Goal: Task Accomplishment & Management: Manage account settings

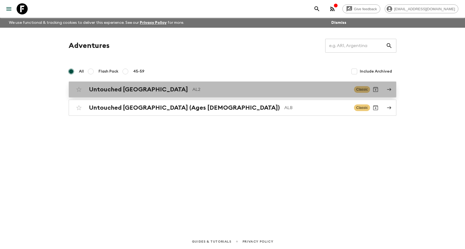
click at [144, 89] on h2 "Untouched [GEOGRAPHIC_DATA]" at bounding box center [138, 89] width 99 height 7
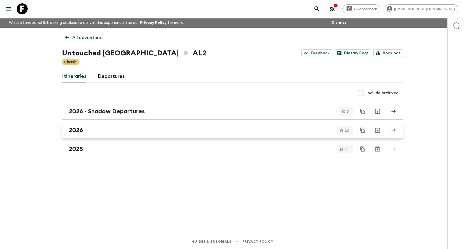
click at [119, 129] on div "2026" at bounding box center [227, 130] width 317 height 7
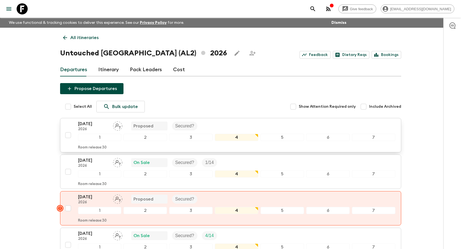
click at [94, 122] on p "[DATE]" at bounding box center [93, 123] width 30 height 7
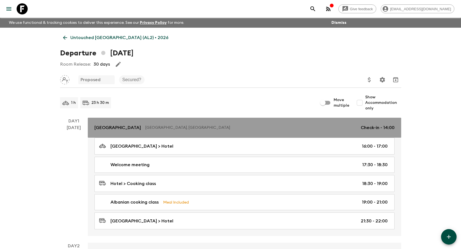
click at [118, 130] on p "[GEOGRAPHIC_DATA]" at bounding box center [117, 127] width 47 height 7
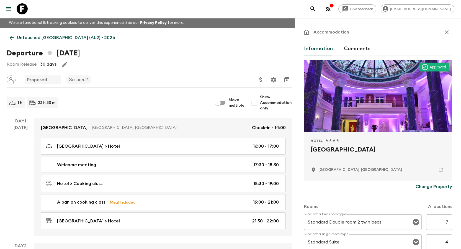
click at [359, 48] on button "Comments" at bounding box center [357, 48] width 27 height 13
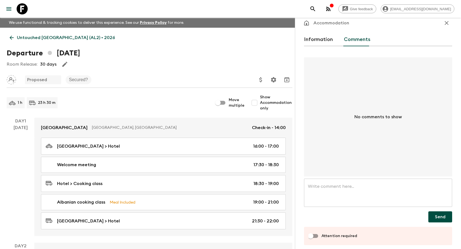
scroll to position [14, 0]
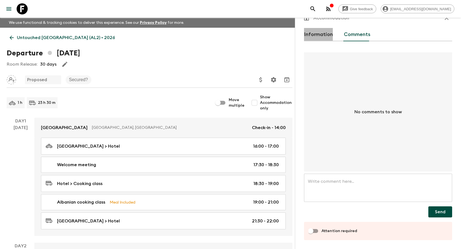
click at [324, 34] on button "Information" at bounding box center [318, 34] width 29 height 13
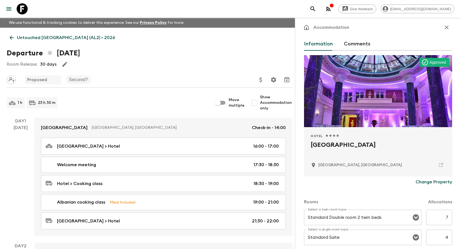
scroll to position [0, 0]
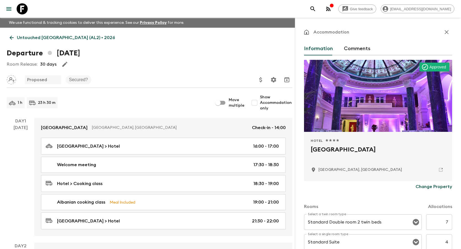
click at [258, 102] on input "Show Accommodation only" at bounding box center [254, 102] width 11 height 11
checkbox input "true"
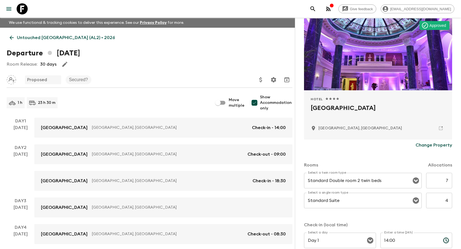
scroll to position [111, 0]
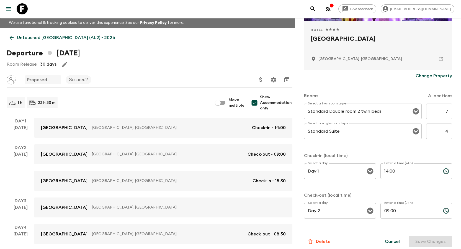
click at [398, 209] on input "09:00" at bounding box center [410, 211] width 58 height 16
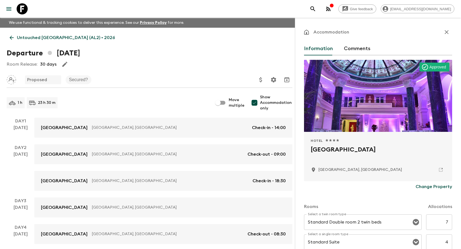
click at [357, 47] on button "Comments" at bounding box center [357, 48] width 27 height 13
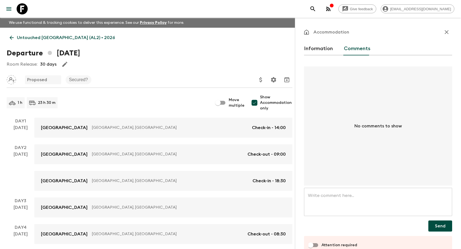
click at [327, 196] on textarea at bounding box center [378, 202] width 140 height 19
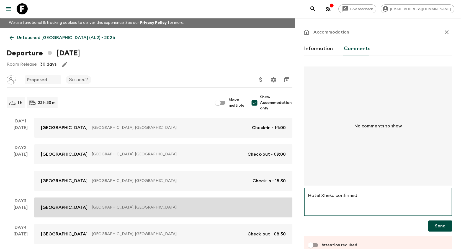
drag, startPoint x: 372, startPoint y: 199, endPoint x: 291, endPoint y: 203, distance: 81.3
click at [291, 203] on div "Untouched Albania (AL2) • 2026 Departure 3rd May 2026 Room Release: 30 days Pro…" at bounding box center [149, 216] width 299 height 376
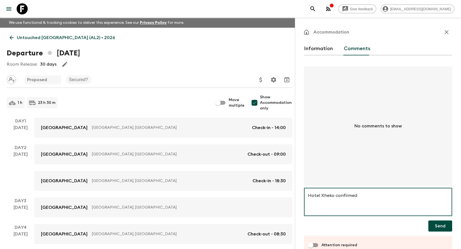
type textarea "Hotel Xheko confirmed"
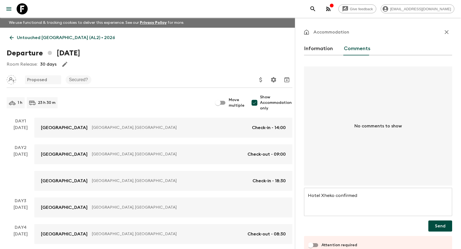
drag, startPoint x: 432, startPoint y: 225, endPoint x: 364, endPoint y: 207, distance: 70.2
click at [364, 207] on div "Hotel Xheko confirmed x ​ ​ Send" at bounding box center [378, 210] width 148 height 44
click at [317, 244] on input "Attention required" at bounding box center [311, 245] width 32 height 11
click at [309, 245] on input "Attention required" at bounding box center [317, 245] width 32 height 11
checkbox input "false"
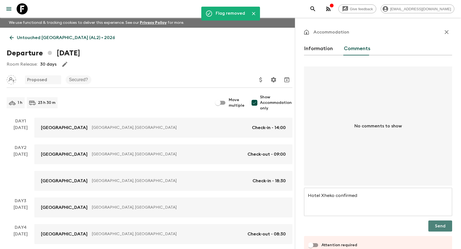
click at [430, 223] on button "Send" at bounding box center [441, 225] width 24 height 11
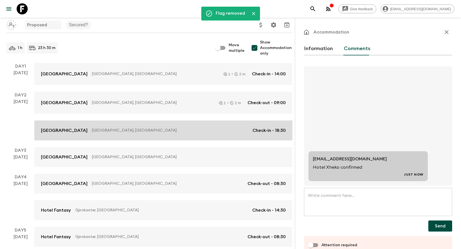
scroll to position [55, 0]
click at [52, 127] on p "[GEOGRAPHIC_DATA]" at bounding box center [64, 130] width 47 height 7
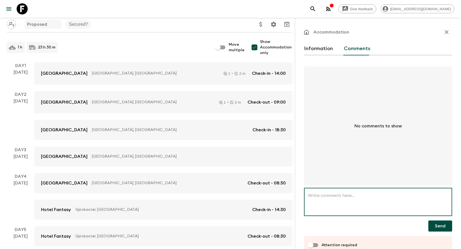
click at [324, 193] on textarea at bounding box center [378, 202] width 140 height 19
paste textarea "Hotel Xheko confirmed"
type textarea "Hotel Xheko confirmed"
drag, startPoint x: 366, startPoint y: 196, endPoint x: 296, endPoint y: 198, distance: 70.1
click at [296, 198] on div "Accommodation Information Comments No comments to show Hotel Xheko confirmed x …" at bounding box center [378, 142] width 166 height 249
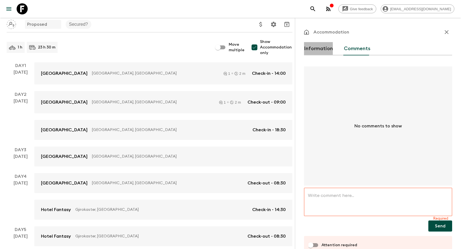
click at [320, 45] on button "Information" at bounding box center [318, 48] width 29 height 13
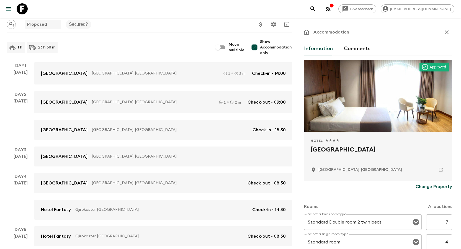
click at [437, 188] on p "Change Property" at bounding box center [434, 186] width 37 height 7
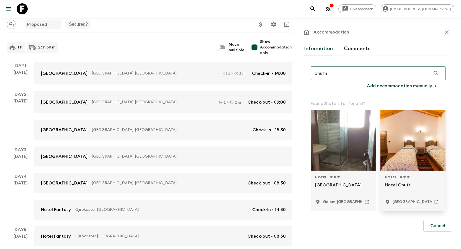
type input "onufri"
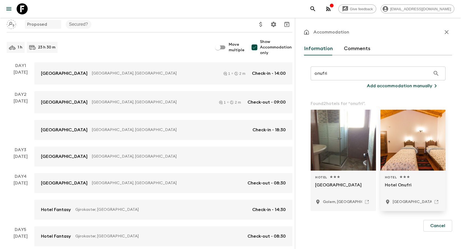
click at [407, 183] on p "Hotel Onufri" at bounding box center [413, 188] width 57 height 13
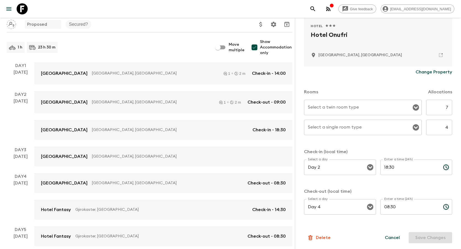
scroll to position [116, 0]
click at [426, 235] on div "Cancel Save Changes" at bounding box center [415, 236] width 74 height 11
click at [414, 107] on icon "Open" at bounding box center [416, 107] width 6 height 6
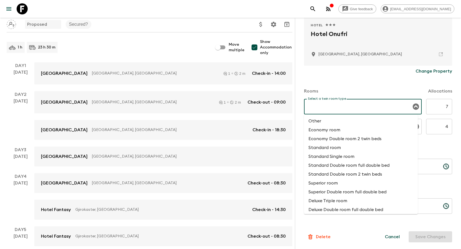
click at [406, 87] on div "Rooms Allocations" at bounding box center [378, 88] width 148 height 22
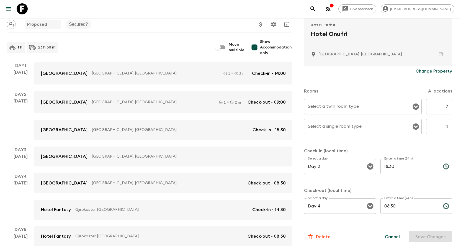
click at [416, 128] on button "Open" at bounding box center [416, 127] width 8 height 8
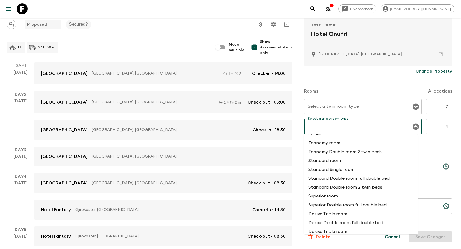
scroll to position [0, 0]
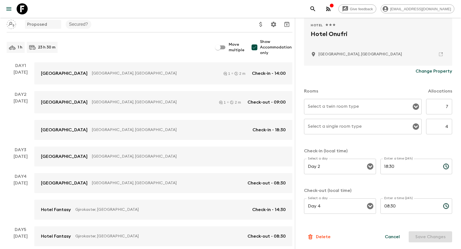
click at [437, 145] on div "Rooms Allocations Select a twin room type Select a twin room type 7 ​ Select a …" at bounding box center [378, 148] width 148 height 143
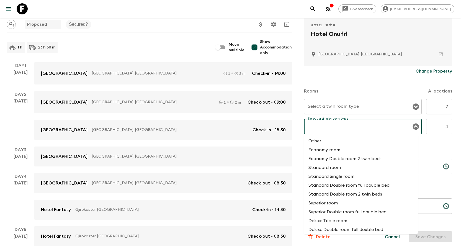
click at [365, 131] on input "Select a single room type" at bounding box center [359, 126] width 104 height 11
click at [357, 177] on li "Standard Single room" at bounding box center [361, 176] width 114 height 9
type input "Standard Single room"
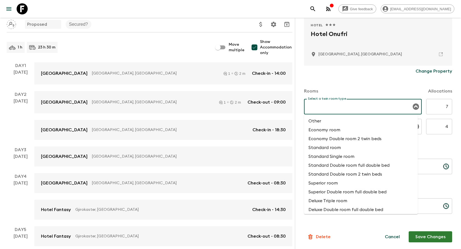
click at [337, 108] on input "Select a twin room type" at bounding box center [359, 106] width 104 height 11
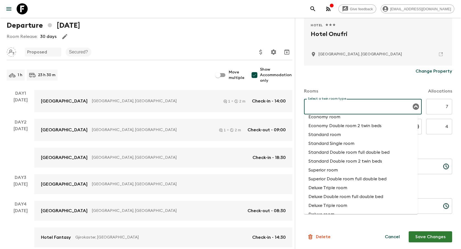
scroll to position [20, 0]
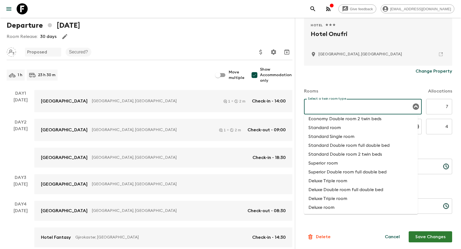
click at [344, 157] on li "Standard Double room 2 twin beds" at bounding box center [361, 154] width 114 height 9
type input "Standard Double room 2 twin beds"
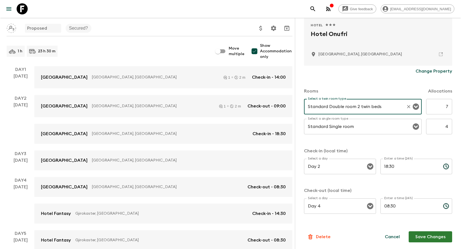
scroll to position [83, 0]
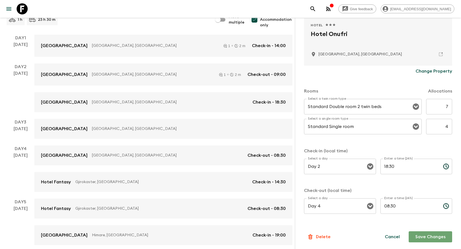
click at [425, 235] on button "Save Changes" at bounding box center [430, 236] width 43 height 11
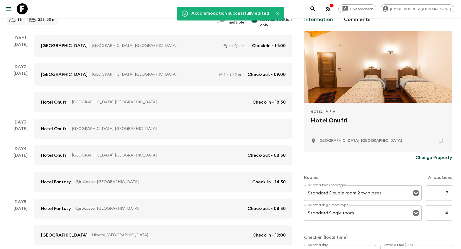
scroll to position [0, 0]
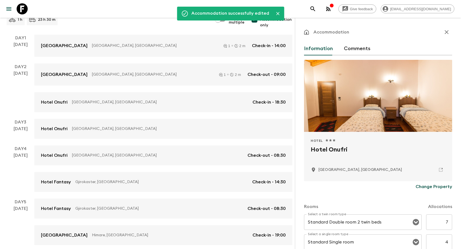
click at [356, 46] on button "Comments" at bounding box center [357, 48] width 27 height 13
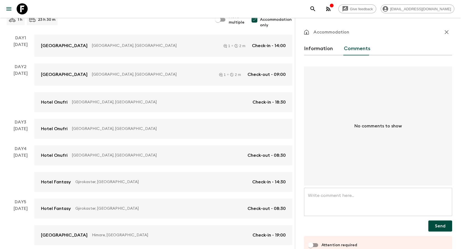
click at [338, 206] on textarea at bounding box center [378, 202] width 140 height 19
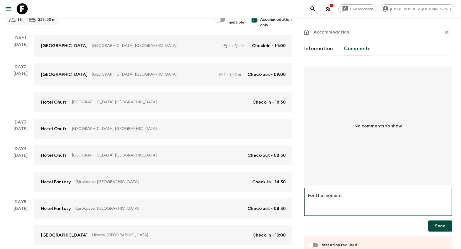
paste textarea "Hotel Xheko confirmed"
click at [342, 196] on textarea "For the moment Hotel Xheko confirmed" at bounding box center [378, 202] width 140 height 19
click at [367, 196] on textarea "For the moment this group is at Hotel Xheko confirmed" at bounding box center [378, 202] width 140 height 19
drag, startPoint x: 409, startPoint y: 194, endPoint x: 410, endPoint y: 204, distance: 9.7
click at [410, 204] on textarea "For the moment this group is confirmed at Hotel Xheko confirmed" at bounding box center [378, 202] width 140 height 19
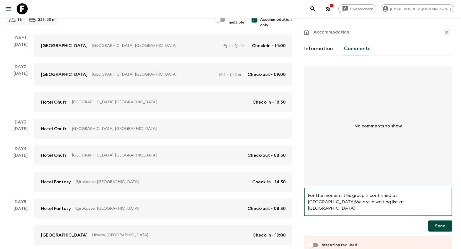
type textarea "For the moment this group is confirmed at Hotel Onufri.We are in waiting list a…"
click at [439, 227] on button "Send" at bounding box center [441, 225] width 24 height 11
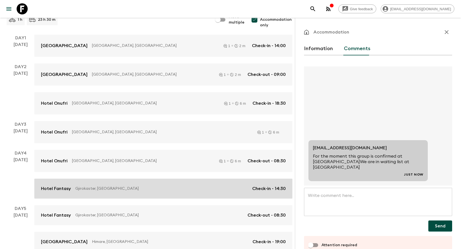
drag, startPoint x: 59, startPoint y: 188, endPoint x: 62, endPoint y: 186, distance: 3.8
click at [59, 188] on p "Hotel Fantasy" at bounding box center [56, 188] width 30 height 7
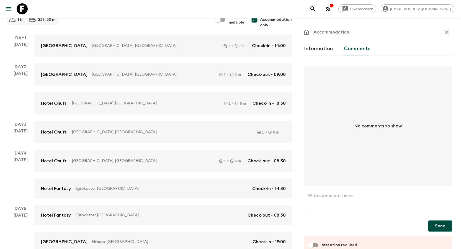
click at [325, 51] on button "Information" at bounding box center [318, 48] width 29 height 13
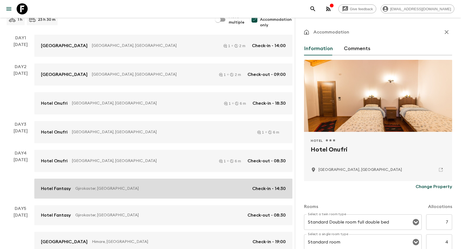
click at [61, 189] on p "Hotel Fantasy" at bounding box center [56, 188] width 30 height 7
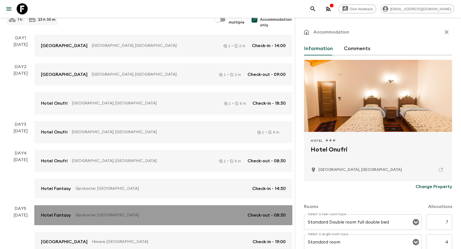
click at [60, 214] on p "Hotel Fantasy" at bounding box center [56, 215] width 30 height 7
click at [64, 214] on p "Hotel Fantasy" at bounding box center [56, 215] width 30 height 7
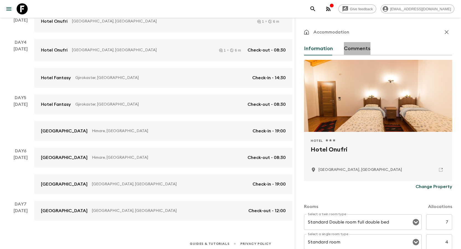
click at [368, 49] on button "Comments" at bounding box center [357, 48] width 27 height 13
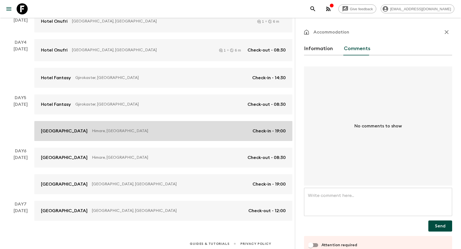
click at [68, 130] on p "[GEOGRAPHIC_DATA]" at bounding box center [64, 131] width 47 height 7
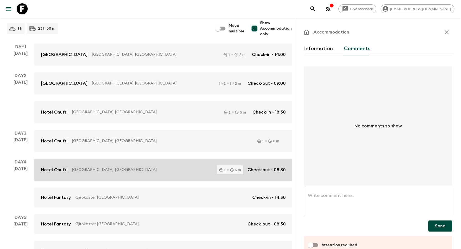
scroll to position [111, 0]
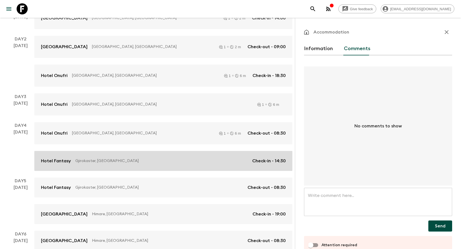
click at [65, 159] on p "Hotel Fantasy" at bounding box center [56, 161] width 30 height 7
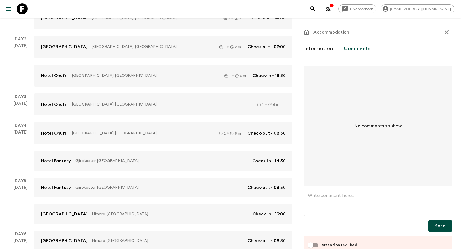
click at [314, 48] on button "Information" at bounding box center [318, 48] width 29 height 13
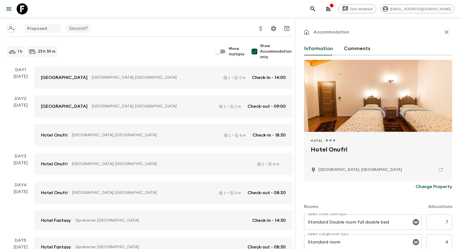
scroll to position [83, 0]
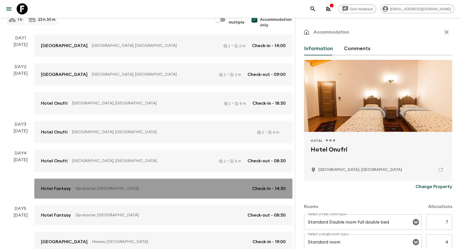
click at [55, 187] on p "Hotel Fantasy" at bounding box center [56, 188] width 30 height 7
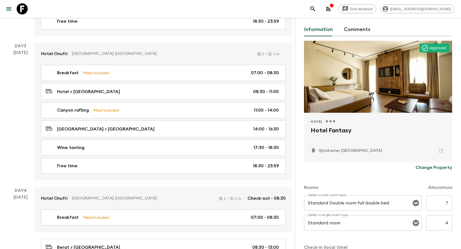
scroll to position [28, 0]
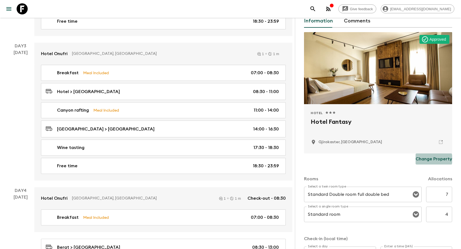
click at [425, 159] on p "Change Property" at bounding box center [434, 159] width 37 height 7
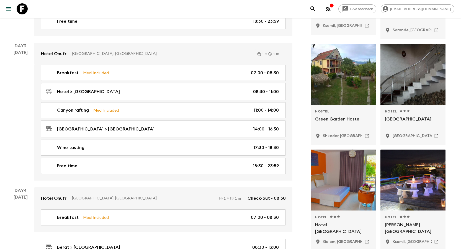
scroll to position [401, 0]
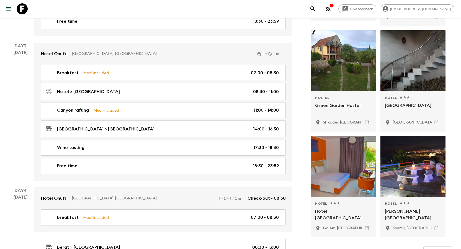
type input "rose garden gjirokaster"
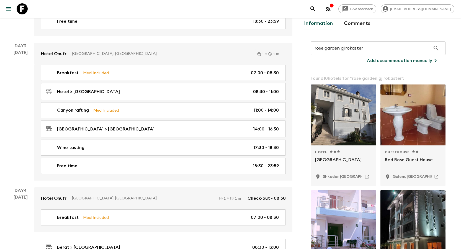
scroll to position [0, 0]
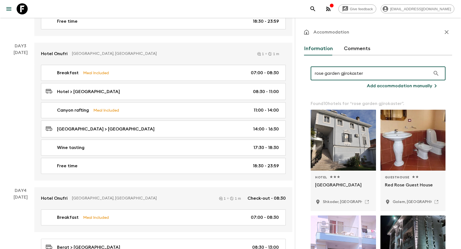
click at [379, 74] on input "rose garden gjirokaster" at bounding box center [371, 74] width 120 height 16
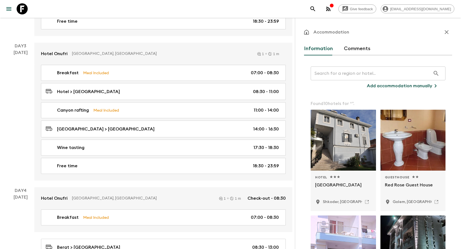
click at [363, 48] on button "Comments" at bounding box center [357, 48] width 27 height 13
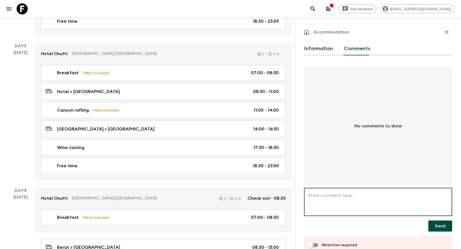
click at [335, 202] on textarea at bounding box center [378, 202] width 140 height 19
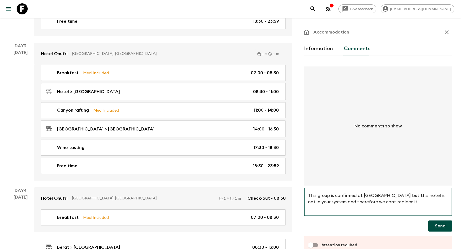
scroll to position [14, 0]
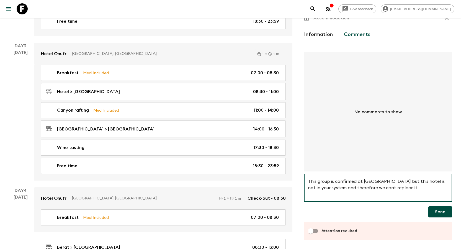
type textarea "This group is confirmed at [GEOGRAPHIC_DATA] but this hotel is not in your syst…"
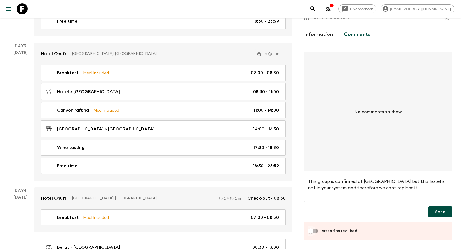
click at [319, 230] on input "Attention required" at bounding box center [311, 231] width 32 height 11
checkbox input "true"
click at [434, 212] on button "Send" at bounding box center [441, 211] width 24 height 11
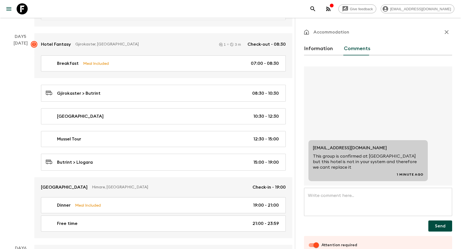
scroll to position [776, 0]
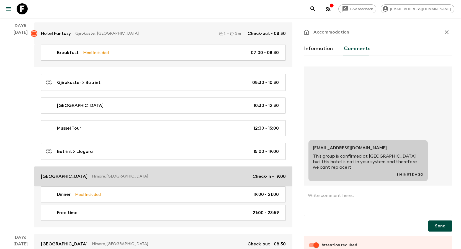
drag, startPoint x: 55, startPoint y: 174, endPoint x: 59, endPoint y: 174, distance: 3.6
click at [55, 174] on p "[GEOGRAPHIC_DATA]" at bounding box center [64, 176] width 47 height 7
checkbox input "false"
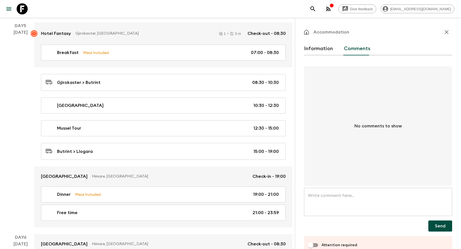
click at [318, 49] on button "Information" at bounding box center [318, 48] width 29 height 13
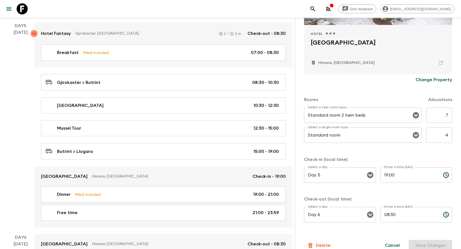
scroll to position [111, 0]
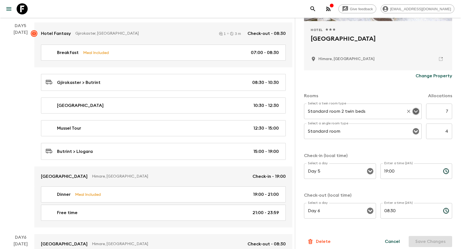
click at [413, 111] on icon "Open" at bounding box center [416, 111] width 6 height 6
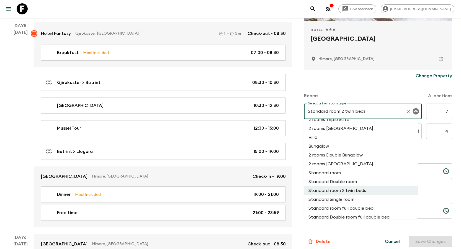
scroll to position [73, 0]
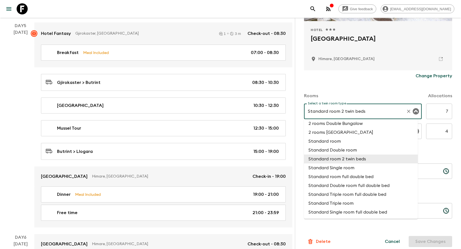
click at [384, 158] on li "Standard room 2 twin beds" at bounding box center [361, 159] width 114 height 9
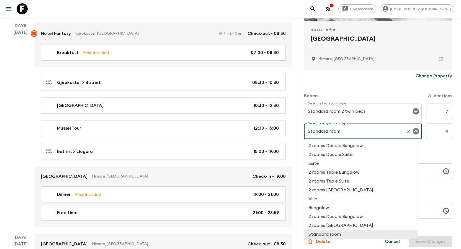
click at [379, 132] on input "Standard room" at bounding box center [355, 131] width 97 height 11
click at [413, 112] on icon "Open" at bounding box center [416, 111] width 7 height 7
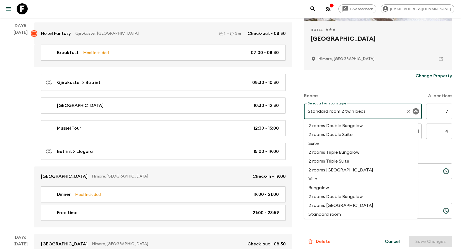
scroll to position [18, 0]
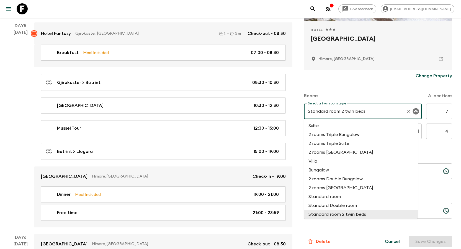
click at [413, 112] on icon "Close" at bounding box center [416, 111] width 6 height 6
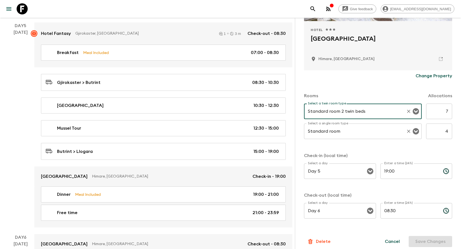
click at [377, 128] on input "Standard room" at bounding box center [355, 131] width 97 height 11
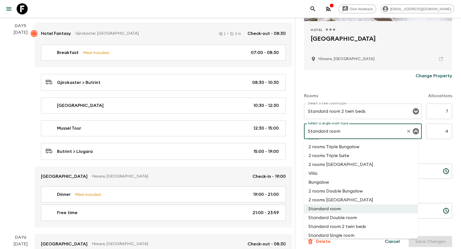
scroll to position [0, 0]
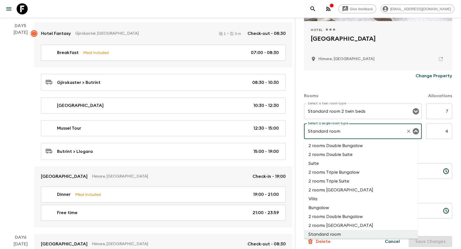
click at [356, 155] on li "2 rooms Double Suite" at bounding box center [361, 154] width 114 height 9
type input "2 rooms Double Suite"
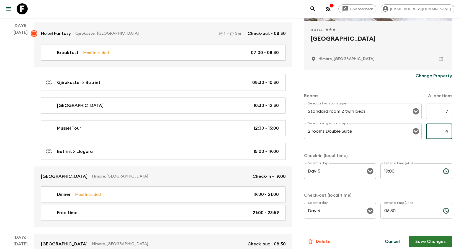
click at [439, 132] on input "4" at bounding box center [439, 132] width 26 height 16
type input "3"
drag, startPoint x: 433, startPoint y: 146, endPoint x: 439, endPoint y: 143, distance: 6.6
click at [433, 146] on div "Rooms Allocations Select a twin room type Standard room 2 twin beds Select a tw…" at bounding box center [378, 152] width 148 height 143
click at [433, 243] on button "Save Changes" at bounding box center [430, 241] width 43 height 11
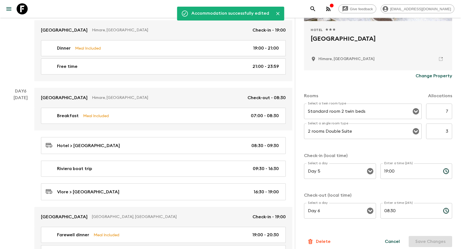
scroll to position [970, 0]
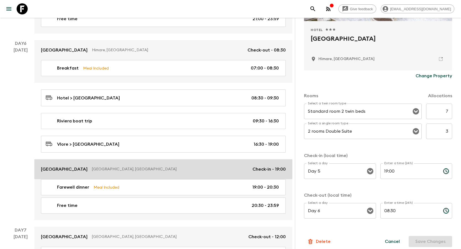
click at [69, 168] on p "[GEOGRAPHIC_DATA]" at bounding box center [64, 169] width 47 height 7
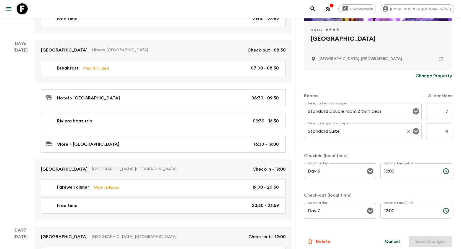
scroll to position [116, 0]
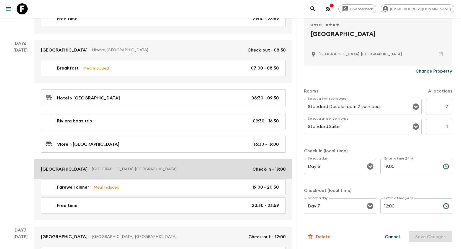
click at [65, 169] on p "[GEOGRAPHIC_DATA]" at bounding box center [64, 169] width 47 height 7
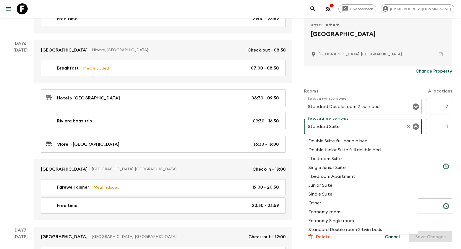
click at [385, 129] on input "Standard Suite" at bounding box center [355, 126] width 97 height 11
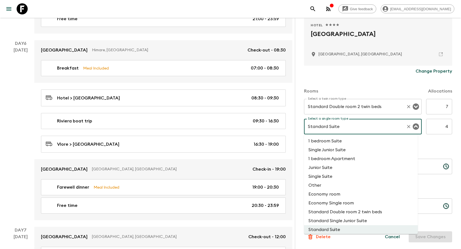
click at [363, 110] on input "Standard Double room 2 twin beds" at bounding box center [355, 106] width 97 height 11
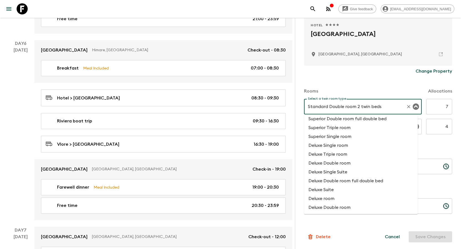
scroll to position [305, 0]
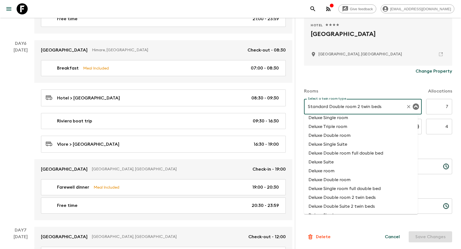
click at [381, 199] on li "Deluxe Double room 2 twin beds" at bounding box center [361, 197] width 114 height 9
type input "Deluxe Double room 2 twin beds"
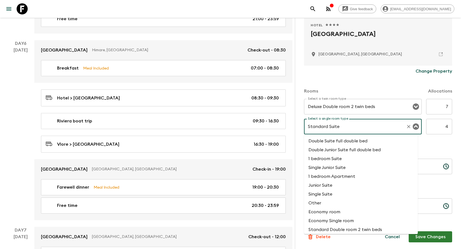
click at [377, 126] on input "Standard Suite" at bounding box center [355, 126] width 97 height 11
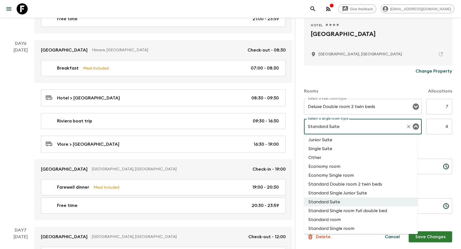
scroll to position [73, 0]
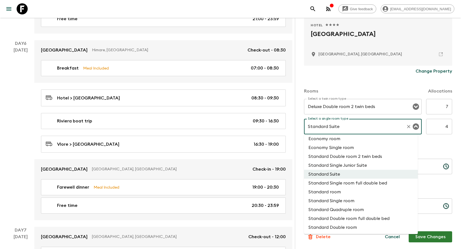
click at [351, 201] on li "Standard Single room" at bounding box center [361, 200] width 114 height 9
type input "Standard Single room"
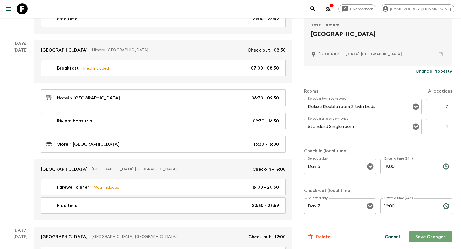
click at [425, 236] on button "Save Changes" at bounding box center [430, 236] width 43 height 11
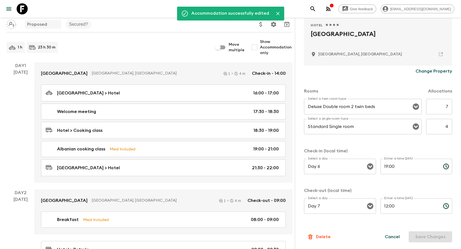
scroll to position [28, 0]
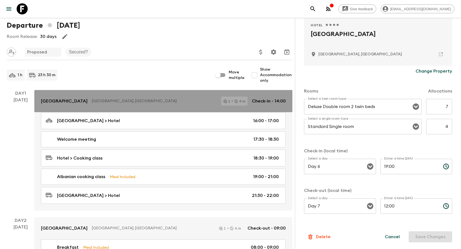
click at [66, 101] on p "[GEOGRAPHIC_DATA]" at bounding box center [64, 101] width 47 height 7
type input "Standard Double room 2 twin beds"
type input "Standard Suite"
type input "Day 1"
type input "14:00"
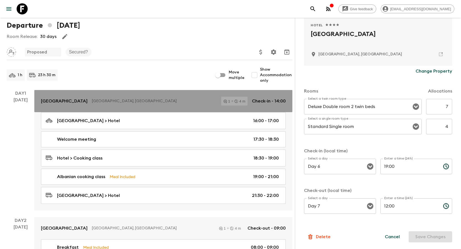
type input "Day 2"
type input "09:00"
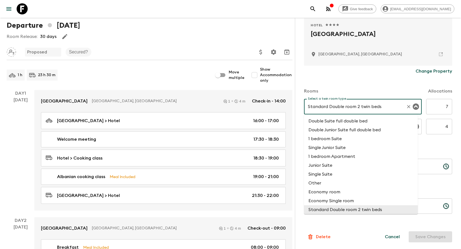
click at [378, 105] on input "Standard Double room 2 twin beds" at bounding box center [355, 106] width 97 height 11
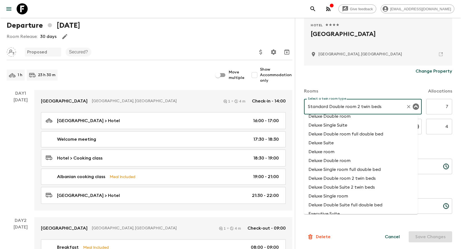
scroll to position [332, 0]
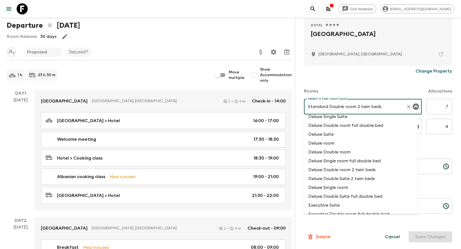
click at [369, 170] on li "Deluxe Double room 2 twin beds" at bounding box center [361, 169] width 114 height 9
type input "Deluxe Double room 2 twin beds"
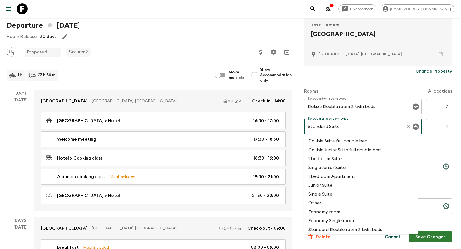
click at [377, 126] on input "Standard Suite" at bounding box center [355, 126] width 97 height 11
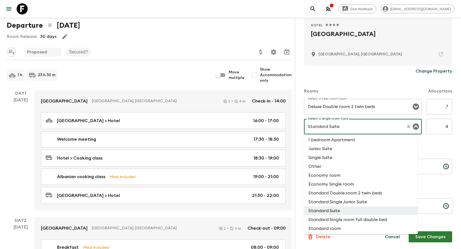
scroll to position [45, 0]
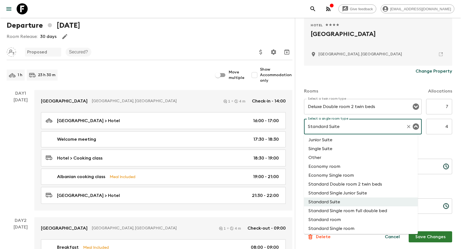
click at [354, 226] on li "Standard Single room" at bounding box center [361, 228] width 114 height 9
type input "Standard Single room"
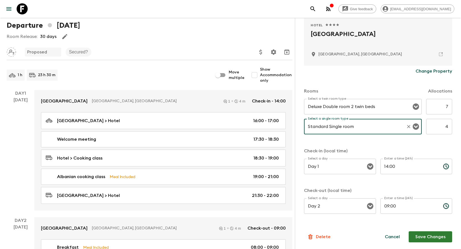
click at [432, 238] on button "Save Changes" at bounding box center [430, 236] width 43 height 11
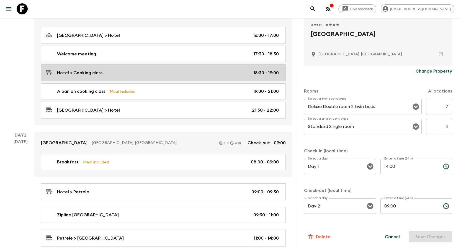
scroll to position [0, 0]
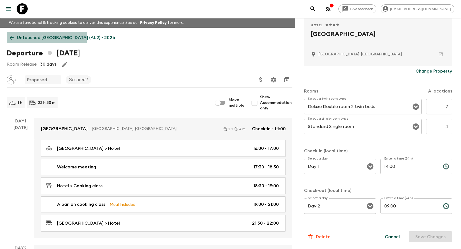
click at [10, 36] on icon at bounding box center [12, 38] width 6 height 6
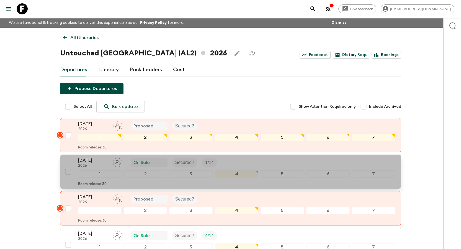
click at [91, 159] on p "[DATE]" at bounding box center [93, 160] width 30 height 7
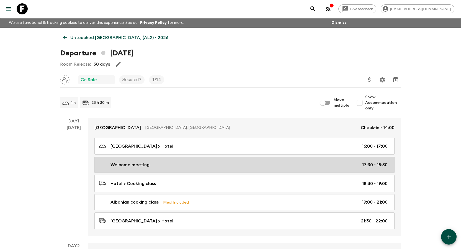
drag, startPoint x: 118, startPoint y: 125, endPoint x: 207, endPoint y: 158, distance: 94.5
click at [118, 125] on p "[GEOGRAPHIC_DATA]" at bounding box center [117, 127] width 47 height 7
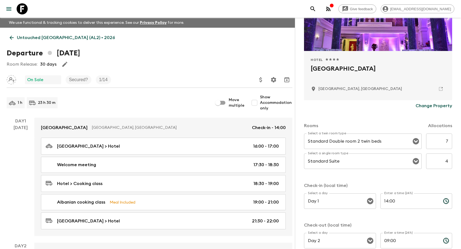
scroll to position [83, 0]
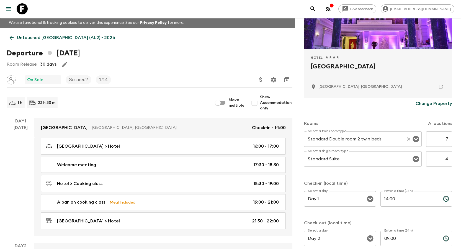
click at [362, 139] on input "Standard Double room 2 twin beds" at bounding box center [355, 139] width 97 height 11
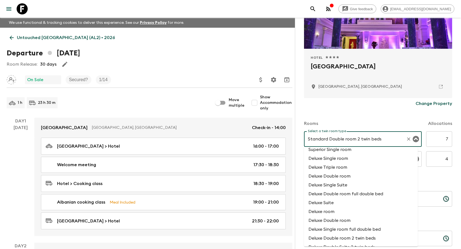
scroll to position [305, 0]
click at [368, 228] on li "Deluxe Double room 2 twin beds" at bounding box center [361, 229] width 114 height 9
type input "Deluxe Double room 2 twin beds"
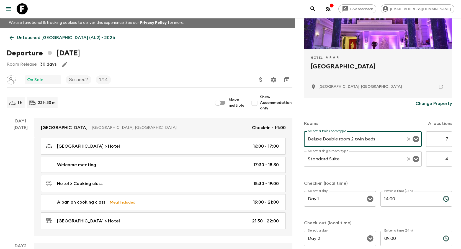
click at [358, 163] on input "Standard Suite" at bounding box center [355, 159] width 97 height 11
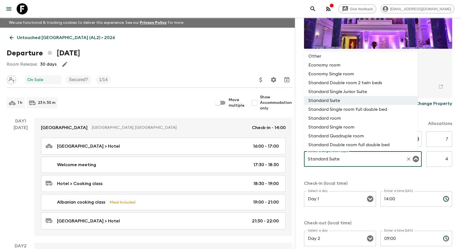
scroll to position [73, 0]
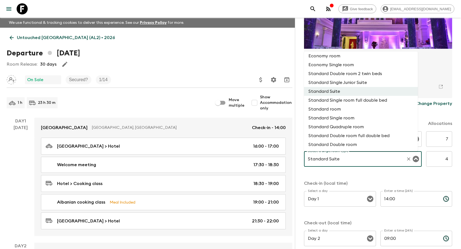
click at [346, 118] on li "Standard Single room" at bounding box center [361, 118] width 114 height 9
type input "Standard Single room"
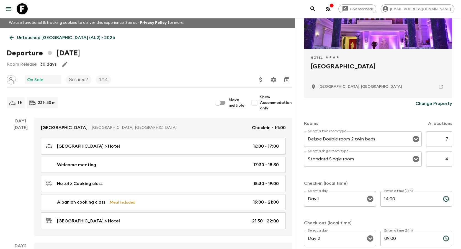
click at [424, 179] on div "Rooms Allocations Select a twin room type Deluxe Double room 2 twin beds Select…" at bounding box center [378, 180] width 148 height 143
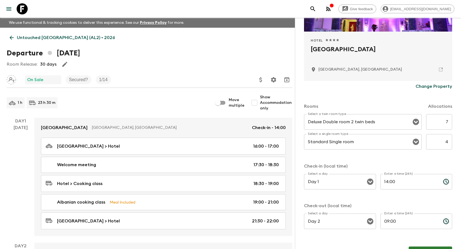
scroll to position [116, 0]
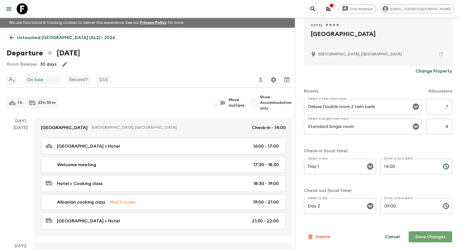
click at [440, 235] on button "Save Changes" at bounding box center [430, 236] width 43 height 11
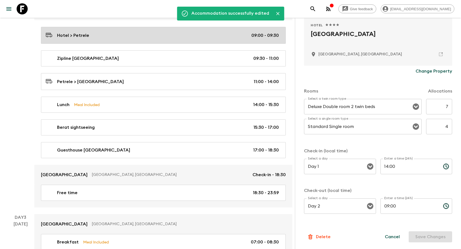
scroll to position [277, 0]
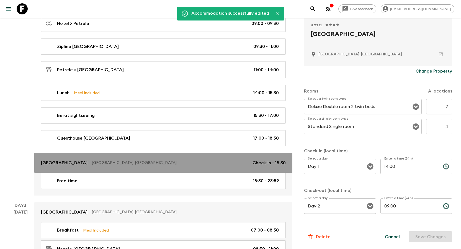
click at [48, 161] on p "[GEOGRAPHIC_DATA]" at bounding box center [64, 163] width 47 height 7
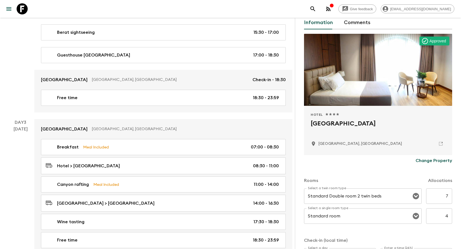
scroll to position [55, 0]
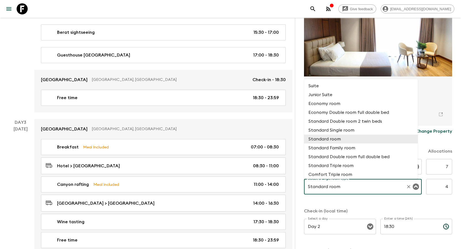
click at [394, 187] on input "Standard room" at bounding box center [355, 186] width 97 height 11
click at [352, 130] on li "Standard Single room" at bounding box center [361, 130] width 114 height 9
type input "Standard Single room"
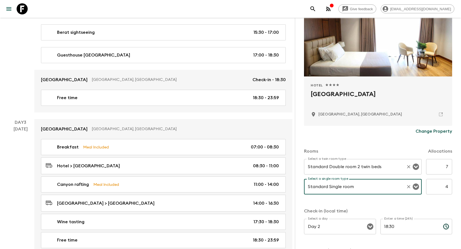
click at [377, 163] on input "Standard Double room 2 twin beds" at bounding box center [355, 166] width 97 height 11
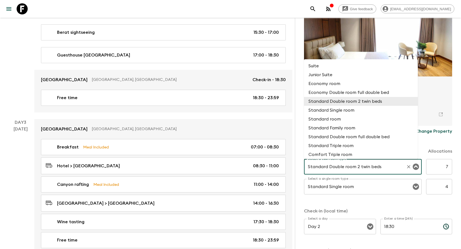
click at [377, 163] on input "Standard Double room 2 twin beds" at bounding box center [355, 166] width 97 height 11
click at [383, 203] on div "Rooms Allocations Select a twin room type Standard Double room 2 twin beds Sele…" at bounding box center [378, 208] width 148 height 143
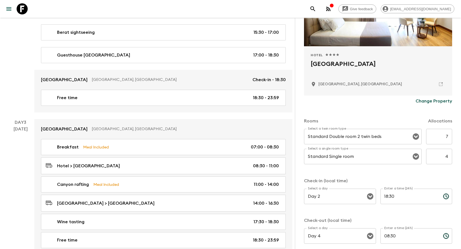
scroll to position [116, 0]
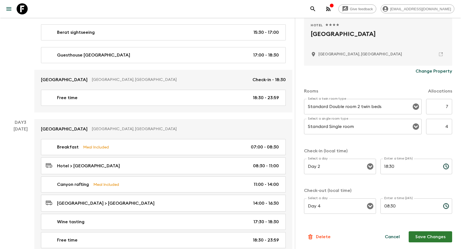
click at [441, 237] on button "Save Changes" at bounding box center [430, 236] width 43 height 11
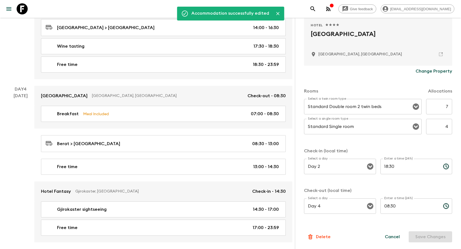
scroll to position [609, 0]
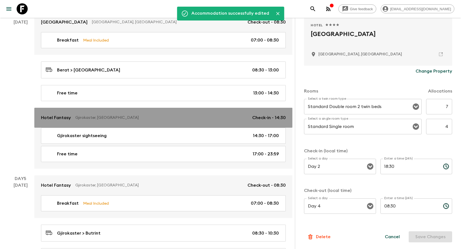
click at [61, 117] on p "Hotel Fantasy" at bounding box center [56, 117] width 30 height 7
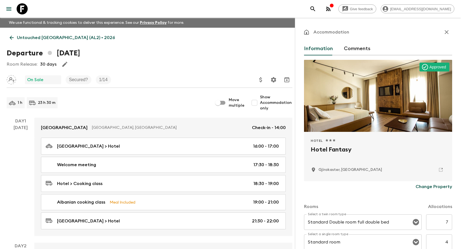
click at [14, 38] on icon at bounding box center [12, 38] width 6 height 6
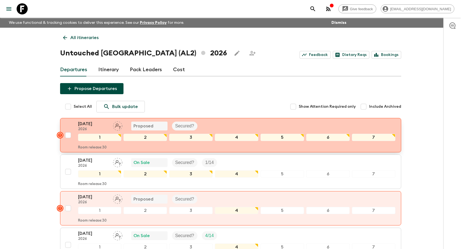
click at [99, 120] on p "[DATE]" at bounding box center [93, 123] width 30 height 7
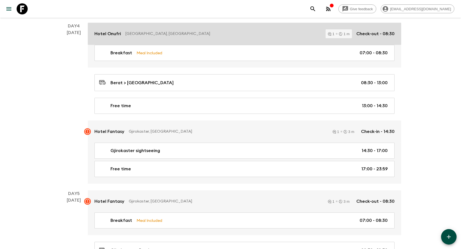
scroll to position [609, 0]
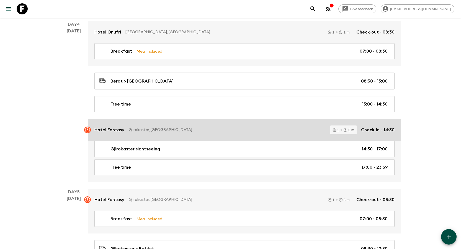
click at [112, 129] on p "Hotel Fantasy" at bounding box center [109, 130] width 30 height 7
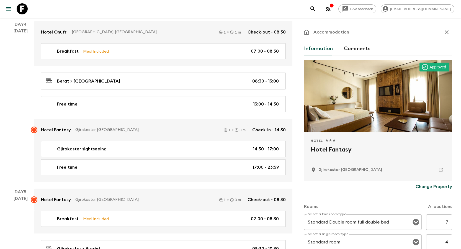
click at [364, 48] on button "Comments" at bounding box center [357, 48] width 27 height 13
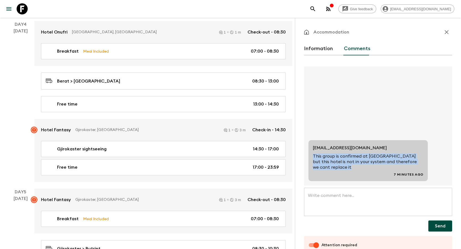
drag, startPoint x: 345, startPoint y: 168, endPoint x: 308, endPoint y: 156, distance: 39.7
click at [308, 156] on div "[EMAIL_ADDRESS][DOMAIN_NAME] This group is confirmed at [GEOGRAPHIC_DATA] but t…" at bounding box center [378, 125] width 148 height 119
copy p "This group is confirmed at [GEOGRAPHIC_DATA] but this hotel is not in your syst…"
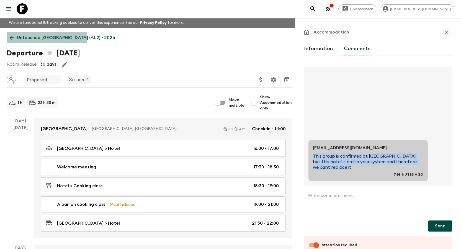
click at [12, 37] on icon at bounding box center [12, 38] width 6 height 6
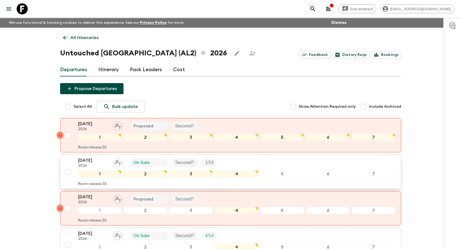
click at [92, 161] on p "[DATE]" at bounding box center [93, 160] width 30 height 7
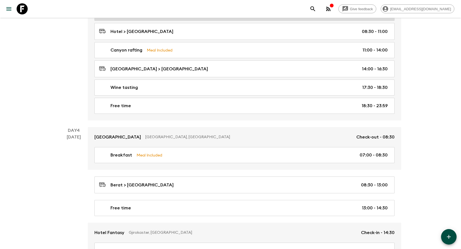
scroll to position [554, 0]
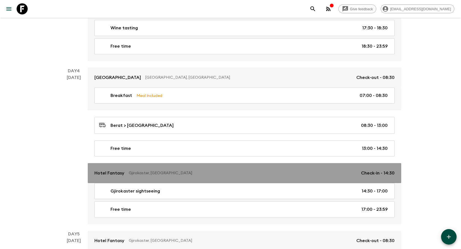
click at [111, 172] on p "Hotel Fantasy" at bounding box center [109, 173] width 30 height 7
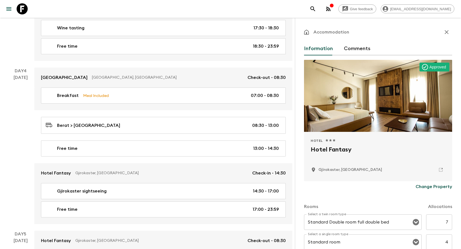
click at [362, 46] on button "Comments" at bounding box center [357, 48] width 27 height 13
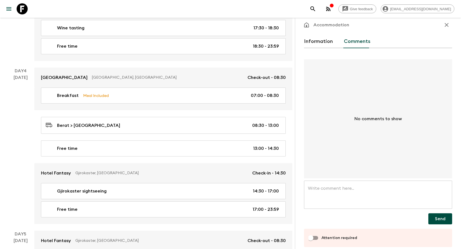
scroll to position [14, 0]
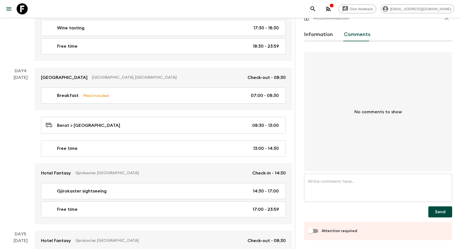
click at [343, 186] on textarea at bounding box center [378, 187] width 140 height 19
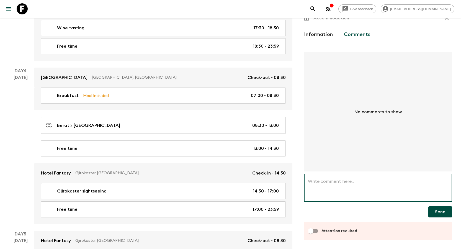
paste textarea "This group is confirmed at [GEOGRAPHIC_DATA] but this hotel is not in your syst…"
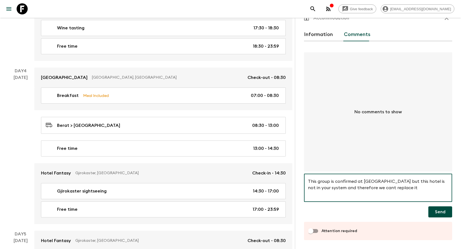
type textarea "This group is confirmed at [GEOGRAPHIC_DATA] but this hotel is not in your syst…"
click at [318, 230] on input "Attention required" at bounding box center [311, 231] width 32 height 11
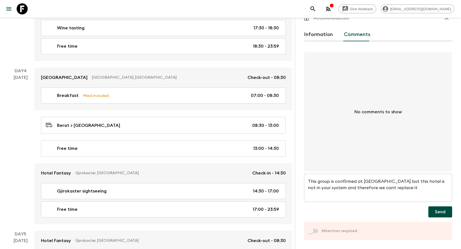
checkbox input "true"
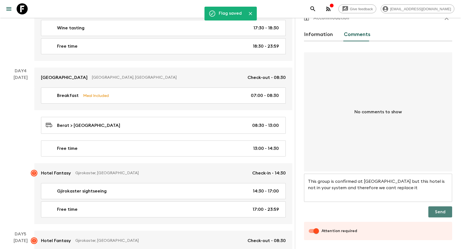
click at [441, 210] on button "Send" at bounding box center [441, 211] width 24 height 11
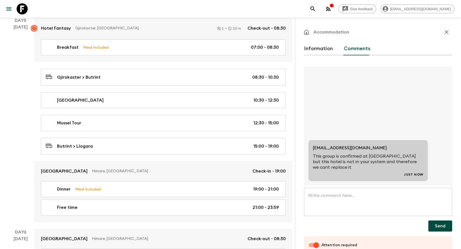
scroll to position [803, 0]
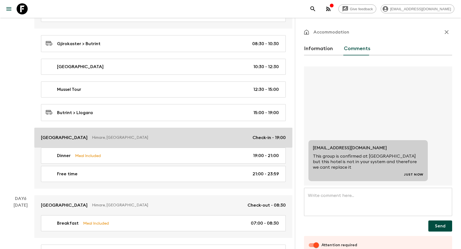
click at [54, 136] on p "[GEOGRAPHIC_DATA]" at bounding box center [64, 137] width 47 height 7
checkbox input "false"
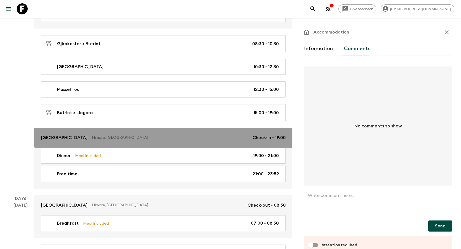
click at [67, 135] on p "[GEOGRAPHIC_DATA]" at bounding box center [64, 137] width 47 height 7
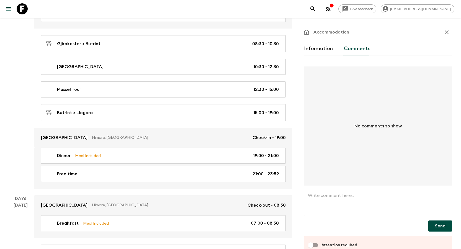
click at [316, 48] on button "Information" at bounding box center [318, 48] width 29 height 13
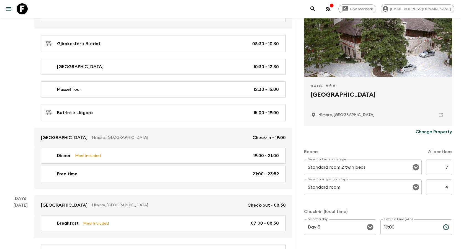
scroll to position [55, 0]
click at [413, 186] on icon "Open" at bounding box center [416, 186] width 7 height 7
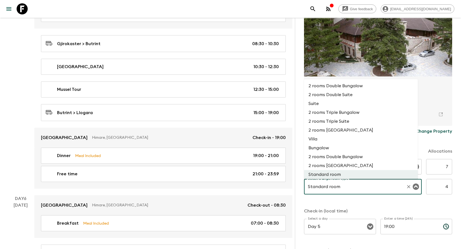
click at [340, 93] on li "2 rooms Double Suite" at bounding box center [361, 94] width 114 height 9
type input "2 rooms Double Suite"
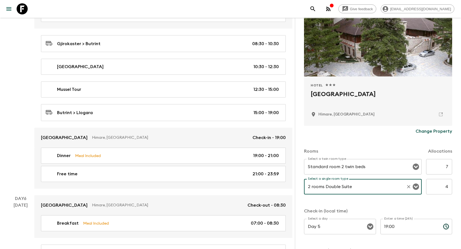
click at [442, 187] on input "4" at bounding box center [439, 187] width 26 height 16
type input "2"
click at [427, 205] on div "Rooms Allocations Select a twin room type Standard room 2 twin beds Select a tw…" at bounding box center [378, 208] width 148 height 143
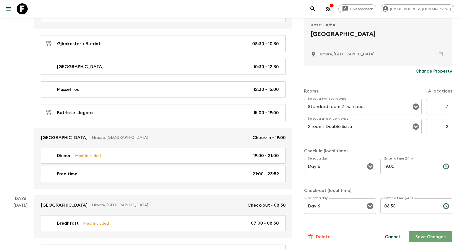
click at [434, 234] on button "Save Changes" at bounding box center [430, 236] width 43 height 11
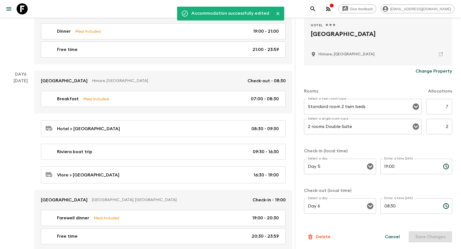
scroll to position [970, 0]
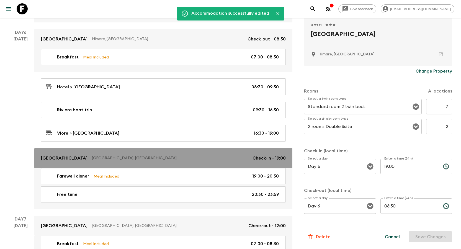
click at [68, 157] on p "[GEOGRAPHIC_DATA]" at bounding box center [64, 158] width 47 height 7
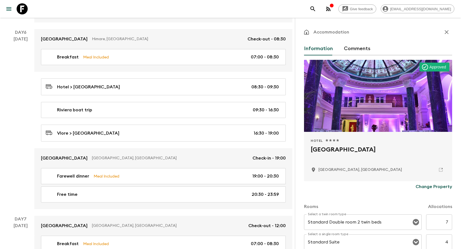
click at [354, 48] on button "Comments" at bounding box center [357, 48] width 27 height 13
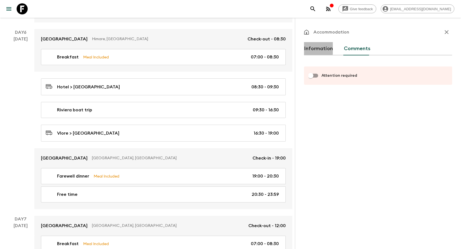
click at [316, 46] on button "Information" at bounding box center [318, 48] width 29 height 13
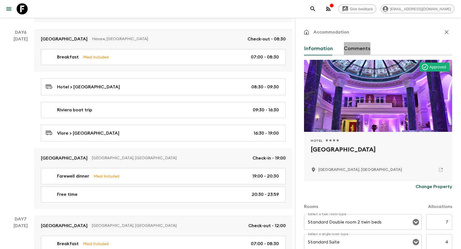
click at [355, 48] on button "Comments" at bounding box center [357, 48] width 27 height 13
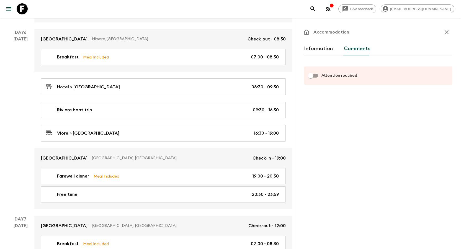
click at [323, 46] on button "Information" at bounding box center [318, 48] width 29 height 13
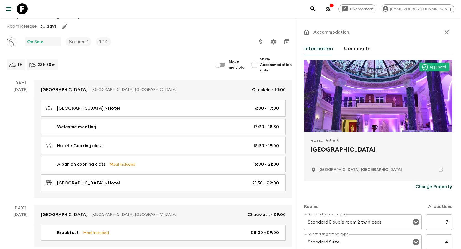
scroll to position [83, 0]
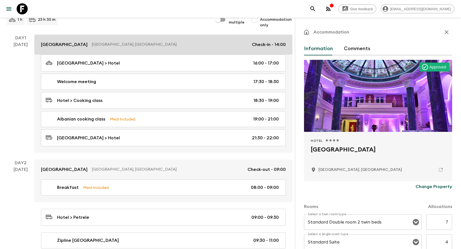
click at [57, 38] on link "[GEOGRAPHIC_DATA], [GEOGRAPHIC_DATA] Check-in - 14:00" at bounding box center [163, 45] width 258 height 20
type input "Deluxe Double room 2 twin beds"
type input "Standard Single room"
type input "Day 1"
type input "14:00"
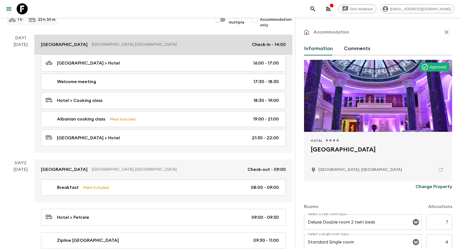
type input "Day 2"
type input "09:00"
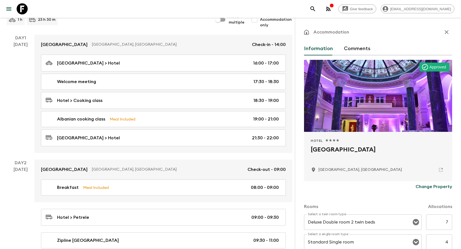
click at [355, 55] on button "Comments" at bounding box center [357, 48] width 27 height 13
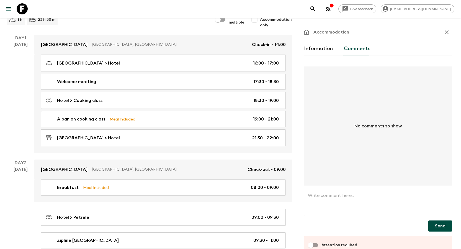
click at [318, 244] on input "Attention required" at bounding box center [311, 245] width 32 height 11
checkbox input "true"
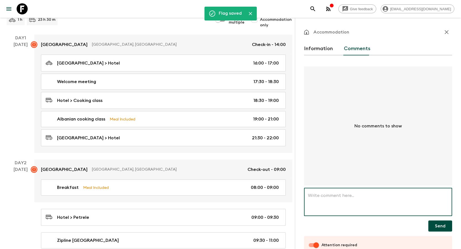
click at [337, 204] on textarea at bounding box center [378, 202] width 140 height 19
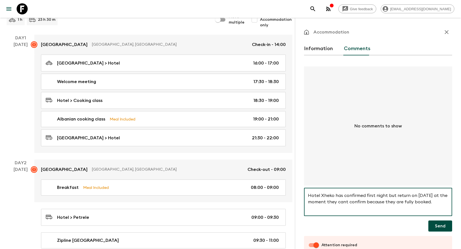
type textarea "Hotel Xheko has confirmed first night but return on [DATE] at the moment they c…"
click at [444, 225] on button "Send" at bounding box center [441, 225] width 24 height 11
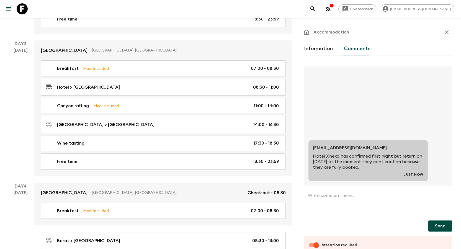
scroll to position [582, 0]
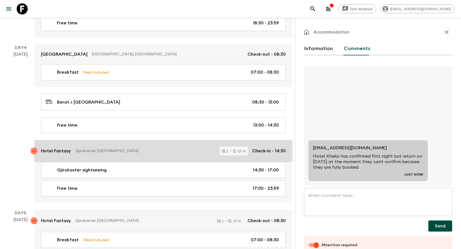
click at [56, 150] on p "Hotel Fantasy" at bounding box center [56, 151] width 30 height 7
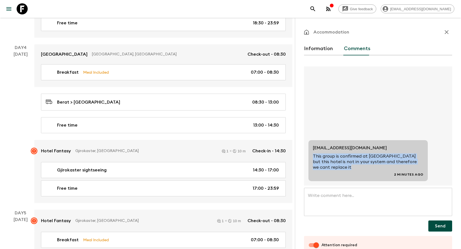
drag, startPoint x: 345, startPoint y: 168, endPoint x: 311, endPoint y: 157, distance: 36.4
click at [311, 157] on div "[EMAIL_ADDRESS][DOMAIN_NAME] This group is confirmed at [GEOGRAPHIC_DATA] but t…" at bounding box center [368, 160] width 119 height 41
copy p "This group is confirmed at [GEOGRAPHIC_DATA] but this hotel is not in your syst…"
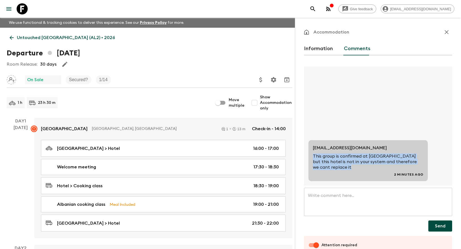
click at [11, 35] on icon at bounding box center [12, 38] width 6 height 6
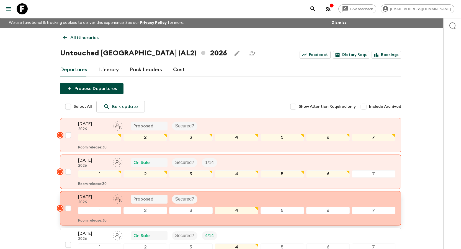
click at [96, 198] on p "[DATE]" at bounding box center [93, 197] width 30 height 7
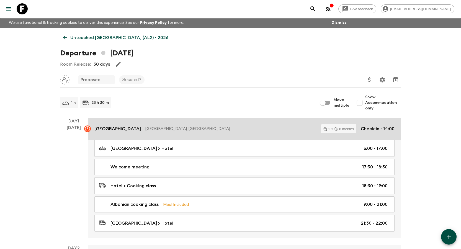
click at [129, 128] on p "[GEOGRAPHIC_DATA]" at bounding box center [117, 128] width 47 height 7
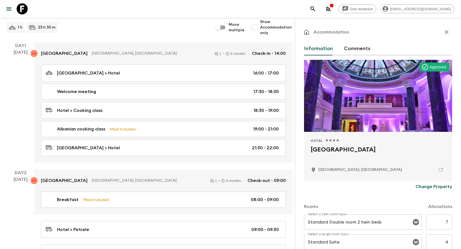
scroll to position [83, 0]
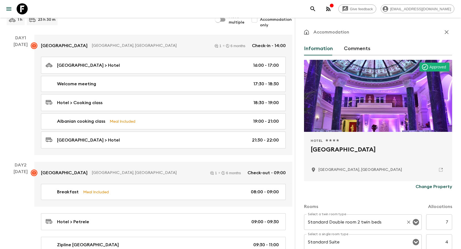
click at [371, 225] on input "Standard Double room 2 twin beds" at bounding box center [355, 222] width 97 height 11
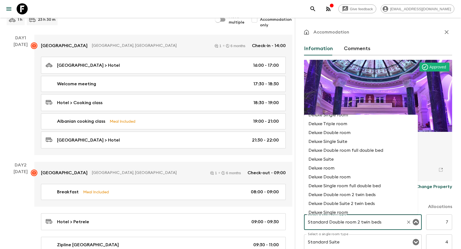
scroll to position [360, 0]
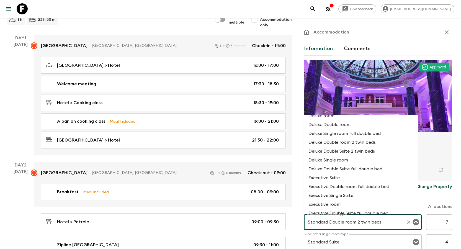
click at [361, 140] on li "Deluxe Double room 2 twin beds" at bounding box center [361, 142] width 114 height 9
type input "Deluxe Double room 2 twin beds"
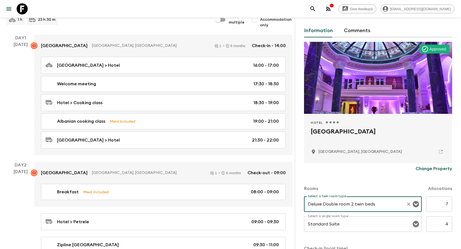
scroll to position [28, 0]
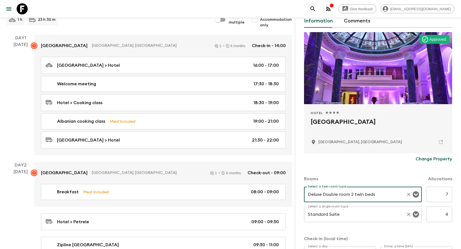
click at [377, 214] on input "Standard Suite" at bounding box center [355, 214] width 97 height 11
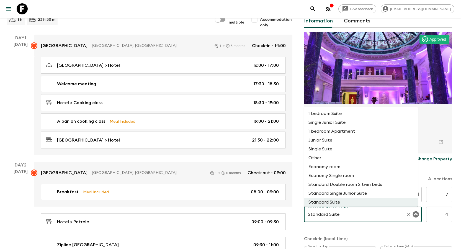
scroll to position [45, 0]
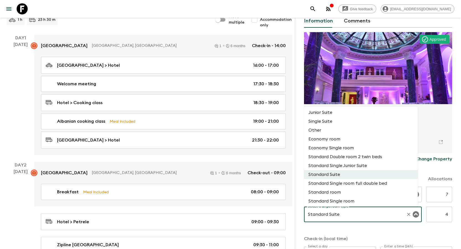
click at [351, 199] on li "Standard Single room" at bounding box center [361, 201] width 114 height 9
type input "Standard Single room"
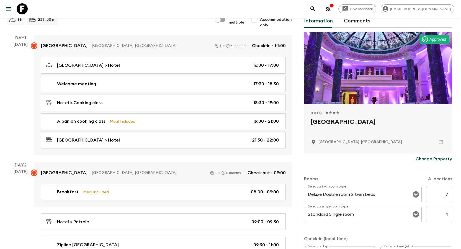
click at [390, 232] on div "Rooms Allocations Select a twin room type Deluxe Double room 2 twin beds Select…" at bounding box center [378, 236] width 148 height 143
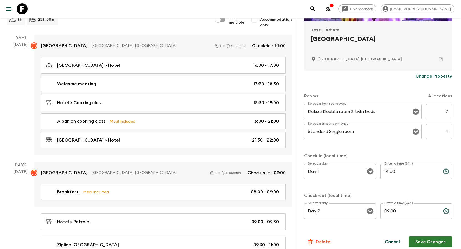
scroll to position [116, 0]
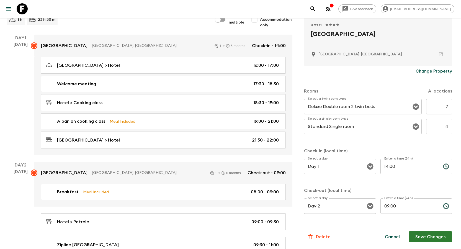
click at [430, 236] on button "Save Changes" at bounding box center [430, 236] width 43 height 11
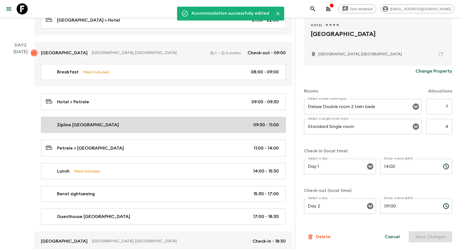
scroll to position [249, 0]
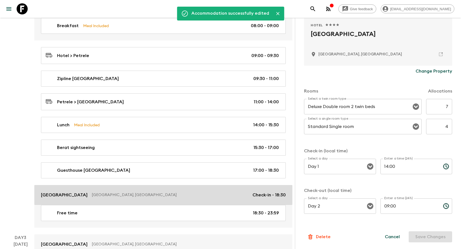
click at [57, 191] on link "[GEOGRAPHIC_DATA], [GEOGRAPHIC_DATA] Check-in - 18:30" at bounding box center [163, 195] width 258 height 20
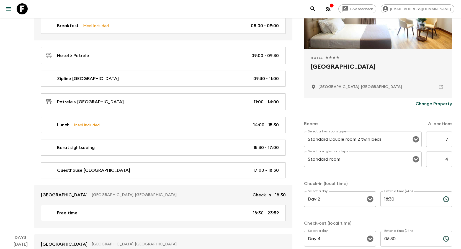
scroll to position [83, 0]
click at [374, 161] on input "Standard room" at bounding box center [355, 159] width 97 height 11
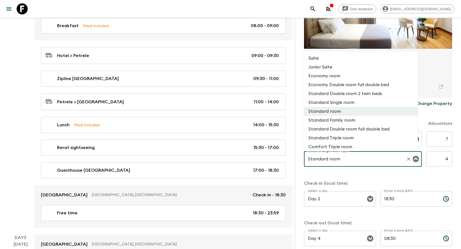
click at [344, 104] on li "Standard Single room" at bounding box center [361, 102] width 114 height 9
type input "Standard Single room"
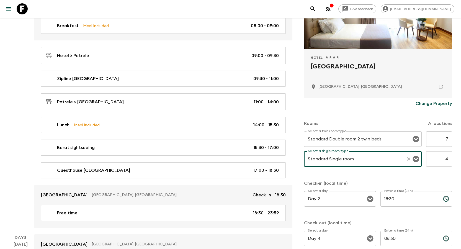
click at [394, 184] on p "Check-in (local time)" at bounding box center [378, 183] width 148 height 7
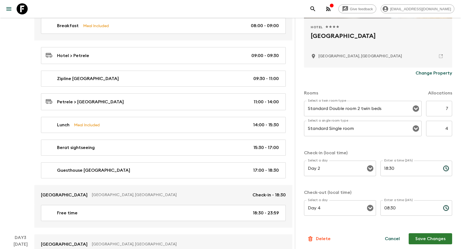
scroll to position [116, 0]
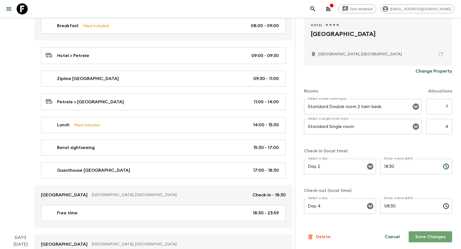
click at [435, 237] on button "Save Changes" at bounding box center [430, 236] width 43 height 11
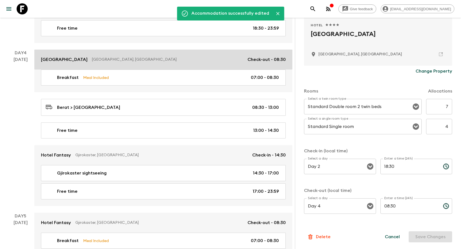
scroll to position [582, 0]
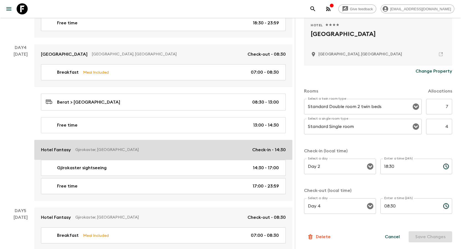
click at [62, 150] on p "Hotel Fantasy" at bounding box center [56, 150] width 30 height 7
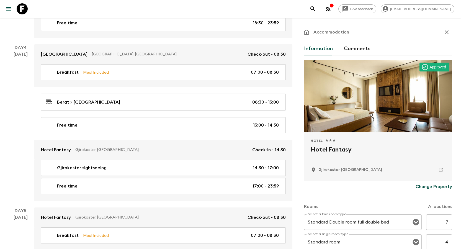
click at [358, 52] on button "Comments" at bounding box center [357, 48] width 27 height 13
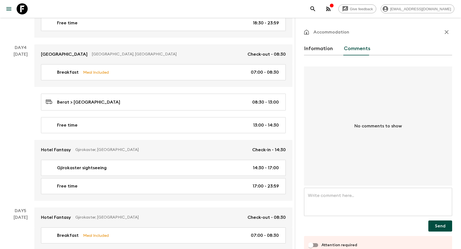
click at [337, 201] on textarea at bounding box center [378, 202] width 140 height 19
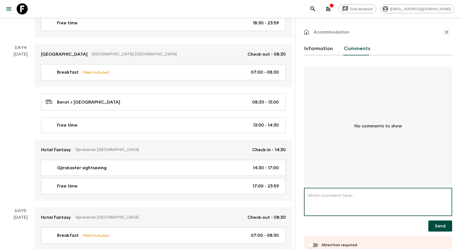
paste textarea "This group is confirmed at [GEOGRAPHIC_DATA] but this hotel is not in your syst…"
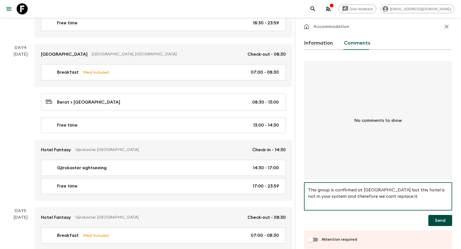
scroll to position [14, 0]
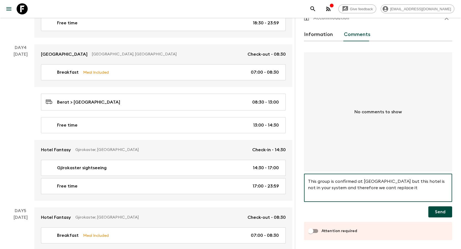
type textarea "This group is confirmed at [GEOGRAPHIC_DATA] but this hotel is not in your syst…"
click at [319, 231] on input "Attention required" at bounding box center [311, 231] width 32 height 11
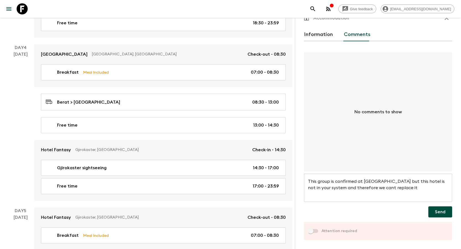
checkbox input "true"
click at [440, 211] on button "Send" at bounding box center [441, 211] width 24 height 11
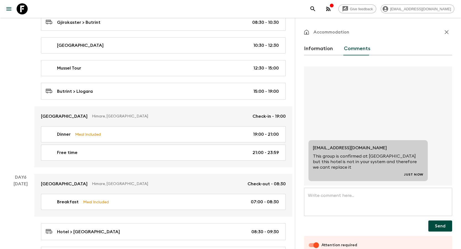
scroll to position [859, 0]
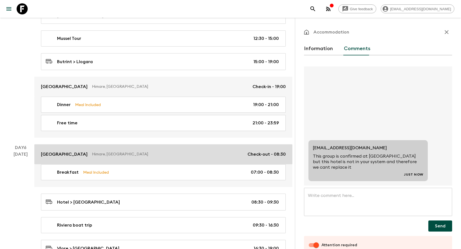
click at [60, 158] on link "[GEOGRAPHIC_DATA], [GEOGRAPHIC_DATA] Check-out - 08:30" at bounding box center [163, 154] width 258 height 20
checkbox input "false"
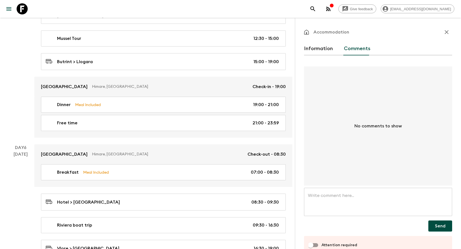
click at [313, 48] on button "Information" at bounding box center [318, 48] width 29 height 13
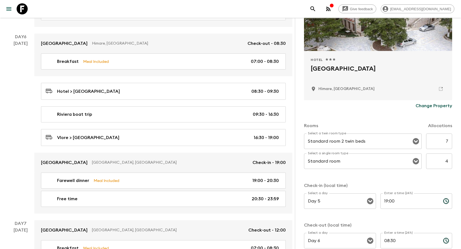
scroll to position [83, 0]
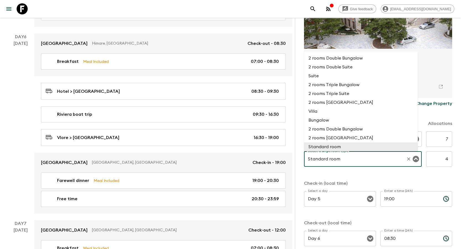
click at [371, 158] on input "Standard room" at bounding box center [355, 159] width 97 height 11
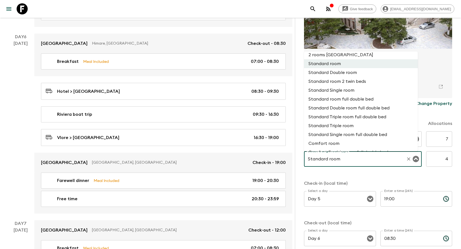
click at [346, 91] on li "Standard Single room" at bounding box center [361, 90] width 114 height 9
type input "Standard Single room"
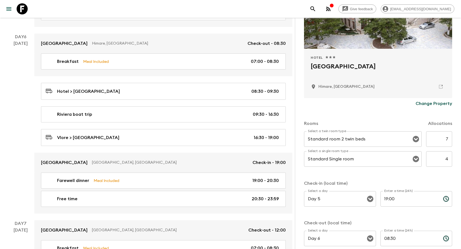
click at [413, 182] on p "Check-in (local time)" at bounding box center [378, 183] width 148 height 7
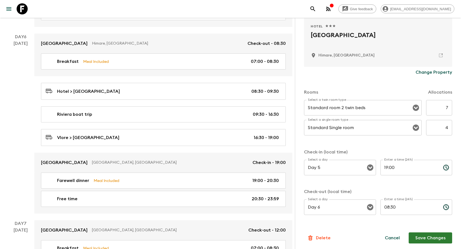
scroll to position [116, 0]
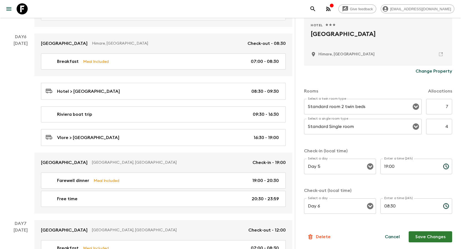
click at [425, 234] on button "Save Changes" at bounding box center [430, 236] width 43 height 11
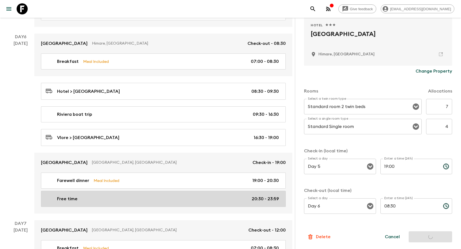
scroll to position [1014, 0]
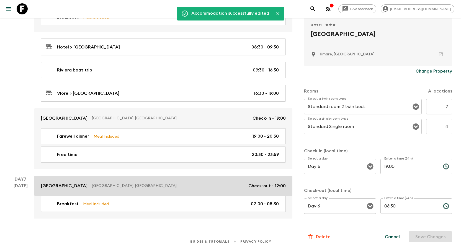
click at [55, 184] on p "[GEOGRAPHIC_DATA]" at bounding box center [64, 186] width 47 height 7
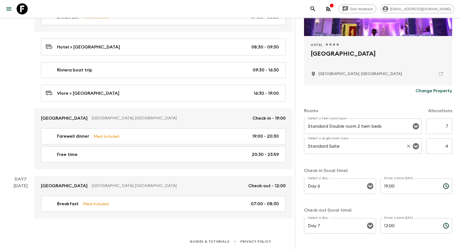
scroll to position [116, 0]
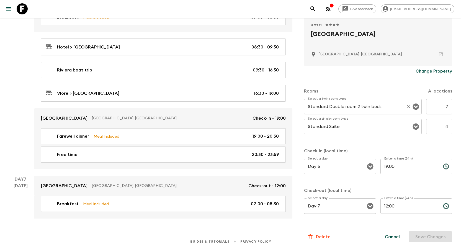
click at [368, 107] on input "Standard Double room 2 twin beds" at bounding box center [355, 106] width 97 height 11
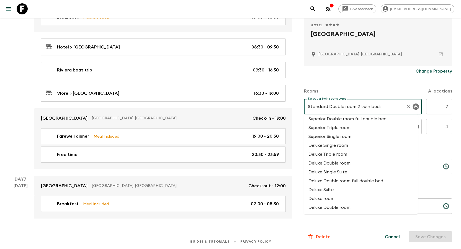
scroll to position [332, 0]
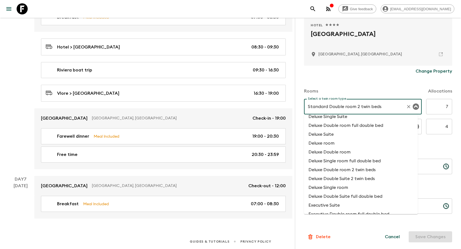
click at [357, 167] on li "Deluxe Double room 2 twin beds" at bounding box center [361, 169] width 114 height 9
type input "Deluxe Double room 2 twin beds"
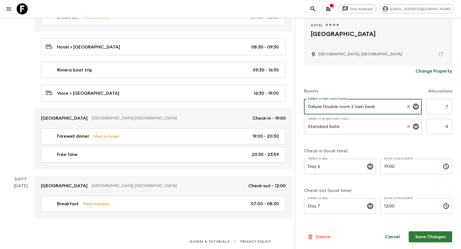
click at [347, 128] on input "Standard Suite" at bounding box center [355, 126] width 97 height 11
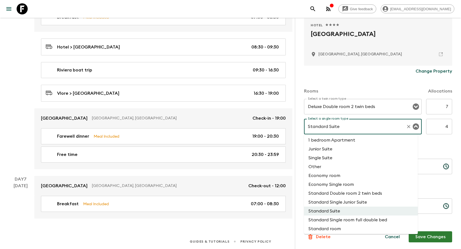
scroll to position [45, 0]
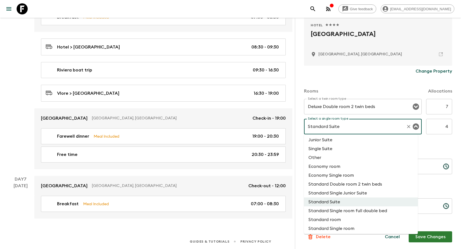
click at [340, 228] on li "Standard Single room" at bounding box center [361, 228] width 114 height 9
type input "Standard Single room"
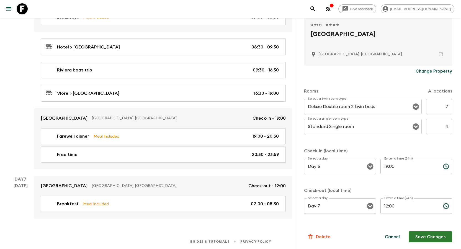
click at [406, 146] on div "Rooms Allocations Select a twin room type Deluxe Double room 2 twin beds Select…" at bounding box center [378, 148] width 148 height 143
click at [431, 239] on button "Save Changes" at bounding box center [430, 236] width 43 height 11
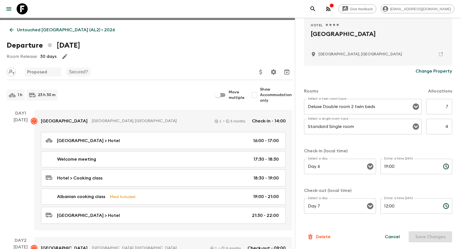
scroll to position [0, 0]
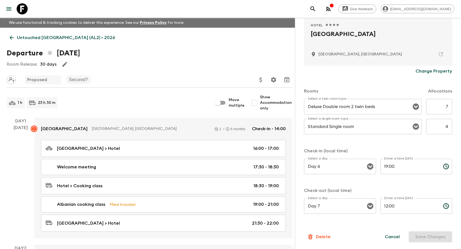
click at [15, 39] on link "Untouched [GEOGRAPHIC_DATA] (AL2) • 2026" at bounding box center [62, 37] width 111 height 11
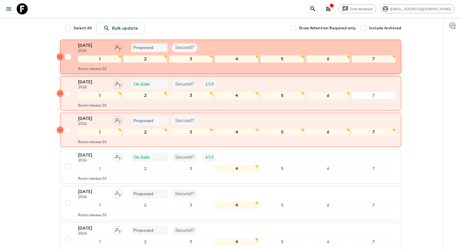
scroll to position [139, 0]
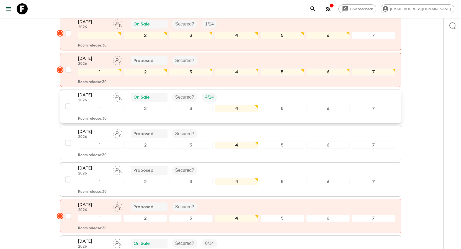
click at [86, 94] on p "[DATE]" at bounding box center [93, 95] width 30 height 7
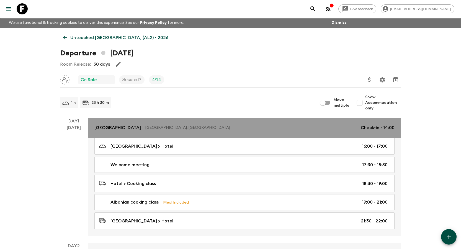
click at [107, 131] on link "[GEOGRAPHIC_DATA], [GEOGRAPHIC_DATA] Check-in - 14:00" at bounding box center [245, 128] width 314 height 20
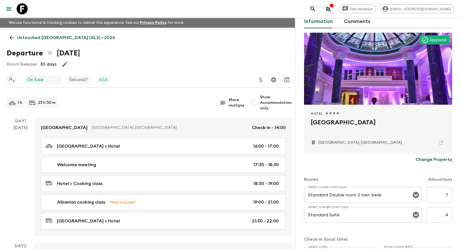
scroll to position [83, 0]
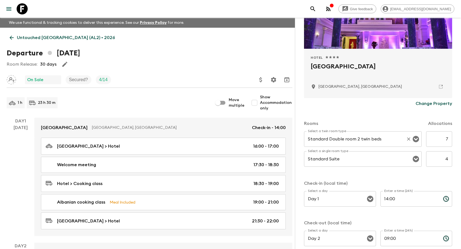
click at [389, 138] on input "Standard Double room 2 twin beds" at bounding box center [355, 139] width 97 height 11
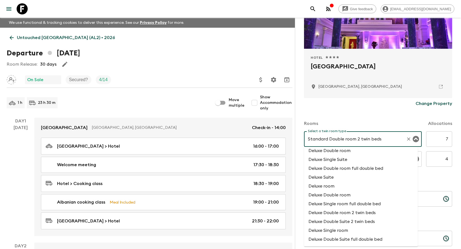
scroll to position [332, 0]
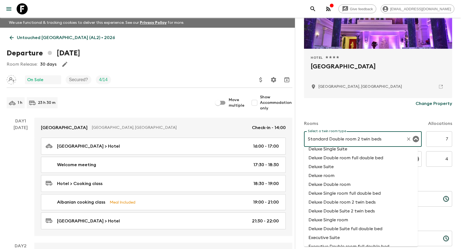
click at [360, 198] on li "Deluxe Double room 2 twin beds" at bounding box center [361, 202] width 114 height 9
type input "Deluxe Double room 2 twin beds"
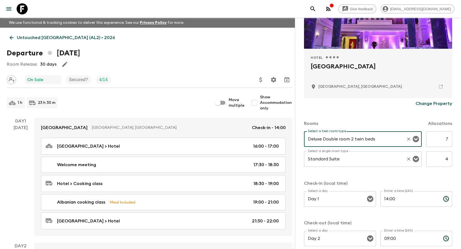
click at [357, 161] on input "Standard Suite" at bounding box center [355, 159] width 97 height 11
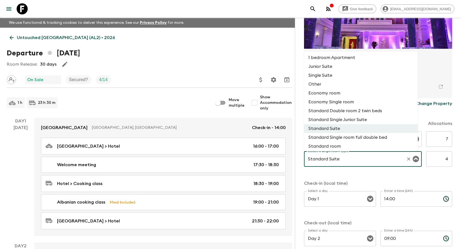
scroll to position [45, 0]
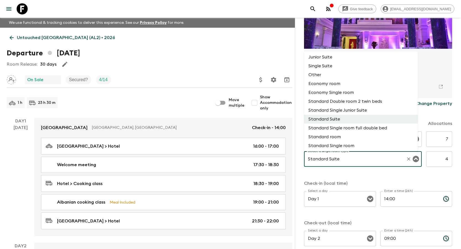
click at [343, 147] on li "Standard Single room" at bounding box center [361, 145] width 114 height 9
type input "Standard Single room"
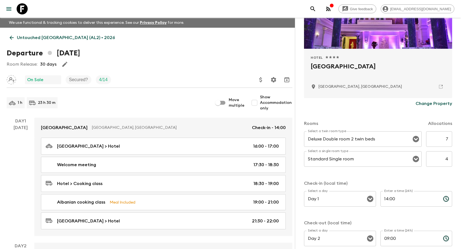
click at [403, 180] on p "Check-in (local time)" at bounding box center [378, 183] width 148 height 7
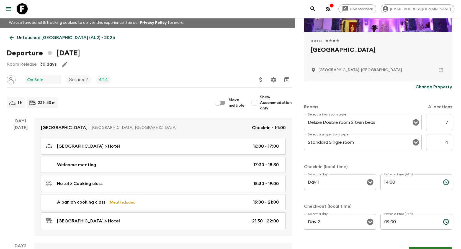
scroll to position [116, 0]
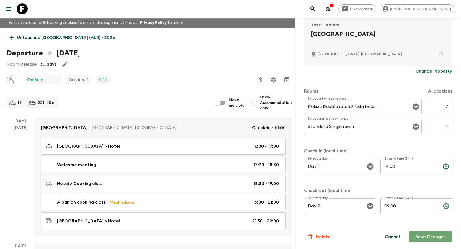
click at [429, 234] on button "Save Changes" at bounding box center [430, 236] width 43 height 11
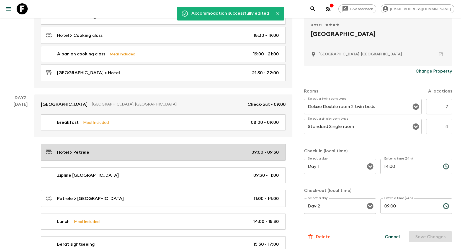
scroll to position [249, 0]
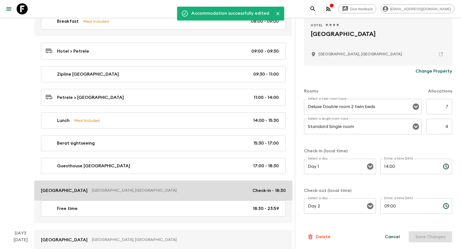
drag, startPoint x: 55, startPoint y: 188, endPoint x: 68, endPoint y: 181, distance: 14.1
click at [55, 188] on p "[GEOGRAPHIC_DATA]" at bounding box center [64, 190] width 47 height 7
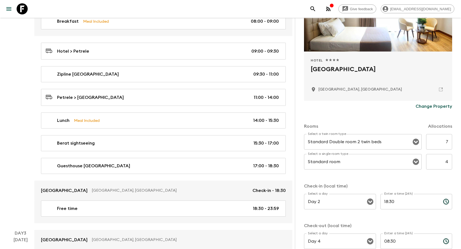
scroll to position [83, 0]
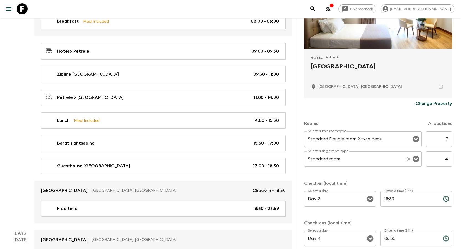
click at [349, 159] on input "Standard room" at bounding box center [355, 159] width 97 height 11
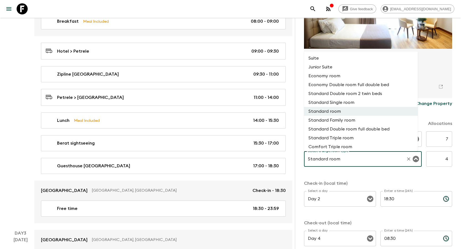
click at [348, 104] on li "Standard Single room" at bounding box center [361, 102] width 114 height 9
type input "Standard Single room"
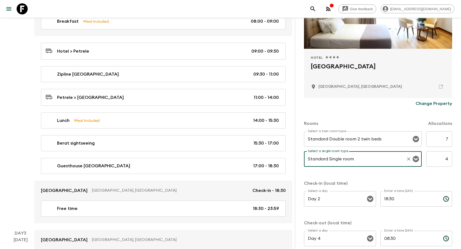
scroll to position [116, 0]
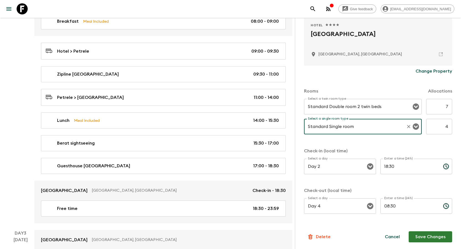
click at [437, 237] on button "Save Changes" at bounding box center [430, 236] width 43 height 11
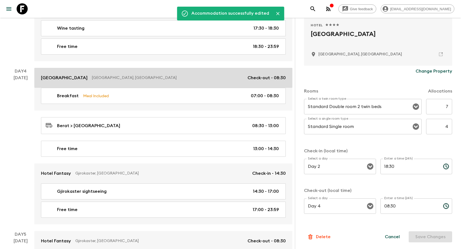
scroll to position [554, 0]
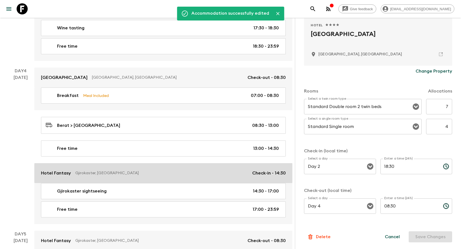
click at [60, 170] on p "Hotel Fantasy" at bounding box center [56, 173] width 30 height 7
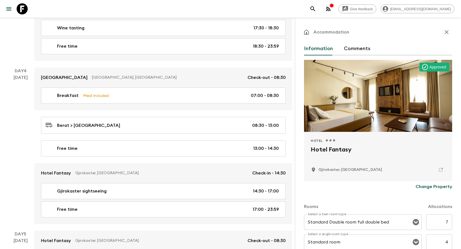
click at [356, 50] on button "Comments" at bounding box center [357, 48] width 27 height 13
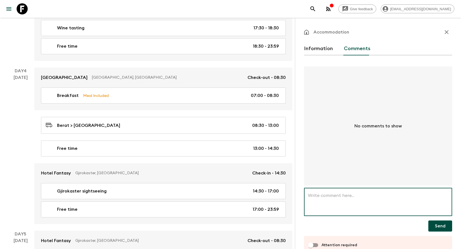
click at [354, 199] on textarea at bounding box center [378, 202] width 140 height 19
paste textarea "This group is confirmed at [GEOGRAPHIC_DATA] but this hotel is not in your syst…"
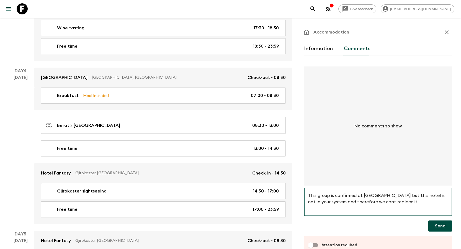
scroll to position [14, 0]
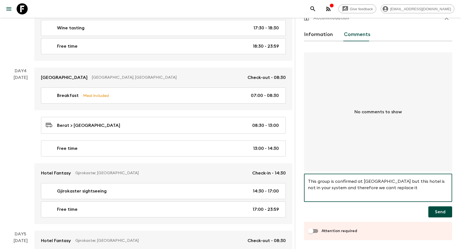
type textarea "This group is confirmed at [GEOGRAPHIC_DATA] but this hotel is not in your syst…"
click at [317, 230] on input "Attention required" at bounding box center [311, 231] width 32 height 11
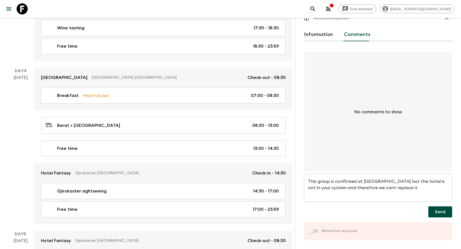
checkbox input "true"
click at [437, 209] on button "Send" at bounding box center [441, 211] width 24 height 11
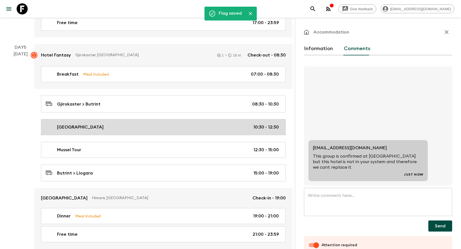
scroll to position [748, 0]
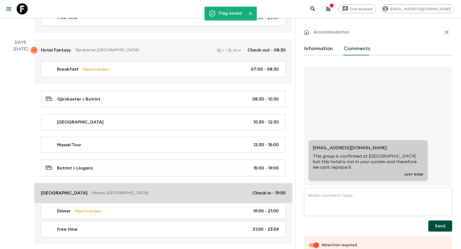
click at [78, 195] on p "[GEOGRAPHIC_DATA]" at bounding box center [64, 193] width 47 height 7
checkbox input "false"
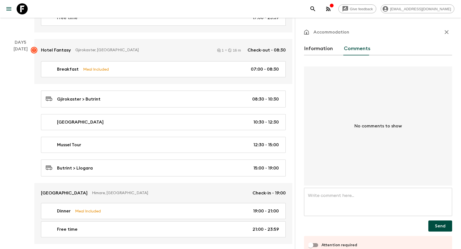
click at [322, 51] on button "Information" at bounding box center [318, 48] width 29 height 13
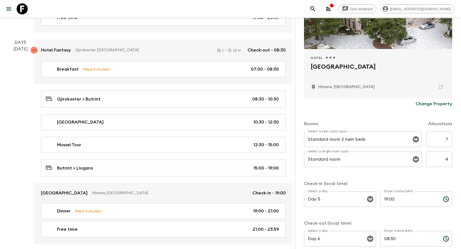
scroll to position [83, 0]
click at [426, 136] on input "7" at bounding box center [439, 139] width 26 height 16
click at [440, 143] on input "7" at bounding box center [439, 139] width 26 height 16
drag, startPoint x: 440, startPoint y: 142, endPoint x: 447, endPoint y: 140, distance: 7.0
click at [447, 140] on input "7" at bounding box center [439, 139] width 26 height 16
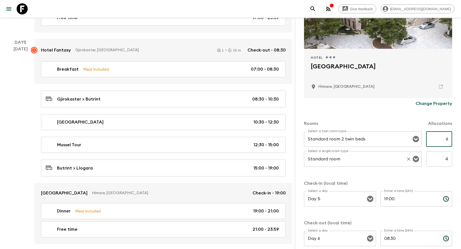
type input "6"
click at [356, 162] on input "Standard room" at bounding box center [355, 159] width 97 height 11
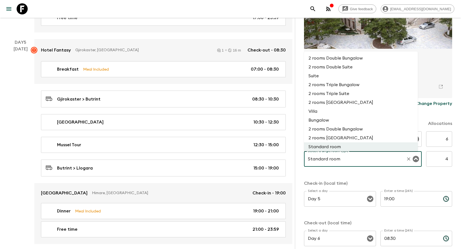
click at [357, 70] on li "2 rooms Double Suite" at bounding box center [361, 67] width 114 height 9
type input "2 rooms Double Suite"
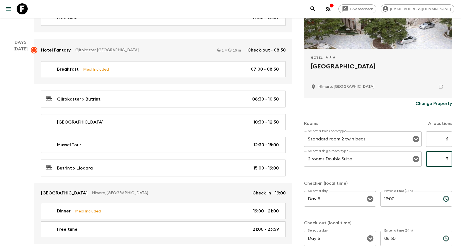
type input "3"
click at [416, 179] on div "Rooms Allocations Select a twin room type Standard room 2 twin beds Select a tw…" at bounding box center [378, 180] width 148 height 143
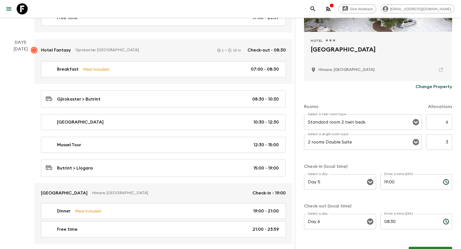
scroll to position [116, 0]
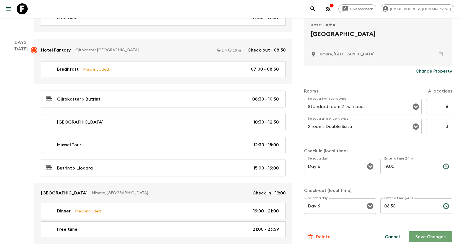
click at [429, 235] on button "Save Changes" at bounding box center [430, 236] width 43 height 11
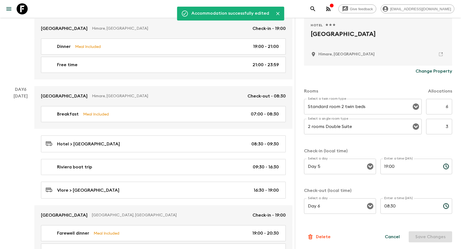
scroll to position [970, 0]
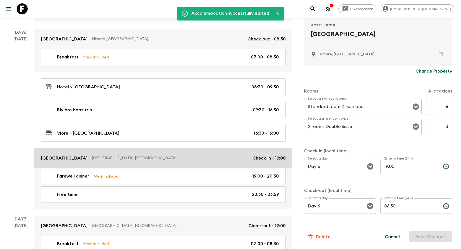
click at [71, 157] on p "[GEOGRAPHIC_DATA]" at bounding box center [64, 158] width 47 height 7
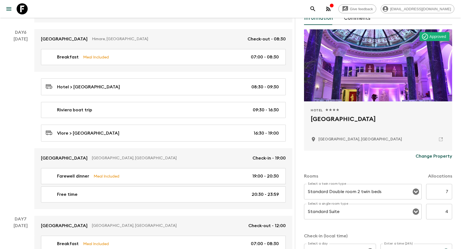
scroll to position [83, 0]
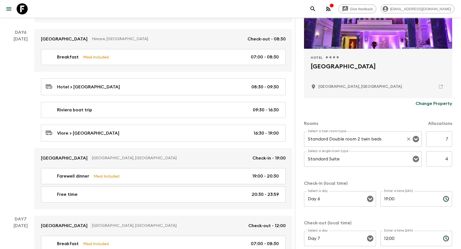
click at [387, 139] on input "Standard Double room 2 twin beds" at bounding box center [355, 139] width 97 height 11
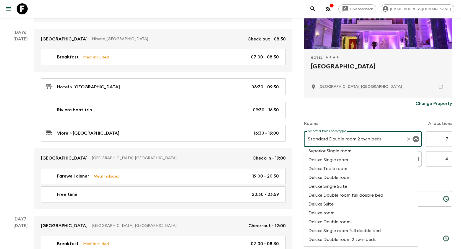
scroll to position [305, 0]
click at [361, 230] on li "Deluxe Double room 2 twin beds" at bounding box center [361, 229] width 114 height 9
type input "Deluxe Double room 2 twin beds"
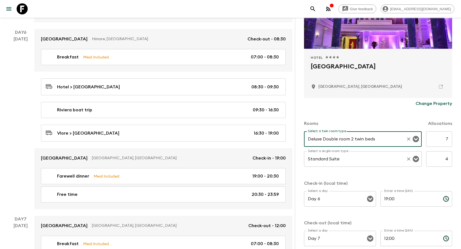
click at [369, 161] on input "Standard Suite" at bounding box center [355, 159] width 97 height 11
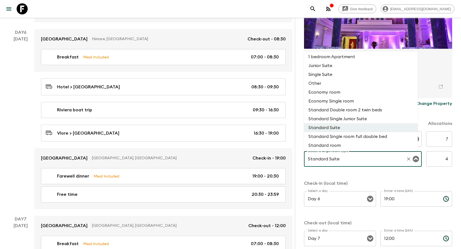
scroll to position [45, 0]
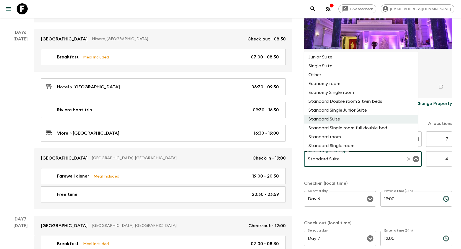
click at [347, 147] on li "Standard Single room" at bounding box center [361, 145] width 114 height 9
type input "Standard Single room"
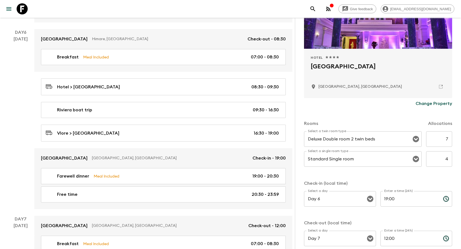
click at [371, 175] on div "Rooms Allocations Select a twin room type Deluxe Double room 2 twin beds Select…" at bounding box center [378, 180] width 148 height 143
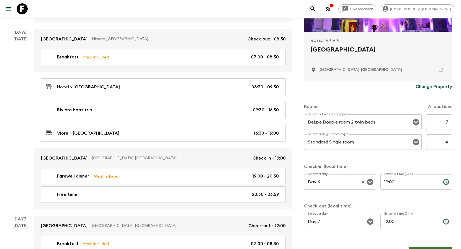
scroll to position [116, 0]
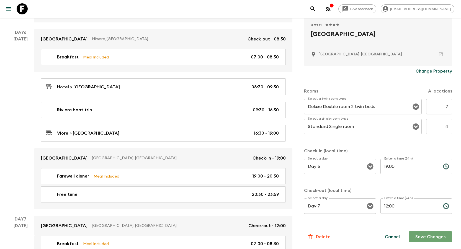
click at [433, 235] on button "Save Changes" at bounding box center [430, 236] width 43 height 11
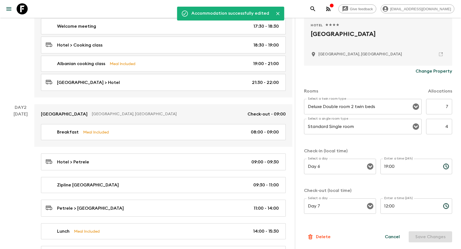
scroll to position [0, 0]
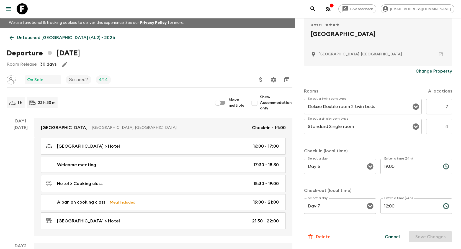
click at [10, 37] on icon at bounding box center [12, 38] width 6 height 6
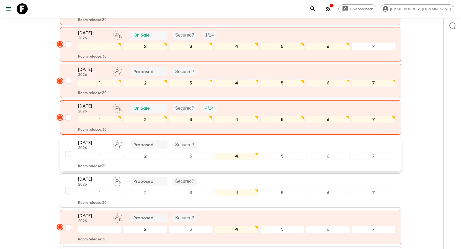
scroll to position [139, 0]
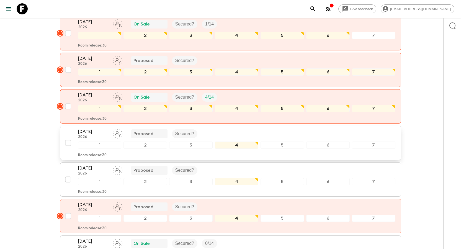
click at [89, 132] on p "[DATE]" at bounding box center [93, 131] width 30 height 7
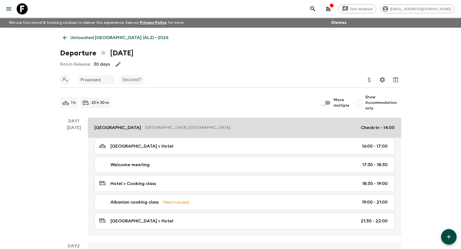
click at [133, 126] on p "[GEOGRAPHIC_DATA]" at bounding box center [117, 127] width 47 height 7
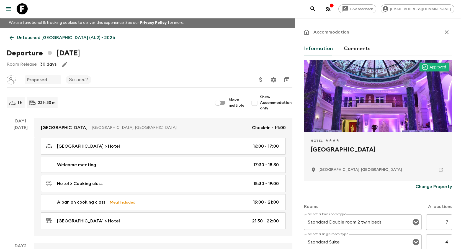
scroll to position [83, 0]
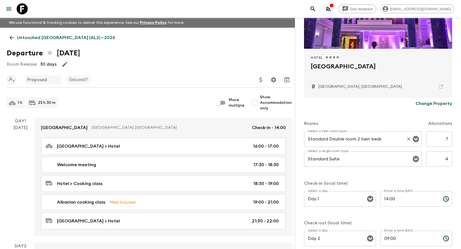
click at [374, 137] on input "Standard Double room 2 twin beds" at bounding box center [355, 139] width 97 height 11
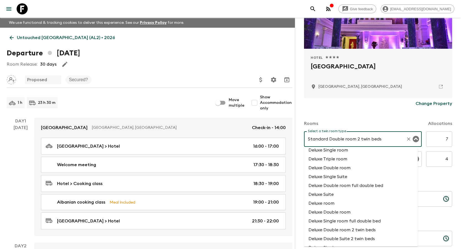
scroll to position [332, 0]
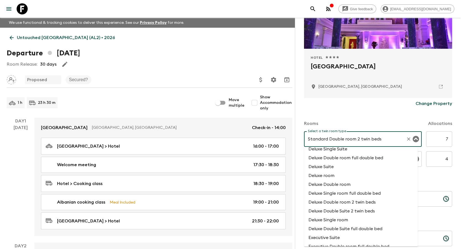
click at [367, 201] on li "Deluxe Double room 2 twin beds" at bounding box center [361, 202] width 114 height 9
type input "Deluxe Double room 2 twin beds"
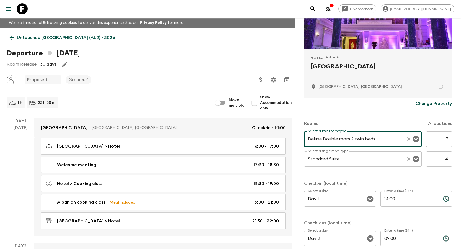
click at [355, 158] on input "Standard Suite" at bounding box center [355, 159] width 97 height 11
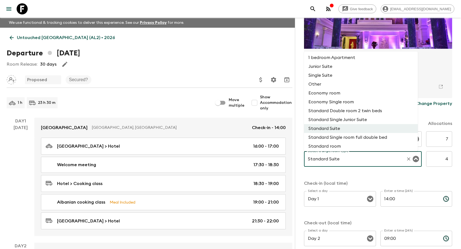
scroll to position [45, 0]
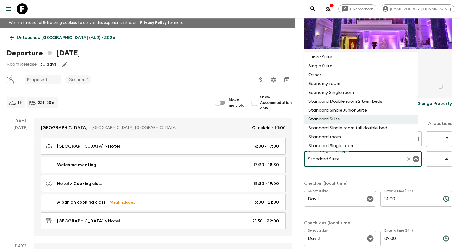
click at [347, 144] on li "Standard Single room" at bounding box center [361, 145] width 114 height 9
type input "Standard Single room"
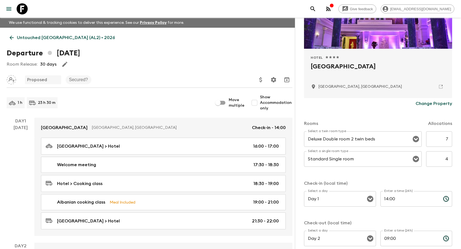
click at [370, 178] on div "Rooms Allocations Select a twin room type Deluxe Double room 2 twin beds Select…" at bounding box center [378, 180] width 148 height 143
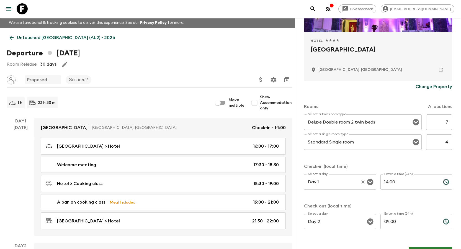
scroll to position [116, 0]
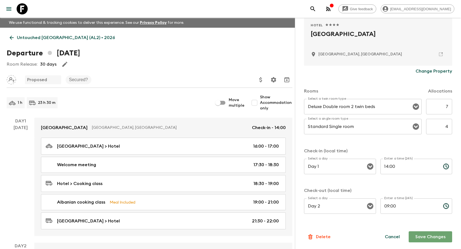
click at [422, 238] on button "Save Changes" at bounding box center [430, 236] width 43 height 11
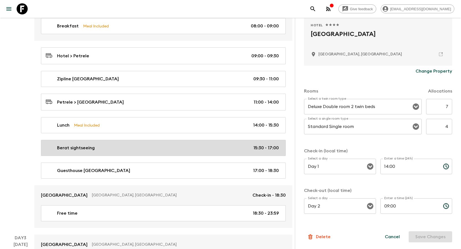
scroll to position [249, 0]
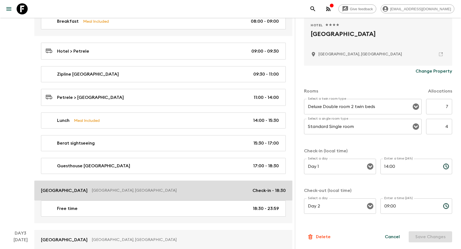
click at [51, 190] on p "[GEOGRAPHIC_DATA]" at bounding box center [64, 190] width 47 height 7
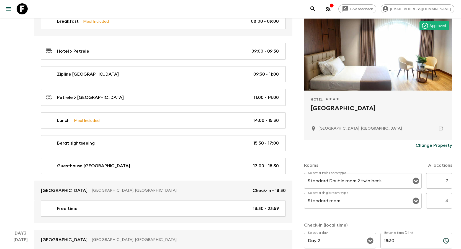
scroll to position [83, 0]
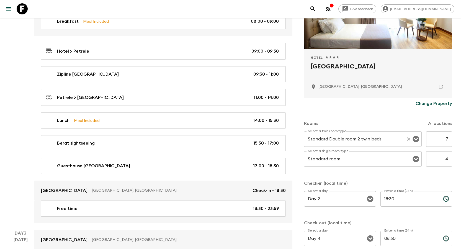
click at [352, 134] on input "Standard Double room 2 twin beds" at bounding box center [355, 139] width 97 height 11
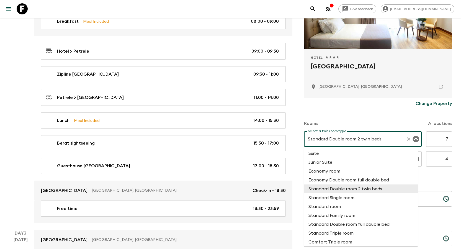
click at [366, 114] on div "Rooms Allocations" at bounding box center [378, 120] width 148 height 22
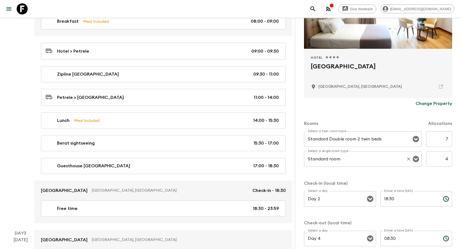
click at [356, 157] on input "Standard room" at bounding box center [355, 159] width 97 height 11
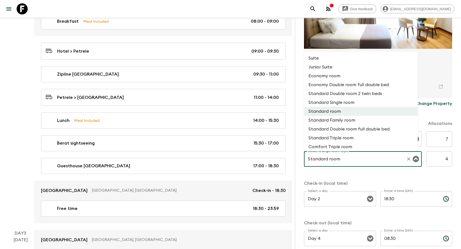
click at [353, 101] on li "Standard Single room" at bounding box center [361, 102] width 114 height 9
type input "Standard Single room"
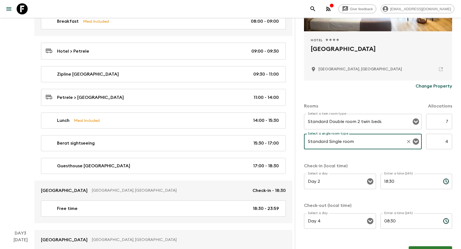
scroll to position [116, 0]
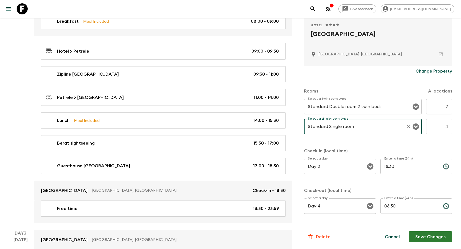
click at [437, 238] on button "Save Changes" at bounding box center [430, 236] width 43 height 11
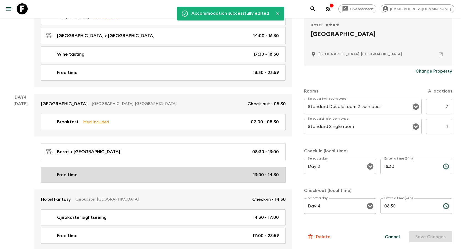
scroll to position [554, 0]
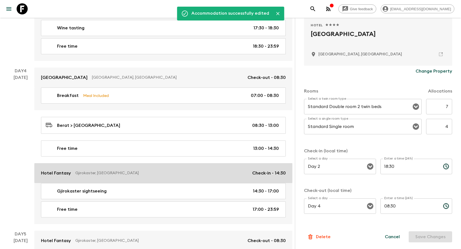
click at [55, 170] on p "Hotel Fantasy" at bounding box center [56, 173] width 30 height 7
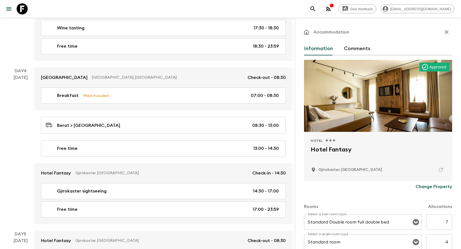
click at [343, 54] on div "Information Comments" at bounding box center [378, 48] width 148 height 13
click at [352, 47] on button "Comments" at bounding box center [357, 48] width 27 height 13
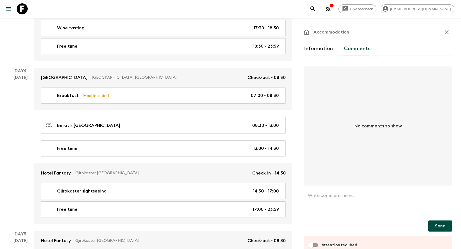
click at [349, 192] on div "x ​" at bounding box center [378, 202] width 148 height 28
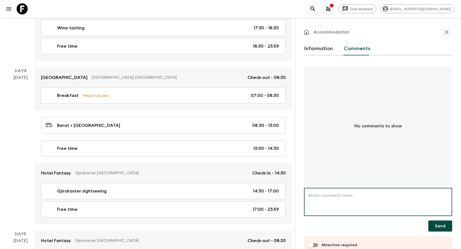
paste textarea "This group is confirmed at [GEOGRAPHIC_DATA] but this hotel is not in your syst…"
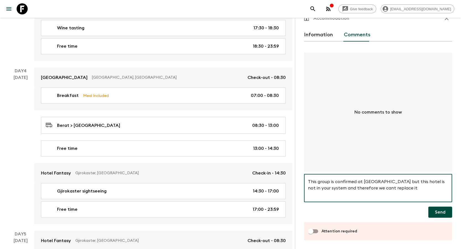
scroll to position [14, 0]
type textarea "This group is confirmed at [GEOGRAPHIC_DATA] but this hotel is not in your syst…"
click at [319, 230] on input "Attention required" at bounding box center [311, 231] width 32 height 11
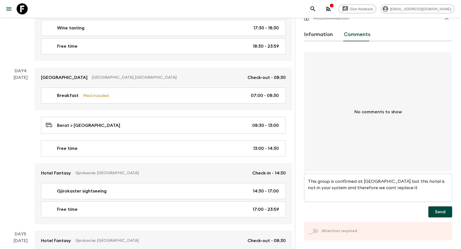
checkbox input "true"
click at [437, 208] on button "Send" at bounding box center [441, 211] width 24 height 11
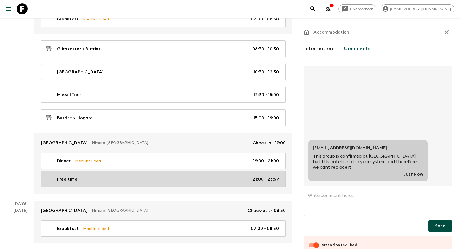
scroll to position [859, 0]
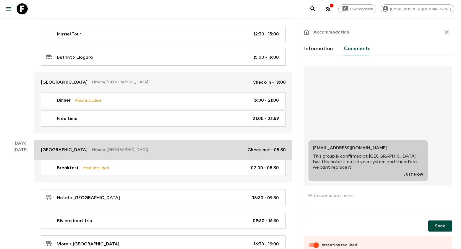
click at [72, 152] on p "[GEOGRAPHIC_DATA]" at bounding box center [64, 150] width 47 height 7
checkbox input "false"
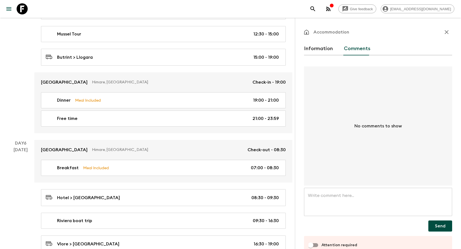
click at [311, 49] on button "Information" at bounding box center [318, 48] width 29 height 13
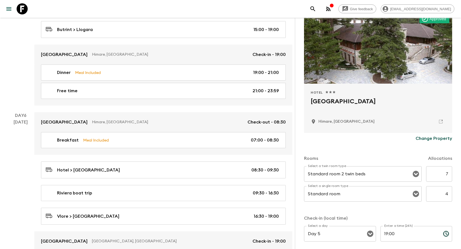
scroll to position [55, 0]
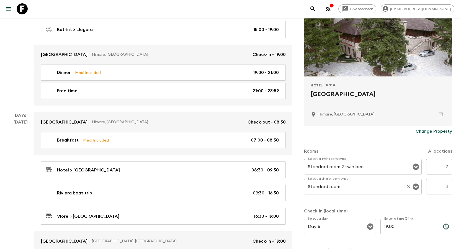
click at [348, 191] on input "Standard room" at bounding box center [355, 186] width 97 height 11
click at [368, 187] on input "Standard room" at bounding box center [355, 186] width 97 height 11
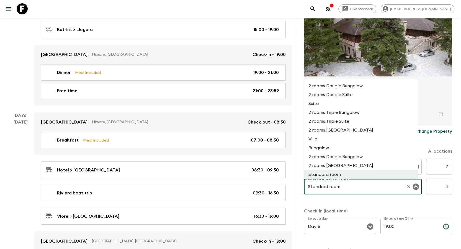
click at [350, 96] on li "2 rooms Double Suite" at bounding box center [361, 94] width 114 height 9
type input "2 rooms Double Suite"
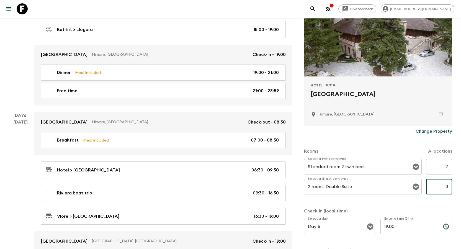
type input "3"
click at [413, 210] on p "Check-in (local time)" at bounding box center [378, 211] width 148 height 7
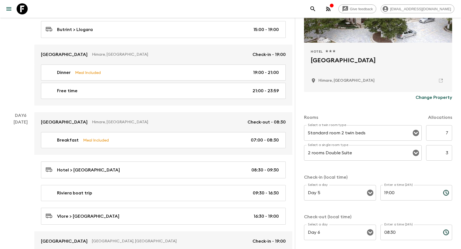
scroll to position [116, 0]
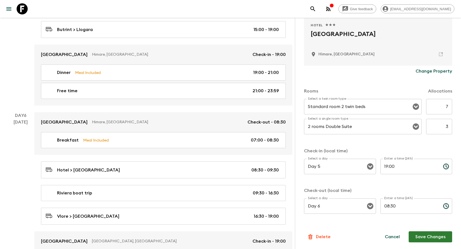
click at [425, 234] on button "Save Changes" at bounding box center [430, 236] width 43 height 11
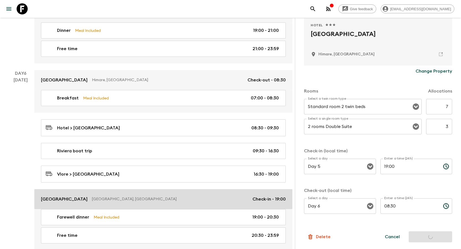
scroll to position [997, 0]
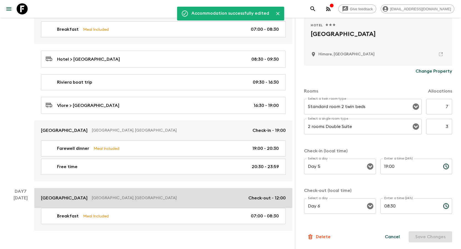
click at [56, 196] on p "[GEOGRAPHIC_DATA]" at bounding box center [64, 198] width 47 height 7
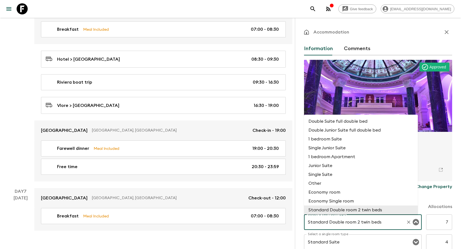
click at [358, 222] on input "Standard Double room 2 twin beds" at bounding box center [355, 222] width 97 height 11
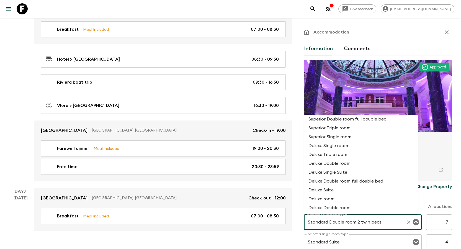
scroll to position [305, 0]
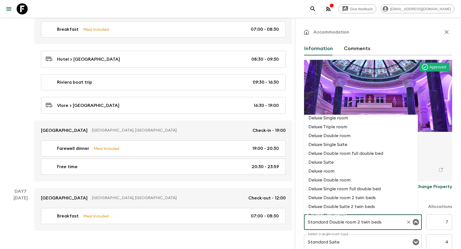
click at [362, 193] on li "Deluxe Double room 2 twin beds" at bounding box center [361, 197] width 114 height 9
type input "Deluxe Double room 2 twin beds"
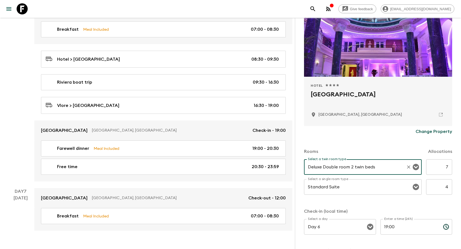
scroll to position [55, 0]
click at [366, 186] on input "Standard Suite" at bounding box center [355, 186] width 97 height 11
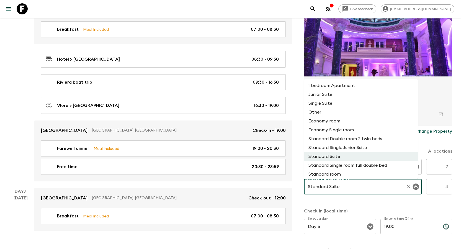
scroll to position [45, 0]
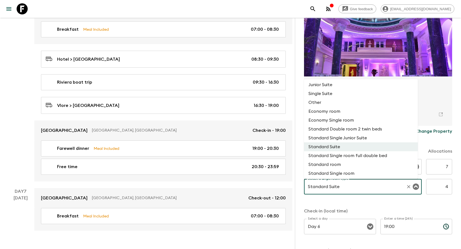
click at [348, 170] on li "Standard Single room" at bounding box center [361, 173] width 114 height 9
type input "Standard Single room"
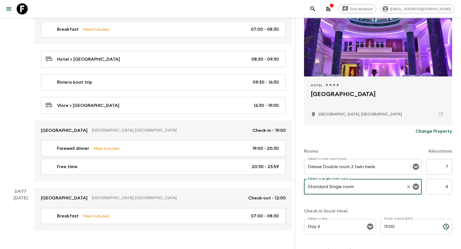
scroll to position [116, 0]
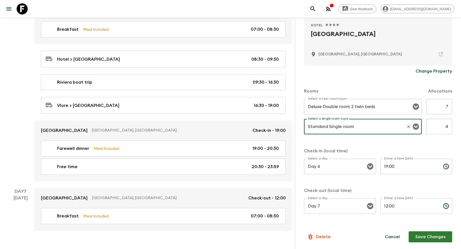
click at [429, 234] on button "Save Changes" at bounding box center [430, 236] width 43 height 11
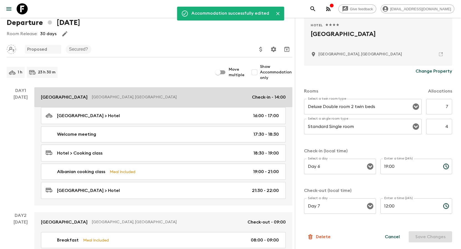
scroll to position [0, 0]
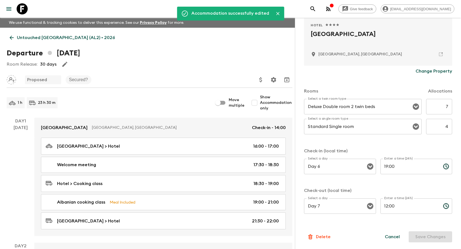
click at [13, 38] on icon at bounding box center [12, 38] width 4 height 4
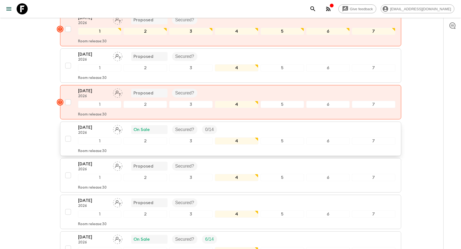
scroll to position [215, 0]
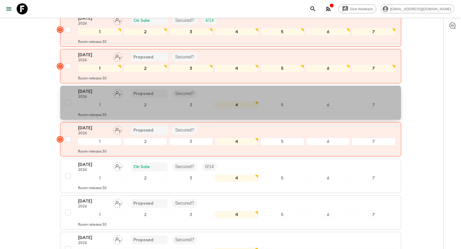
click at [89, 93] on p "[DATE]" at bounding box center [93, 91] width 30 height 7
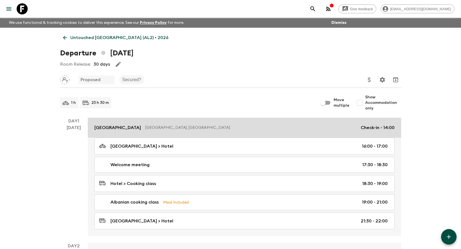
click at [118, 129] on p "[GEOGRAPHIC_DATA]" at bounding box center [117, 127] width 47 height 7
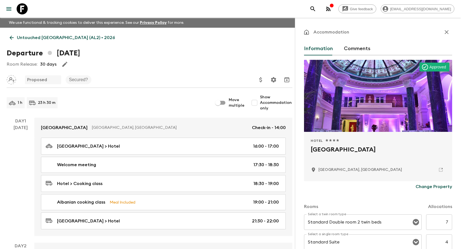
scroll to position [83, 0]
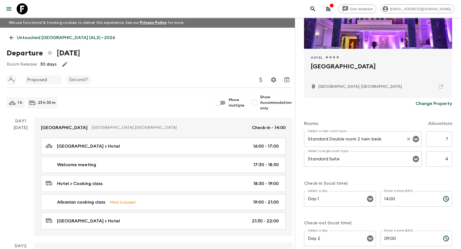
click at [357, 138] on input "Standard Double room 2 twin beds" at bounding box center [355, 139] width 97 height 11
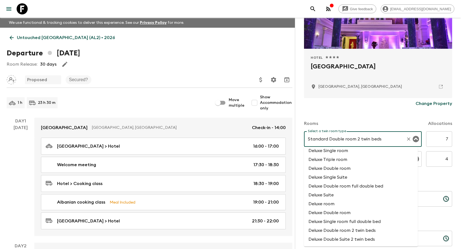
scroll to position [305, 0]
click at [352, 227] on li "Deluxe Double room 2 twin beds" at bounding box center [361, 229] width 114 height 9
type input "Deluxe Double room 2 twin beds"
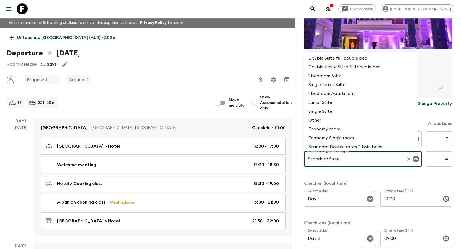
click at [363, 162] on input "Standard Suite" at bounding box center [355, 159] width 97 height 11
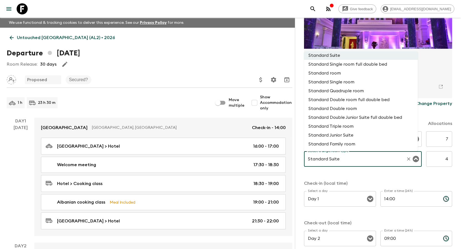
scroll to position [101, 0]
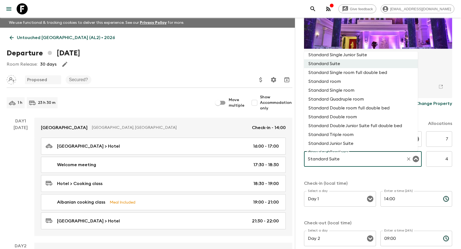
click at [346, 90] on li "Standard Single room" at bounding box center [361, 90] width 114 height 9
type input "Standard Single room"
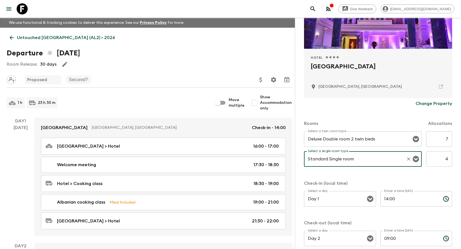
click at [409, 178] on div "Rooms Allocations Select a twin room type Deluxe Double room 2 twin beds Select…" at bounding box center [378, 180] width 148 height 143
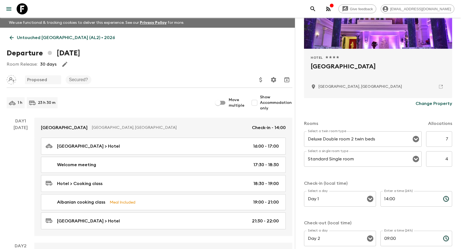
scroll to position [116, 0]
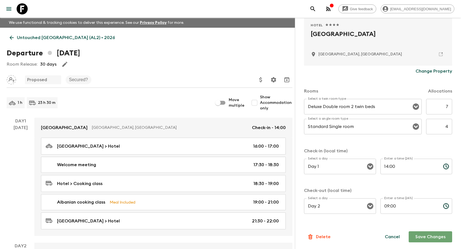
click at [435, 235] on button "Save Changes" at bounding box center [430, 236] width 43 height 11
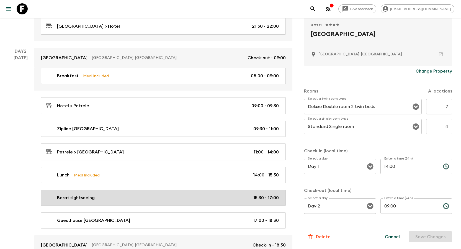
scroll to position [249, 0]
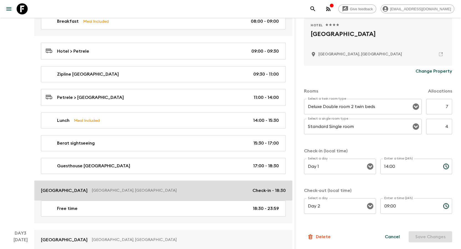
click at [54, 188] on p "[GEOGRAPHIC_DATA]" at bounding box center [64, 190] width 47 height 7
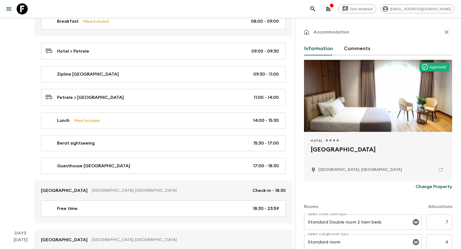
scroll to position [55, 0]
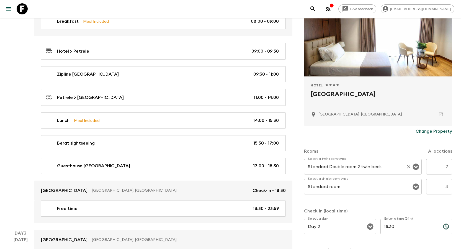
click at [364, 164] on input "Standard Double room 2 twin beds" at bounding box center [355, 166] width 97 height 11
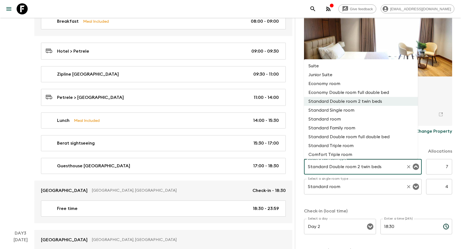
click at [380, 190] on input "Standard room" at bounding box center [355, 186] width 97 height 11
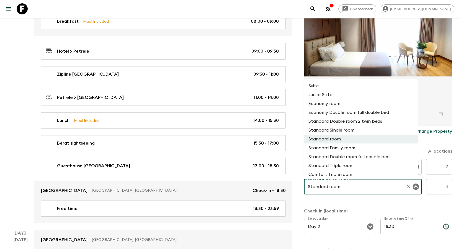
click at [344, 130] on li "Standard Single room" at bounding box center [361, 130] width 114 height 9
type input "Standard Single room"
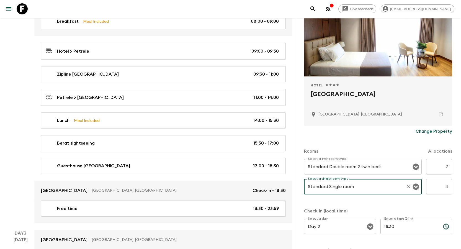
click at [411, 201] on div "Select a twin room type Standard Double room 2 twin beds Select a twin room typ…" at bounding box center [378, 180] width 148 height 42
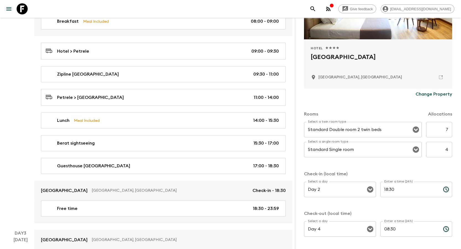
scroll to position [116, 0]
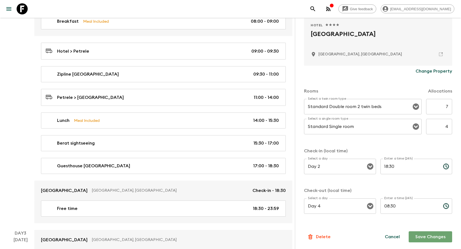
click at [431, 236] on button "Save Changes" at bounding box center [430, 236] width 43 height 11
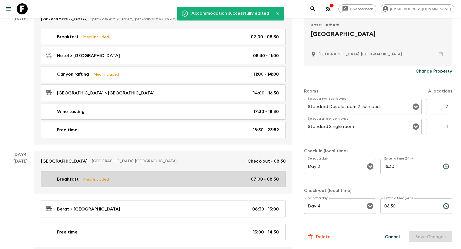
scroll to position [499, 0]
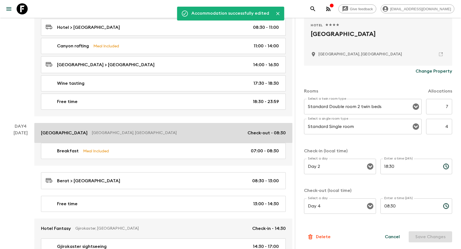
click at [55, 137] on link "[GEOGRAPHIC_DATA], [GEOGRAPHIC_DATA] Check-out - 08:30" at bounding box center [163, 133] width 258 height 20
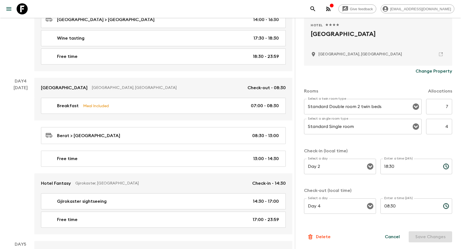
scroll to position [609, 0]
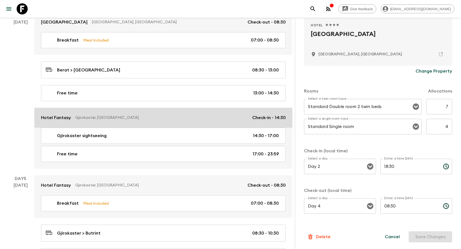
click at [55, 122] on link "Hotel Fantasy [GEOGRAPHIC_DATA], [GEOGRAPHIC_DATA] Check-in - 14:30" at bounding box center [163, 118] width 258 height 20
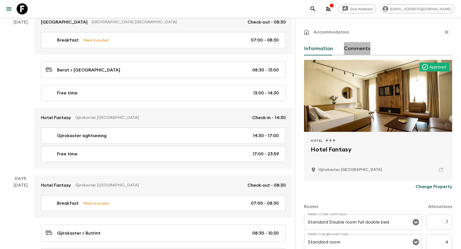
click at [359, 50] on button "Comments" at bounding box center [357, 48] width 27 height 13
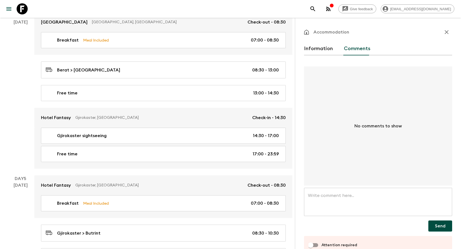
click at [359, 204] on textarea at bounding box center [378, 202] width 140 height 19
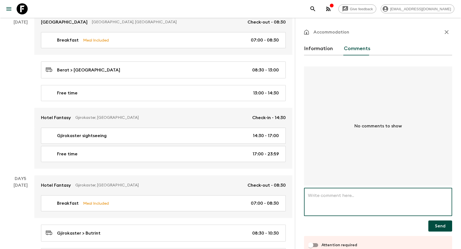
paste textarea "This group is confirmed at [GEOGRAPHIC_DATA] but this hotel is not in your syst…"
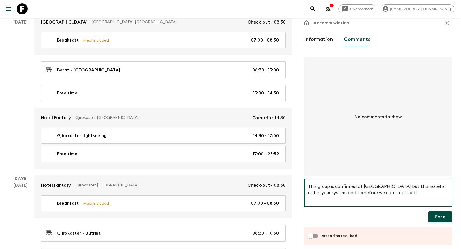
scroll to position [14, 0]
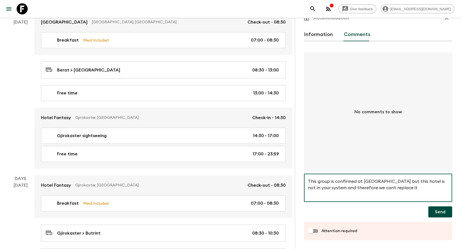
type textarea "This group is confirmed at [GEOGRAPHIC_DATA] but this hotel is not in your syst…"
click at [319, 229] on input "Attention required" at bounding box center [311, 231] width 32 height 11
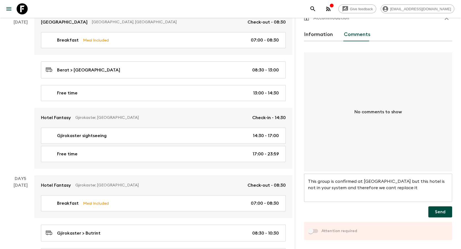
checkbox input "true"
click at [433, 214] on button "Send" at bounding box center [441, 211] width 24 height 11
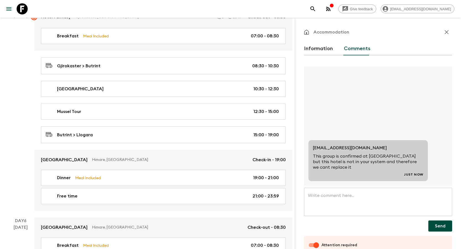
scroll to position [831, 0]
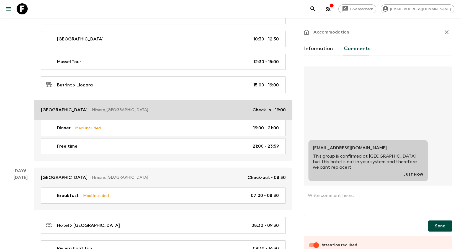
click at [66, 109] on p "[GEOGRAPHIC_DATA]" at bounding box center [64, 110] width 47 height 7
checkbox input "false"
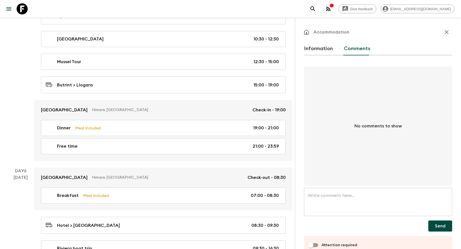
click at [311, 51] on button "Information" at bounding box center [318, 48] width 29 height 13
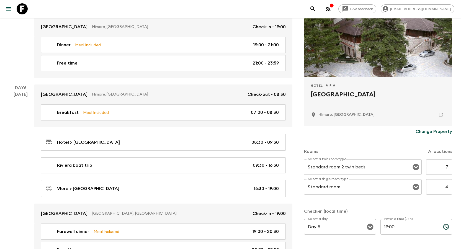
scroll to position [55, 0]
click at [364, 190] on input "Standard room" at bounding box center [355, 186] width 97 height 11
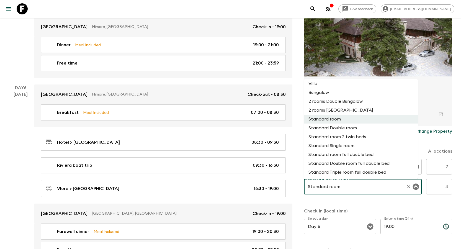
click at [353, 149] on li "Standard Single room" at bounding box center [361, 145] width 114 height 9
type input "Standard Single room"
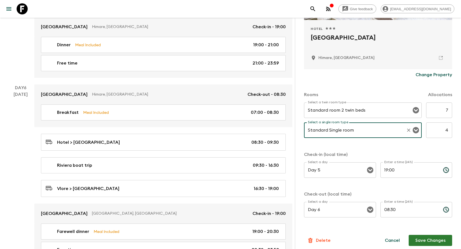
scroll to position [116, 0]
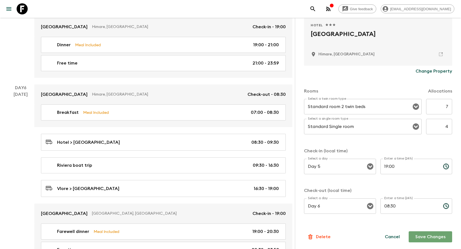
click at [433, 235] on button "Save Changes" at bounding box center [430, 236] width 43 height 11
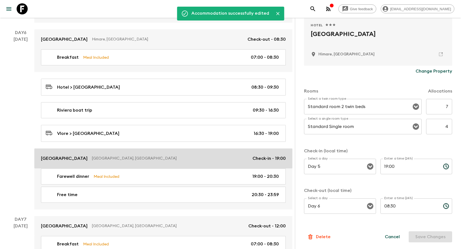
scroll to position [970, 0]
click at [67, 158] on p "[GEOGRAPHIC_DATA]" at bounding box center [64, 158] width 47 height 7
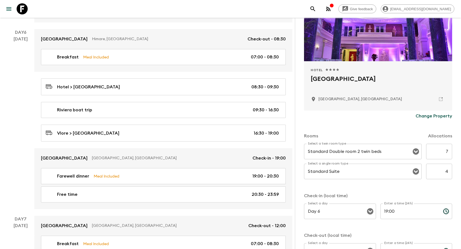
scroll to position [83, 0]
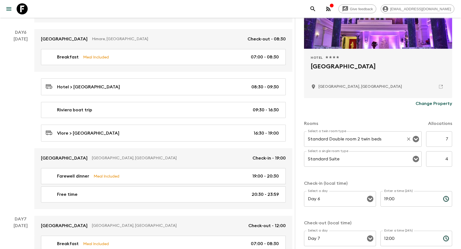
click at [360, 138] on input "Standard Double room 2 twin beds" at bounding box center [355, 139] width 97 height 11
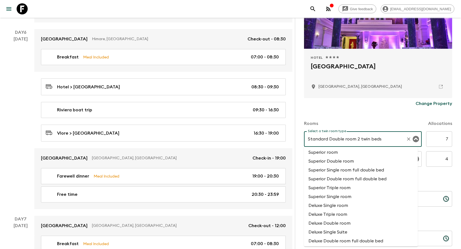
scroll to position [388, 0]
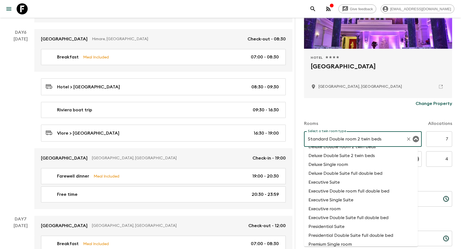
drag, startPoint x: 361, startPoint y: 159, endPoint x: 374, endPoint y: 207, distance: 49.1
click at [374, 207] on ul "Double Suite full double bed Double Junior Suite full double bed 1 bedroom Suit…" at bounding box center [361, 197] width 114 height 100
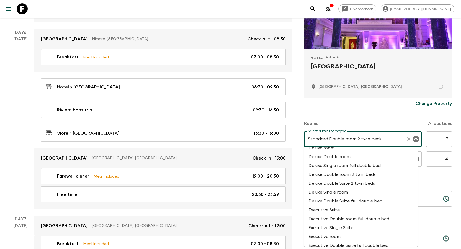
click at [352, 178] on li "Deluxe Double room 2 twin beds" at bounding box center [361, 174] width 114 height 9
type input "Deluxe Double room 2 twin beds"
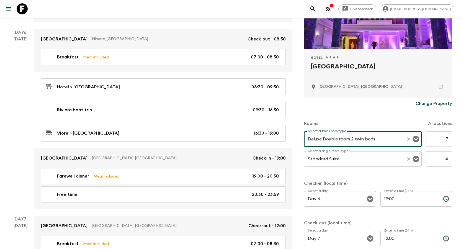
click at [349, 164] on div "Standard Suite Select a single room type" at bounding box center [363, 159] width 118 height 16
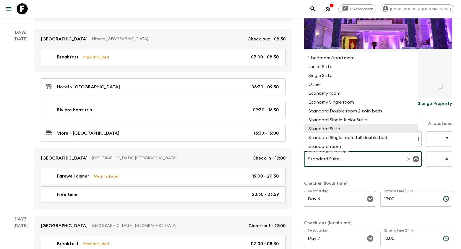
scroll to position [45, 0]
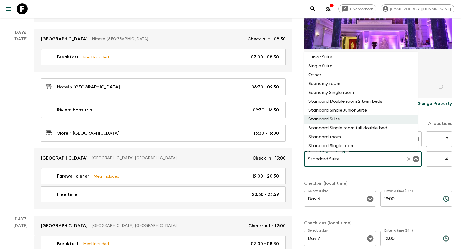
click at [350, 146] on li "Standard Single room" at bounding box center [361, 145] width 114 height 9
type input "Standard Single room"
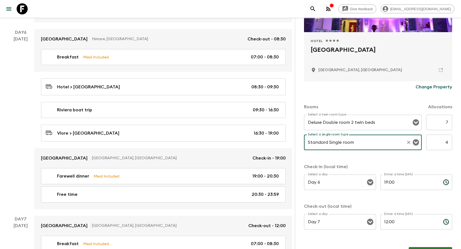
scroll to position [116, 0]
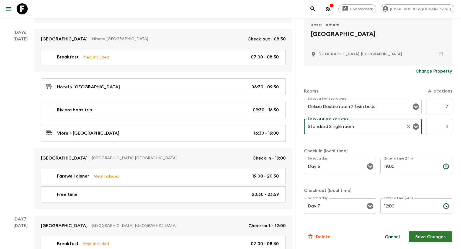
click at [429, 238] on button "Save Changes" at bounding box center [430, 236] width 43 height 11
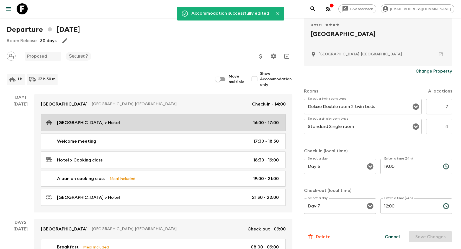
scroll to position [0, 0]
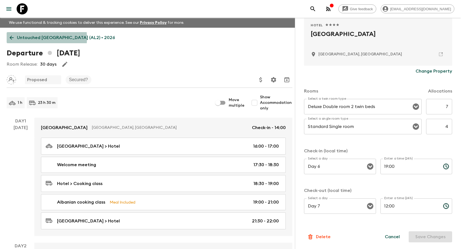
click at [14, 38] on icon at bounding box center [12, 38] width 6 height 6
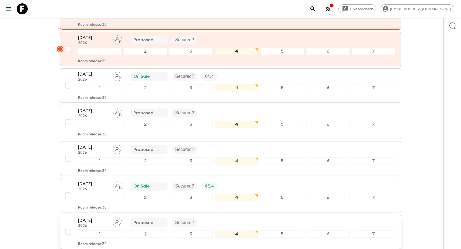
scroll to position [249, 0]
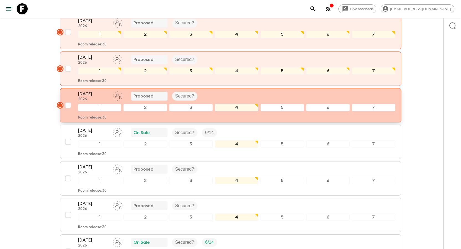
click at [91, 94] on p "[DATE]" at bounding box center [93, 94] width 30 height 7
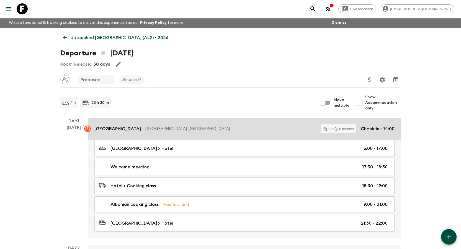
click at [117, 125] on div "[GEOGRAPHIC_DATA], [GEOGRAPHIC_DATA] 1 6 months Check-in - 14:00" at bounding box center [244, 128] width 300 height 9
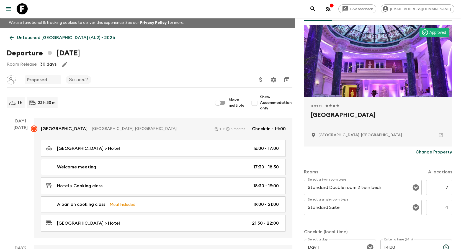
scroll to position [83, 0]
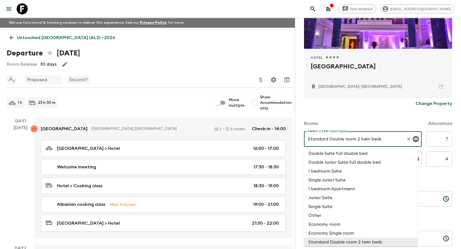
click at [357, 139] on input "Standard Double room 2 twin beds" at bounding box center [355, 139] width 97 height 11
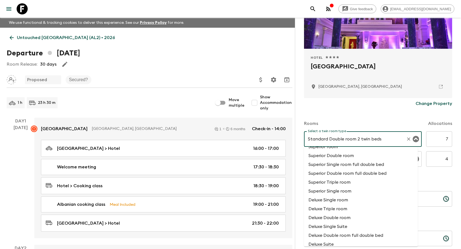
scroll to position [305, 0]
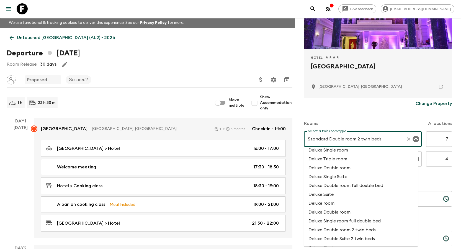
click at [364, 228] on li "Deluxe Double room 2 twin beds" at bounding box center [361, 229] width 114 height 9
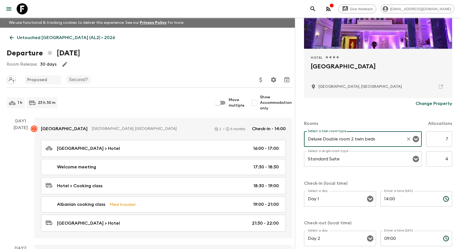
type input "Deluxe Double room 2 twin beds"
click at [359, 159] on input "Standard Suite" at bounding box center [355, 159] width 97 height 11
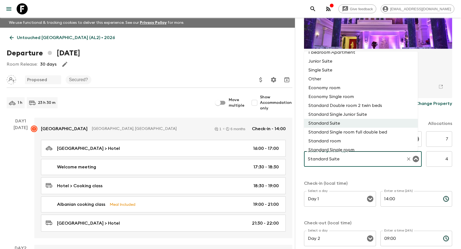
scroll to position [73, 0]
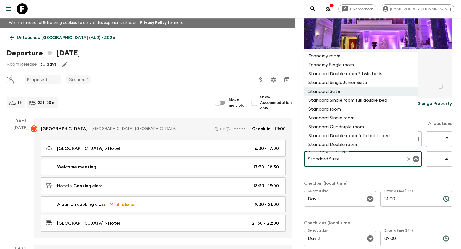
click at [348, 119] on li "Standard Single room" at bounding box center [361, 118] width 114 height 9
type input "Standard Single room"
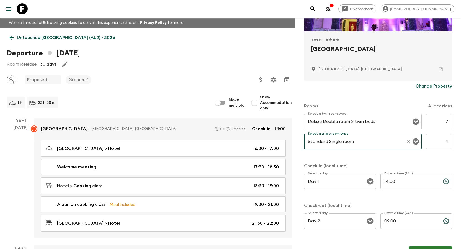
scroll to position [116, 0]
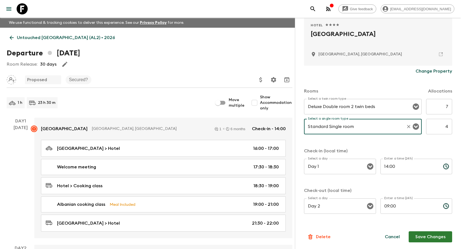
click at [436, 237] on button "Save Changes" at bounding box center [430, 236] width 43 height 11
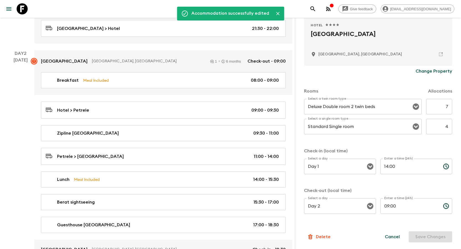
scroll to position [249, 0]
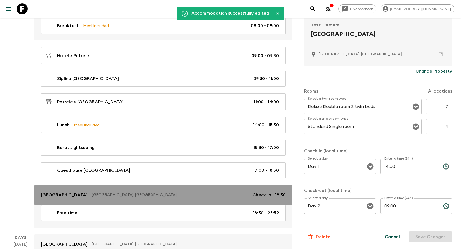
click at [50, 194] on p "[GEOGRAPHIC_DATA]" at bounding box center [64, 195] width 47 height 7
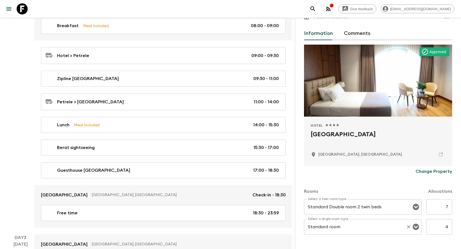
scroll to position [55, 0]
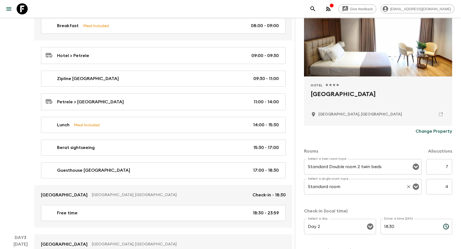
click at [371, 185] on input "Standard room" at bounding box center [355, 186] width 97 height 11
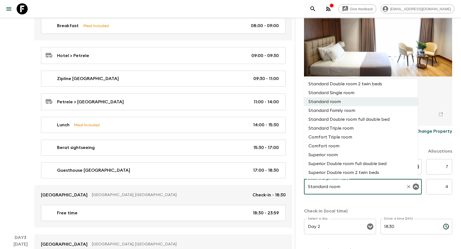
scroll to position [28, 0]
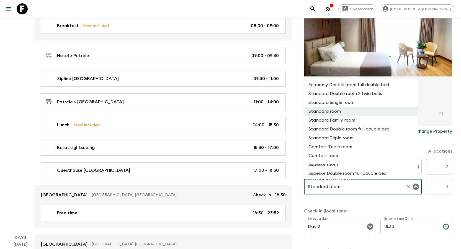
click at [347, 105] on li "Standard Single room" at bounding box center [361, 102] width 114 height 9
type input "Standard Single room"
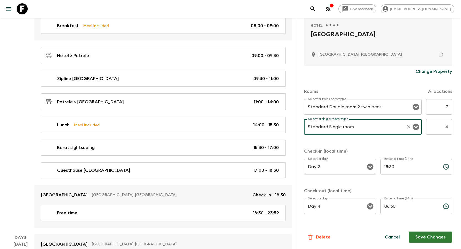
scroll to position [116, 0]
click at [436, 235] on button "Save Changes" at bounding box center [430, 236] width 43 height 11
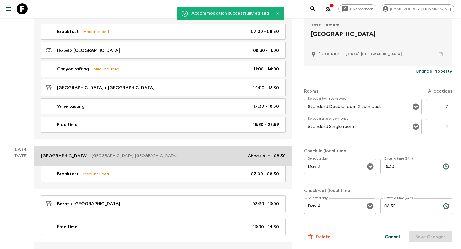
scroll to position [526, 0]
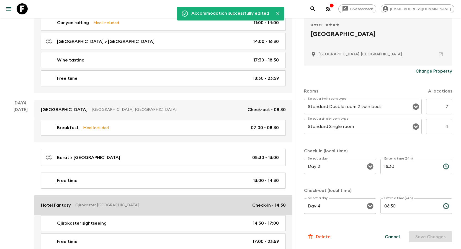
click at [60, 202] on p "Hotel Fantasy" at bounding box center [56, 205] width 30 height 7
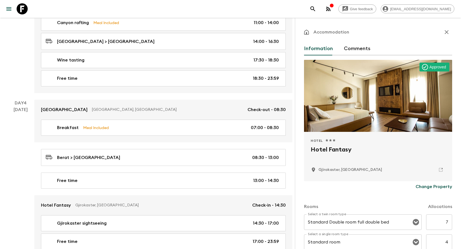
click at [359, 48] on button "Comments" at bounding box center [357, 48] width 27 height 13
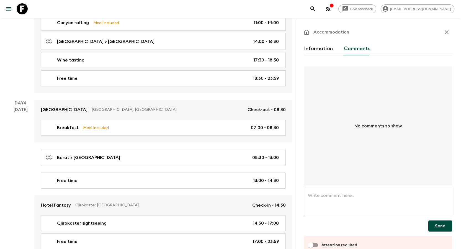
click at [342, 196] on textarea at bounding box center [378, 202] width 140 height 19
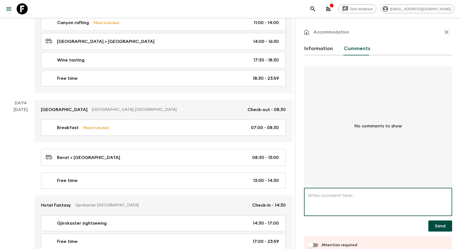
paste textarea "This group is confirmed at [GEOGRAPHIC_DATA] but this hotel is not in your syst…"
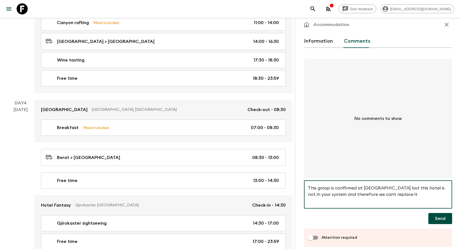
scroll to position [14, 0]
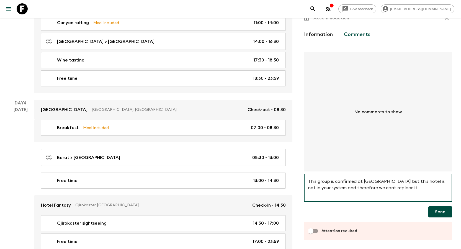
type textarea "This group is confirmed at [GEOGRAPHIC_DATA] but this hotel is not in your syst…"
click at [315, 229] on input "Attention required" at bounding box center [311, 231] width 32 height 11
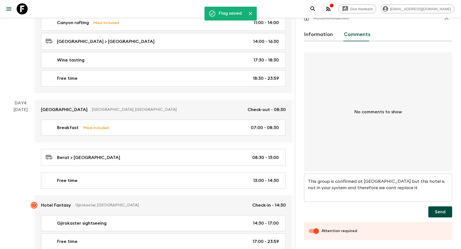
click at [316, 231] on input "Attention required" at bounding box center [317, 231] width 32 height 11
click at [317, 232] on input "Attention required" at bounding box center [311, 231] width 32 height 11
checkbox input "true"
click at [435, 212] on button "Send" at bounding box center [441, 211] width 24 height 11
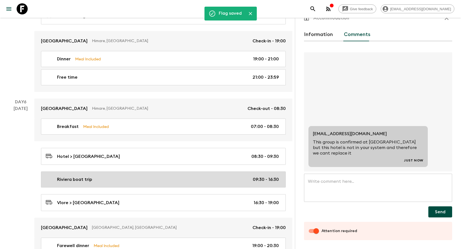
scroll to position [914, 0]
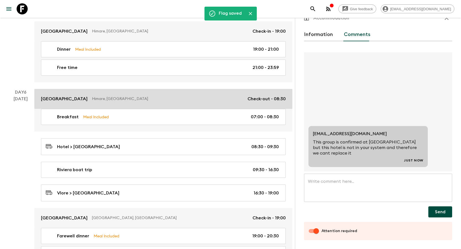
click at [64, 99] on p "[GEOGRAPHIC_DATA]" at bounding box center [64, 99] width 47 height 7
checkbox input "false"
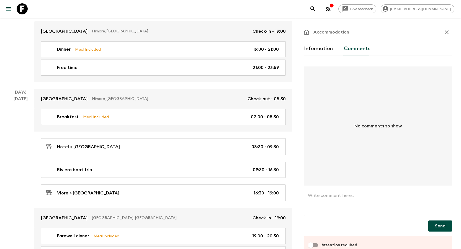
scroll to position [14, 0]
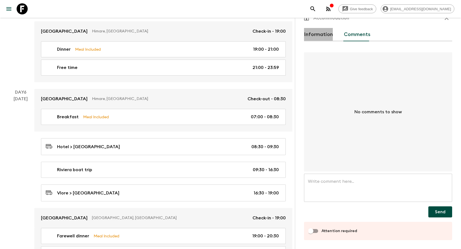
drag, startPoint x: 322, startPoint y: 35, endPoint x: 121, endPoint y: 86, distance: 207.6
click at [324, 35] on button "Information" at bounding box center [318, 34] width 29 height 13
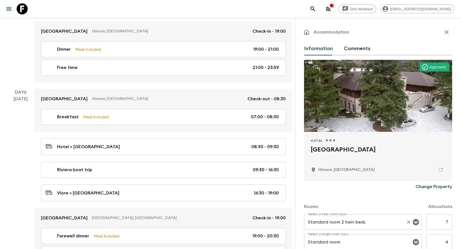
scroll to position [55, 0]
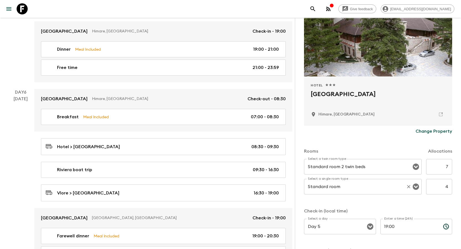
click at [375, 184] on input "Standard room" at bounding box center [355, 186] width 97 height 11
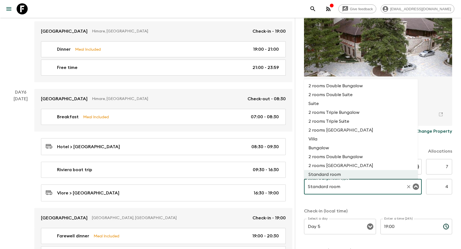
scroll to position [28, 0]
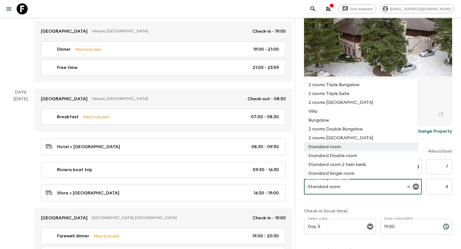
click at [356, 177] on li "Standard Single room" at bounding box center [361, 173] width 114 height 9
type input "Standard Single room"
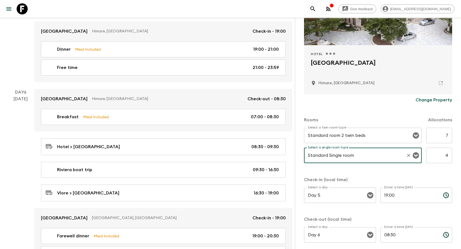
scroll to position [116, 0]
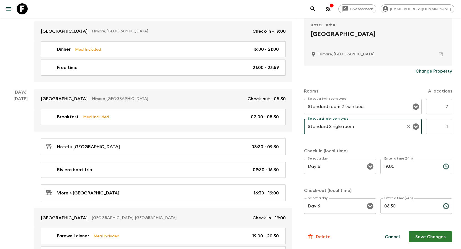
click at [425, 234] on button "Save Changes" at bounding box center [430, 236] width 43 height 11
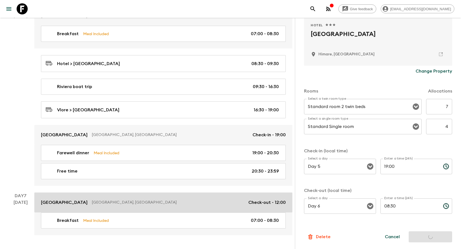
scroll to position [1014, 0]
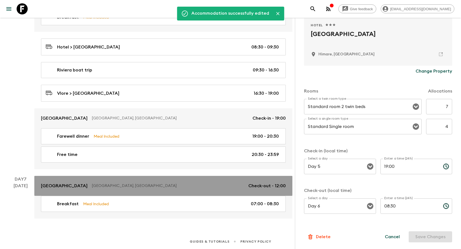
click at [69, 186] on p "[GEOGRAPHIC_DATA]" at bounding box center [64, 186] width 47 height 7
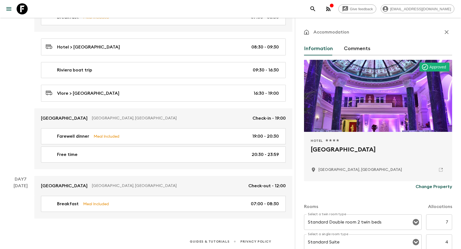
scroll to position [83, 0]
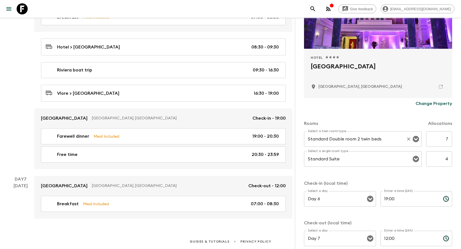
click at [375, 137] on input "Standard Double room 2 twin beds" at bounding box center [355, 139] width 97 height 11
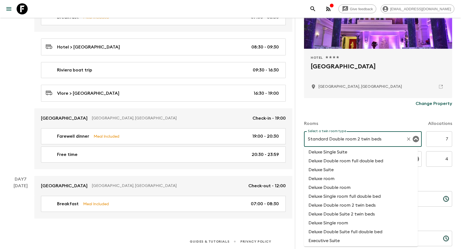
scroll to position [332, 0]
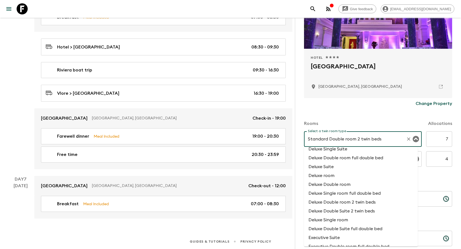
drag, startPoint x: 364, startPoint y: 202, endPoint x: 363, endPoint y: 189, distance: 13.3
click at [364, 203] on li "Deluxe Double room 2 twin beds" at bounding box center [361, 202] width 114 height 9
type input "Deluxe Double room 2 twin beds"
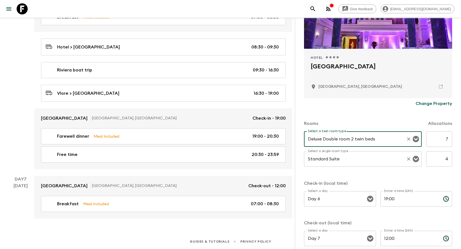
click at [357, 163] on input "Standard Suite" at bounding box center [355, 159] width 97 height 11
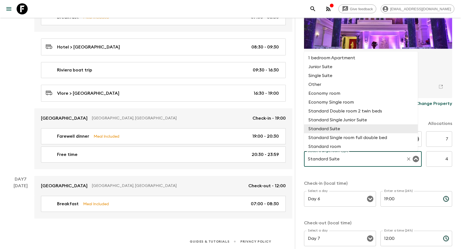
scroll to position [45, 0]
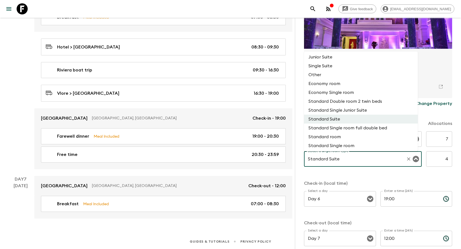
click at [350, 145] on li "Standard Single room" at bounding box center [361, 145] width 114 height 9
type input "Standard Single room"
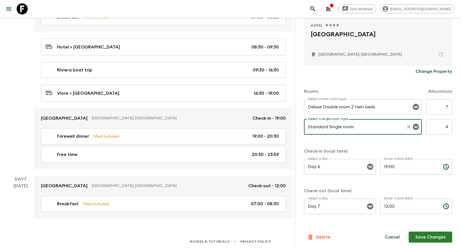
scroll to position [116, 0]
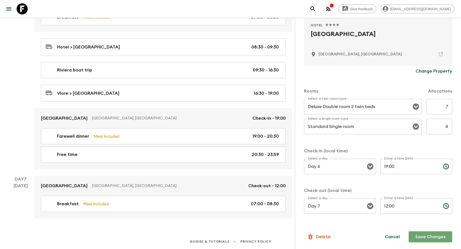
click at [429, 238] on button "Save Changes" at bounding box center [430, 236] width 43 height 11
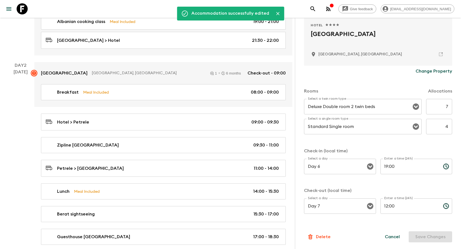
scroll to position [0, 0]
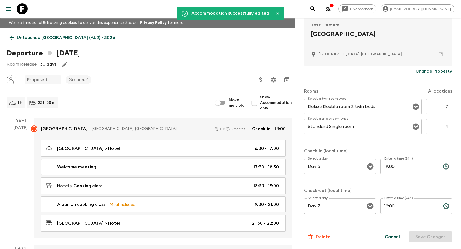
click at [15, 37] on link "Untouched [GEOGRAPHIC_DATA] (AL2) • 2026" at bounding box center [62, 37] width 111 height 11
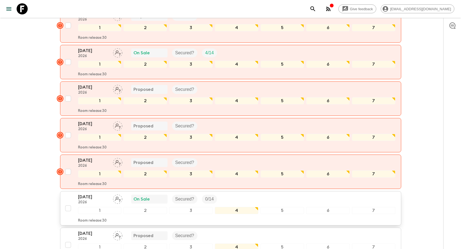
scroll to position [249, 0]
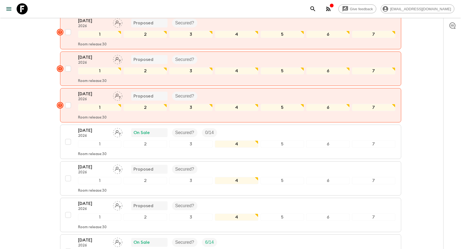
click at [90, 127] on button "[DATE] 2026 On Sale Secured? 0 / 14 1 2 3 4 5 6 7 Room release: 30" at bounding box center [230, 142] width 341 height 34
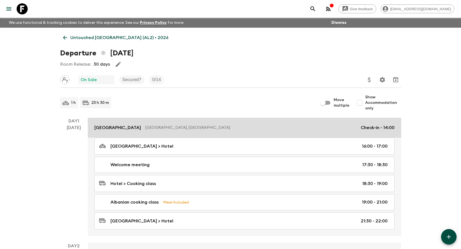
click at [112, 128] on p "[GEOGRAPHIC_DATA]" at bounding box center [117, 127] width 47 height 7
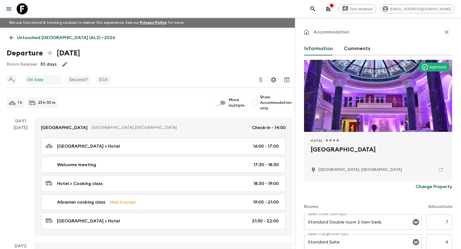
scroll to position [83, 0]
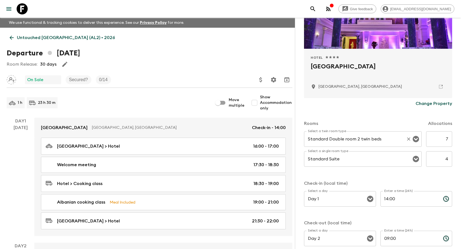
click at [363, 131] on div "Standard Double room 2 twin beds Select a twin room type" at bounding box center [363, 139] width 118 height 16
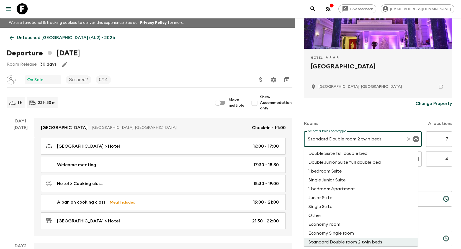
click at [258, 103] on input "Show Accommodation only" at bounding box center [254, 102] width 11 height 11
checkbox input "true"
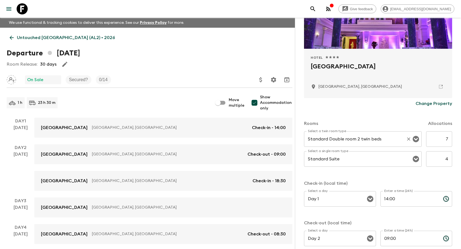
click at [350, 138] on input "Standard Double room 2 twin beds" at bounding box center [355, 139] width 97 height 11
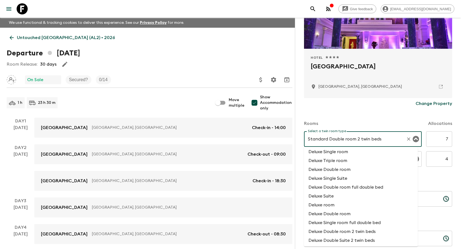
scroll to position [305, 0]
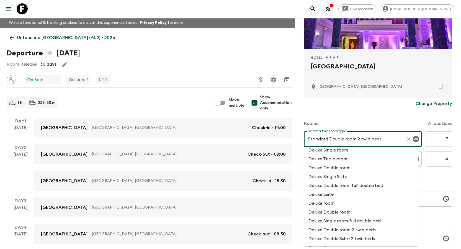
click at [360, 230] on li "Deluxe Double room 2 twin beds" at bounding box center [361, 229] width 114 height 9
type input "Deluxe Double room 2 twin beds"
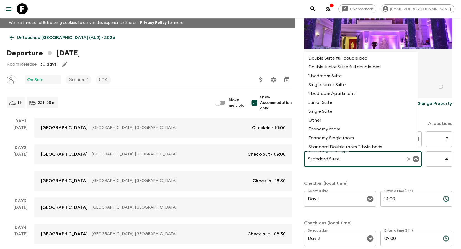
click at [341, 158] on input "Standard Suite" at bounding box center [355, 159] width 97 height 11
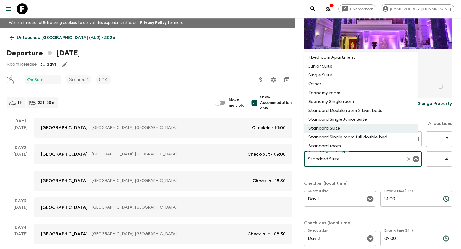
scroll to position [45, 0]
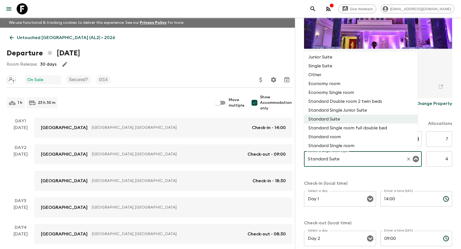
click at [344, 147] on li "Standard Single room" at bounding box center [361, 145] width 114 height 9
type input "Standard Single room"
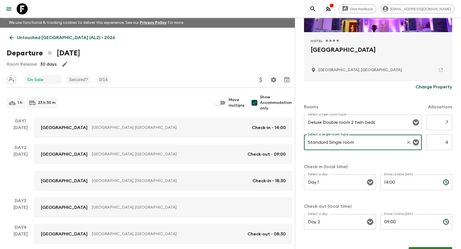
scroll to position [116, 0]
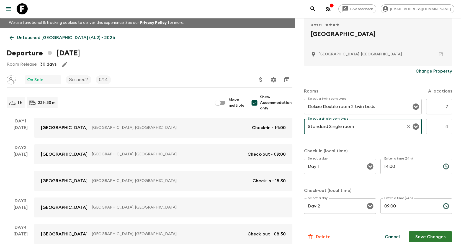
click at [423, 235] on button "Save Changes" at bounding box center [430, 236] width 43 height 11
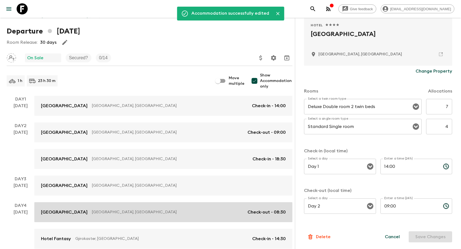
scroll to position [83, 0]
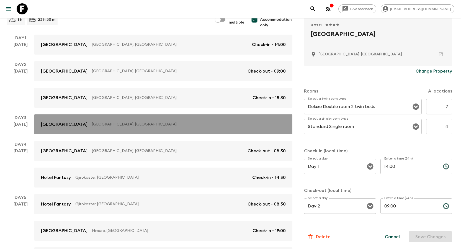
click at [53, 127] on p "[GEOGRAPHIC_DATA]" at bounding box center [64, 124] width 47 height 7
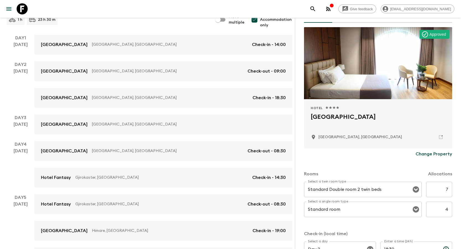
scroll to position [83, 0]
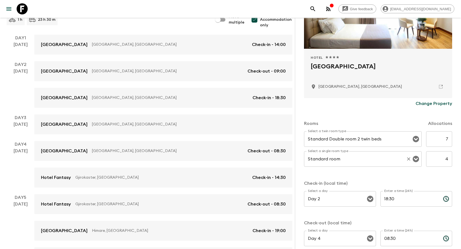
click at [384, 159] on input "Standard room" at bounding box center [355, 159] width 97 height 11
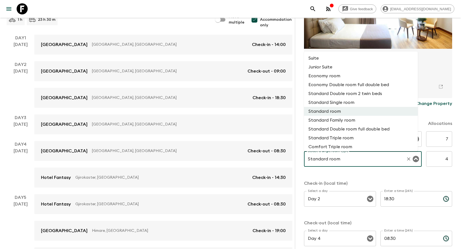
click at [343, 104] on li "Standard Single room" at bounding box center [361, 102] width 114 height 9
type input "Standard Single room"
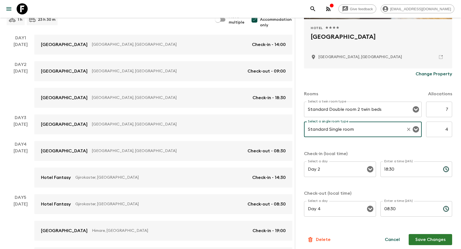
scroll to position [116, 0]
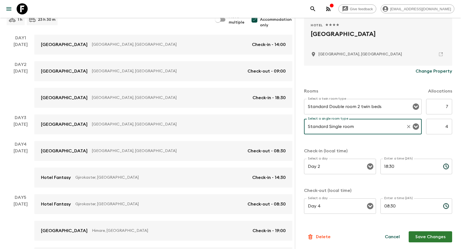
click at [429, 239] on button "Save Changes" at bounding box center [430, 236] width 43 height 11
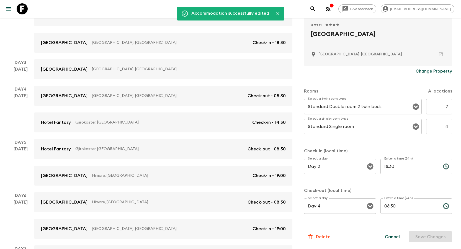
scroll to position [185, 0]
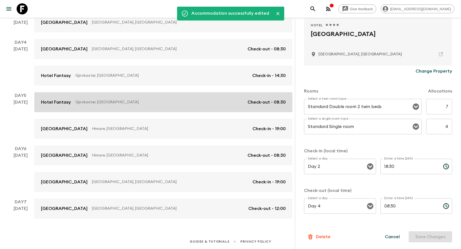
click at [55, 100] on p "Hotel Fantasy" at bounding box center [56, 102] width 30 height 7
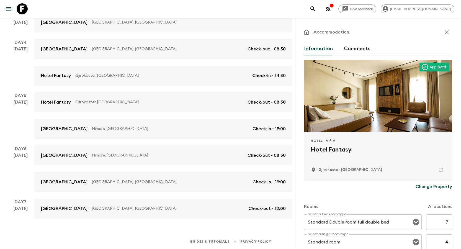
click at [362, 47] on button "Comments" at bounding box center [357, 48] width 27 height 13
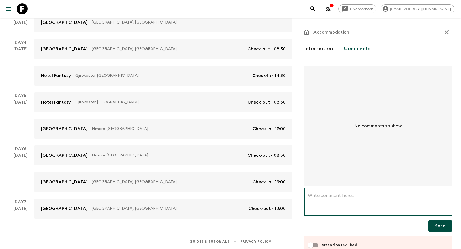
click at [341, 198] on textarea at bounding box center [378, 202] width 140 height 19
paste textarea "This group is confirmed at [GEOGRAPHIC_DATA] but this hotel is not in your syst…"
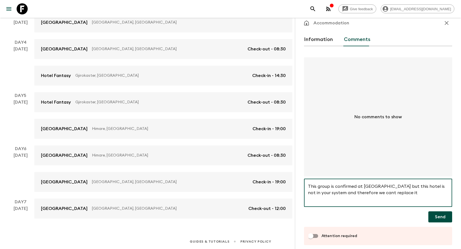
scroll to position [14, 0]
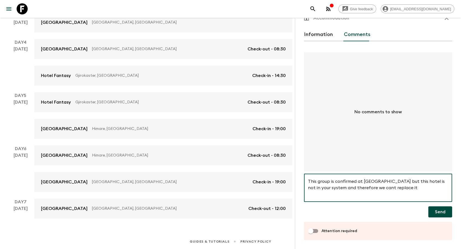
type textarea "This group is confirmed at [GEOGRAPHIC_DATA] but this hotel is not in your syst…"
click at [320, 231] on input "Attention required" at bounding box center [311, 231] width 32 height 11
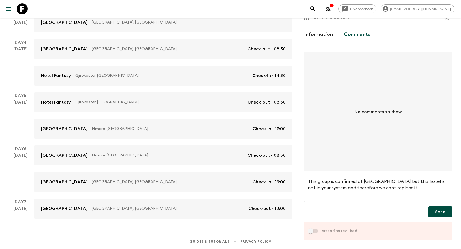
checkbox input "true"
click at [434, 212] on button "Send" at bounding box center [441, 211] width 24 height 11
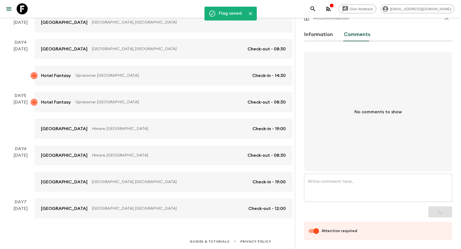
scroll to position [0, 0]
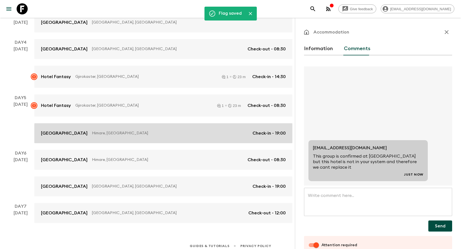
click at [63, 135] on p "[GEOGRAPHIC_DATA]" at bounding box center [64, 133] width 47 height 7
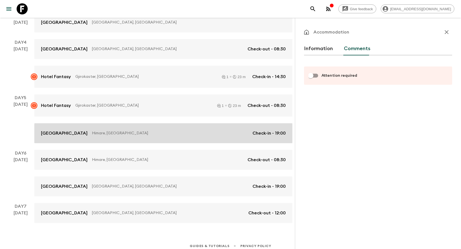
checkbox input "false"
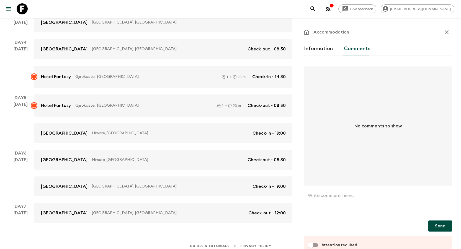
click at [334, 50] on div "Information Comments" at bounding box center [378, 48] width 148 height 13
click at [322, 52] on button "Information" at bounding box center [318, 48] width 29 height 13
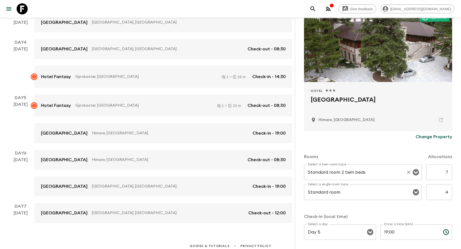
scroll to position [55, 0]
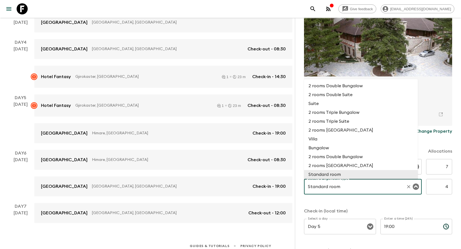
click at [378, 190] on input "Standard room" at bounding box center [355, 186] width 97 height 11
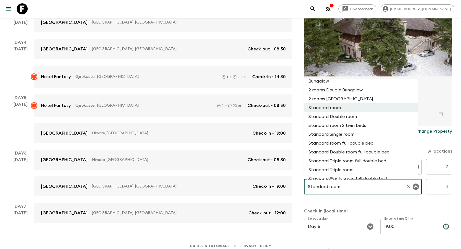
scroll to position [83, 0]
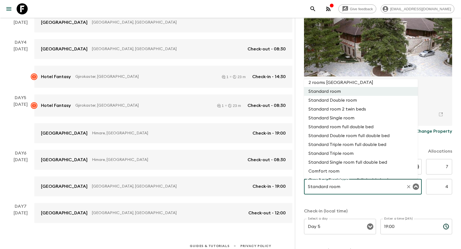
click at [353, 120] on li "Standard Single room" at bounding box center [361, 118] width 114 height 9
type input "Standard Single room"
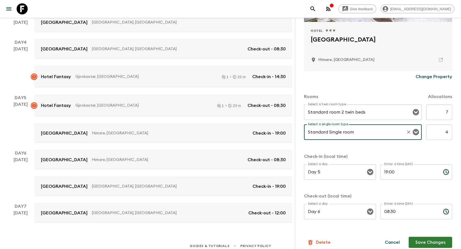
scroll to position [111, 0]
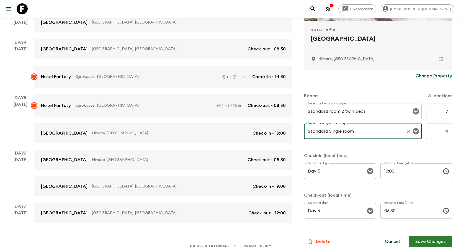
drag, startPoint x: 429, startPoint y: 240, endPoint x: 394, endPoint y: 237, distance: 35.6
click at [430, 240] on button "Save Changes" at bounding box center [430, 241] width 43 height 11
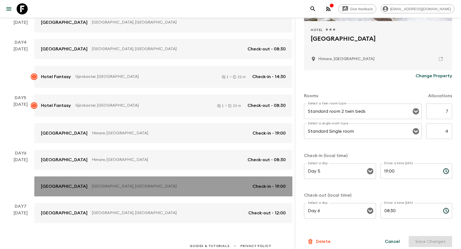
click at [57, 185] on p "[GEOGRAPHIC_DATA]" at bounding box center [64, 186] width 47 height 7
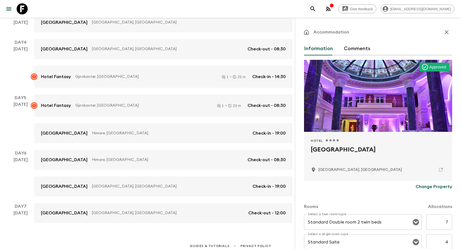
scroll to position [111, 0]
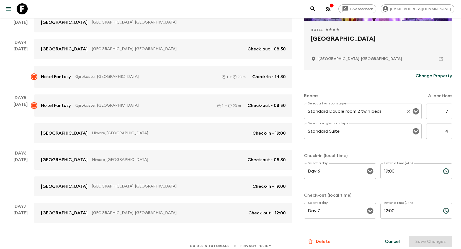
click at [374, 111] on input "Standard Double room 2 twin beds" at bounding box center [355, 111] width 97 height 11
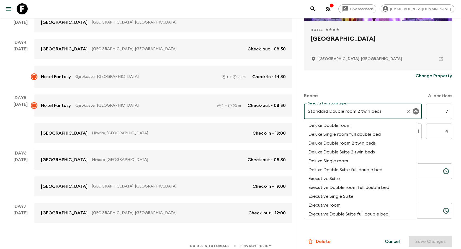
scroll to position [388, 0]
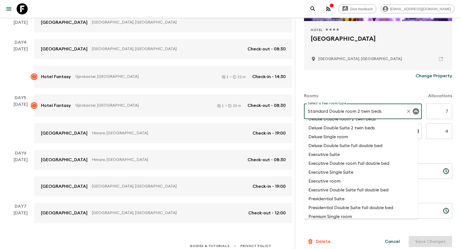
click at [358, 125] on li "Deluxe Double Suite 2 twin beds" at bounding box center [361, 128] width 114 height 9
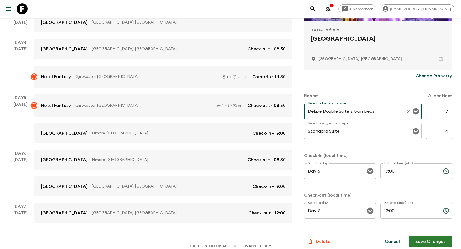
click at [356, 111] on input "Deluxe Double Suite 2 twin beds" at bounding box center [355, 111] width 97 height 11
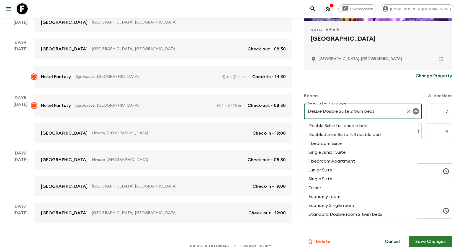
scroll to position [301, 0]
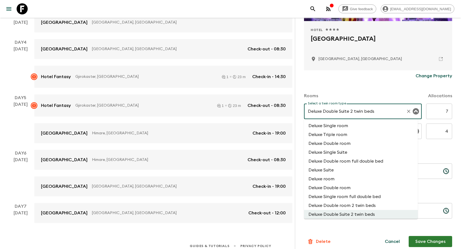
click at [366, 204] on li "Deluxe Double room 2 twin beds" at bounding box center [361, 205] width 114 height 9
type input "Deluxe Double room 2 twin beds"
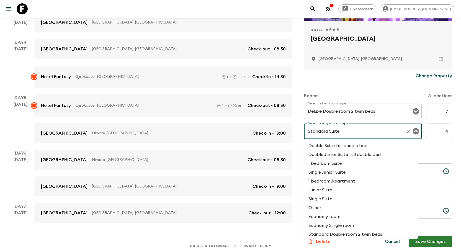
click at [359, 132] on input "Standard Suite" at bounding box center [355, 131] width 97 height 11
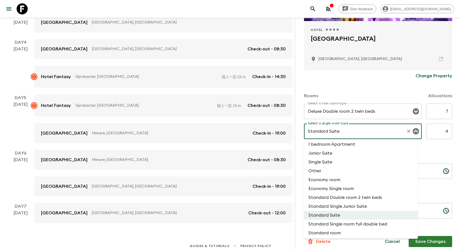
scroll to position [45, 0]
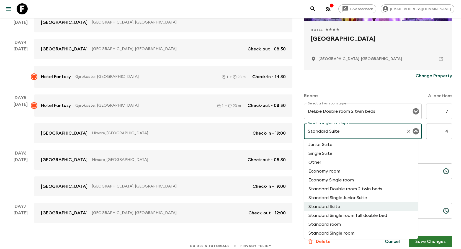
click at [345, 229] on li "Standard Single room" at bounding box center [361, 233] width 114 height 9
type input "Standard Single room"
click at [345, 229] on form "Approved Hotel 1 Star 2 Stars 3 Stars 4 Stars 5 Stars Xheko [GEOGRAPHIC_DATA], …" at bounding box center [378, 98] width 148 height 298
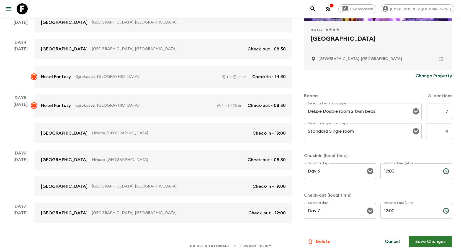
click at [416, 240] on button "Save Changes" at bounding box center [430, 241] width 43 height 11
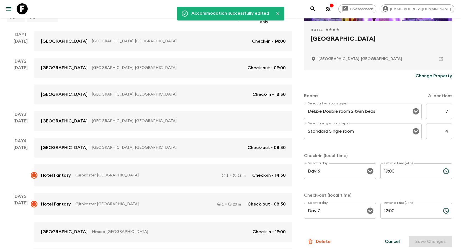
scroll to position [0, 0]
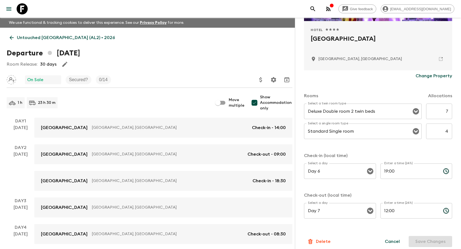
click at [11, 37] on icon at bounding box center [12, 38] width 4 height 4
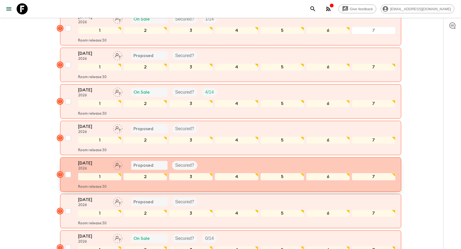
scroll to position [222, 0]
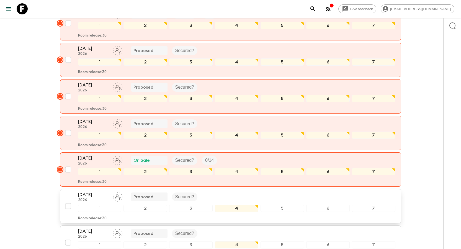
click at [91, 198] on p "[DATE]" at bounding box center [93, 194] width 30 height 7
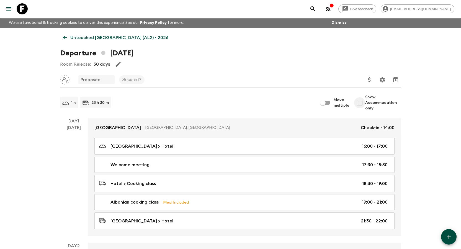
click at [362, 102] on input "Show Accommodation only" at bounding box center [359, 102] width 11 height 11
checkbox input "true"
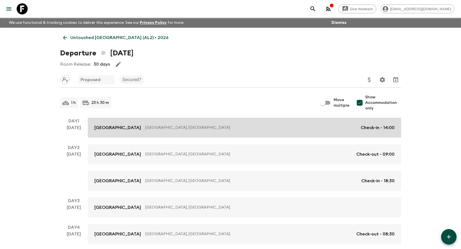
click at [111, 127] on p "[GEOGRAPHIC_DATA]" at bounding box center [117, 127] width 47 height 7
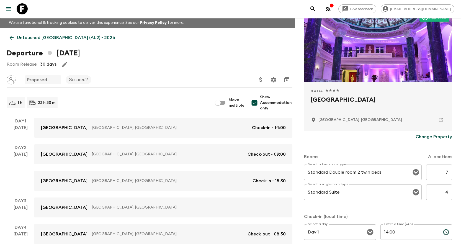
scroll to position [111, 0]
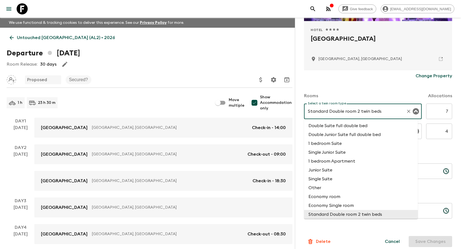
click at [352, 107] on input "Standard Double room 2 twin beds" at bounding box center [355, 111] width 97 height 11
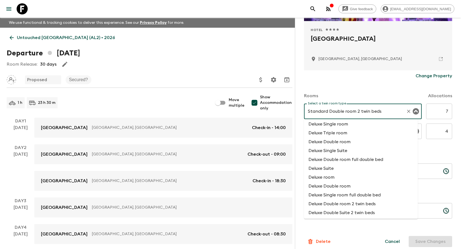
scroll to position [305, 0]
click at [346, 200] on li "Deluxe Double room 2 twin beds" at bounding box center [361, 202] width 114 height 9
type input "Deluxe Double room 2 twin beds"
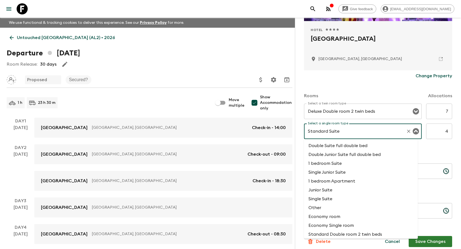
click at [335, 131] on input "Standard Suite" at bounding box center [355, 131] width 97 height 11
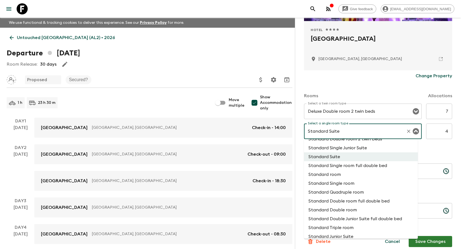
scroll to position [101, 0]
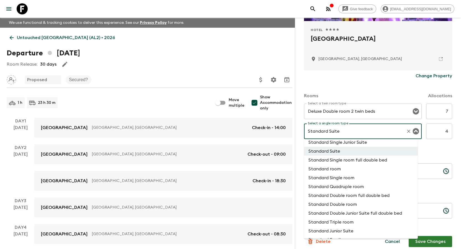
click at [348, 176] on li "Standard Single room" at bounding box center [361, 177] width 114 height 9
type input "Standard Single room"
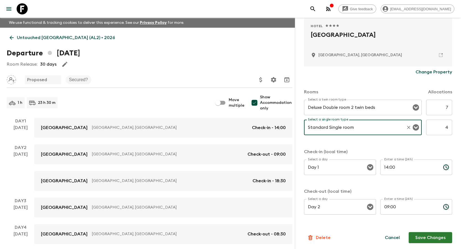
scroll to position [116, 0]
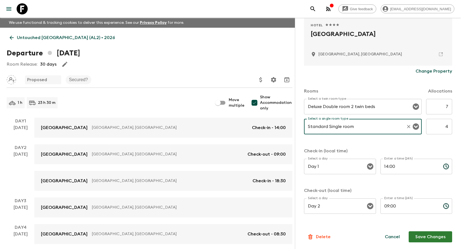
click at [427, 237] on button "Save Changes" at bounding box center [430, 236] width 43 height 11
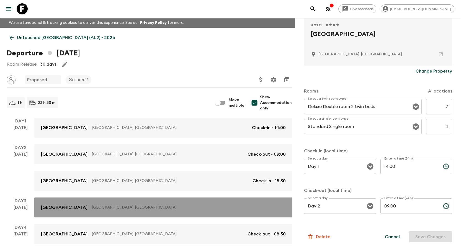
click at [63, 206] on p "[GEOGRAPHIC_DATA]" at bounding box center [64, 207] width 47 height 7
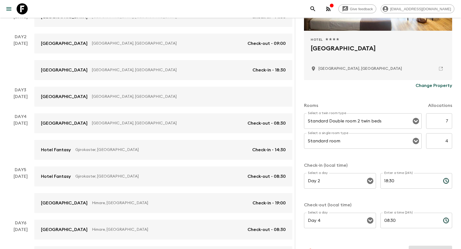
scroll to position [111, 0]
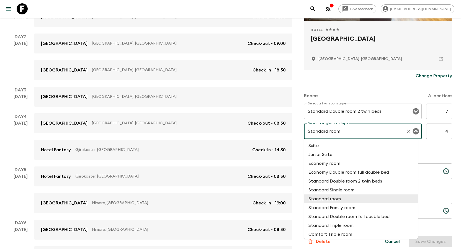
click at [366, 128] on input "Standard room" at bounding box center [355, 131] width 97 height 11
click at [358, 189] on li "Standard Single room" at bounding box center [361, 190] width 114 height 9
type input "Standard Single room"
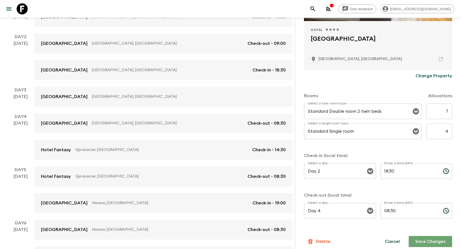
click at [429, 241] on button "Save Changes" at bounding box center [430, 241] width 43 height 11
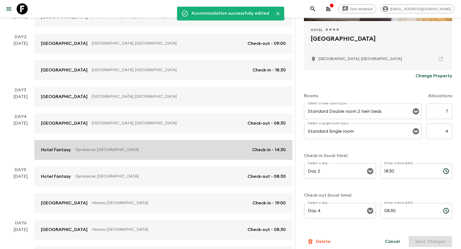
click at [65, 148] on p "Hotel Fantasy" at bounding box center [56, 150] width 30 height 7
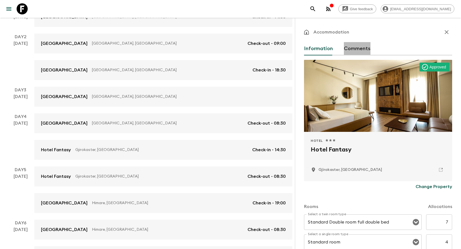
click at [359, 48] on button "Comments" at bounding box center [357, 48] width 27 height 13
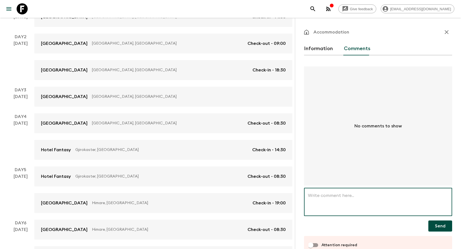
click at [347, 193] on textarea at bounding box center [378, 202] width 140 height 19
paste textarea "This group is confirmed at [GEOGRAPHIC_DATA] but this hotel is not in your syst…"
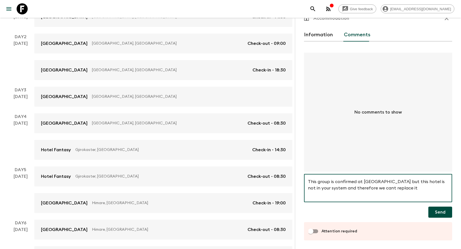
scroll to position [14, 0]
type textarea "This group is confirmed at [GEOGRAPHIC_DATA] but this hotel is not in your syst…"
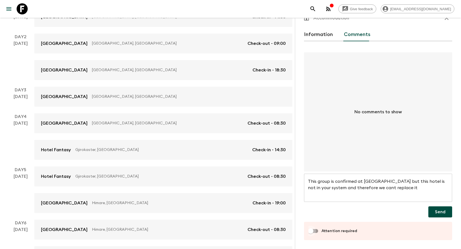
click at [318, 232] on input "Attention required" at bounding box center [311, 231] width 32 height 11
checkbox input "true"
click at [435, 210] on button "Send" at bounding box center [441, 211] width 24 height 11
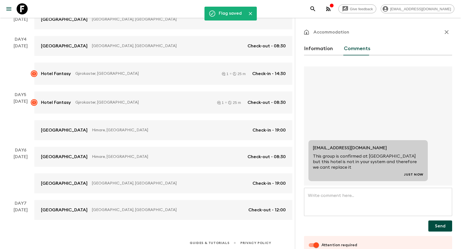
scroll to position [189, 0]
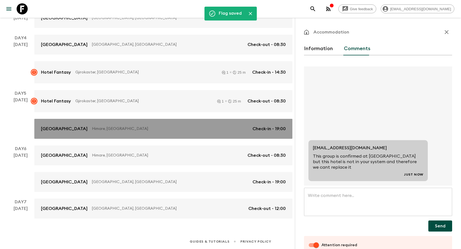
click at [58, 129] on p "[GEOGRAPHIC_DATA]" at bounding box center [64, 128] width 47 height 7
checkbox input "false"
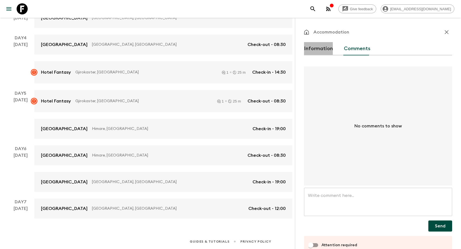
click at [320, 48] on button "Information" at bounding box center [318, 48] width 29 height 13
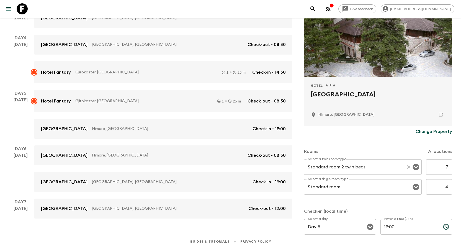
scroll to position [55, 0]
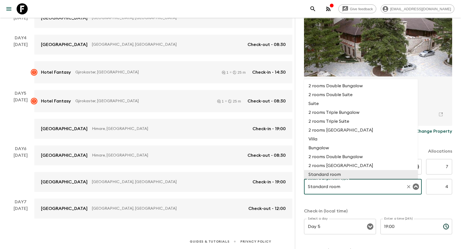
click at [350, 181] on input "Standard room" at bounding box center [355, 186] width 97 height 11
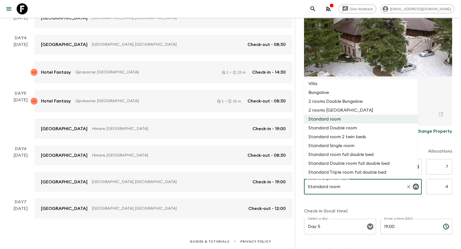
click at [350, 148] on li "Standard Single room" at bounding box center [361, 145] width 114 height 9
type input "Standard Single room"
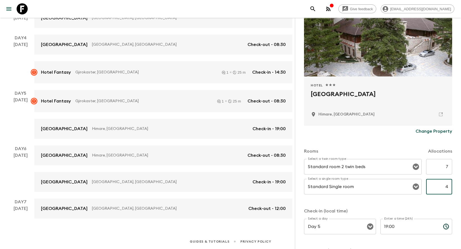
click at [412, 207] on div "Rooms Allocations Select a twin room type Standard room 2 twin beds Select a tw…" at bounding box center [378, 208] width 148 height 143
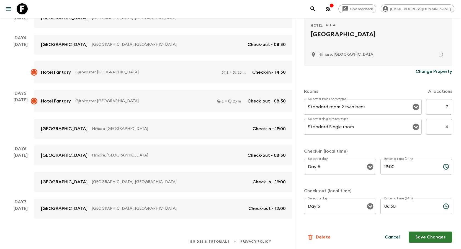
scroll to position [116, 0]
click at [424, 235] on button "Save Changes" at bounding box center [430, 236] width 43 height 11
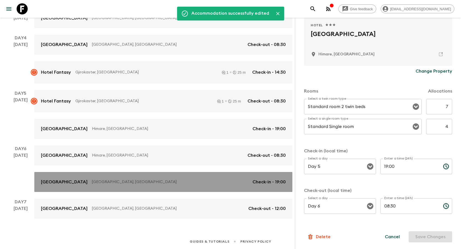
click at [66, 179] on p "[GEOGRAPHIC_DATA]" at bounding box center [64, 182] width 47 height 7
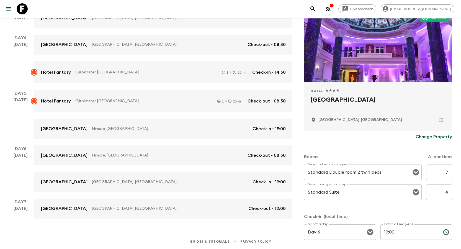
scroll to position [111, 0]
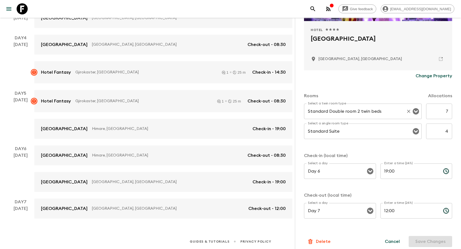
click at [352, 112] on input "Standard Double room 2 twin beds" at bounding box center [355, 111] width 97 height 11
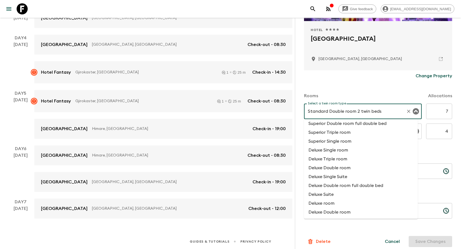
scroll to position [305, 0]
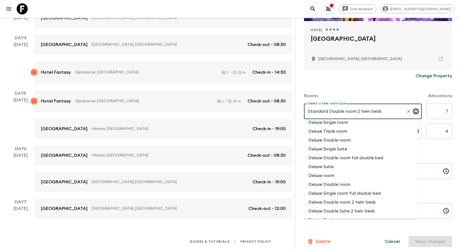
click at [357, 203] on li "Deluxe Double room 2 twin beds" at bounding box center [361, 202] width 114 height 9
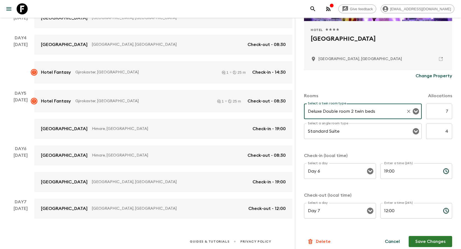
type input "Deluxe Double room 2 twin beds"
click at [348, 135] on input "Standard Suite" at bounding box center [355, 131] width 97 height 11
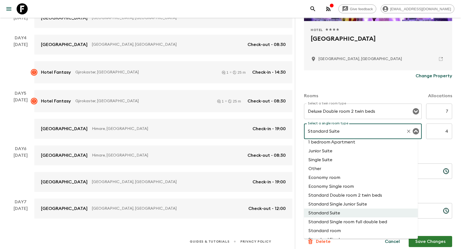
scroll to position [73, 0]
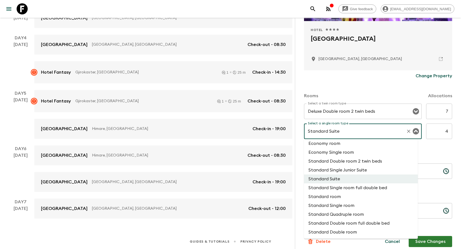
click at [351, 205] on li "Standard Single room" at bounding box center [361, 205] width 114 height 9
type input "Standard Single room"
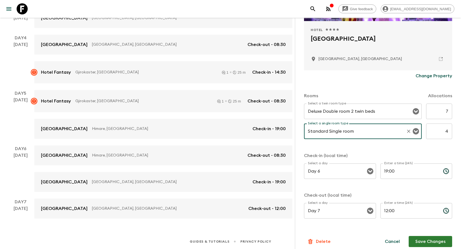
click at [433, 241] on button "Save Changes" at bounding box center [430, 241] width 43 height 11
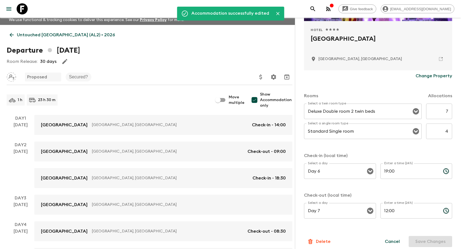
scroll to position [0, 0]
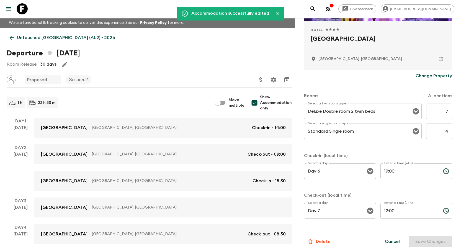
click at [12, 40] on icon at bounding box center [12, 38] width 6 height 6
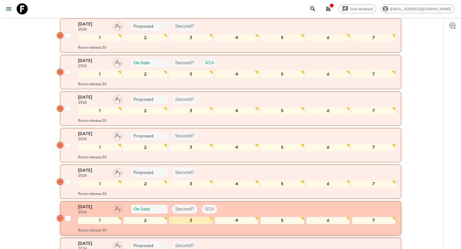
scroll to position [222, 0]
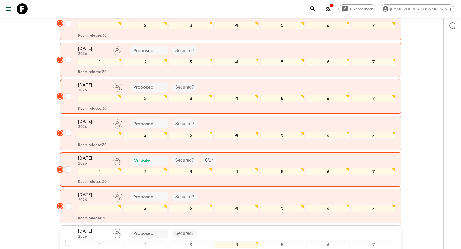
click at [87, 232] on p "[DATE]" at bounding box center [93, 231] width 30 height 7
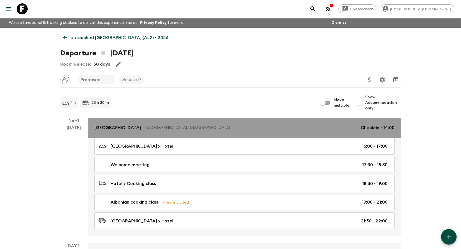
click at [113, 126] on p "[GEOGRAPHIC_DATA]" at bounding box center [117, 127] width 47 height 7
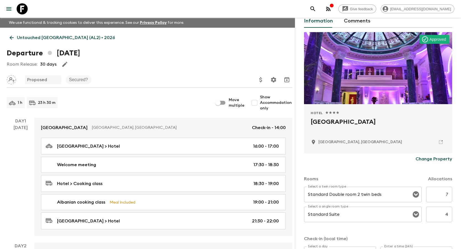
scroll to position [83, 0]
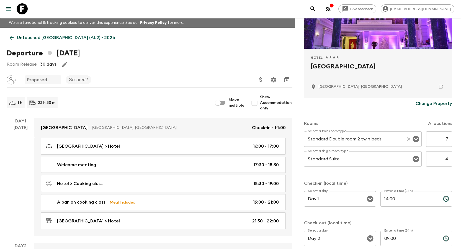
click at [372, 137] on input "Standard Double room 2 twin beds" at bounding box center [355, 139] width 97 height 11
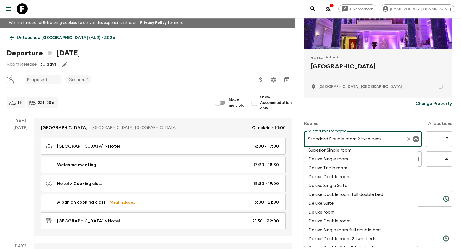
scroll to position [305, 0]
click at [361, 229] on li "Deluxe Double room 2 twin beds" at bounding box center [361, 229] width 114 height 9
type input "Deluxe Double room 2 twin beds"
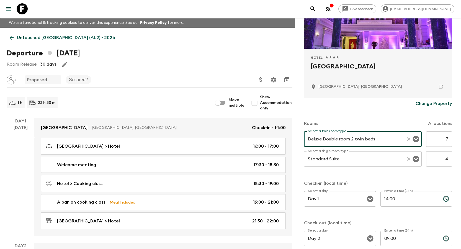
click at [340, 158] on input "Standard Suite" at bounding box center [355, 159] width 97 height 11
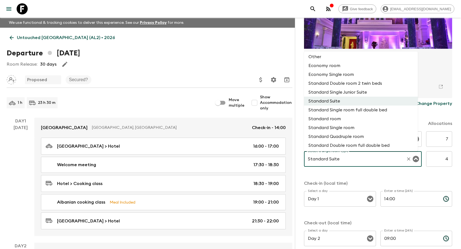
scroll to position [73, 0]
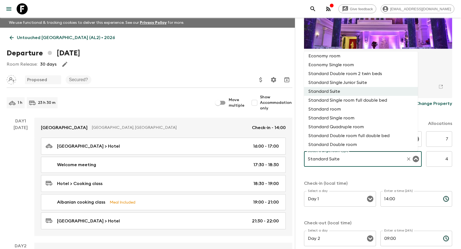
click at [348, 121] on li "Standard Single room" at bounding box center [361, 118] width 114 height 9
type input "Standard Single room"
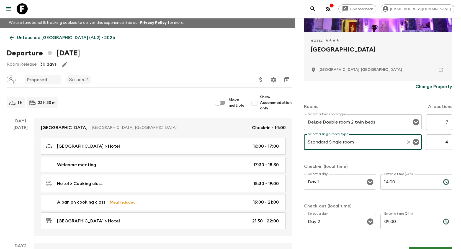
scroll to position [116, 0]
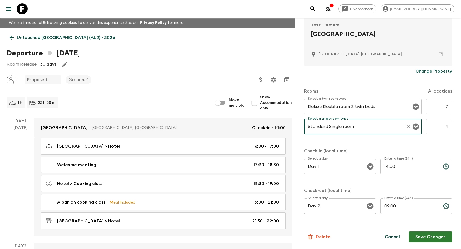
click at [426, 234] on button "Save Changes" at bounding box center [430, 236] width 43 height 11
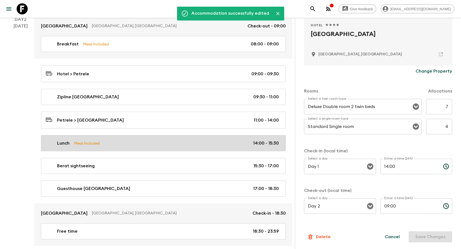
scroll to position [277, 0]
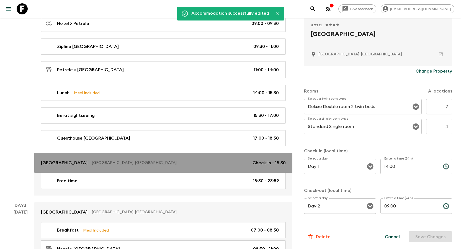
drag, startPoint x: 52, startPoint y: 163, endPoint x: 57, endPoint y: 163, distance: 5.3
click at [52, 163] on p "[GEOGRAPHIC_DATA]" at bounding box center [64, 163] width 47 height 7
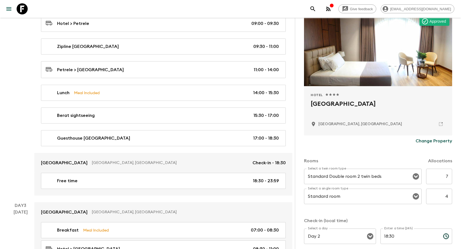
scroll to position [83, 0]
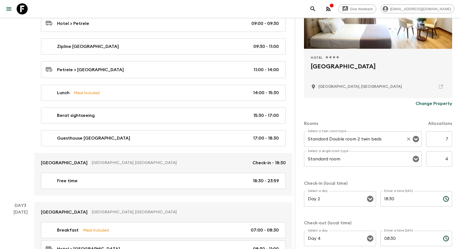
click at [353, 134] on div "Standard Double room 2 twin beds Select a twin room type" at bounding box center [363, 139] width 118 height 16
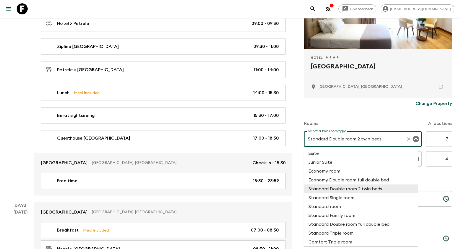
click at [353, 134] on div "Standard Double room 2 twin beds Select a twin room type" at bounding box center [363, 139] width 118 height 16
click at [360, 114] on div "Rooms Allocations" at bounding box center [378, 120] width 148 height 22
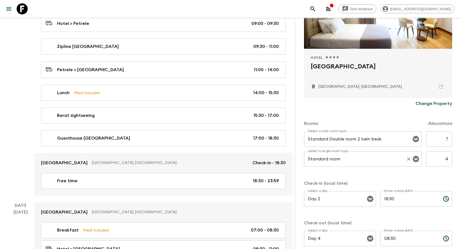
click at [348, 162] on input "Standard room" at bounding box center [355, 159] width 97 height 11
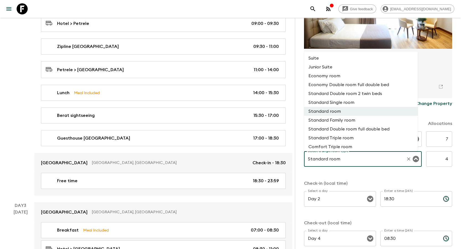
click at [348, 105] on li "Standard Single room" at bounding box center [361, 102] width 114 height 9
type input "Standard Single room"
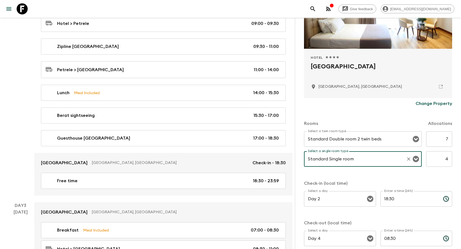
scroll to position [116, 0]
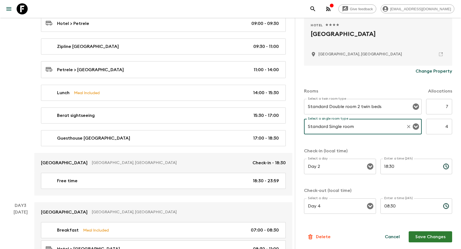
click at [426, 234] on button "Save Changes" at bounding box center [430, 236] width 43 height 11
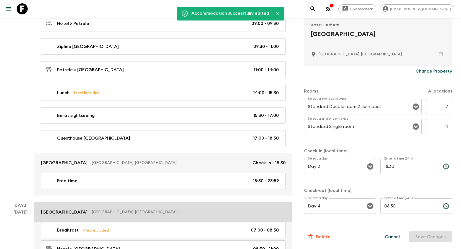
click at [59, 212] on p "[GEOGRAPHIC_DATA]" at bounding box center [64, 212] width 47 height 7
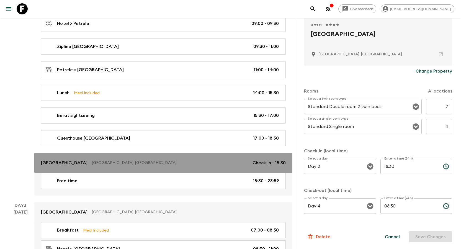
click at [55, 159] on link "[GEOGRAPHIC_DATA], [GEOGRAPHIC_DATA] Check-in - 18:30" at bounding box center [163, 163] width 258 height 20
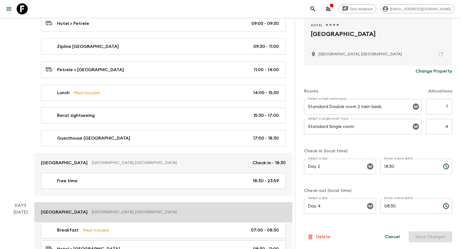
click at [52, 211] on p "[GEOGRAPHIC_DATA]" at bounding box center [64, 212] width 47 height 7
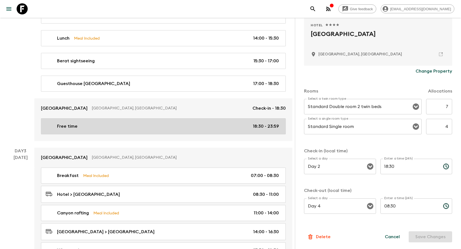
scroll to position [416, 0]
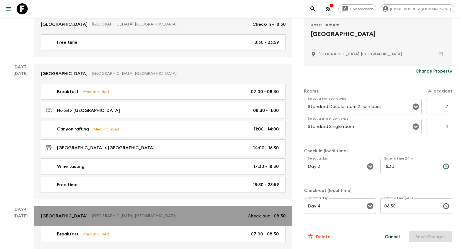
click at [59, 211] on link "[GEOGRAPHIC_DATA], [GEOGRAPHIC_DATA] Check-out - 08:30" at bounding box center [163, 216] width 258 height 20
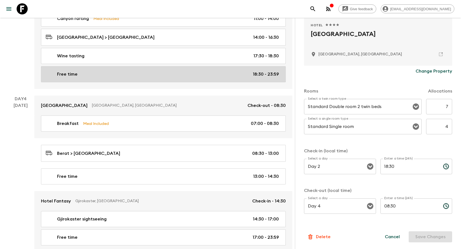
scroll to position [526, 0]
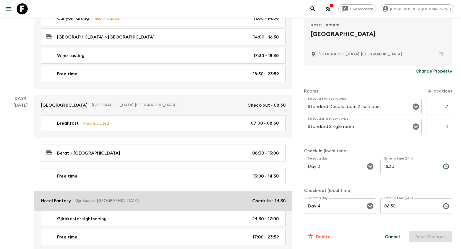
click at [61, 202] on p "Hotel Fantasy" at bounding box center [56, 201] width 30 height 7
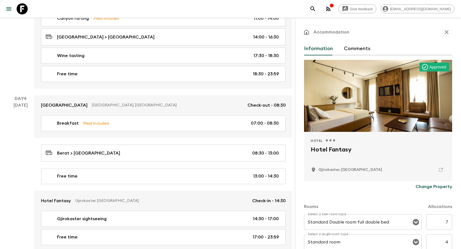
click at [359, 43] on button "Comments" at bounding box center [357, 48] width 27 height 13
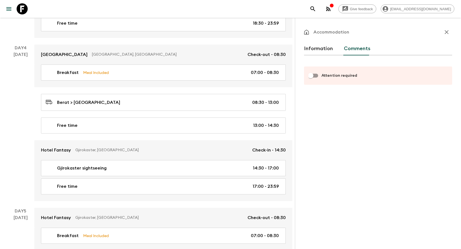
scroll to position [582, 0]
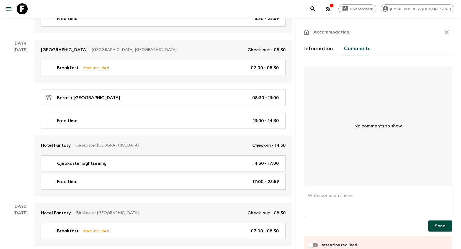
click at [323, 49] on button "Information" at bounding box center [318, 48] width 29 height 13
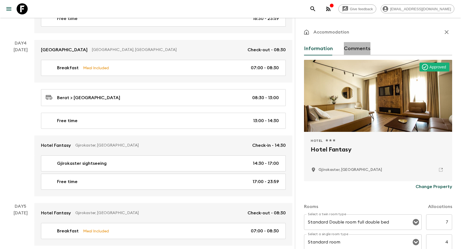
click at [355, 50] on button "Comments" at bounding box center [357, 48] width 27 height 13
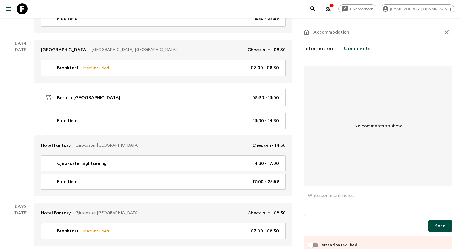
click at [318, 51] on button "Information" at bounding box center [318, 48] width 29 height 13
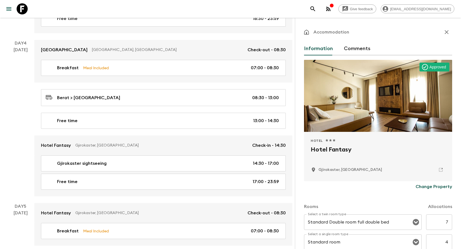
click at [361, 51] on button "Comments" at bounding box center [357, 48] width 27 height 13
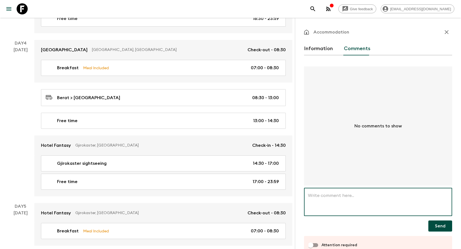
click at [343, 198] on textarea at bounding box center [378, 202] width 140 height 19
paste textarea "This group is confirmed at [GEOGRAPHIC_DATA] but this hotel is not in your syst…"
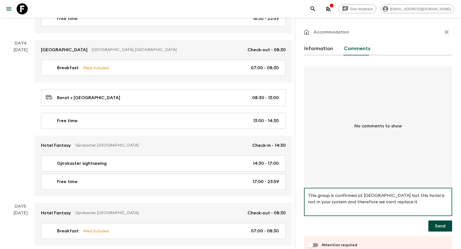
scroll to position [14, 0]
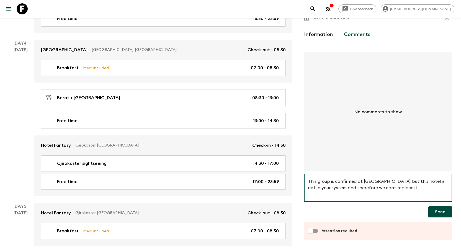
type textarea "This group is confirmed at [GEOGRAPHIC_DATA] but this hotel is not in your syst…"
click at [316, 231] on input "Attention required" at bounding box center [311, 231] width 32 height 11
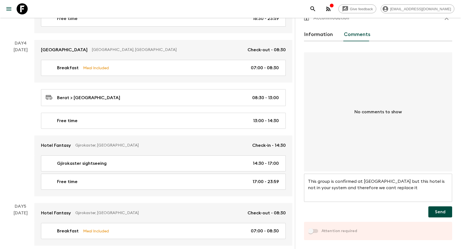
checkbox input "true"
click at [439, 211] on button "Send" at bounding box center [441, 211] width 24 height 11
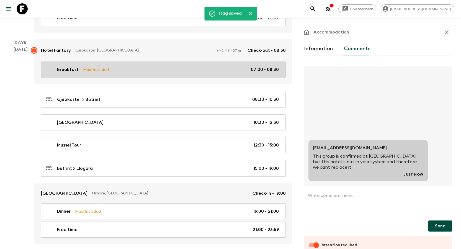
scroll to position [748, 0]
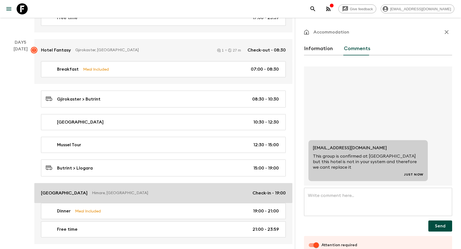
click at [61, 190] on p "[GEOGRAPHIC_DATA]" at bounding box center [64, 193] width 47 height 7
checkbox input "false"
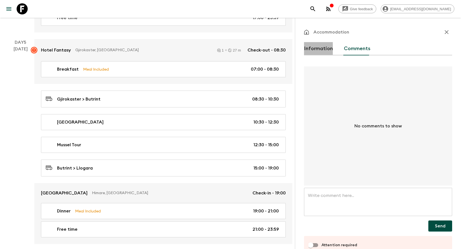
click at [320, 49] on button "Information" at bounding box center [318, 48] width 29 height 13
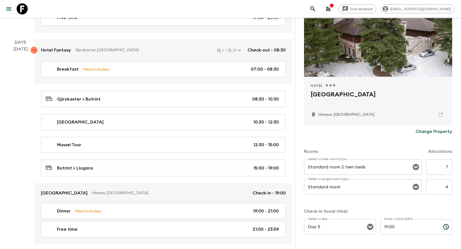
scroll to position [55, 0]
click at [363, 185] on input "Standard room" at bounding box center [355, 186] width 97 height 11
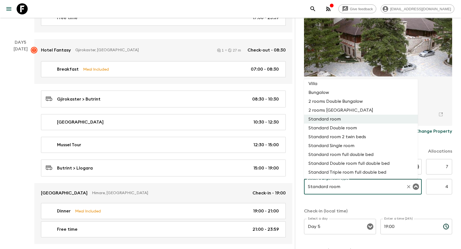
click at [350, 145] on li "Standard Single room" at bounding box center [361, 145] width 114 height 9
type input "Standard Single room"
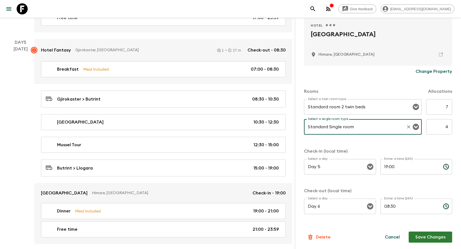
scroll to position [116, 0]
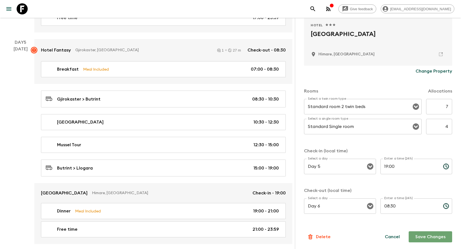
click at [435, 236] on button "Save Changes" at bounding box center [430, 236] width 43 height 11
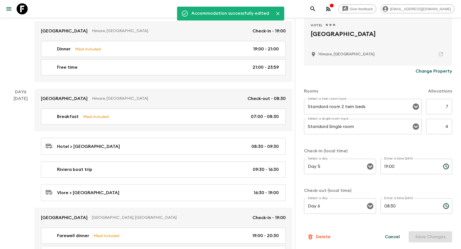
scroll to position [942, 0]
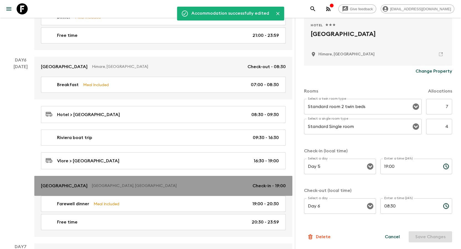
click at [67, 184] on p "[GEOGRAPHIC_DATA]" at bounding box center [64, 186] width 47 height 7
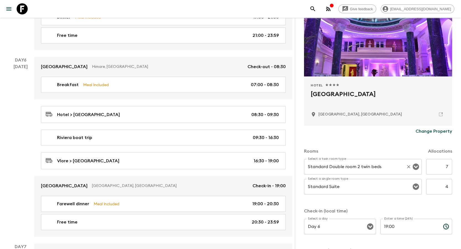
click at [360, 168] on input "Standard Double room 2 twin beds" at bounding box center [355, 166] width 97 height 11
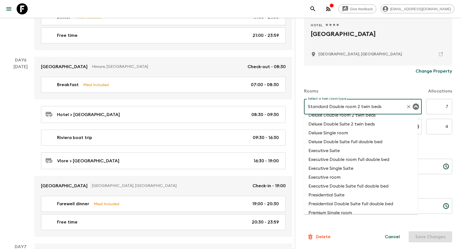
scroll to position [388, 0]
click at [344, 125] on li "Deluxe Double Suite 2 twin beds" at bounding box center [361, 123] width 114 height 9
type input "Deluxe Double Suite 2 twin beds"
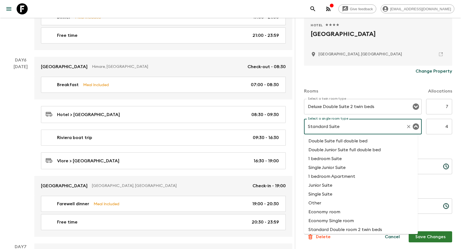
click at [346, 129] on input "Standard Suite" at bounding box center [355, 126] width 97 height 11
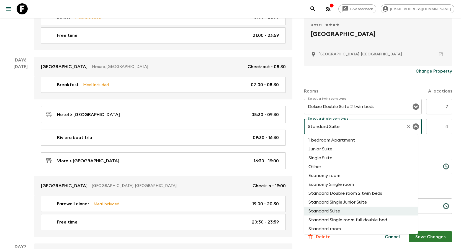
scroll to position [45, 0]
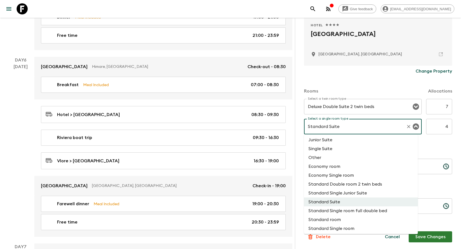
click at [349, 225] on li "Standard Single room" at bounding box center [361, 228] width 114 height 9
type input "Standard Single room"
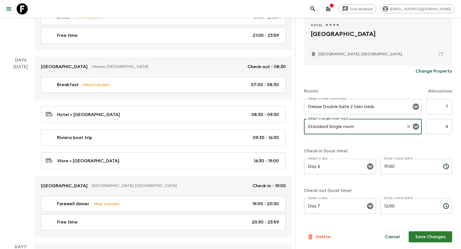
click at [378, 142] on div "Rooms Allocations Select a twin room type Deluxe Double Suite 2 twin beds Selec…" at bounding box center [378, 148] width 148 height 143
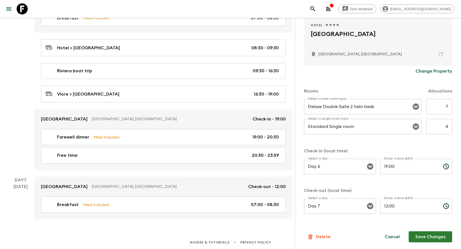
scroll to position [1009, 0]
drag, startPoint x: 433, startPoint y: 239, endPoint x: 106, endPoint y: 172, distance: 334.0
click at [433, 239] on button "Save Changes" at bounding box center [430, 236] width 43 height 11
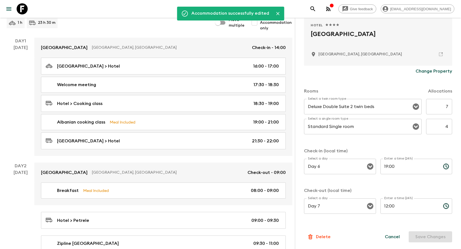
scroll to position [0, 0]
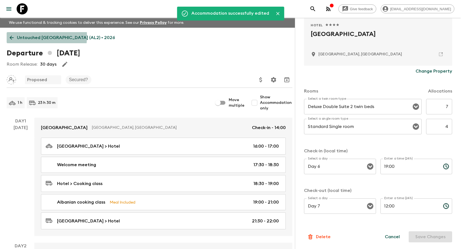
click at [9, 36] on icon at bounding box center [12, 38] width 6 height 6
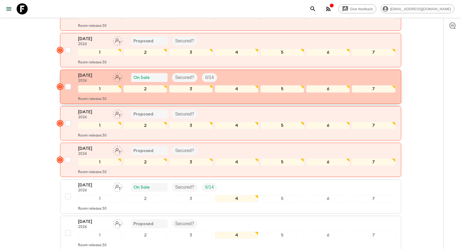
scroll to position [305, 0]
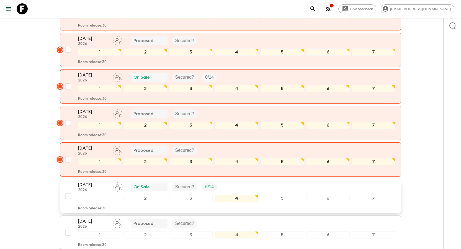
click at [86, 184] on p "[DATE]" at bounding box center [93, 184] width 30 height 7
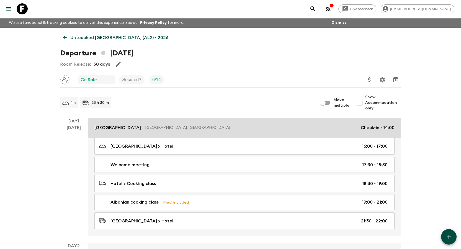
click at [125, 127] on p "[GEOGRAPHIC_DATA]" at bounding box center [117, 127] width 47 height 7
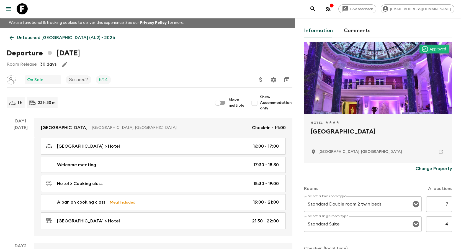
scroll to position [83, 0]
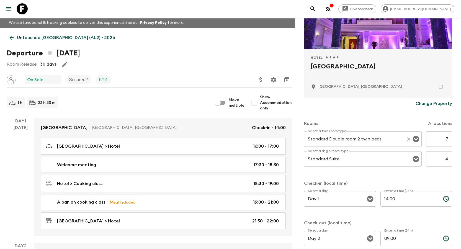
click at [355, 143] on input "Standard Double room 2 twin beds" at bounding box center [355, 139] width 97 height 11
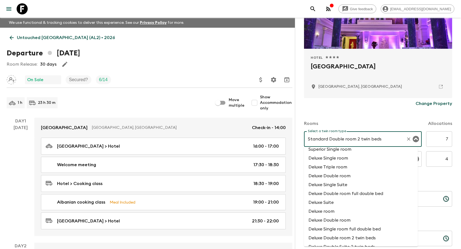
scroll to position [360, 0]
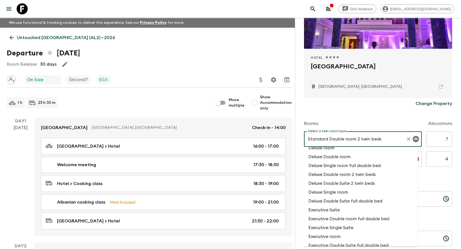
click at [359, 174] on li "Deluxe Double room 2 twin beds" at bounding box center [361, 174] width 114 height 9
type input "Deluxe Double room 2 twin beds"
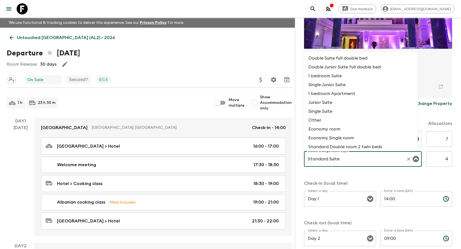
click at [347, 163] on input "Standard Suite" at bounding box center [355, 159] width 97 height 11
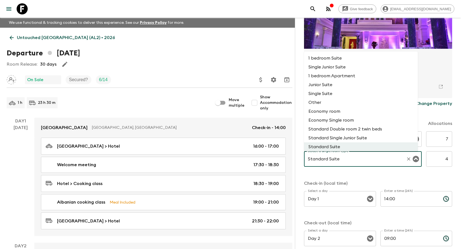
scroll to position [45, 0]
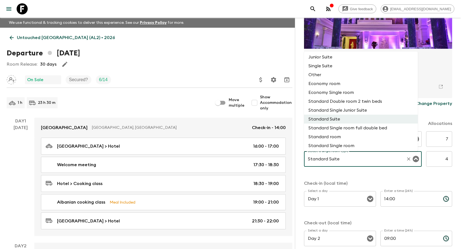
click at [349, 143] on li "Standard Single room" at bounding box center [361, 145] width 114 height 9
type input "Standard Single room"
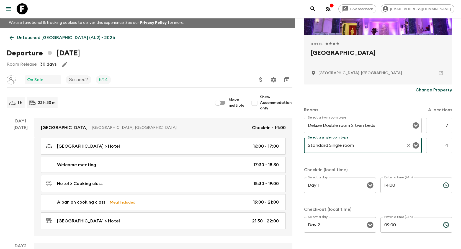
scroll to position [116, 0]
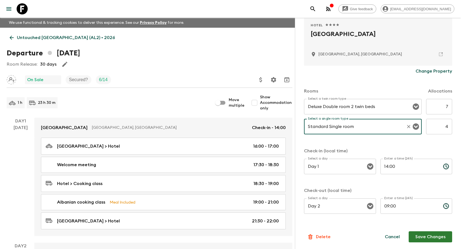
click at [435, 240] on button "Save Changes" at bounding box center [430, 236] width 43 height 11
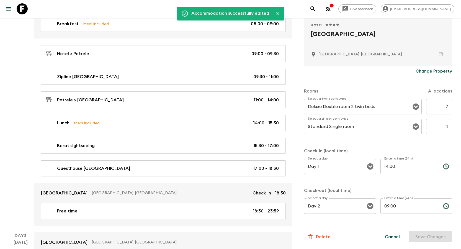
scroll to position [249, 0]
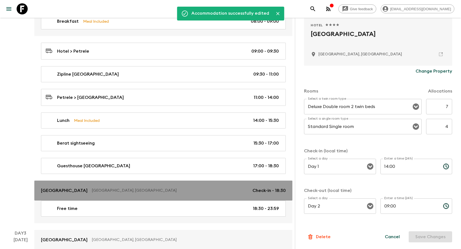
click at [57, 189] on p "[GEOGRAPHIC_DATA]" at bounding box center [64, 190] width 47 height 7
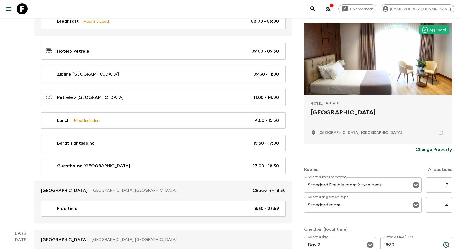
scroll to position [111, 0]
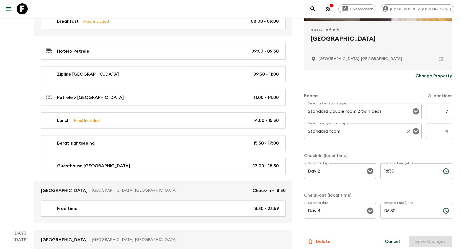
click at [360, 131] on input "Standard room" at bounding box center [355, 131] width 97 height 11
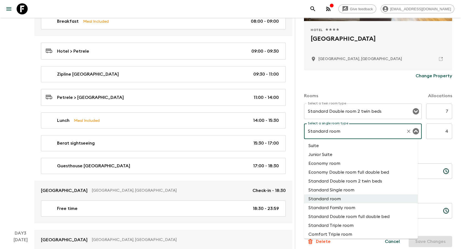
click at [351, 191] on li "Standard Single room" at bounding box center [361, 190] width 114 height 9
type input "Standard Single room"
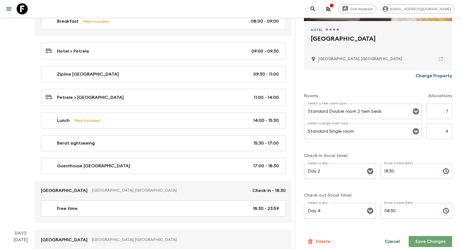
click at [434, 238] on button "Save Changes" at bounding box center [430, 241] width 43 height 11
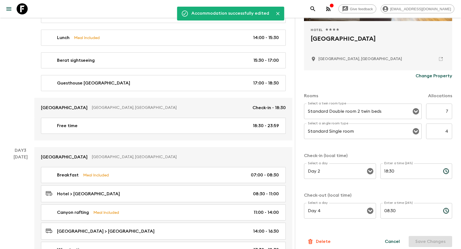
scroll to position [332, 0]
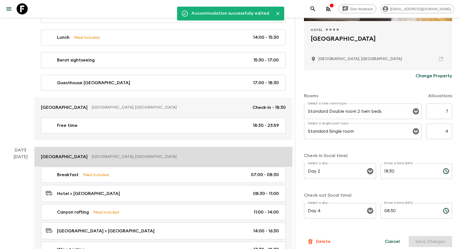
click at [56, 156] on p "[GEOGRAPHIC_DATA]" at bounding box center [64, 156] width 47 height 7
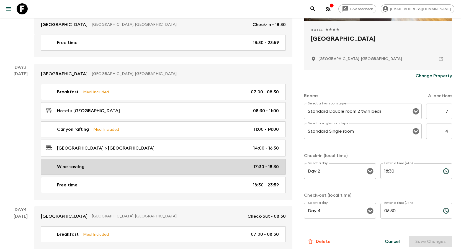
scroll to position [416, 0]
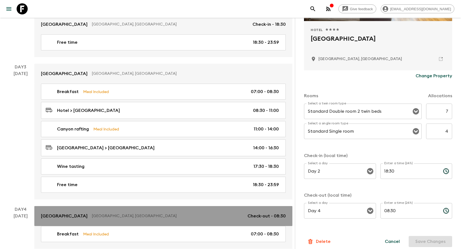
click at [54, 213] on p "[GEOGRAPHIC_DATA]" at bounding box center [64, 216] width 47 height 7
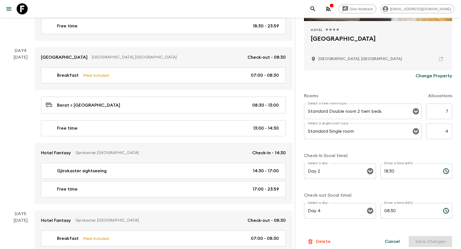
scroll to position [582, 0]
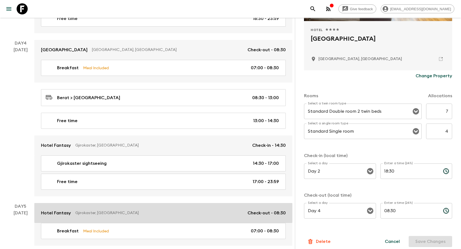
click at [58, 211] on p "Hotel Fantasy" at bounding box center [56, 213] width 30 height 7
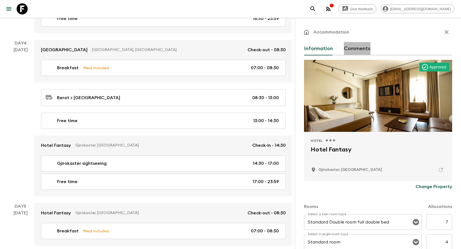
click at [352, 48] on button "Comments" at bounding box center [357, 48] width 27 height 13
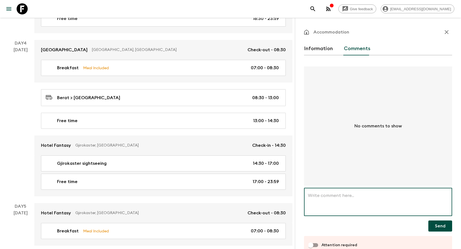
click at [349, 200] on textarea at bounding box center [378, 202] width 140 height 19
paste textarea "This group is confirmed at [GEOGRAPHIC_DATA] but this hotel is not in your syst…"
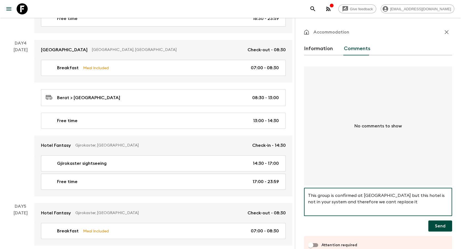
scroll to position [14, 0]
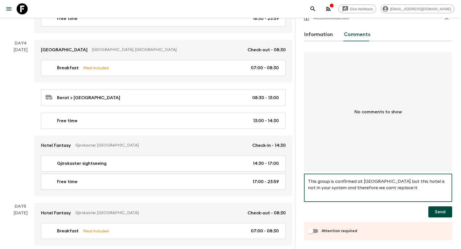
type textarea "This group is confirmed at [GEOGRAPHIC_DATA] but this hotel is not in your syst…"
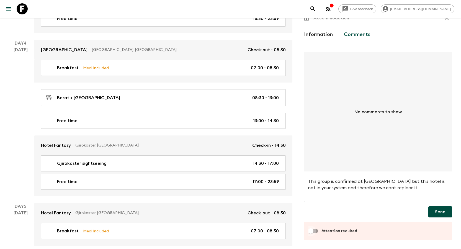
click at [318, 233] on input "Attention required" at bounding box center [311, 231] width 32 height 11
checkbox input "true"
click at [443, 211] on button "Send" at bounding box center [441, 211] width 24 height 11
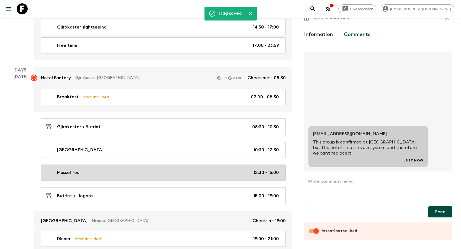
scroll to position [803, 0]
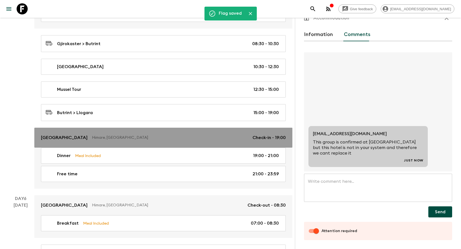
click at [62, 141] on link "[GEOGRAPHIC_DATA], [GEOGRAPHIC_DATA] Check-in - 19:00" at bounding box center [163, 138] width 258 height 20
checkbox input "false"
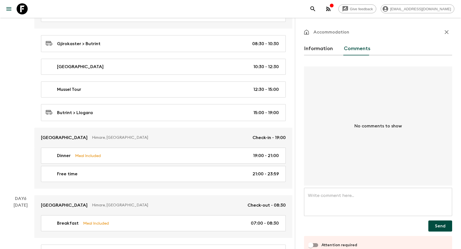
click at [315, 51] on button "Information" at bounding box center [318, 48] width 29 height 13
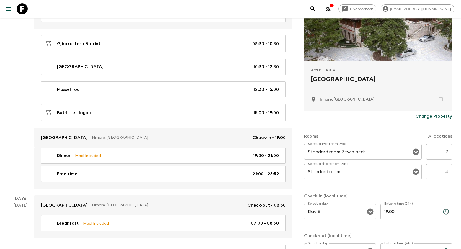
scroll to position [83, 0]
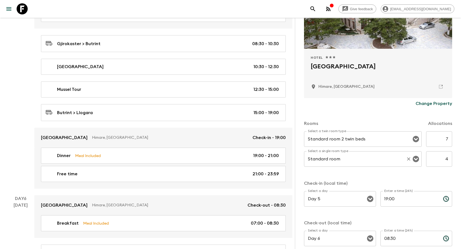
click at [348, 155] on input "Standard room" at bounding box center [355, 159] width 97 height 11
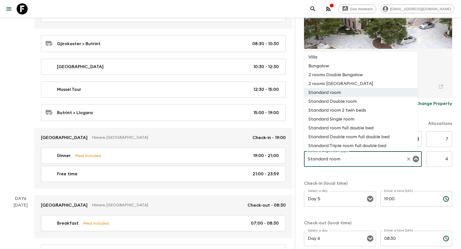
scroll to position [55, 0]
click at [358, 119] on li "Standard Single room" at bounding box center [361, 118] width 114 height 9
type input "Standard Single room"
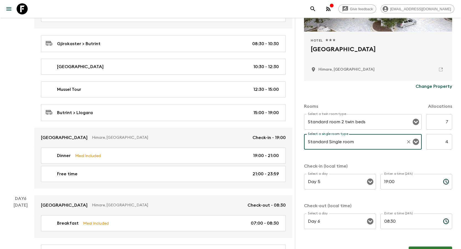
scroll to position [116, 0]
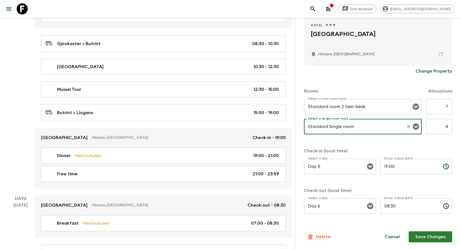
click at [433, 237] on button "Save Changes" at bounding box center [430, 236] width 43 height 11
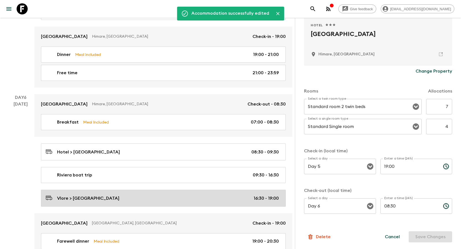
scroll to position [914, 0]
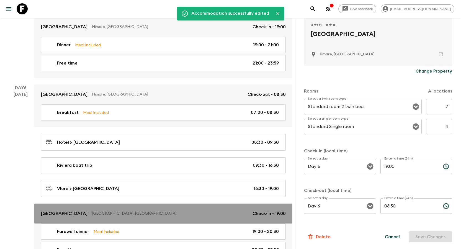
click at [60, 209] on link "[GEOGRAPHIC_DATA], [GEOGRAPHIC_DATA] Check-in - 19:00" at bounding box center [163, 214] width 258 height 20
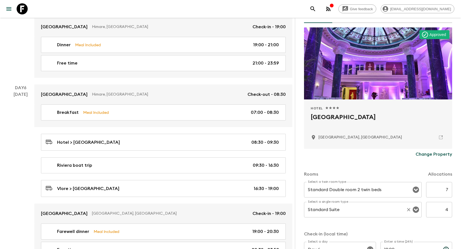
scroll to position [83, 0]
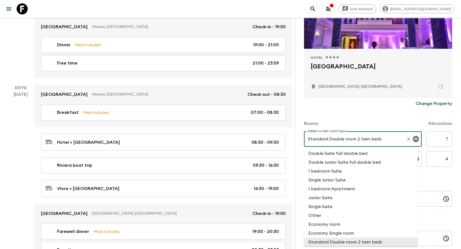
click at [365, 140] on input "Standard Double room 2 twin beds" at bounding box center [355, 139] width 97 height 11
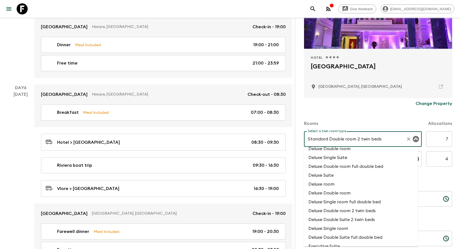
scroll to position [332, 0]
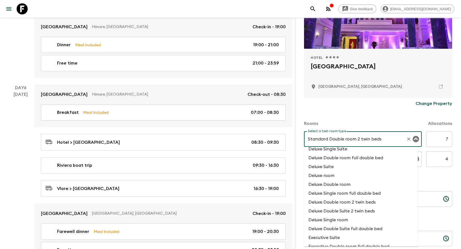
click at [363, 202] on li "Deluxe Double room 2 twin beds" at bounding box center [361, 202] width 114 height 9
type input "Deluxe Double room 2 twin beds"
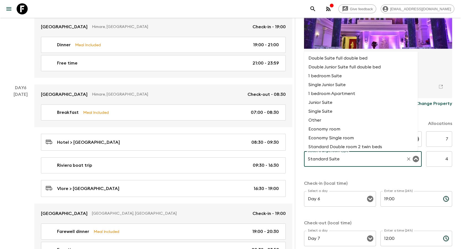
click at [338, 160] on input "Standard Suite" at bounding box center [355, 159] width 97 height 11
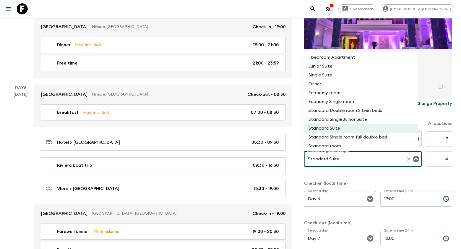
scroll to position [45, 0]
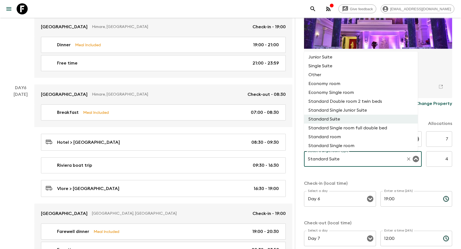
click at [345, 147] on li "Standard Single room" at bounding box center [361, 145] width 114 height 9
type input "Standard Single room"
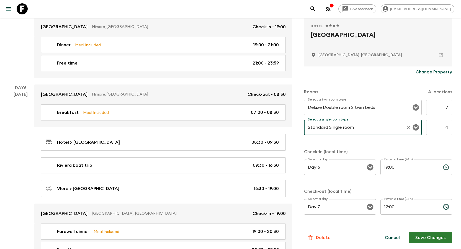
scroll to position [116, 0]
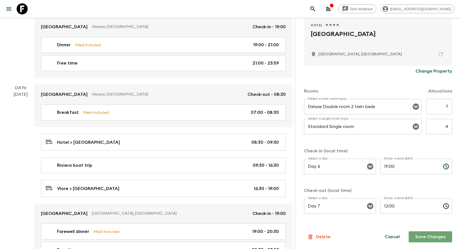
click at [434, 235] on button "Save Changes" at bounding box center [430, 236] width 43 height 11
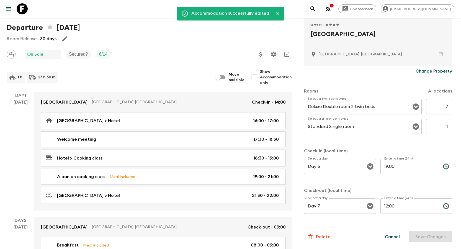
scroll to position [0, 0]
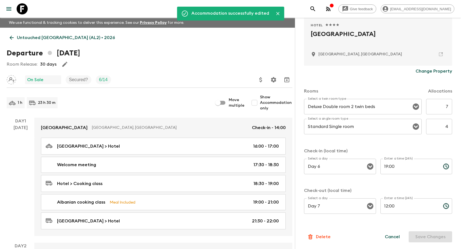
click at [13, 34] on link "Untouched [GEOGRAPHIC_DATA] (AL2) • 2026" at bounding box center [62, 37] width 111 height 11
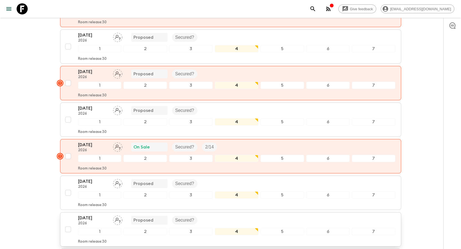
scroll to position [409, 0]
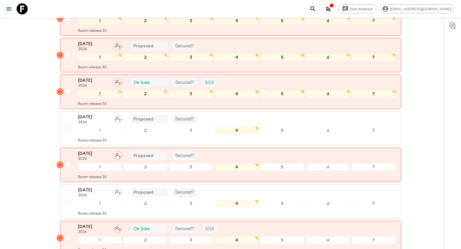
drag, startPoint x: 90, startPoint y: 117, endPoint x: 77, endPoint y: 124, distance: 14.4
click at [90, 117] on p "[DATE]" at bounding box center [93, 117] width 30 height 7
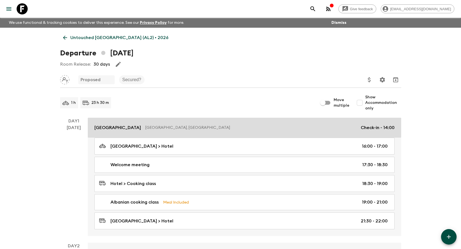
click at [111, 130] on p "[GEOGRAPHIC_DATA]" at bounding box center [117, 127] width 47 height 7
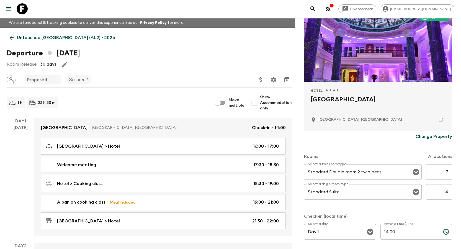
scroll to position [111, 0]
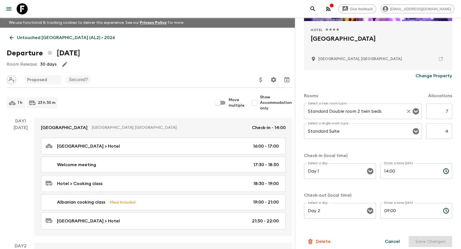
click at [380, 109] on input "Standard Double room 2 twin beds" at bounding box center [355, 111] width 97 height 11
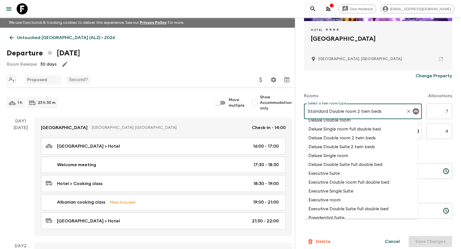
scroll to position [360, 0]
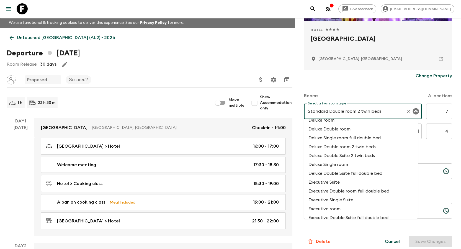
click at [345, 146] on li "Deluxe Double room 2 twin beds" at bounding box center [361, 146] width 114 height 9
type input "Deluxe Double room 2 twin beds"
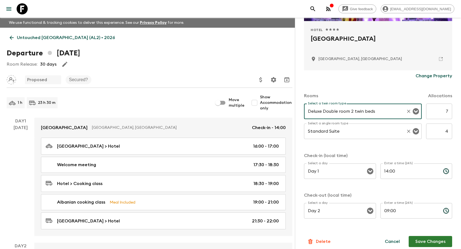
click at [335, 134] on input "Standard Suite" at bounding box center [355, 131] width 97 height 11
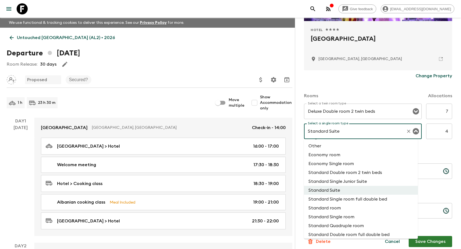
scroll to position [73, 0]
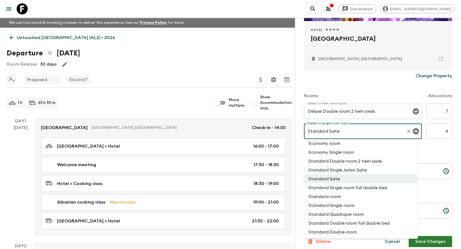
click at [346, 203] on li "Standard Single room" at bounding box center [361, 205] width 114 height 9
type input "Standard Single room"
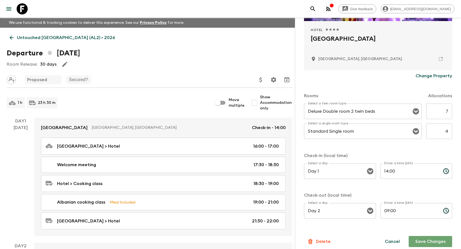
click at [432, 240] on button "Save Changes" at bounding box center [430, 241] width 43 height 11
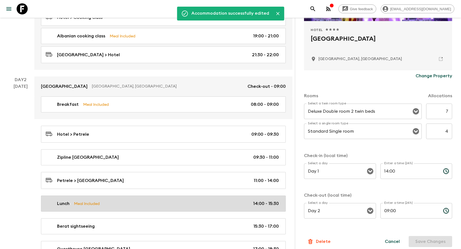
scroll to position [249, 0]
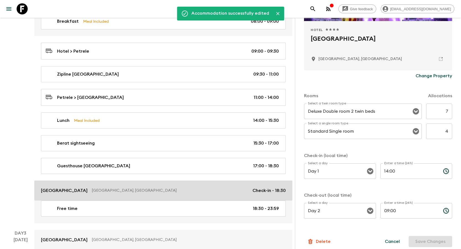
click at [51, 187] on link "[GEOGRAPHIC_DATA], [GEOGRAPHIC_DATA] Check-in - 18:30" at bounding box center [163, 191] width 258 height 20
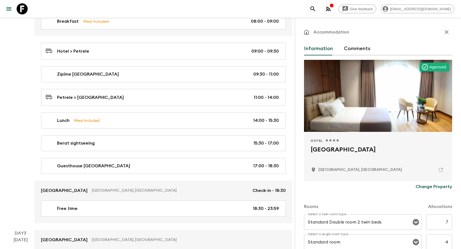
scroll to position [83, 0]
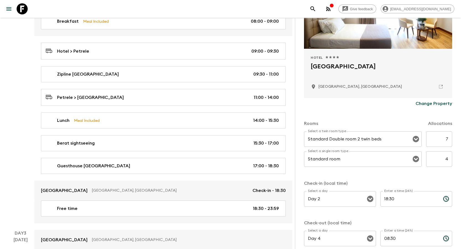
click at [354, 151] on div "Select a twin room type Standard Double room 2 twin beds Select a twin room typ…" at bounding box center [378, 152] width 148 height 42
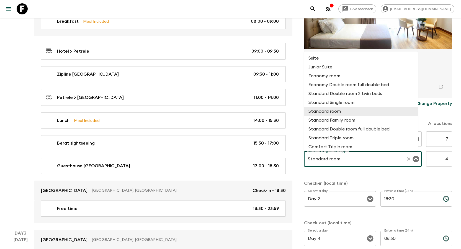
click at [351, 159] on input "Standard room" at bounding box center [355, 159] width 97 height 11
click at [350, 103] on li "Standard Single room" at bounding box center [361, 102] width 114 height 9
type input "Standard Single room"
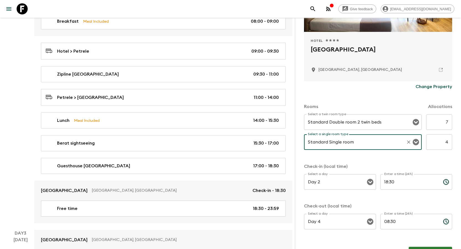
scroll to position [116, 0]
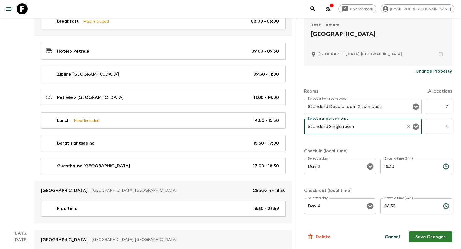
click at [436, 235] on button "Save Changes" at bounding box center [430, 236] width 43 height 11
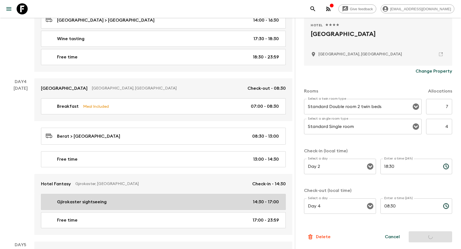
scroll to position [582, 0]
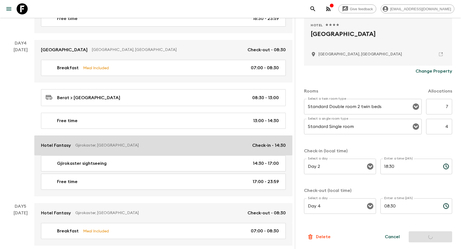
click at [56, 139] on link "Hotel Fantasy [GEOGRAPHIC_DATA], [GEOGRAPHIC_DATA] Check-in - 14:30" at bounding box center [163, 145] width 258 height 20
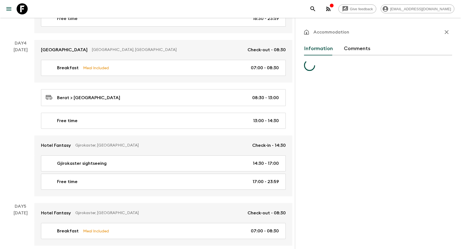
click at [361, 47] on button "Comments" at bounding box center [357, 48] width 27 height 13
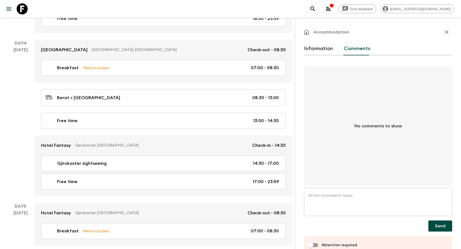
click at [341, 211] on textarea at bounding box center [378, 202] width 140 height 19
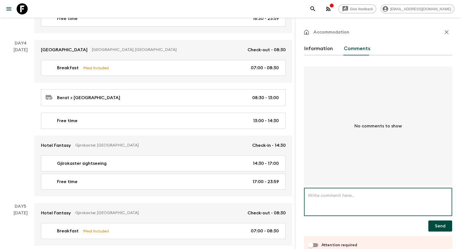
paste textarea "This group is confirmed at [GEOGRAPHIC_DATA] but this hotel is not in your syst…"
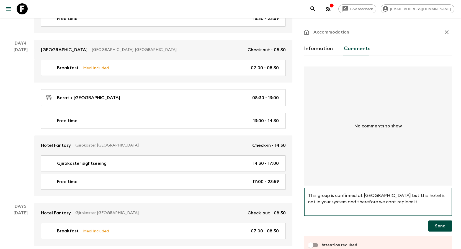
type textarea "This group is confirmed at [GEOGRAPHIC_DATA] but this hotel is not in your syst…"
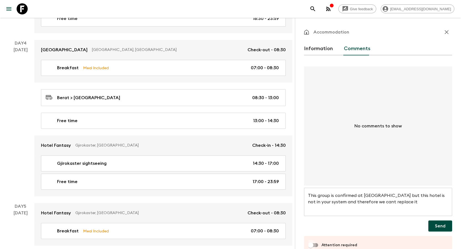
click at [316, 244] on input "Attention required" at bounding box center [311, 245] width 32 height 11
checkbox input "true"
click at [432, 227] on button "Send" at bounding box center [441, 225] width 24 height 11
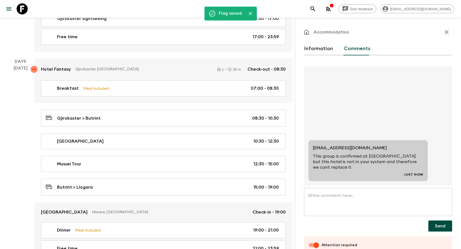
scroll to position [831, 0]
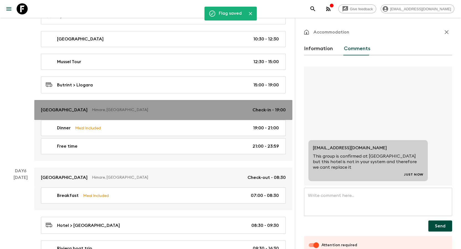
click at [68, 112] on p "[GEOGRAPHIC_DATA]" at bounding box center [64, 110] width 47 height 7
checkbox input "false"
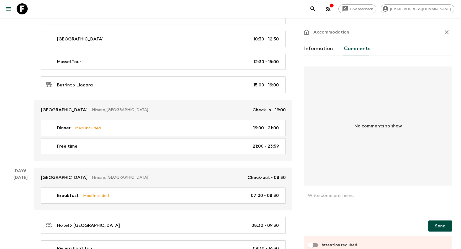
click at [316, 50] on button "Information" at bounding box center [318, 48] width 29 height 13
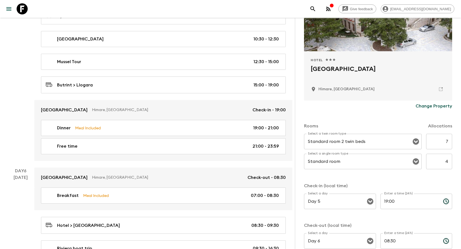
scroll to position [83, 0]
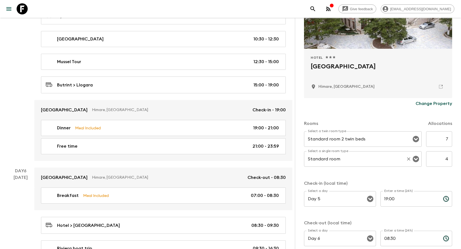
click at [384, 166] on div "Standard room Select a single room type" at bounding box center [363, 159] width 118 height 16
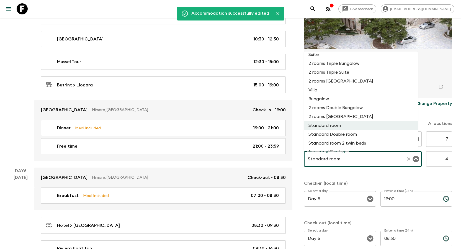
scroll to position [55, 0]
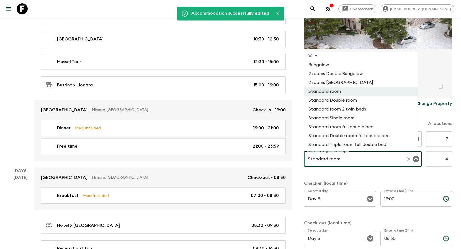
click at [342, 121] on li "Standard Single room" at bounding box center [361, 118] width 114 height 9
type input "Standard Single room"
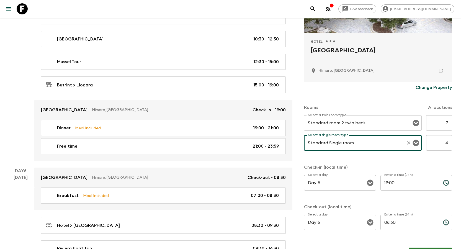
scroll to position [116, 0]
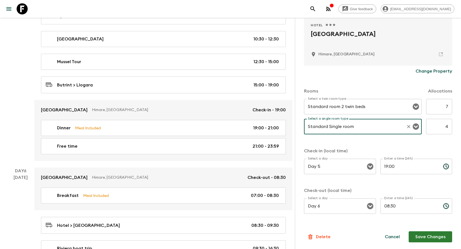
click at [433, 238] on button "Save Changes" at bounding box center [430, 236] width 43 height 11
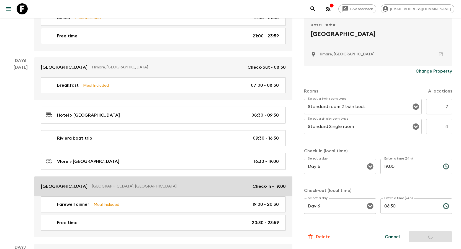
scroll to position [942, 0]
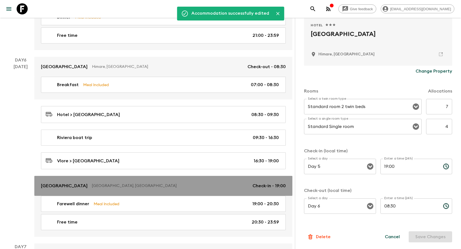
click at [64, 187] on p "[GEOGRAPHIC_DATA]" at bounding box center [64, 186] width 47 height 7
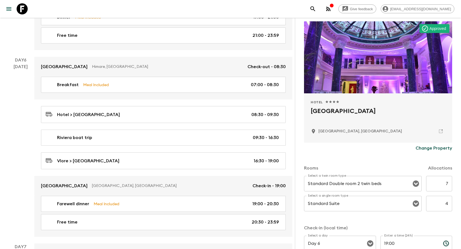
scroll to position [83, 0]
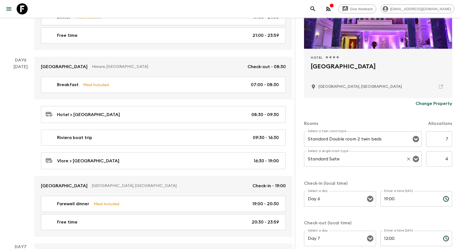
click at [365, 156] on input "Standard Suite" at bounding box center [355, 159] width 97 height 11
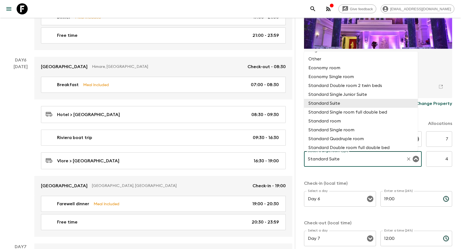
scroll to position [73, 0]
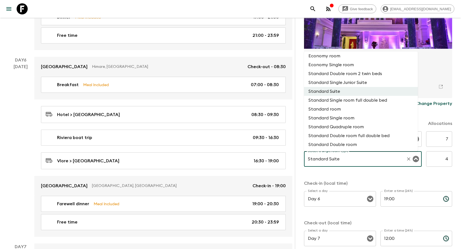
click at [350, 119] on li "Standard Single room" at bounding box center [361, 118] width 114 height 9
type input "Standard Single room"
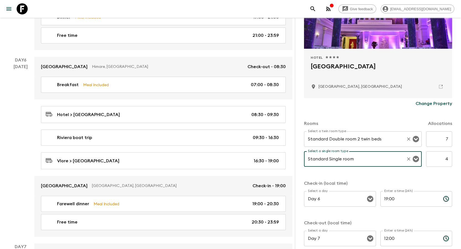
click at [354, 139] on input "Standard Double room 2 twin beds" at bounding box center [355, 139] width 97 height 11
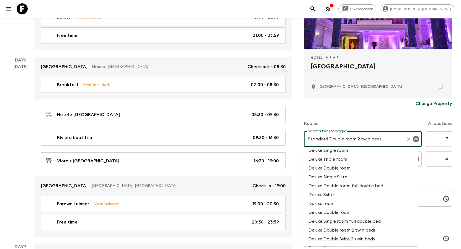
scroll to position [305, 0]
click at [369, 230] on li "Deluxe Double room 2 twin beds" at bounding box center [361, 229] width 114 height 9
type input "Deluxe Double room 2 twin beds"
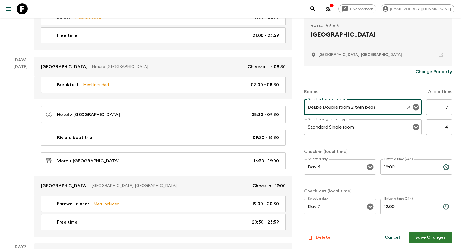
scroll to position [116, 0]
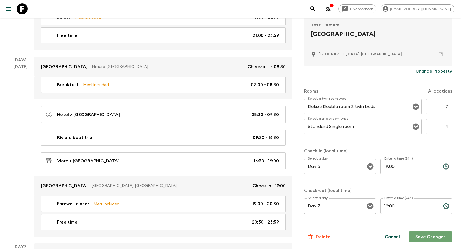
click at [428, 236] on button "Save Changes" at bounding box center [430, 236] width 43 height 11
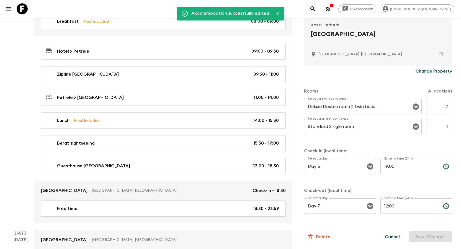
scroll to position [0, 0]
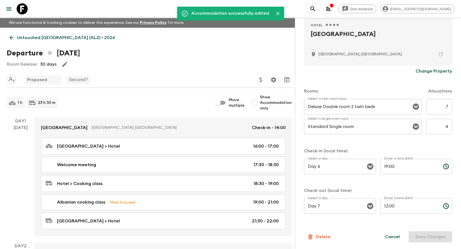
drag, startPoint x: 13, startPoint y: 36, endPoint x: 1, endPoint y: 36, distance: 12.7
click at [13, 36] on icon at bounding box center [12, 38] width 6 height 6
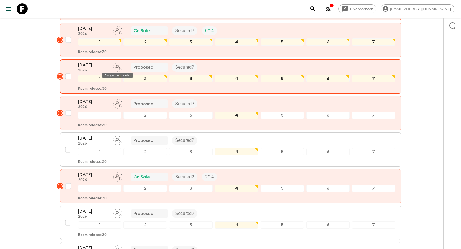
scroll to position [471, 0]
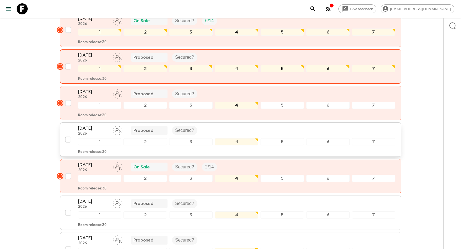
click at [91, 127] on p "[DATE]" at bounding box center [93, 128] width 30 height 7
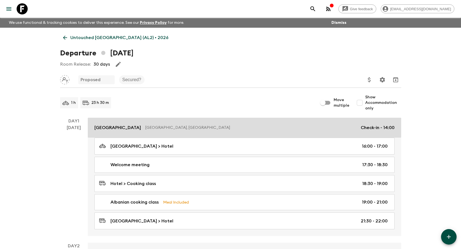
click at [117, 127] on p "[GEOGRAPHIC_DATA]" at bounding box center [117, 127] width 47 height 7
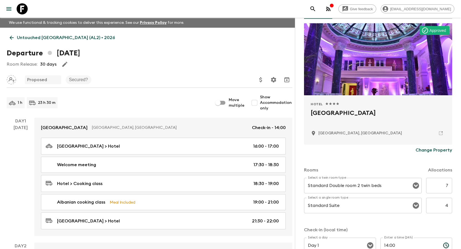
scroll to position [83, 0]
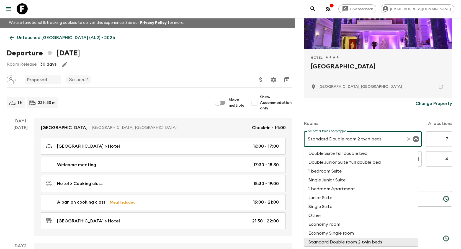
click at [348, 136] on input "Standard Double room 2 twin beds" at bounding box center [355, 139] width 97 height 11
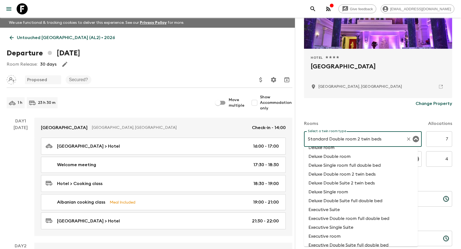
scroll to position [360, 0]
click at [347, 175] on li "Deluxe Double room 2 twin beds" at bounding box center [361, 174] width 114 height 9
type input "Deluxe Double room 2 twin beds"
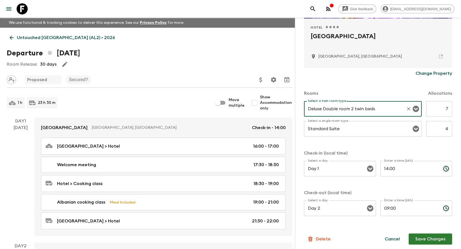
scroll to position [116, 0]
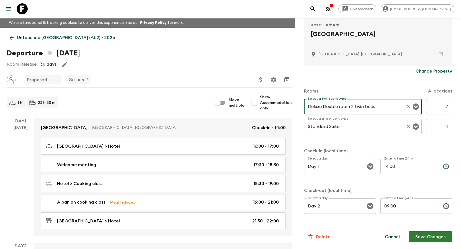
click at [350, 124] on input "Standard Suite" at bounding box center [355, 126] width 97 height 11
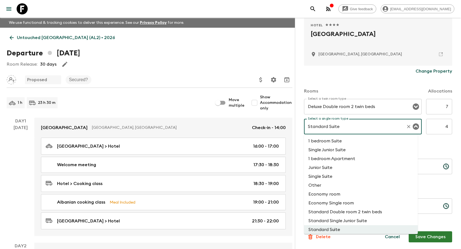
scroll to position [45, 0]
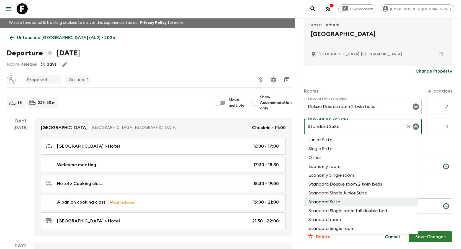
click at [350, 227] on li "Standard Single room" at bounding box center [361, 228] width 114 height 9
type input "Standard Single room"
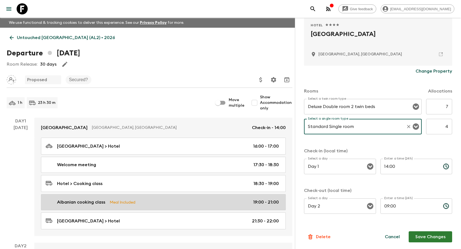
drag, startPoint x: 427, startPoint y: 233, endPoint x: 261, endPoint y: 195, distance: 170.2
click at [427, 233] on button "Save Changes" at bounding box center [430, 236] width 43 height 11
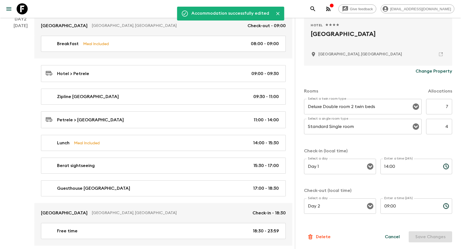
scroll to position [277, 0]
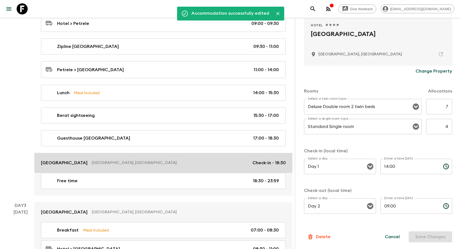
click at [49, 159] on link "[GEOGRAPHIC_DATA], [GEOGRAPHIC_DATA] Check-in - 18:30" at bounding box center [163, 163] width 258 height 20
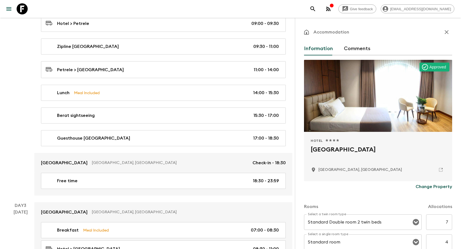
scroll to position [83, 0]
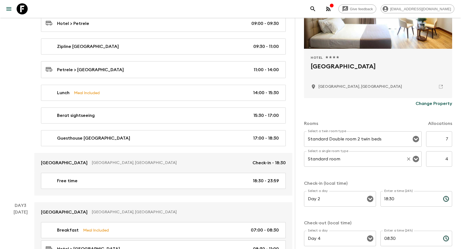
click at [370, 161] on input "Standard room" at bounding box center [355, 159] width 97 height 11
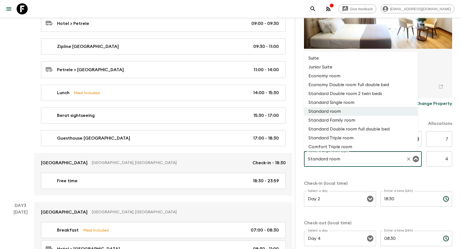
click at [351, 101] on li "Standard Single room" at bounding box center [361, 102] width 114 height 9
type input "Standard Single room"
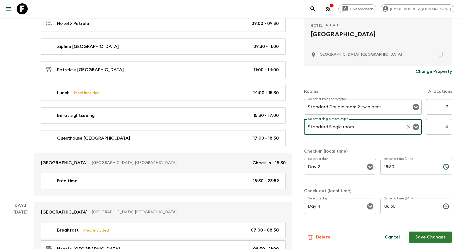
scroll to position [116, 0]
click at [433, 232] on button "Save Changes" at bounding box center [430, 236] width 43 height 11
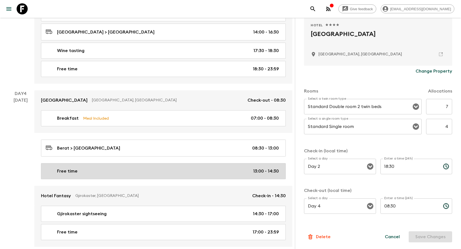
scroll to position [609, 0]
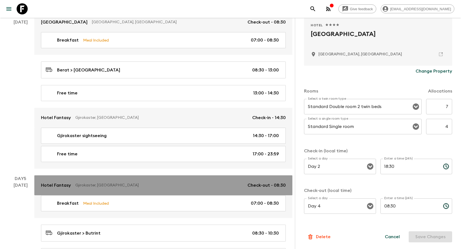
click at [54, 181] on link "Hotel Fantasy Gjirokaster, [GEOGRAPHIC_DATA] Check-out - 08:30" at bounding box center [163, 185] width 258 height 20
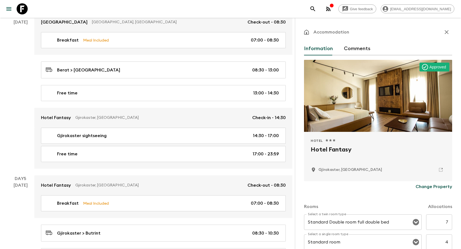
click at [360, 48] on button "Comments" at bounding box center [357, 48] width 27 height 13
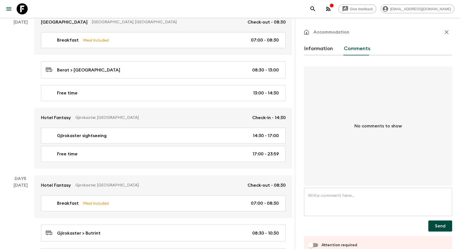
click at [348, 201] on textarea at bounding box center [378, 202] width 140 height 19
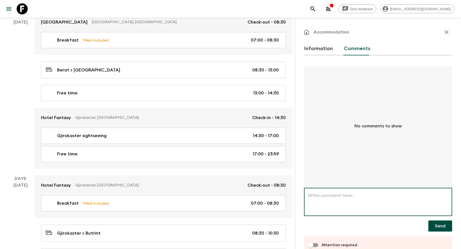
paste textarea "This group is confirmed at [GEOGRAPHIC_DATA] but this hotel is not in your syst…"
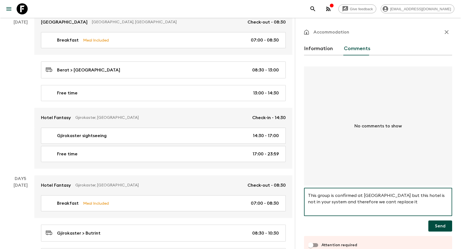
type textarea "This group is confirmed at [GEOGRAPHIC_DATA] but this hotel is not in your syst…"
click at [439, 225] on button "Send" at bounding box center [441, 225] width 24 height 11
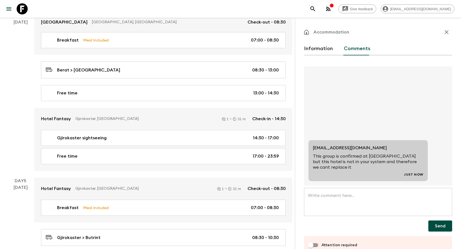
click at [316, 244] on input "Attention required" at bounding box center [311, 245] width 32 height 11
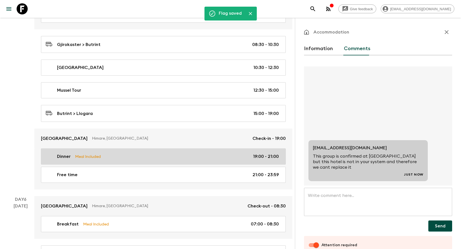
scroll to position [803, 0]
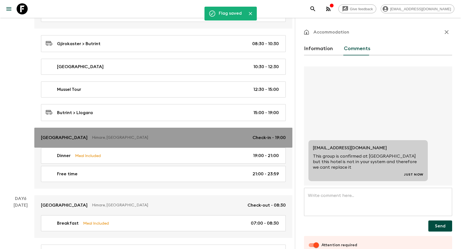
click at [57, 134] on link "[GEOGRAPHIC_DATA], [GEOGRAPHIC_DATA] Check-in - 19:00" at bounding box center [163, 138] width 258 height 20
checkbox input "false"
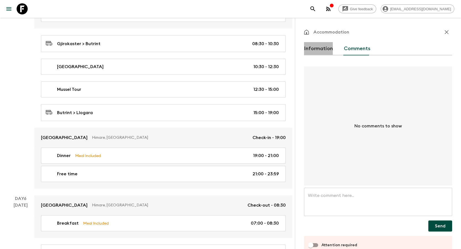
click at [317, 47] on button "Information" at bounding box center [318, 48] width 29 height 13
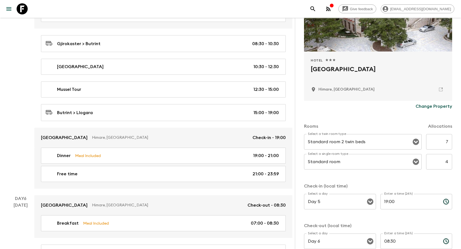
scroll to position [83, 0]
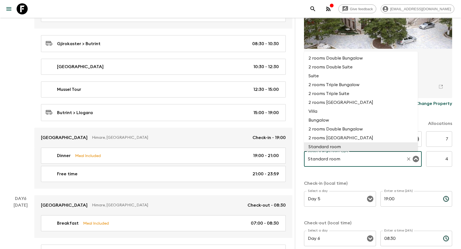
click at [360, 158] on input "Standard room" at bounding box center [355, 159] width 97 height 11
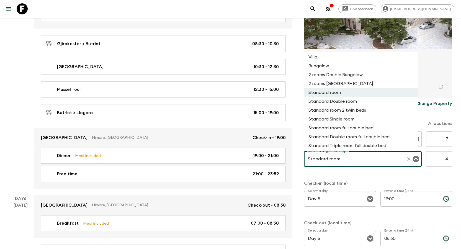
scroll to position [55, 0]
click at [352, 118] on li "Standard Single room" at bounding box center [361, 118] width 114 height 9
type input "Standard Single room"
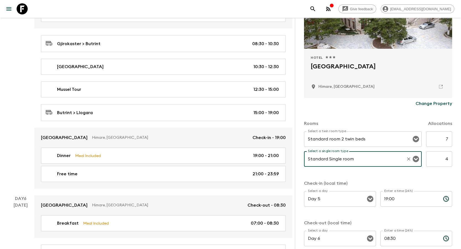
scroll to position [116, 0]
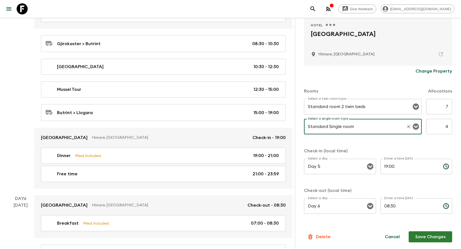
click at [423, 234] on button "Save Changes" at bounding box center [430, 236] width 43 height 11
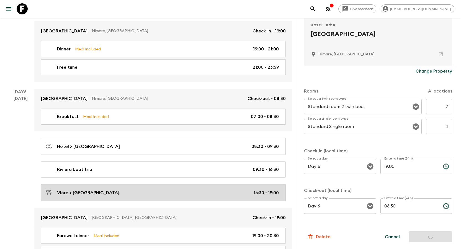
scroll to position [914, 0]
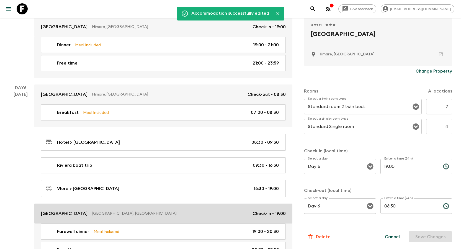
click at [65, 213] on p "[GEOGRAPHIC_DATA]" at bounding box center [64, 213] width 47 height 7
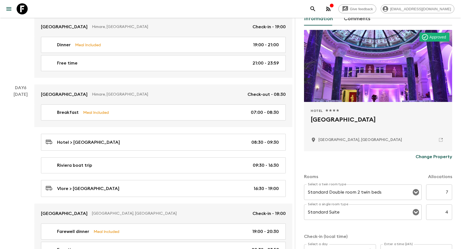
scroll to position [83, 0]
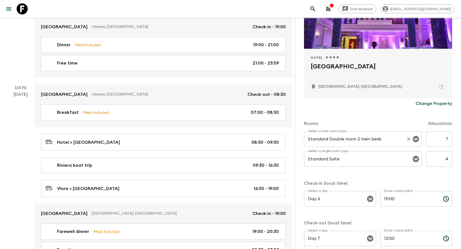
drag, startPoint x: 355, startPoint y: 141, endPoint x: 350, endPoint y: 141, distance: 4.7
click at [355, 141] on input "Standard Double room 2 twin beds" at bounding box center [355, 139] width 97 height 11
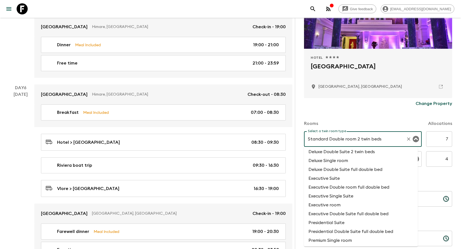
scroll to position [360, 0]
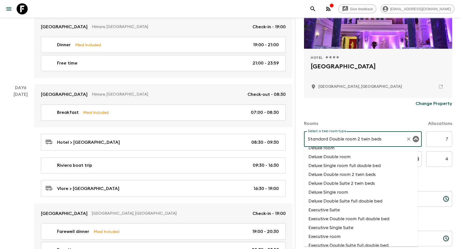
click at [354, 173] on li "Deluxe Double room 2 twin beds" at bounding box center [361, 174] width 114 height 9
type input "Deluxe Double room 2 twin beds"
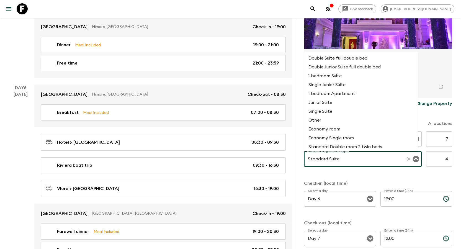
click at [352, 163] on input "Standard Suite" at bounding box center [355, 159] width 97 height 11
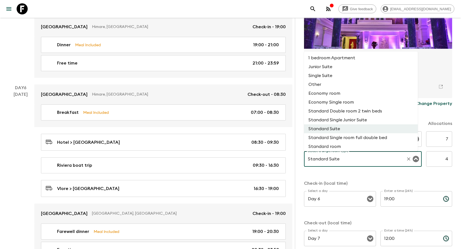
scroll to position [45, 0]
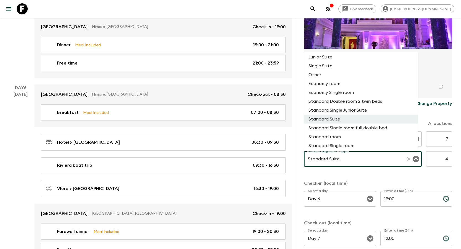
click at [348, 146] on li "Standard Single room" at bounding box center [361, 145] width 114 height 9
type input "Standard Single room"
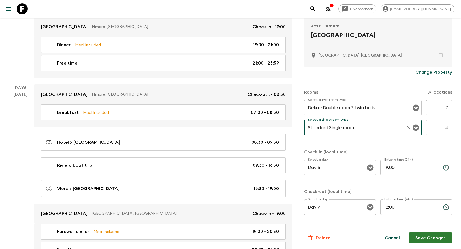
scroll to position [116, 0]
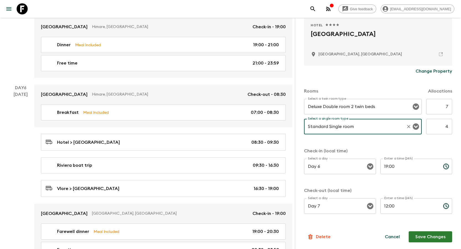
click at [424, 235] on button "Save Changes" at bounding box center [430, 236] width 43 height 11
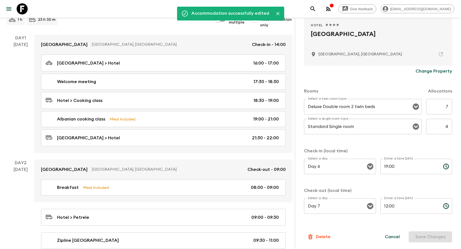
scroll to position [0, 0]
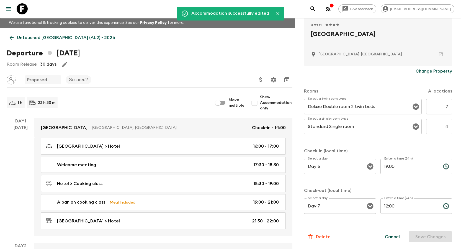
drag, startPoint x: 14, startPoint y: 37, endPoint x: 14, endPoint y: 41, distance: 3.9
click at [14, 37] on icon at bounding box center [12, 38] width 6 height 6
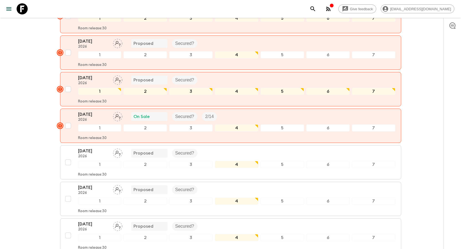
scroll to position [526, 0]
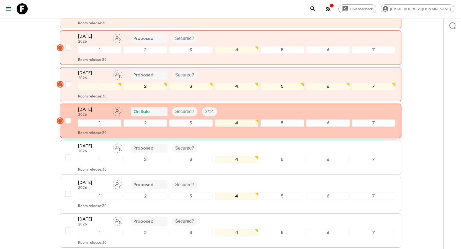
click at [94, 112] on p "[DATE]" at bounding box center [93, 109] width 30 height 7
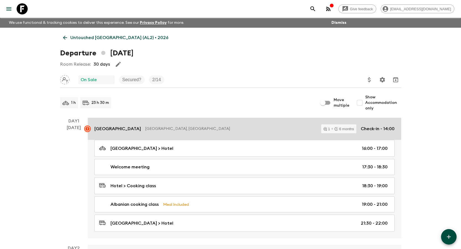
click at [119, 127] on p "[GEOGRAPHIC_DATA]" at bounding box center [117, 128] width 47 height 7
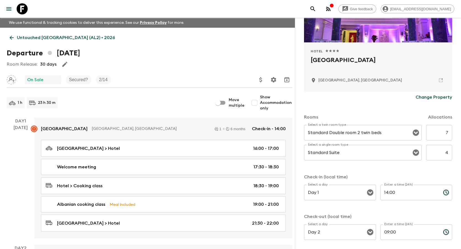
scroll to position [111, 0]
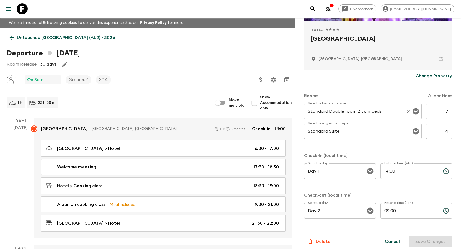
click at [366, 113] on input "Standard Double room 2 twin beds" at bounding box center [355, 111] width 97 height 11
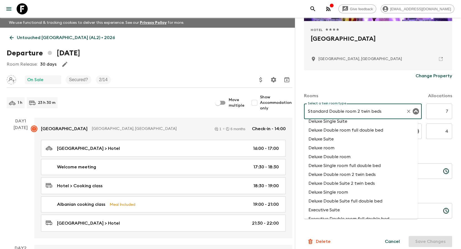
scroll to position [360, 0]
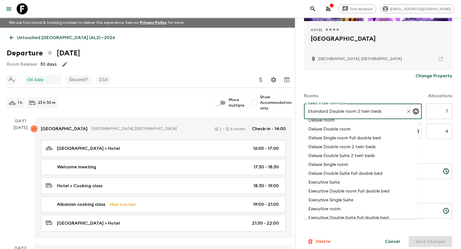
click at [352, 147] on li "Deluxe Double room 2 twin beds" at bounding box center [361, 146] width 114 height 9
type input "Deluxe Double room 2 twin beds"
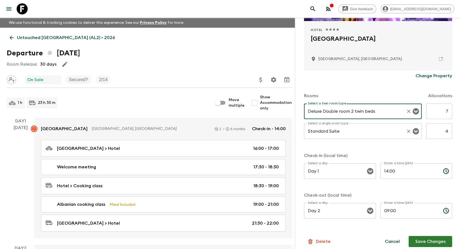
click at [344, 131] on input "Standard Suite" at bounding box center [355, 131] width 97 height 11
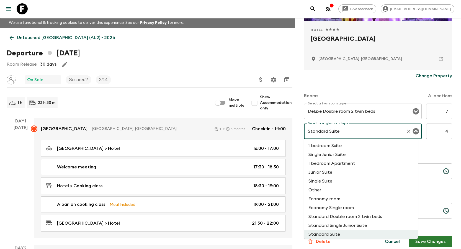
scroll to position [45, 0]
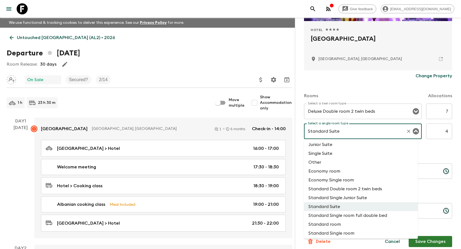
click at [349, 234] on li "Standard Single room" at bounding box center [361, 233] width 114 height 9
type input "Standard Single room"
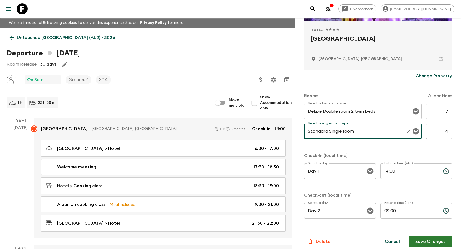
scroll to position [116, 0]
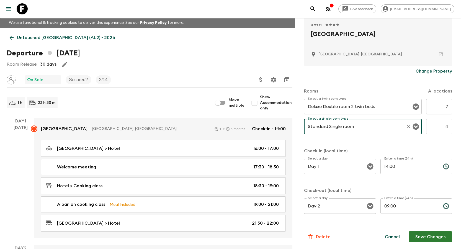
click at [437, 239] on button "Save Changes" at bounding box center [430, 236] width 43 height 11
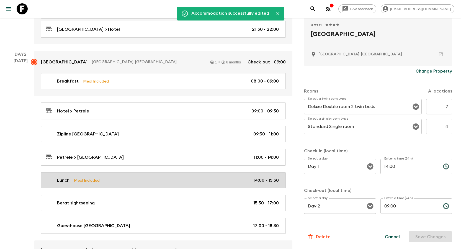
scroll to position [277, 0]
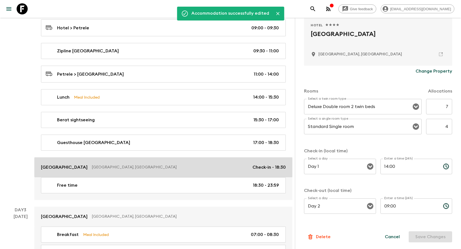
click at [51, 165] on p "[GEOGRAPHIC_DATA]" at bounding box center [64, 167] width 47 height 7
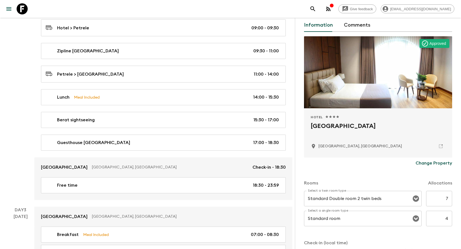
scroll to position [55, 0]
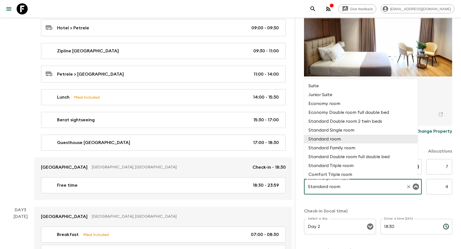
click at [355, 182] on input "Standard room" at bounding box center [355, 186] width 97 height 11
click at [344, 131] on li "Standard Single room" at bounding box center [361, 130] width 114 height 9
type input "Standard Single room"
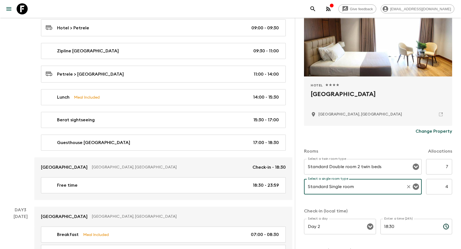
scroll to position [116, 0]
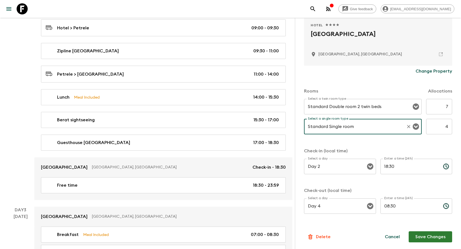
click at [436, 235] on button "Save Changes" at bounding box center [430, 236] width 43 height 11
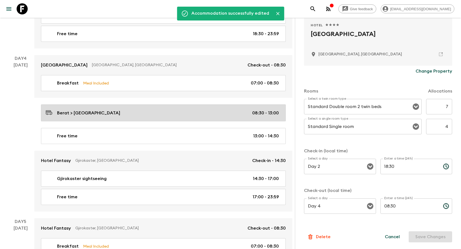
scroll to position [582, 0]
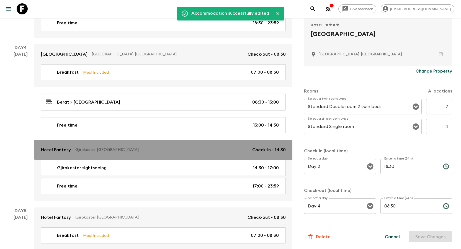
click at [58, 153] on link "Hotel Fantasy [GEOGRAPHIC_DATA], [GEOGRAPHIC_DATA] Check-in - 14:30" at bounding box center [163, 150] width 258 height 20
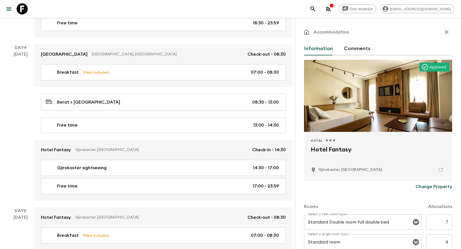
click at [360, 49] on button "Comments" at bounding box center [357, 48] width 27 height 13
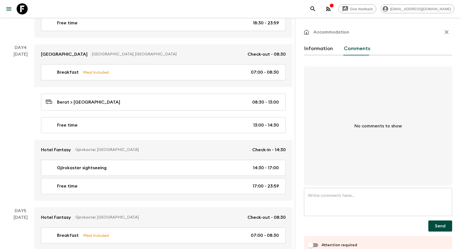
click at [340, 195] on textarea at bounding box center [378, 202] width 140 height 19
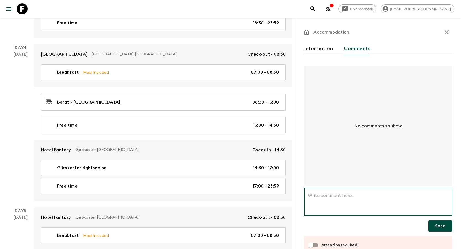
paste textarea "This group is confirmed at [GEOGRAPHIC_DATA] but this hotel is not in your syst…"
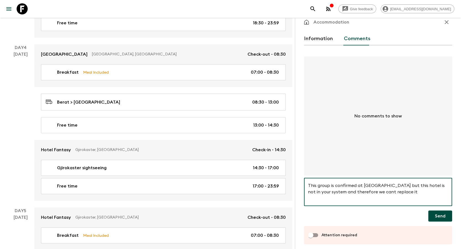
scroll to position [14, 0]
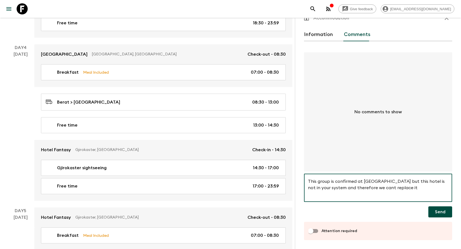
type textarea "This group is confirmed at [GEOGRAPHIC_DATA] but this hotel is not in your syst…"
click at [319, 230] on input "Attention required" at bounding box center [311, 231] width 32 height 11
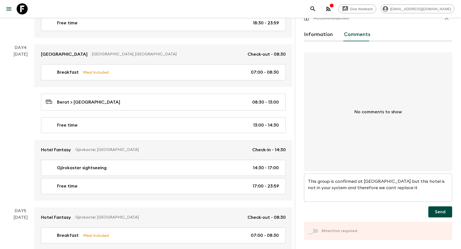
checkbox input "true"
click at [435, 210] on button "Send" at bounding box center [441, 211] width 24 height 11
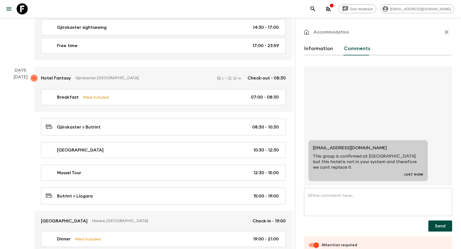
scroll to position [859, 0]
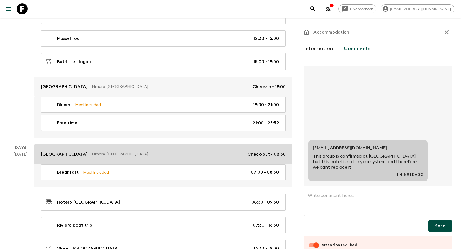
click at [68, 153] on p "[GEOGRAPHIC_DATA]" at bounding box center [64, 154] width 47 height 7
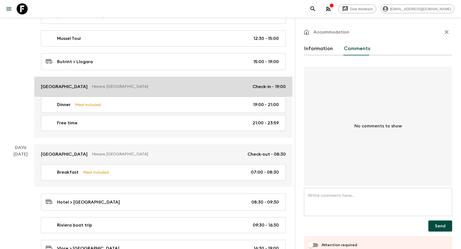
click at [74, 86] on p "[GEOGRAPHIC_DATA]" at bounding box center [64, 86] width 47 height 7
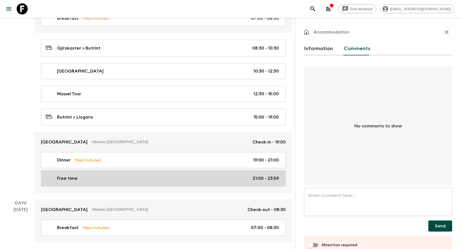
scroll to position [776, 0]
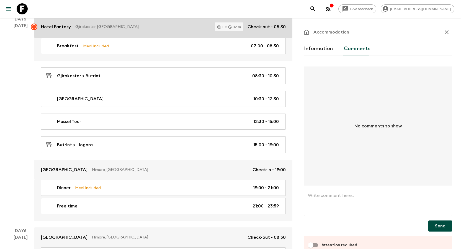
click at [66, 26] on p "Hotel Fantasy" at bounding box center [56, 27] width 30 height 7
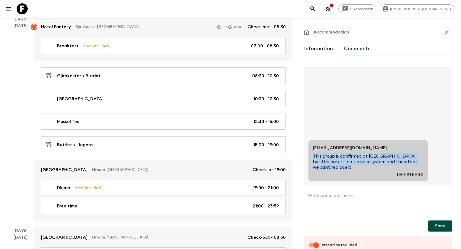
drag, startPoint x: 348, startPoint y: 167, endPoint x: 309, endPoint y: 156, distance: 40.5
click at [309, 156] on div "[EMAIL_ADDRESS][DOMAIN_NAME] This group is confirmed at [GEOGRAPHIC_DATA] but t…" at bounding box center [368, 160] width 119 height 41
copy p "This group is confirmed at [GEOGRAPHIC_DATA] but this hotel is not in your syst…"
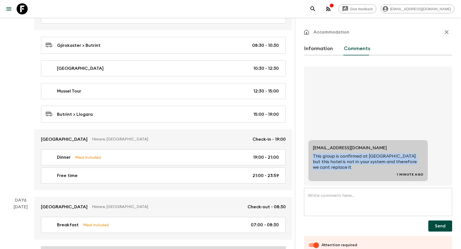
scroll to position [859, 0]
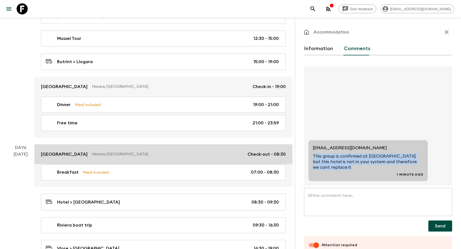
click at [64, 152] on p "[GEOGRAPHIC_DATA]" at bounding box center [64, 154] width 47 height 7
checkbox input "false"
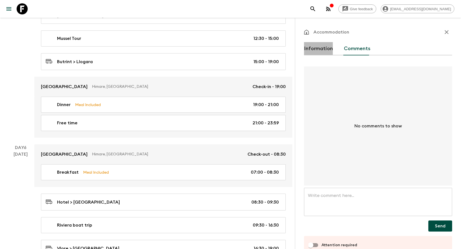
click at [320, 46] on button "Information" at bounding box center [318, 48] width 29 height 13
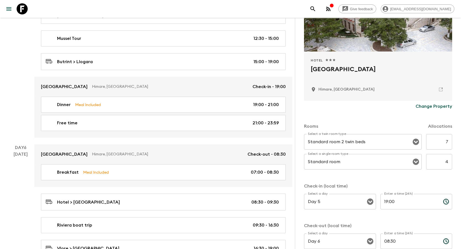
scroll to position [83, 0]
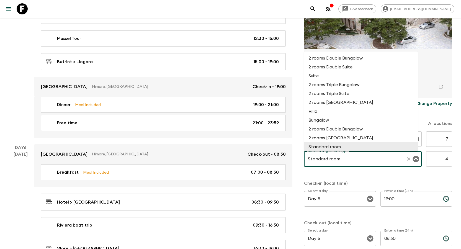
click at [357, 158] on input "Standard room" at bounding box center [355, 159] width 97 height 11
click at [362, 68] on li "2 rooms Double Suite" at bounding box center [361, 67] width 114 height 9
type input "2 rooms Double Suite"
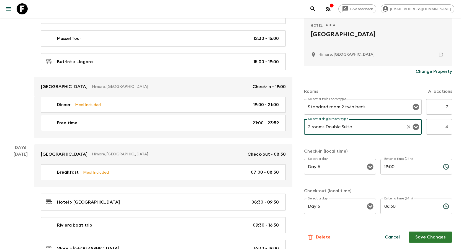
scroll to position [116, 0]
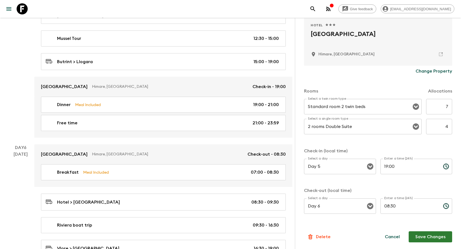
click at [436, 143] on div "Rooms Allocations Select a twin room type Standard room 2 twin beds Select a tw…" at bounding box center [378, 148] width 148 height 143
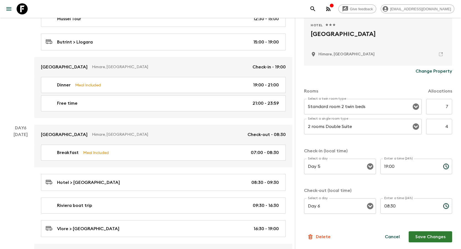
scroll to position [886, 0]
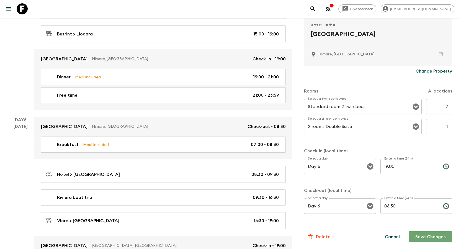
click at [432, 235] on button "Save Changes" at bounding box center [430, 236] width 43 height 11
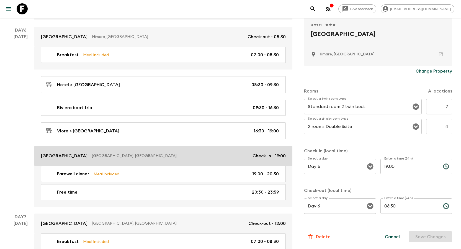
scroll to position [942, 0]
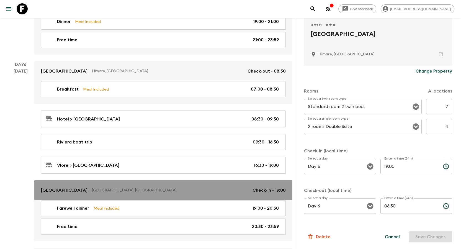
click at [65, 188] on p "[GEOGRAPHIC_DATA]" at bounding box center [64, 190] width 47 height 7
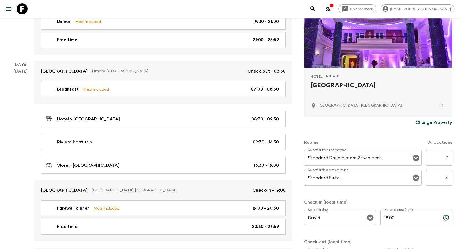
scroll to position [83, 0]
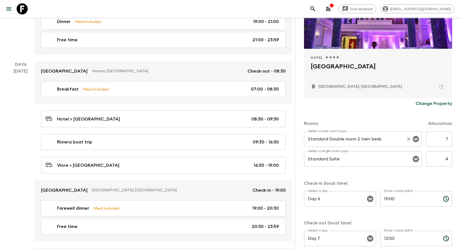
click at [368, 135] on input "Standard Double room 2 twin beds" at bounding box center [355, 139] width 97 height 11
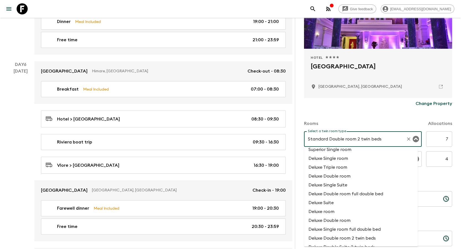
scroll to position [305, 0]
click at [365, 230] on li "Deluxe Double room 2 twin beds" at bounding box center [361, 229] width 114 height 9
type input "Deluxe Double room 2 twin beds"
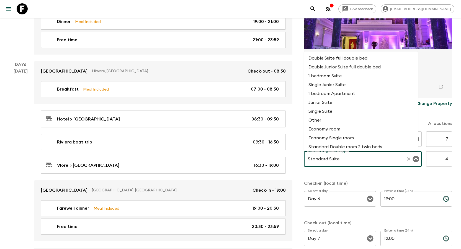
click at [347, 158] on input "Standard Suite" at bounding box center [355, 159] width 97 height 11
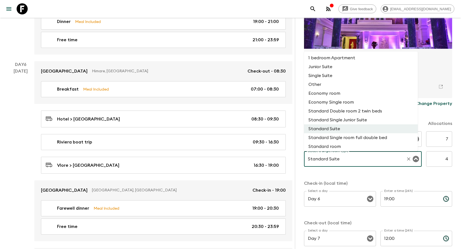
scroll to position [45, 0]
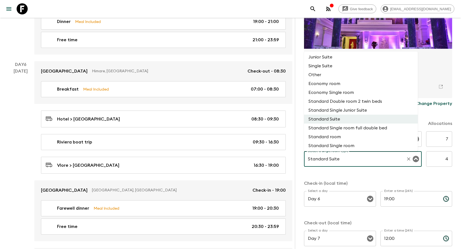
click at [349, 150] on li "Standard Quadruple room" at bounding box center [361, 154] width 114 height 9
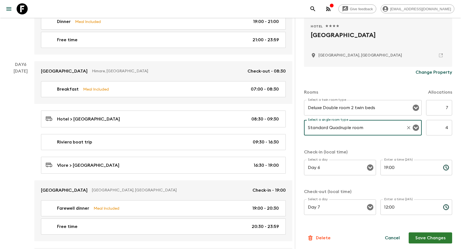
scroll to position [116, 0]
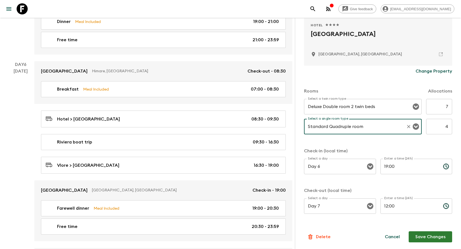
click at [361, 130] on input "Standard Quadruple room" at bounding box center [355, 126] width 97 height 11
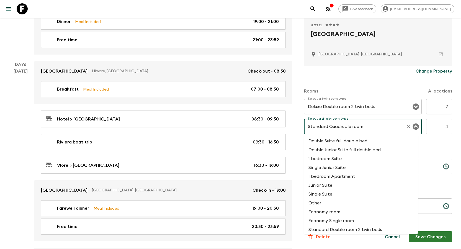
scroll to position [53, 0]
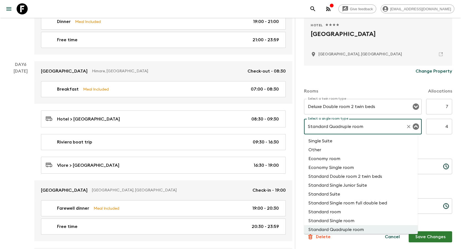
click at [341, 219] on li "Standard Single room" at bounding box center [361, 220] width 114 height 9
type input "Standard Single room"
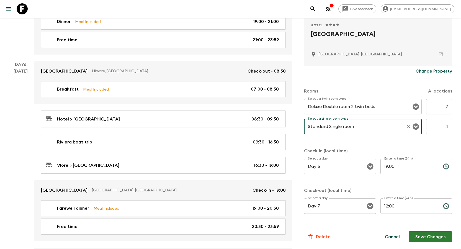
click at [422, 235] on button "Save Changes" at bounding box center [430, 236] width 43 height 11
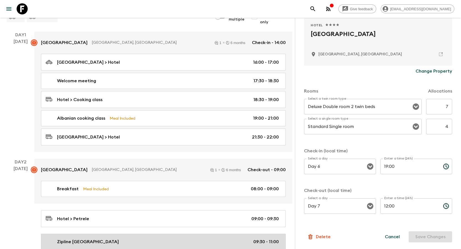
scroll to position [0, 0]
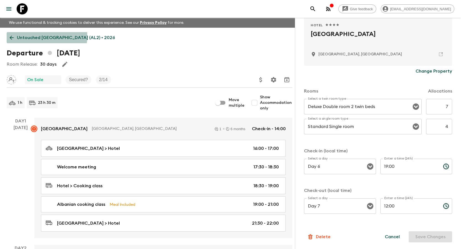
click at [13, 35] on icon at bounding box center [12, 38] width 6 height 6
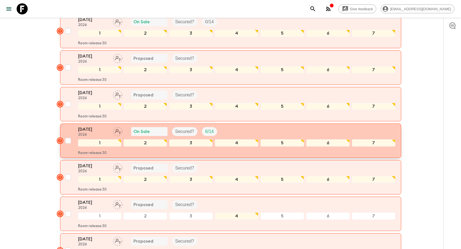
scroll to position [471, 0]
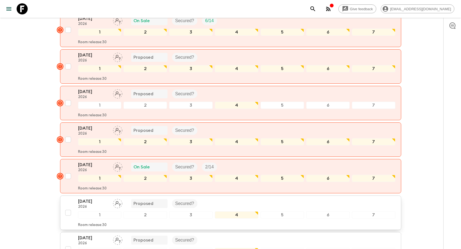
click at [88, 200] on p "[DATE]" at bounding box center [93, 201] width 30 height 7
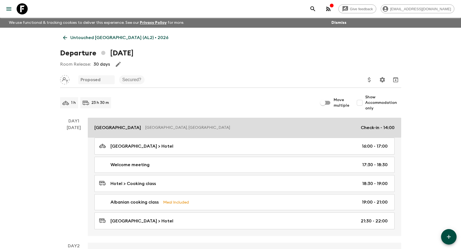
click at [107, 127] on p "[GEOGRAPHIC_DATA]" at bounding box center [117, 127] width 47 height 7
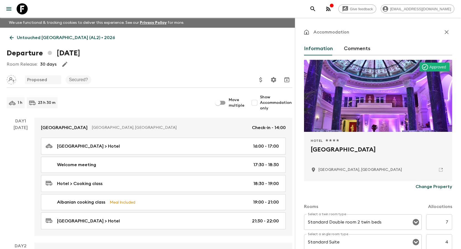
scroll to position [111, 0]
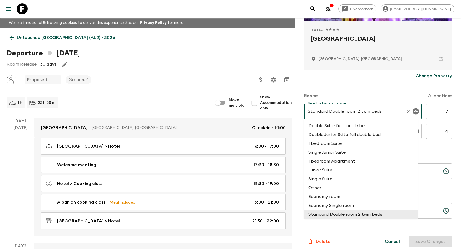
click at [354, 115] on input "Standard Double room 2 twin beds" at bounding box center [355, 111] width 97 height 11
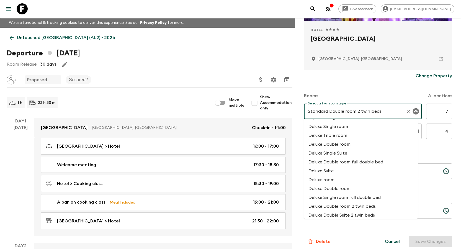
scroll to position [305, 0]
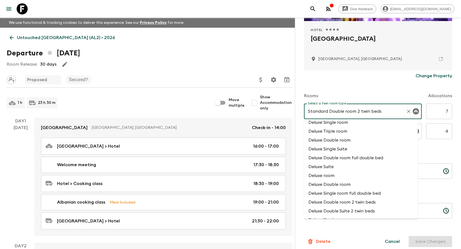
click at [363, 205] on li "Deluxe Double room 2 twin beds" at bounding box center [361, 202] width 114 height 9
type input "Deluxe Double room 2 twin beds"
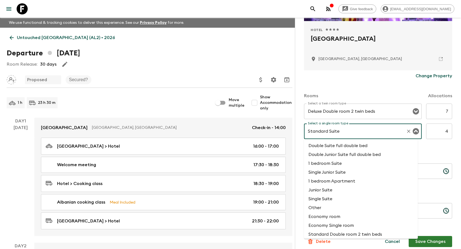
click at [361, 133] on input "Standard Suite" at bounding box center [355, 131] width 97 height 11
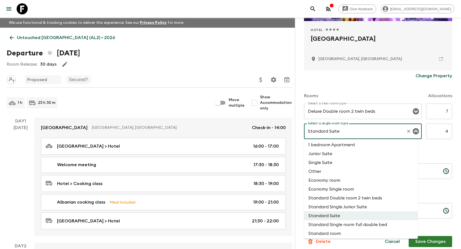
scroll to position [45, 0]
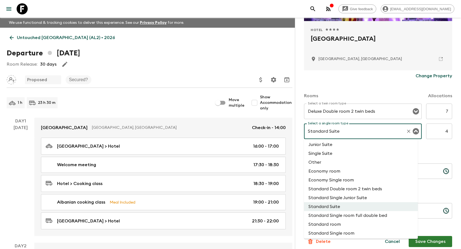
click at [347, 234] on li "Standard Single room" at bounding box center [361, 233] width 114 height 9
type input "Standard Single room"
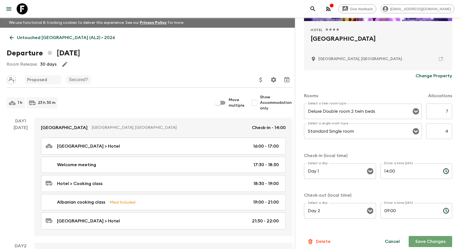
click at [433, 242] on button "Save Changes" at bounding box center [430, 241] width 43 height 11
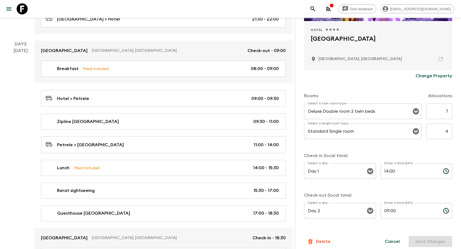
scroll to position [249, 0]
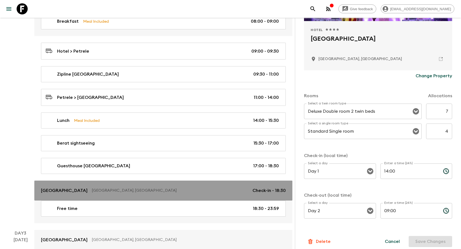
click at [62, 189] on p "[GEOGRAPHIC_DATA]" at bounding box center [64, 190] width 47 height 7
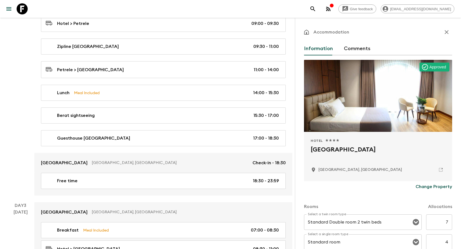
scroll to position [55, 0]
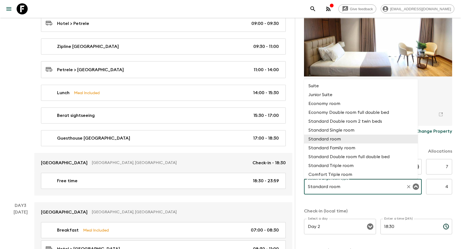
click at [335, 187] on input "Standard room" at bounding box center [355, 186] width 97 height 11
click at [349, 129] on li "Standard Single room" at bounding box center [361, 130] width 114 height 9
type input "Standard Single room"
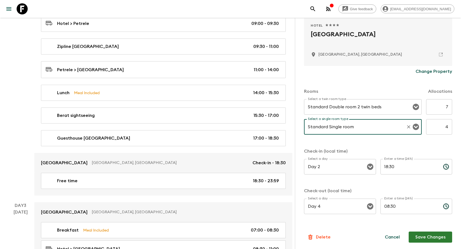
scroll to position [116, 0]
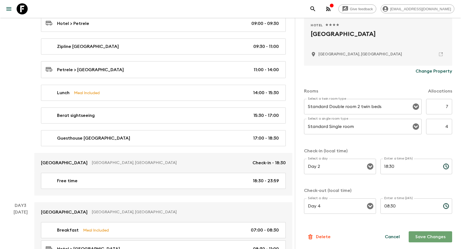
click at [424, 235] on button "Save Changes" at bounding box center [430, 236] width 43 height 11
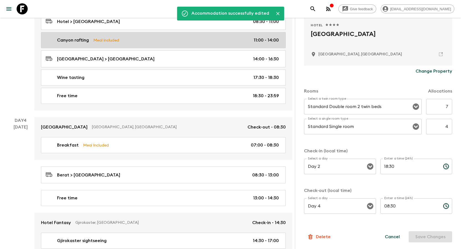
scroll to position [526, 0]
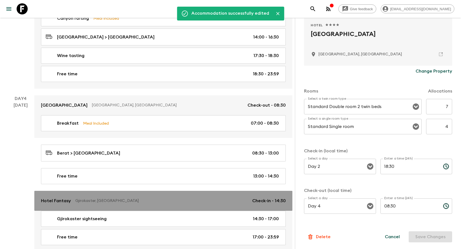
click at [63, 198] on p "Hotel Fantasy" at bounding box center [56, 201] width 30 height 7
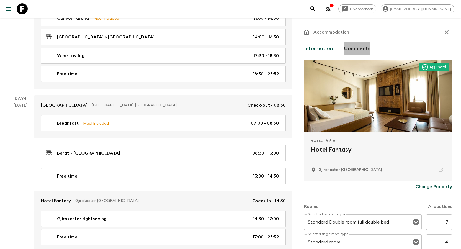
click at [366, 46] on button "Comments" at bounding box center [357, 48] width 27 height 13
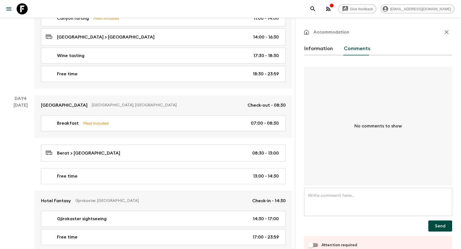
click at [340, 200] on textarea at bounding box center [378, 202] width 140 height 19
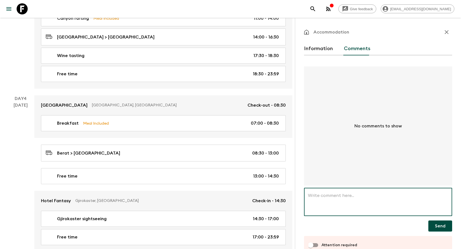
paste textarea "This group is confirmed at [GEOGRAPHIC_DATA] but this hotel is not in your syst…"
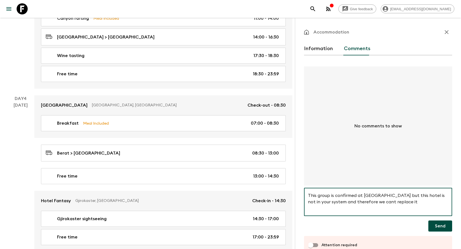
type textarea "This group is confirmed at [GEOGRAPHIC_DATA] but this hotel is not in your syst…"
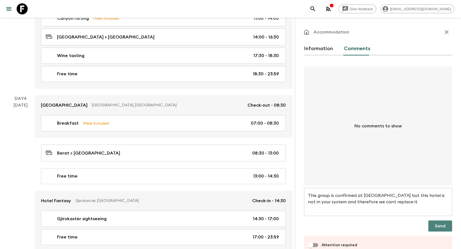
click at [429, 227] on button "Send" at bounding box center [441, 225] width 24 height 11
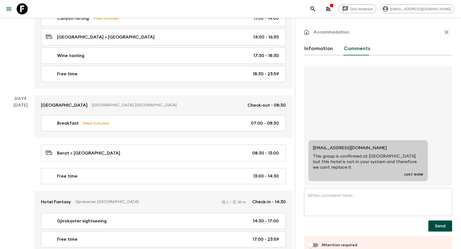
click at [314, 242] on input "Attention required" at bounding box center [311, 245] width 32 height 11
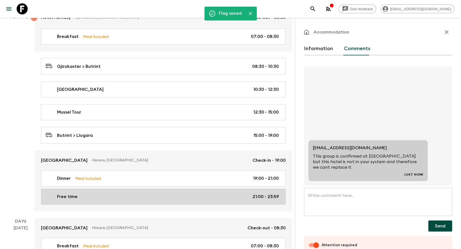
scroll to position [803, 0]
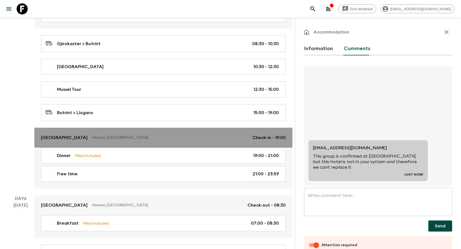
click at [64, 136] on p "[GEOGRAPHIC_DATA]" at bounding box center [64, 137] width 47 height 7
checkbox input "false"
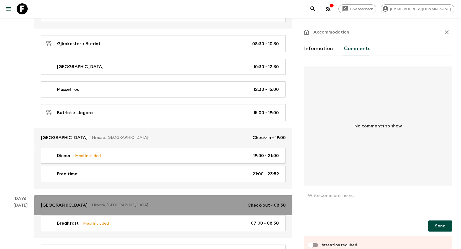
click at [79, 204] on p "[GEOGRAPHIC_DATA]" at bounding box center [64, 205] width 47 height 7
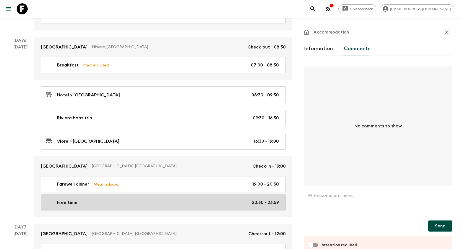
scroll to position [886, 0]
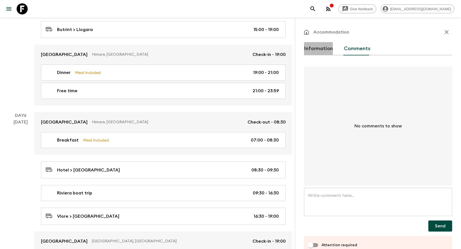
click at [328, 50] on button "Information" at bounding box center [318, 48] width 29 height 13
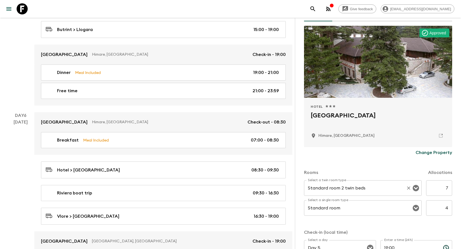
scroll to position [83, 0]
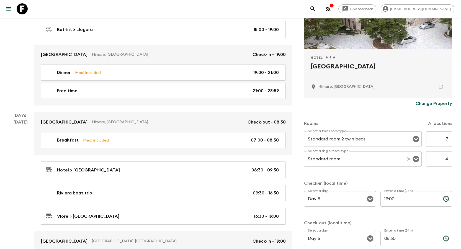
click at [378, 155] on input "Standard room" at bounding box center [355, 159] width 97 height 11
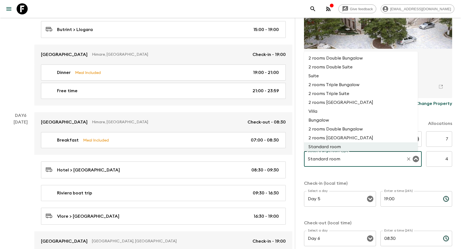
click at [352, 66] on li "2 rooms Double Suite" at bounding box center [361, 67] width 114 height 9
type input "2 rooms Double Suite"
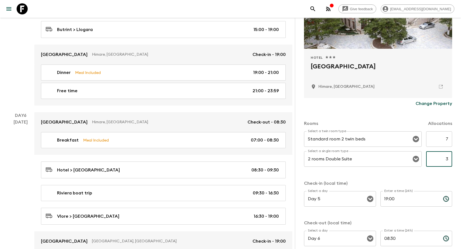
type input "3"
click at [394, 178] on div "Rooms Allocations Select a twin room type Standard room 2 twin beds Select a tw…" at bounding box center [378, 180] width 148 height 143
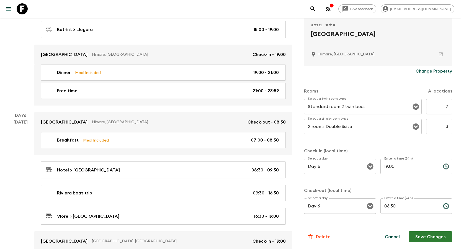
click at [424, 236] on button "Save Changes" at bounding box center [430, 236] width 43 height 11
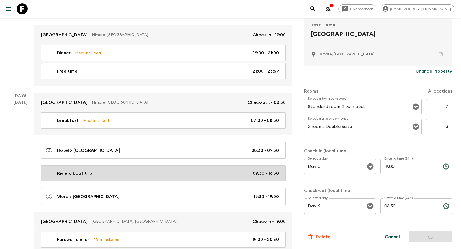
scroll to position [942, 0]
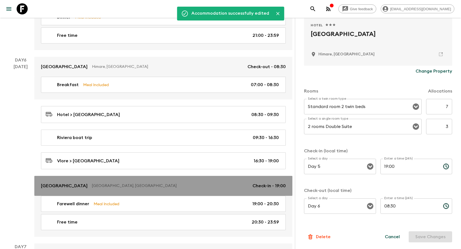
click at [65, 189] on p "[GEOGRAPHIC_DATA]" at bounding box center [64, 186] width 47 height 7
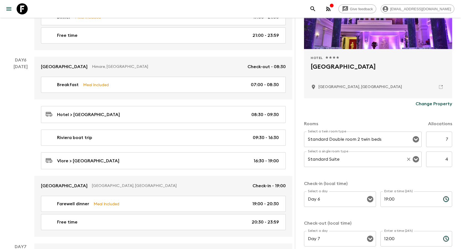
scroll to position [83, 0]
click at [339, 137] on input "Standard Double room 2 twin beds" at bounding box center [355, 139] width 97 height 11
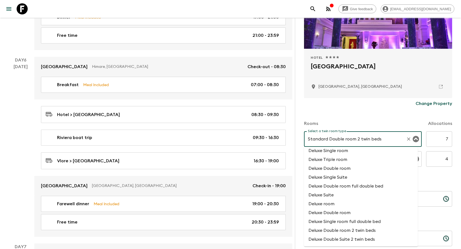
scroll to position [305, 0]
click at [357, 227] on li "Deluxe Double room 2 twin beds" at bounding box center [361, 229] width 114 height 9
type input "Deluxe Double room 2 twin beds"
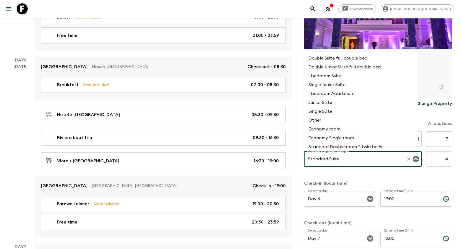
click at [342, 157] on input "Standard Suite" at bounding box center [355, 159] width 97 height 11
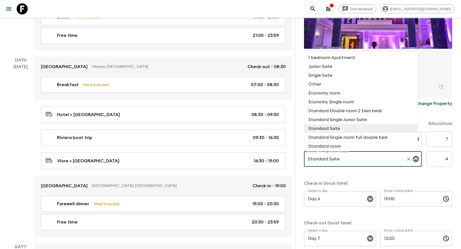
scroll to position [45, 0]
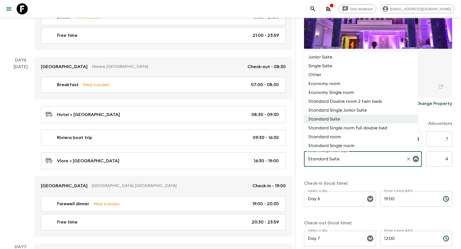
click at [343, 144] on li "Standard Single room" at bounding box center [361, 145] width 114 height 9
type input "Standard Single room"
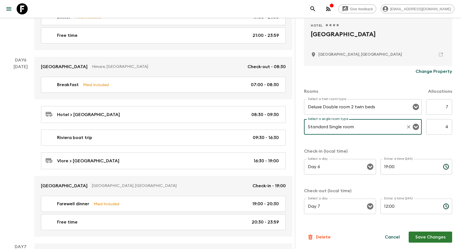
scroll to position [116, 0]
click at [429, 237] on button "Save Changes" at bounding box center [430, 236] width 43 height 11
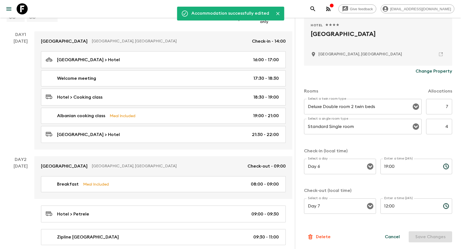
scroll to position [0, 0]
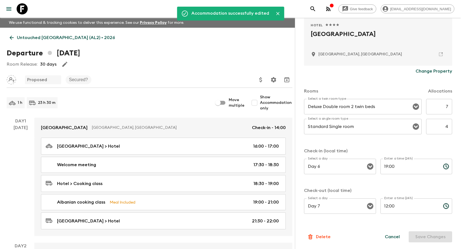
click at [12, 38] on icon at bounding box center [12, 38] width 6 height 6
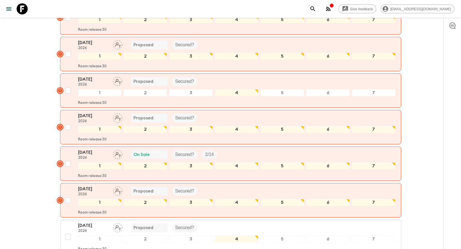
scroll to position [575, 0]
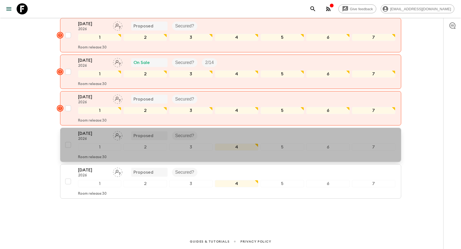
click at [84, 131] on p "[DATE]" at bounding box center [93, 133] width 30 height 7
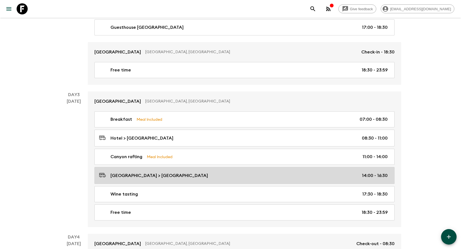
scroll to position [526, 0]
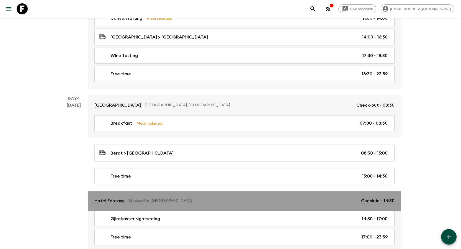
click at [116, 205] on link "Hotel Fantasy [GEOGRAPHIC_DATA], [GEOGRAPHIC_DATA] Check-in - 14:30" at bounding box center [245, 201] width 314 height 20
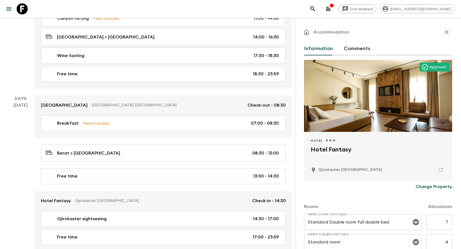
click at [363, 47] on button "Comments" at bounding box center [357, 48] width 27 height 13
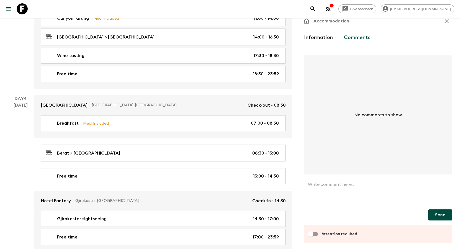
scroll to position [14, 0]
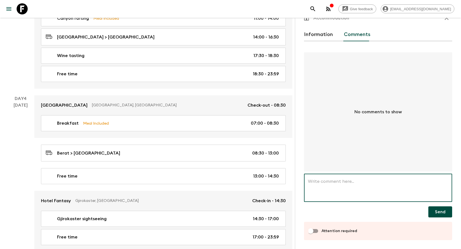
click at [349, 190] on textarea at bounding box center [378, 187] width 140 height 19
paste textarea "This group is confirmed at [GEOGRAPHIC_DATA] but this hotel is not in your syst…"
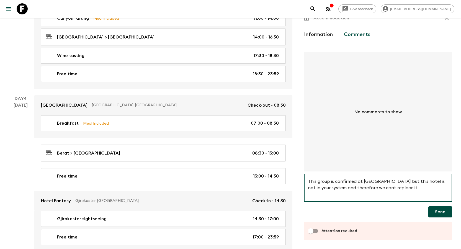
type textarea "This group is confirmed at [GEOGRAPHIC_DATA] but this hotel is not in your syst…"
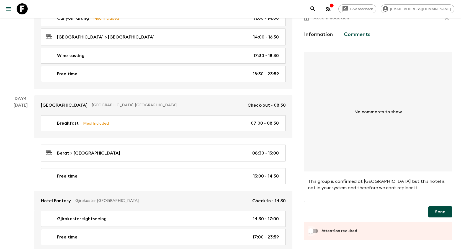
click at [317, 229] on input "Attention required" at bounding box center [311, 231] width 32 height 11
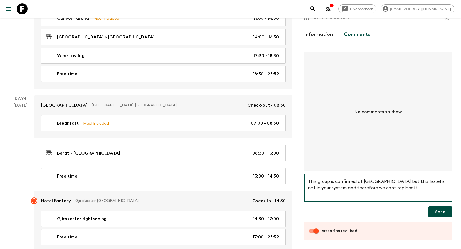
drag, startPoint x: 407, startPoint y: 189, endPoint x: 309, endPoint y: 183, distance: 98.0
click at [309, 183] on textarea "This group is confirmed at [GEOGRAPHIC_DATA] but this hotel is not in your syst…" at bounding box center [378, 187] width 140 height 19
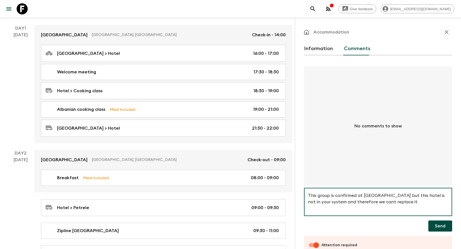
scroll to position [28, 0]
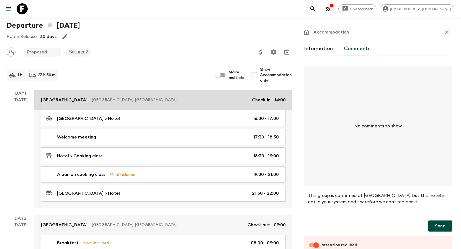
drag, startPoint x: 61, startPoint y: 97, endPoint x: 56, endPoint y: 99, distance: 5.1
click at [61, 98] on p "[GEOGRAPHIC_DATA]" at bounding box center [64, 100] width 47 height 7
checkbox input "false"
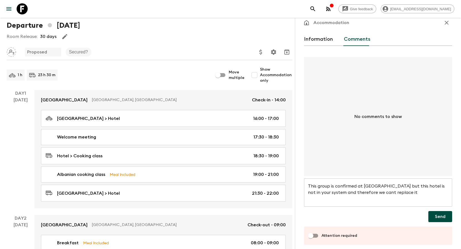
scroll to position [14, 0]
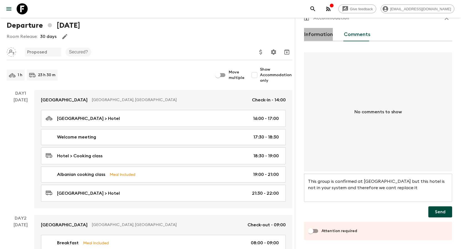
click at [330, 32] on button "Information" at bounding box center [318, 34] width 29 height 13
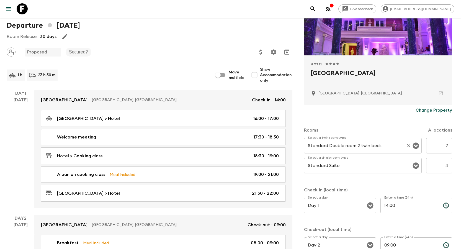
scroll to position [83, 0]
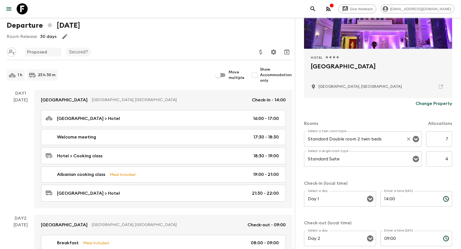
click at [333, 141] on input "Standard Double room 2 twin beds" at bounding box center [355, 139] width 97 height 11
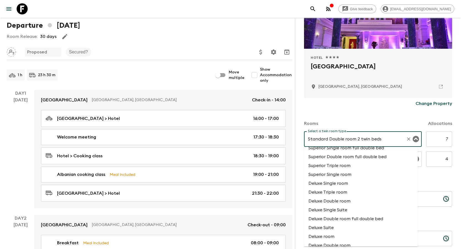
scroll to position [305, 0]
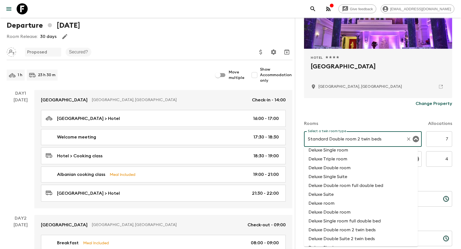
click at [365, 230] on li "Deluxe Double room 2 twin beds" at bounding box center [361, 229] width 114 height 9
type input "Deluxe Double room 2 twin beds"
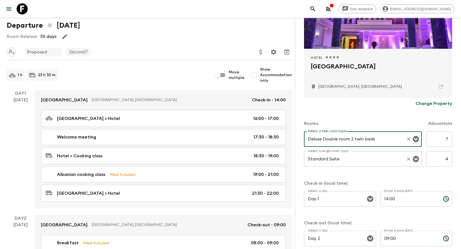
click at [357, 165] on div "Standard Suite Select a single room type" at bounding box center [363, 159] width 118 height 16
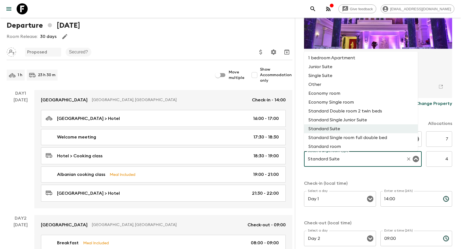
scroll to position [45, 0]
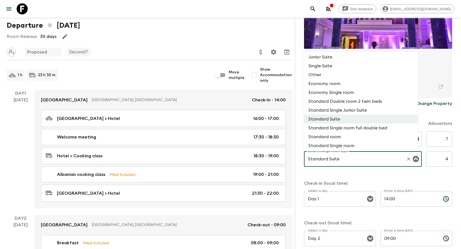
click at [348, 145] on li "Standard Single room" at bounding box center [361, 145] width 114 height 9
type input "Standard Single room"
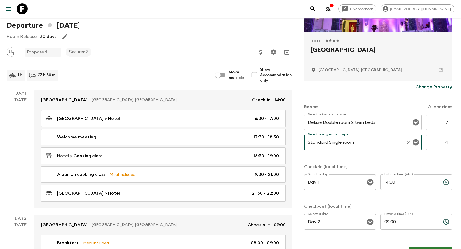
scroll to position [116, 0]
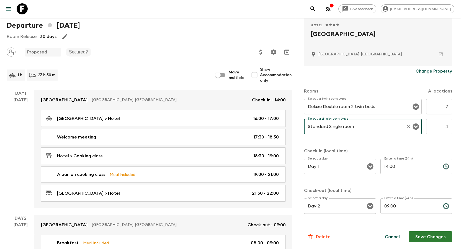
click at [421, 237] on button "Save Changes" at bounding box center [430, 236] width 43 height 11
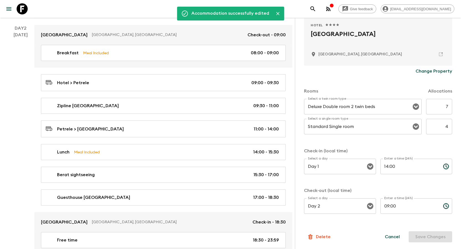
scroll to position [249, 0]
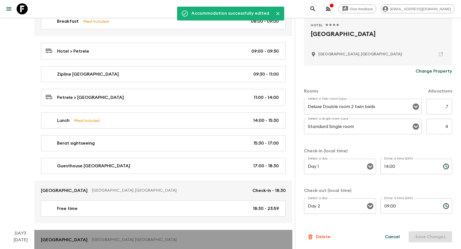
click at [55, 239] on p "[GEOGRAPHIC_DATA]" at bounding box center [64, 240] width 47 height 7
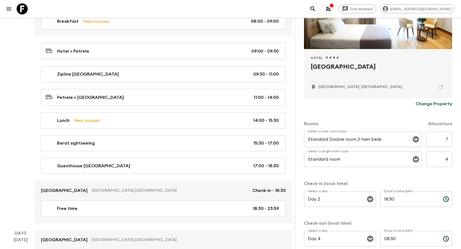
scroll to position [83, 0]
click at [374, 161] on input "Standard room" at bounding box center [355, 159] width 97 height 11
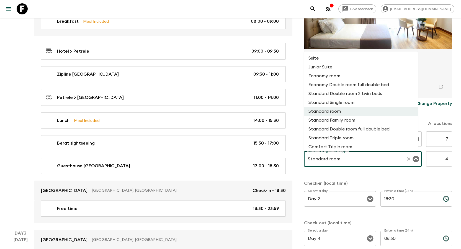
click at [352, 102] on li "Standard Single room" at bounding box center [361, 102] width 114 height 9
type input "Standard Single room"
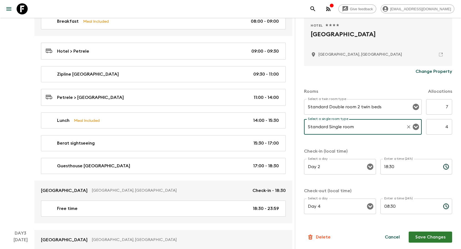
scroll to position [116, 0]
click at [434, 236] on button "Save Changes" at bounding box center [430, 236] width 43 height 11
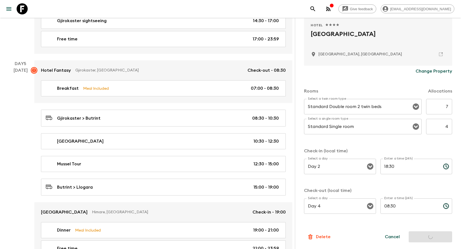
scroll to position [748, 0]
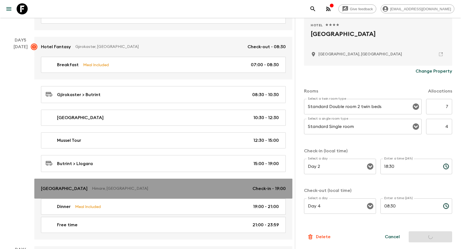
click at [62, 187] on p "[GEOGRAPHIC_DATA]" at bounding box center [64, 188] width 47 height 7
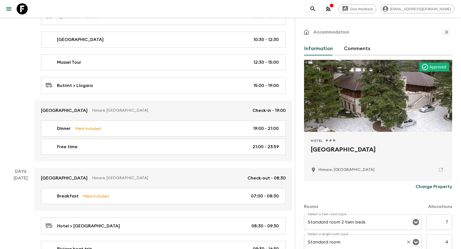
scroll to position [831, 0]
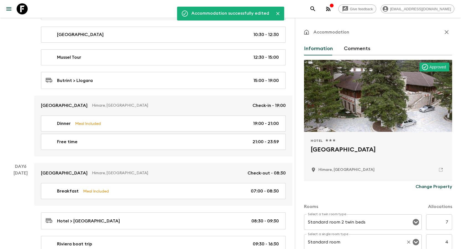
click at [354, 242] on input "Standard room" at bounding box center [355, 242] width 97 height 11
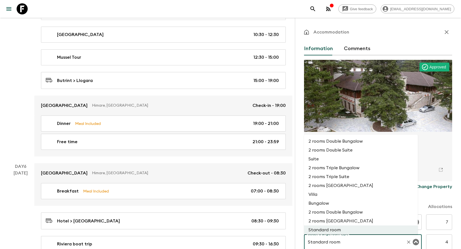
click at [365, 152] on li "2 rooms Double Suite" at bounding box center [361, 150] width 114 height 9
type input "2 rooms Double Suite"
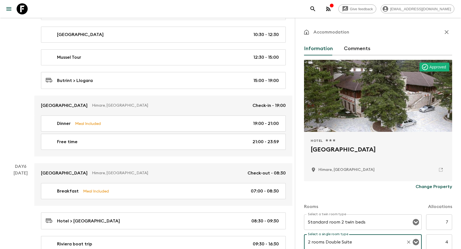
scroll to position [83, 0]
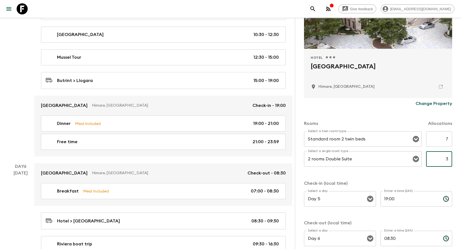
type input "3"
click at [425, 177] on div "Rooms Allocations Select a twin room type Standard room 2 twin beds Select a tw…" at bounding box center [378, 180] width 148 height 143
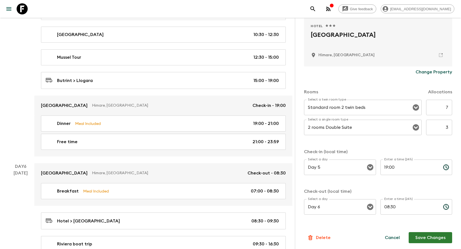
scroll to position [116, 0]
click at [432, 234] on button "Save Changes" at bounding box center [430, 236] width 43 height 11
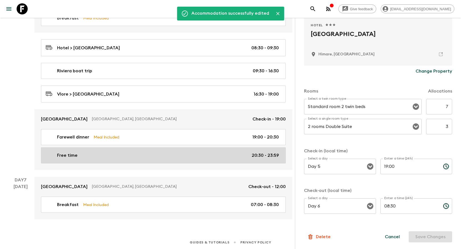
scroll to position [1005, 0]
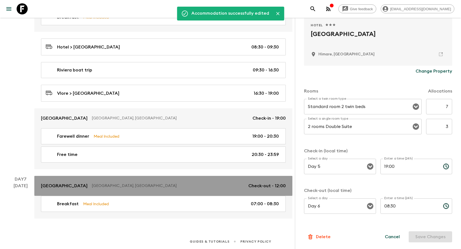
click at [71, 183] on p "[GEOGRAPHIC_DATA]" at bounding box center [64, 186] width 47 height 7
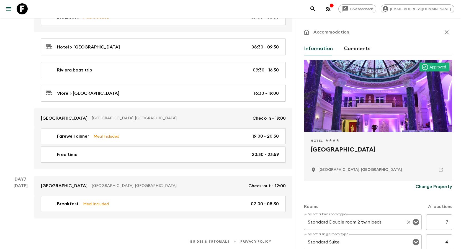
click at [367, 223] on input "Standard Double room 2 twin beds" at bounding box center [355, 222] width 97 height 11
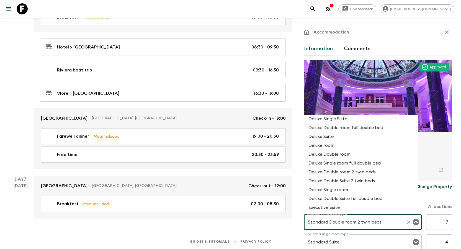
scroll to position [332, 0]
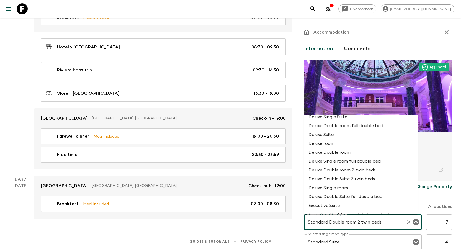
click at [363, 173] on li "Deluxe Double room 2 twin beds" at bounding box center [361, 170] width 114 height 9
type input "Deluxe Double room 2 twin beds"
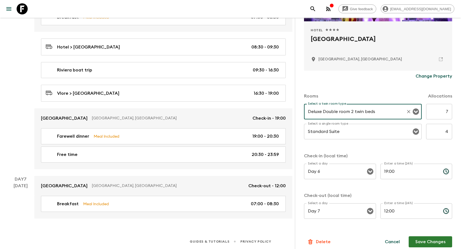
scroll to position [111, 0]
click at [352, 132] on input "Standard Suite" at bounding box center [355, 131] width 97 height 11
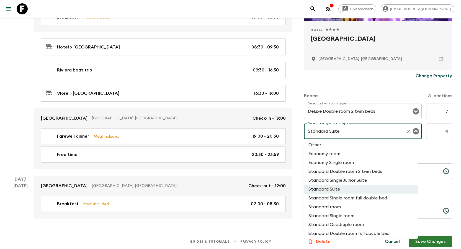
scroll to position [73, 0]
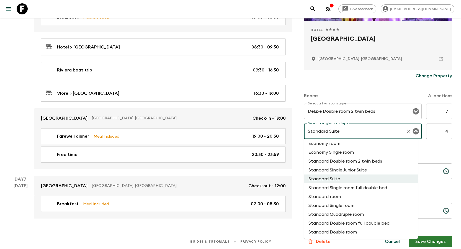
click at [349, 202] on li "Standard Single room" at bounding box center [361, 205] width 114 height 9
type input "Standard Single room"
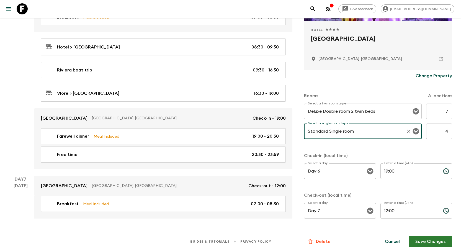
scroll to position [116, 0]
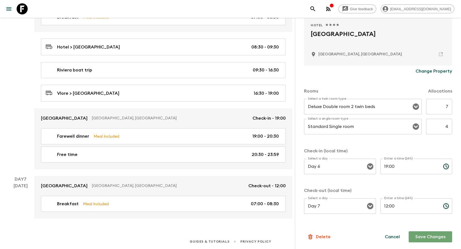
click at [424, 236] on button "Save Changes" at bounding box center [430, 236] width 43 height 11
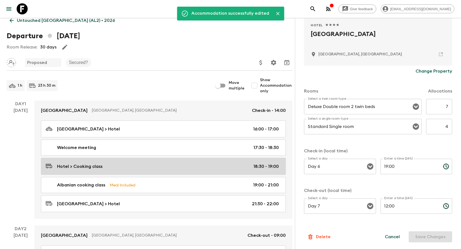
scroll to position [0, 0]
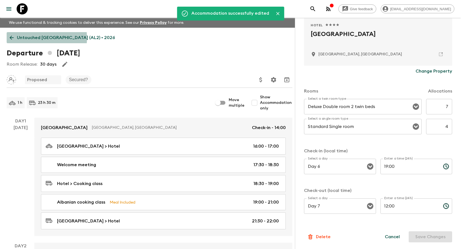
click at [9, 38] on icon at bounding box center [12, 38] width 6 height 6
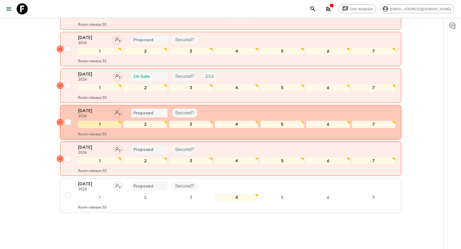
scroll to position [575, 0]
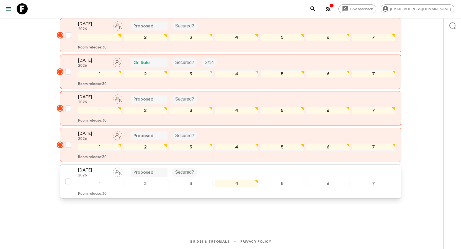
click at [91, 170] on p "[DATE]" at bounding box center [93, 170] width 30 height 7
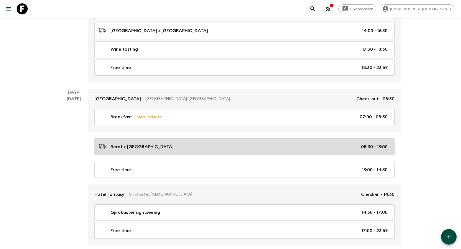
scroll to position [582, 0]
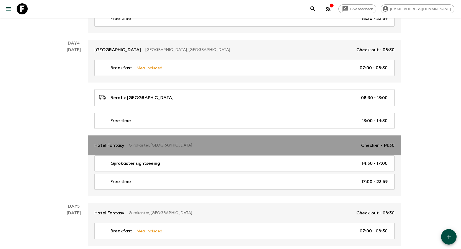
click at [110, 147] on p "Hotel Fantasy" at bounding box center [109, 145] width 30 height 7
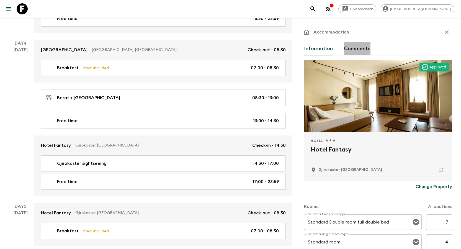
click at [358, 50] on button "Comments" at bounding box center [357, 48] width 27 height 13
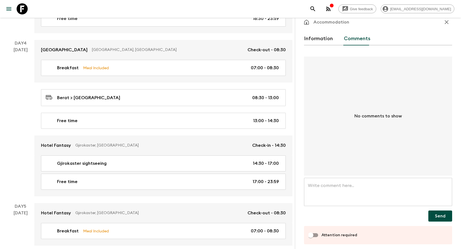
scroll to position [14, 0]
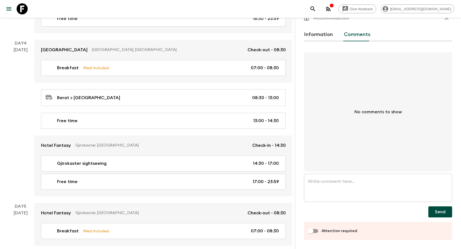
click at [337, 178] on textarea at bounding box center [378, 187] width 140 height 19
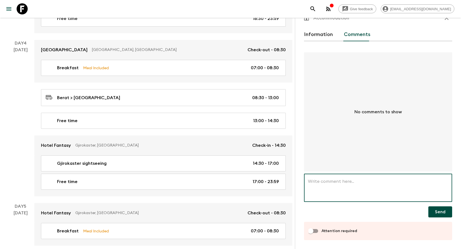
paste textarea "This group is confirmed at [GEOGRAPHIC_DATA] but this hotel is not in your syst…"
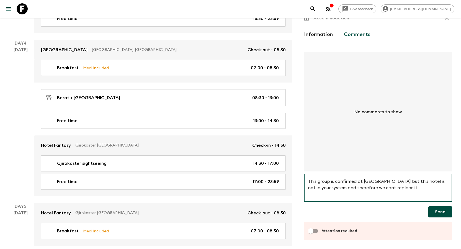
type textarea "This group is confirmed at [GEOGRAPHIC_DATA] but this hotel is not in your syst…"
click at [319, 229] on input "Attention required" at bounding box center [311, 231] width 32 height 11
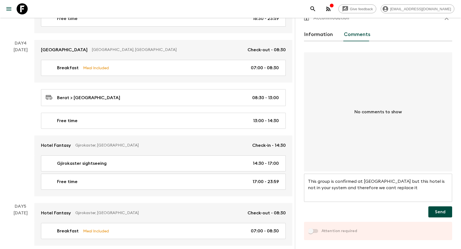
checkbox input "true"
click at [438, 208] on button "Send" at bounding box center [441, 211] width 24 height 11
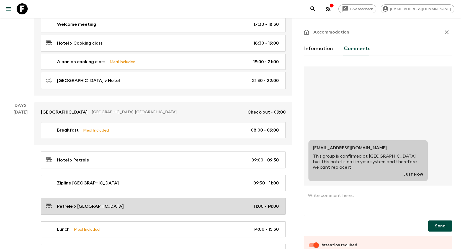
scroll to position [83, 0]
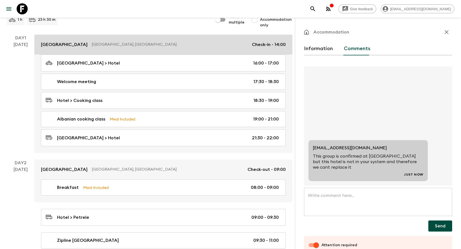
click at [61, 40] on link "[GEOGRAPHIC_DATA], [GEOGRAPHIC_DATA] Check-in - 14:00" at bounding box center [163, 45] width 258 height 20
checkbox input "false"
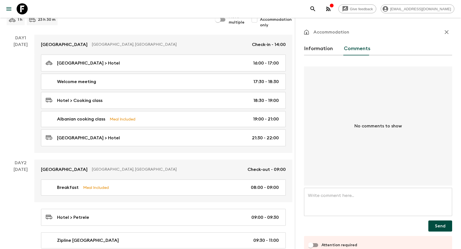
click at [320, 47] on button "Information" at bounding box center [318, 48] width 29 height 13
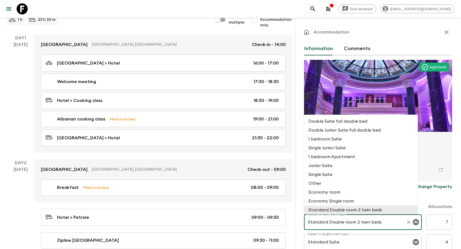
click at [385, 223] on input "Standard Double room 2 twin beds" at bounding box center [355, 222] width 97 height 11
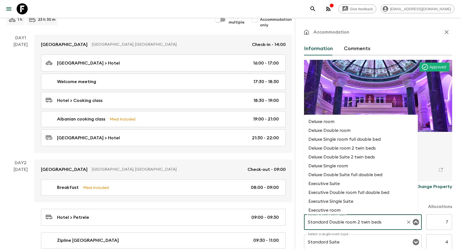
scroll to position [360, 0]
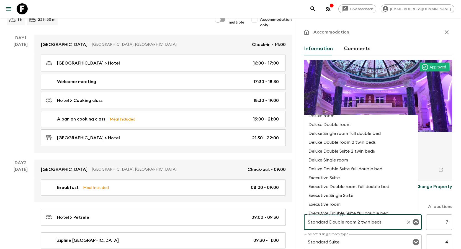
click at [370, 141] on li "Deluxe Double room 2 twin beds" at bounding box center [361, 142] width 114 height 9
type input "Deluxe Double room 2 twin beds"
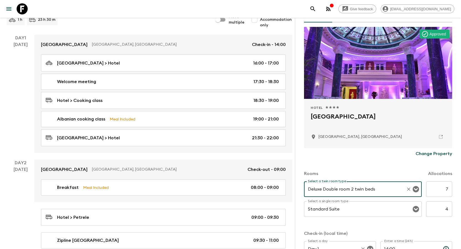
scroll to position [83, 0]
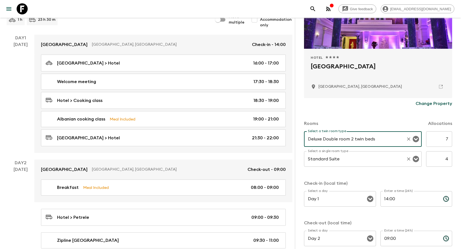
click at [357, 161] on input "Standard Suite" at bounding box center [355, 159] width 97 height 11
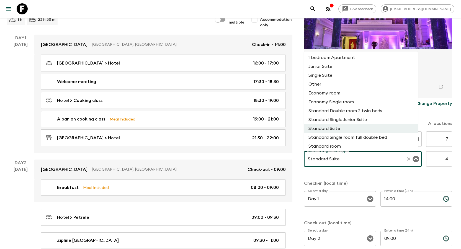
scroll to position [45, 0]
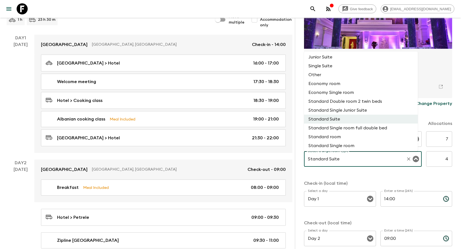
click at [346, 147] on li "Standard Single room" at bounding box center [361, 145] width 114 height 9
type input "Standard Single room"
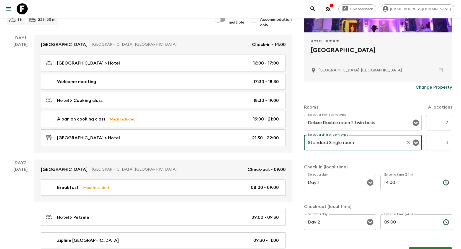
scroll to position [116, 0]
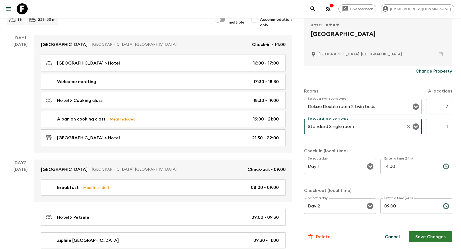
click at [430, 240] on button "Save Changes" at bounding box center [430, 236] width 43 height 11
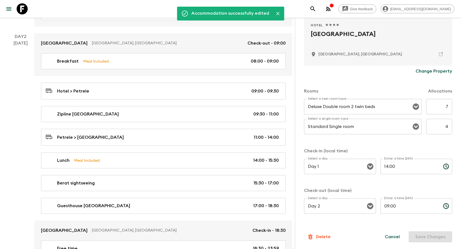
scroll to position [277, 0]
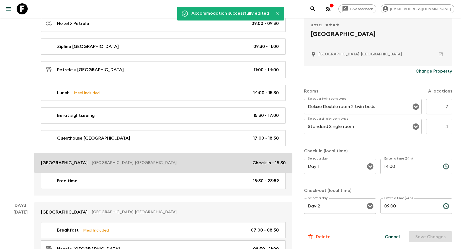
click at [56, 167] on link "[GEOGRAPHIC_DATA], [GEOGRAPHIC_DATA] Check-in - 18:30" at bounding box center [163, 163] width 258 height 20
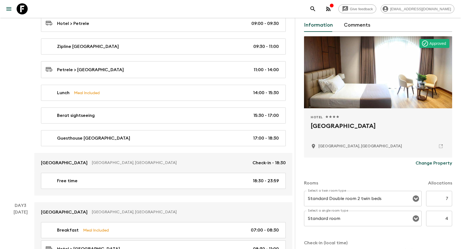
scroll to position [83, 0]
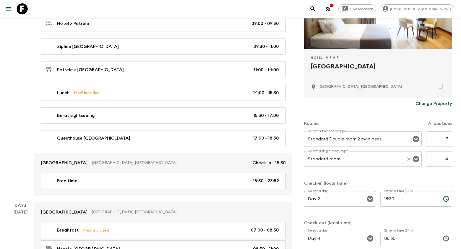
click at [358, 158] on input "Standard room" at bounding box center [355, 159] width 97 height 11
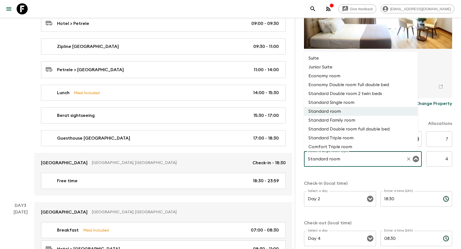
click at [348, 104] on li "Standard Single room" at bounding box center [361, 102] width 114 height 9
type input "Standard Single room"
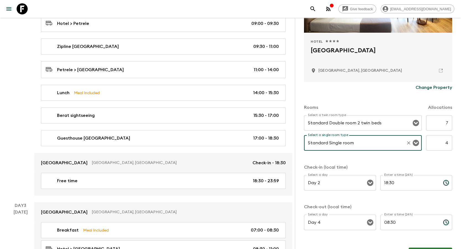
scroll to position [116, 0]
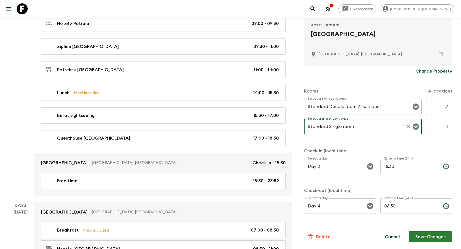
click at [430, 232] on button "Save Changes" at bounding box center [430, 236] width 43 height 11
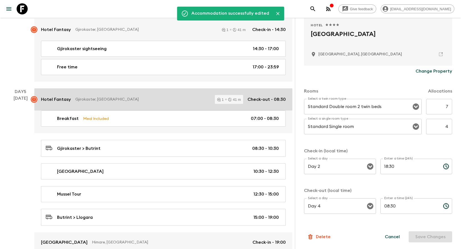
scroll to position [748, 0]
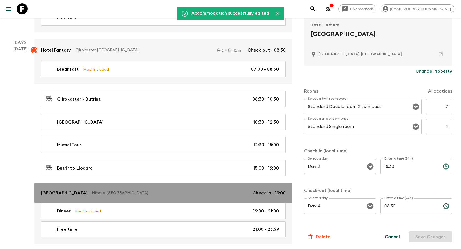
click at [78, 192] on p "[GEOGRAPHIC_DATA]" at bounding box center [64, 193] width 47 height 7
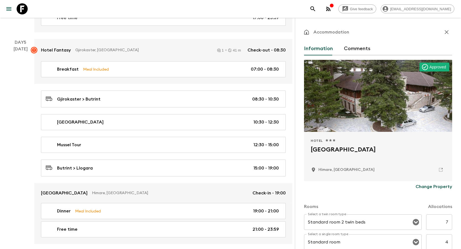
scroll to position [55, 0]
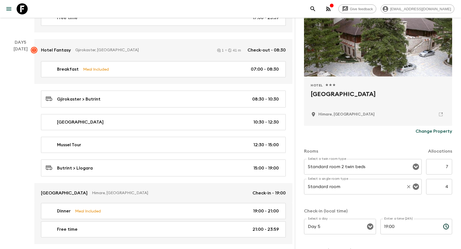
click at [366, 189] on input "Standard room" at bounding box center [355, 186] width 97 height 11
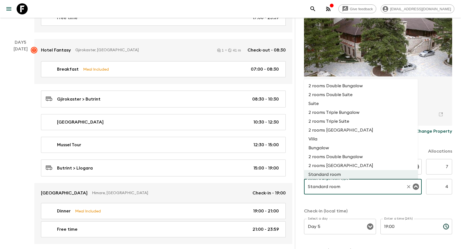
scroll to position [28, 0]
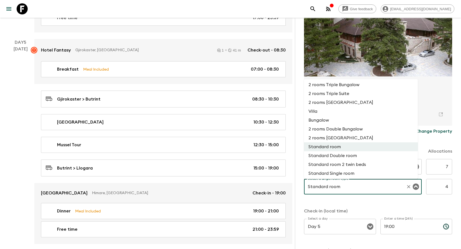
click at [354, 172] on li "Standard Single room" at bounding box center [361, 173] width 114 height 9
type input "Standard Single room"
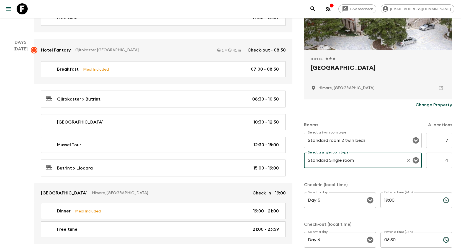
scroll to position [116, 0]
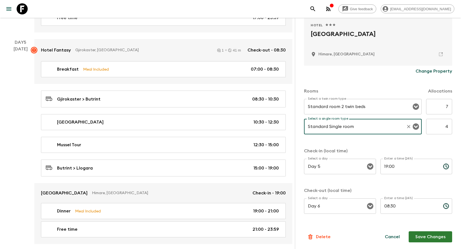
click at [428, 234] on button "Save Changes" at bounding box center [430, 236] width 43 height 11
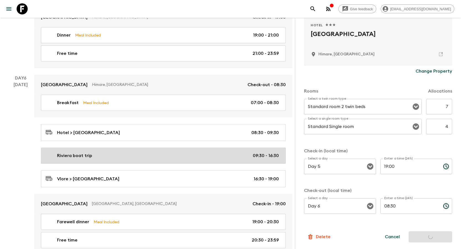
scroll to position [970, 0]
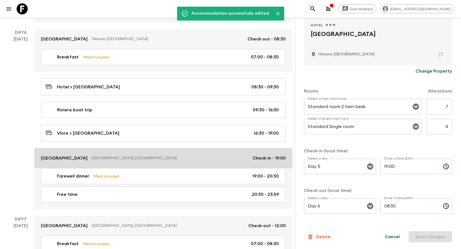
click at [69, 157] on p "[GEOGRAPHIC_DATA]" at bounding box center [64, 158] width 47 height 7
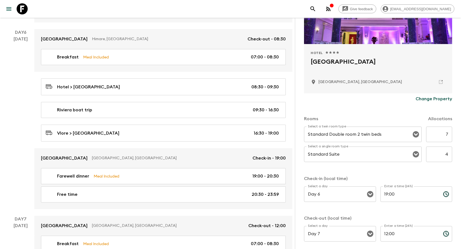
scroll to position [111, 0]
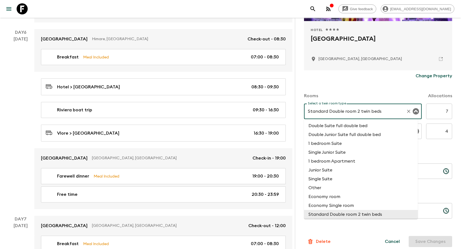
click at [343, 108] on input "Standard Double room 2 twin beds" at bounding box center [355, 111] width 97 height 11
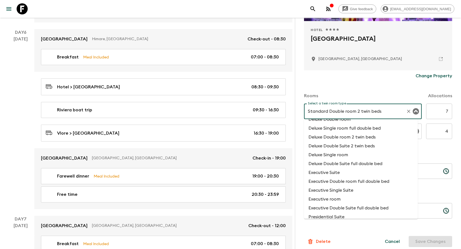
scroll to position [360, 0]
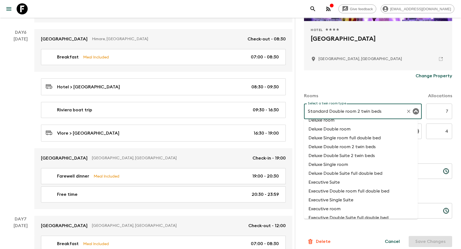
click at [361, 150] on li "Deluxe Double room 2 twin beds" at bounding box center [361, 146] width 114 height 9
type input "Deluxe Double room 2 twin beds"
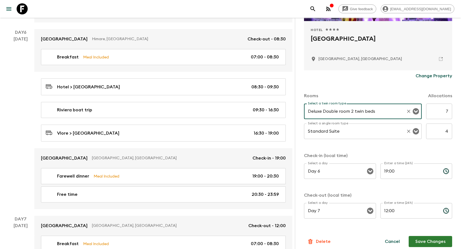
click at [347, 130] on input "Standard Suite" at bounding box center [355, 131] width 97 height 11
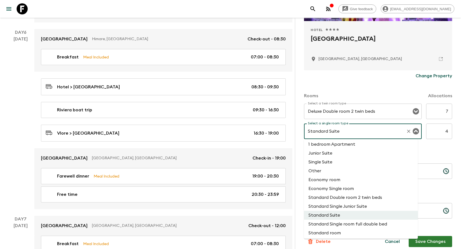
scroll to position [101, 0]
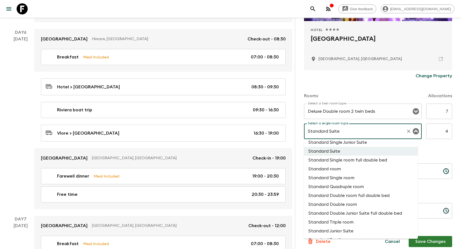
click at [349, 179] on li "Standard Single room" at bounding box center [361, 177] width 114 height 9
type input "Standard Single room"
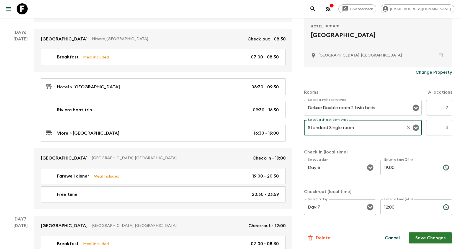
scroll to position [116, 0]
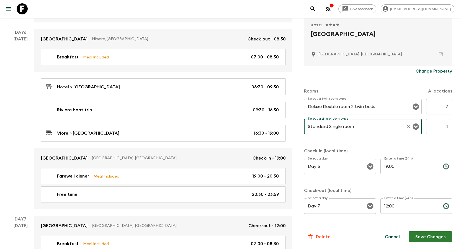
click at [422, 234] on button "Save Changes" at bounding box center [430, 236] width 43 height 11
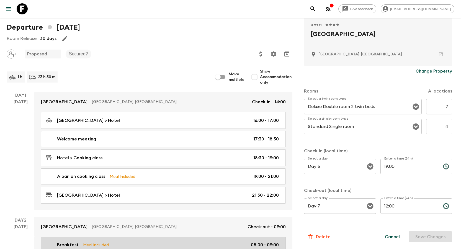
scroll to position [0, 0]
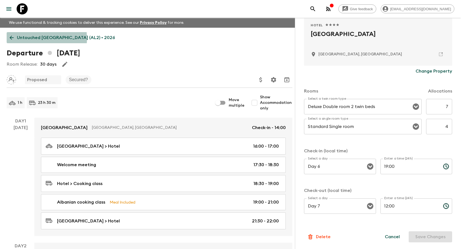
click at [13, 39] on icon at bounding box center [12, 38] width 6 height 6
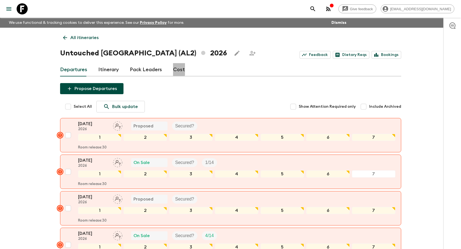
click at [174, 69] on link "Cost" at bounding box center [179, 69] width 12 height 13
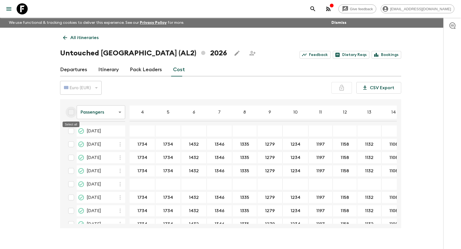
click at [73, 113] on input "Select all" at bounding box center [71, 112] width 11 height 11
checkbox input "true"
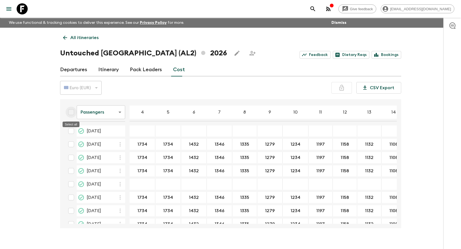
checkbox input "true"
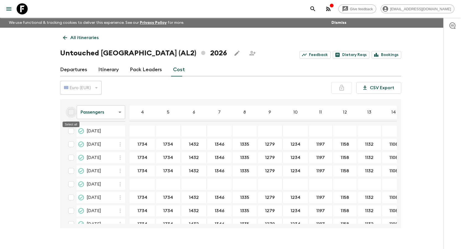
checkbox input "true"
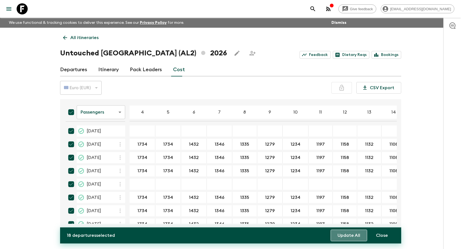
click at [351, 237] on button "Update All" at bounding box center [349, 236] width 37 height 12
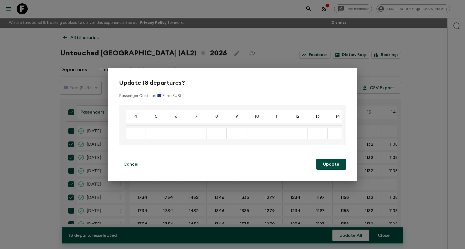
click at [340, 168] on button "Update" at bounding box center [332, 164] width 30 height 11
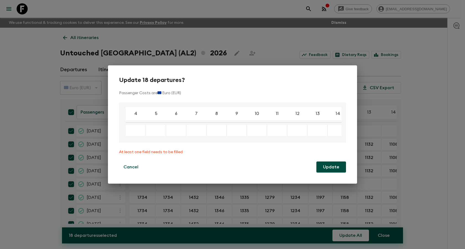
drag, startPoint x: 243, startPoint y: 73, endPoint x: 306, endPoint y: 81, distance: 63.8
click at [306, 81] on div "Update 18 departures? Passenger Costs are 🇪🇺 Euro (EUR) 4 5 6 7 8 9 10 11 12 13…" at bounding box center [232, 124] width 249 height 118
click at [137, 172] on button "Cancel" at bounding box center [131, 166] width 24 height 11
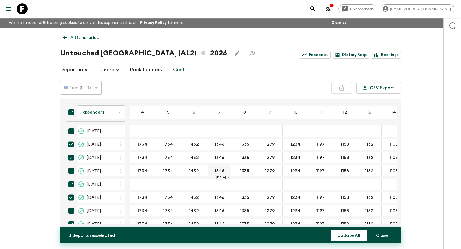
drag, startPoint x: 137, startPoint y: 170, endPoint x: 226, endPoint y: 171, distance: 89.2
click at [145, 145] on input "1734" at bounding box center [142, 144] width 23 height 6
click at [141, 132] on input "03 May 2026; 4" at bounding box center [142, 131] width 23 height 6
paste input "1734"
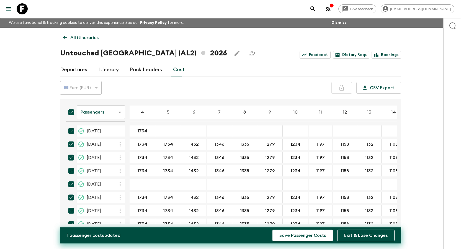
click at [144, 181] on div "14 Jun 2026; 4" at bounding box center [143, 184] width 26 height 11
click at [141, 111] on p "4" at bounding box center [142, 112] width 3 height 7
click at [144, 183] on input "14 Jun 2026; 4" at bounding box center [142, 184] width 23 height 6
paste input "1734"
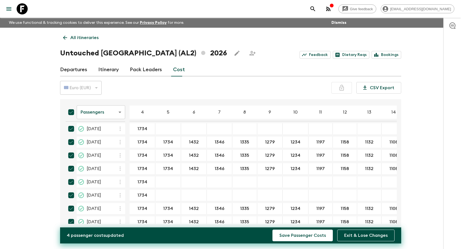
scroll to position [139, 0]
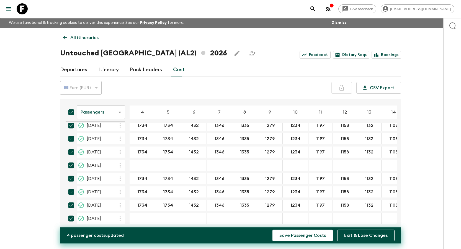
click at [142, 168] on div "03 Sep 2026; 4" at bounding box center [143, 165] width 26 height 11
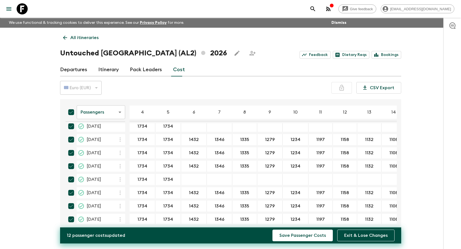
scroll to position [0, 0]
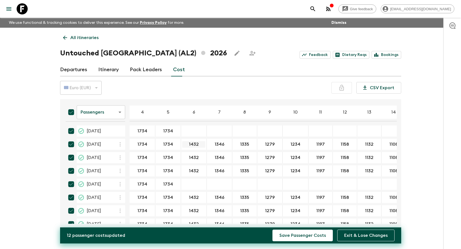
click at [190, 145] on input "1432" at bounding box center [193, 144] width 23 height 6
click at [189, 144] on input "1432" at bounding box center [193, 144] width 23 height 6
drag, startPoint x: 190, startPoint y: 129, endPoint x: 194, endPoint y: 137, distance: 8.4
click at [193, 181] on div "14 Jun 2026; 6" at bounding box center [194, 184] width 26 height 11
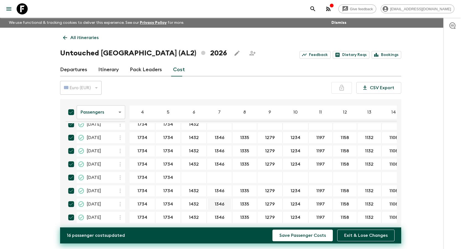
scroll to position [139, 0]
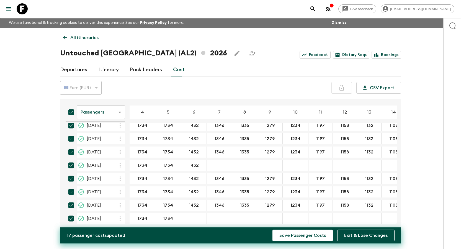
click at [192, 215] on div "27 Sep 2026; 6" at bounding box center [194, 218] width 26 height 11
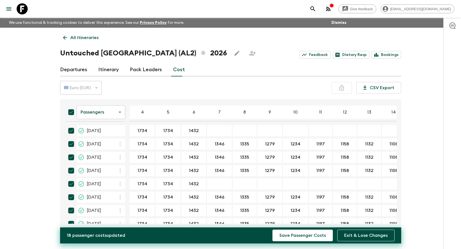
scroll to position [0, 0]
click at [216, 145] on input "1346" at bounding box center [219, 144] width 23 height 6
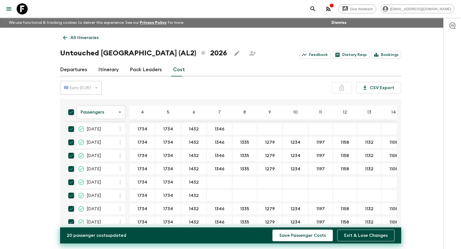
scroll to position [55, 0]
click at [219, 199] on div "26 Jul 2026; 7" at bounding box center [219, 195] width 25 height 11
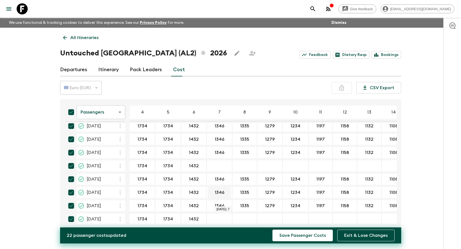
scroll to position [139, 0]
click at [218, 168] on div "03 Sep 2026; 7" at bounding box center [219, 165] width 25 height 11
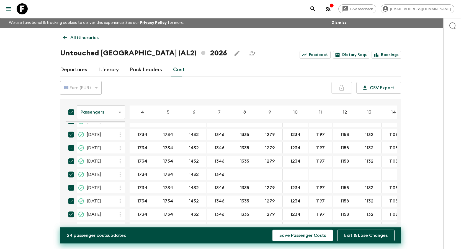
scroll to position [0, 0]
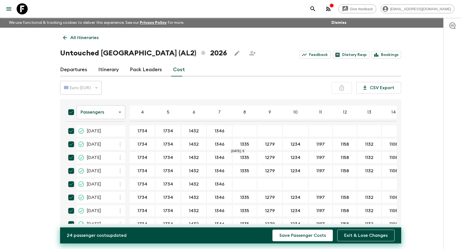
click at [242, 144] on input "1335" at bounding box center [245, 144] width 22 height 6
click at [243, 134] on div "03 May 2026; 8" at bounding box center [244, 130] width 25 height 11
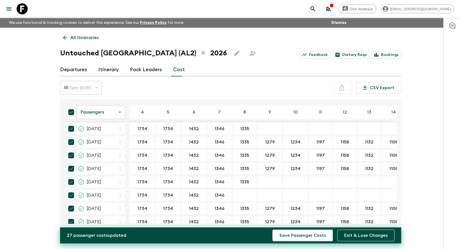
click at [245, 198] on div "26 Jul 2026; 8" at bounding box center [244, 195] width 25 height 11
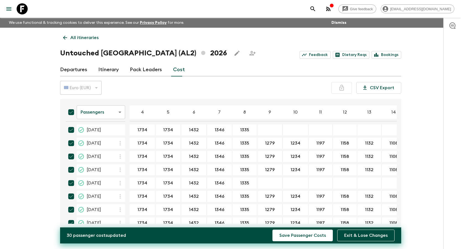
scroll to position [0, 0]
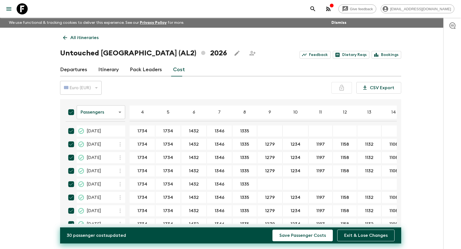
click at [266, 144] on input "1279" at bounding box center [269, 144] width 23 height 6
click at [270, 181] on div "14 Jun 2026; 9" at bounding box center [269, 184] width 25 height 11
click at [292, 144] on input "1234" at bounding box center [295, 144] width 23 height 6
click at [290, 145] on input "1234" at bounding box center [295, 144] width 23 height 6
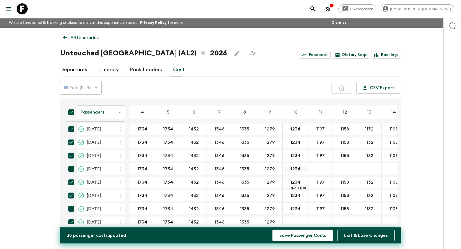
scroll to position [55, 0]
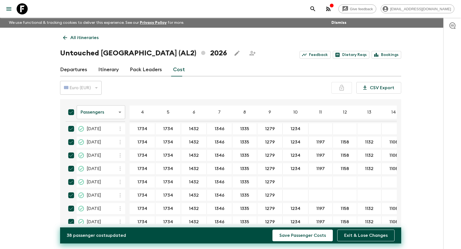
click at [294, 184] on div "19 Jul 2026; 10" at bounding box center [296, 181] width 26 height 11
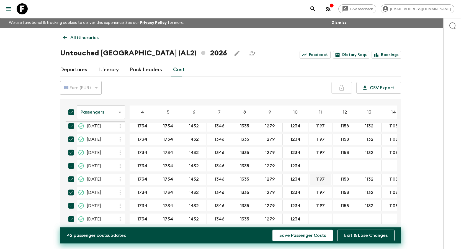
scroll to position [0, 0]
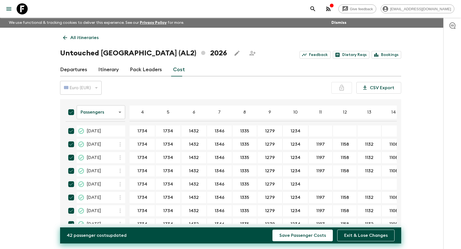
click at [313, 145] on input "1197" at bounding box center [321, 144] width 22 height 6
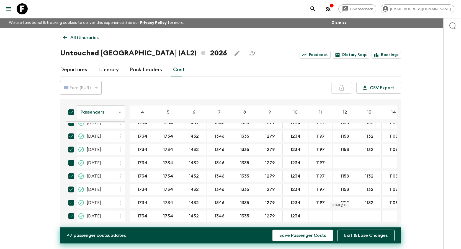
scroll to position [143, 0]
click at [317, 211] on div "27 Sep 2026; 11" at bounding box center [321, 216] width 24 height 11
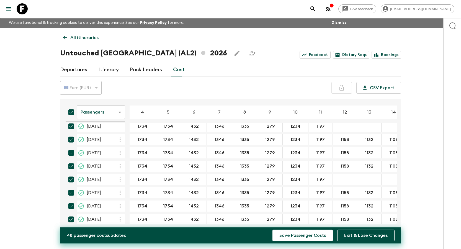
scroll to position [0, 0]
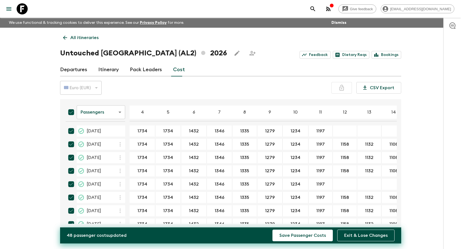
click at [338, 144] on input "1158" at bounding box center [345, 144] width 22 height 6
click at [364, 144] on input "1132" at bounding box center [369, 144] width 22 height 6
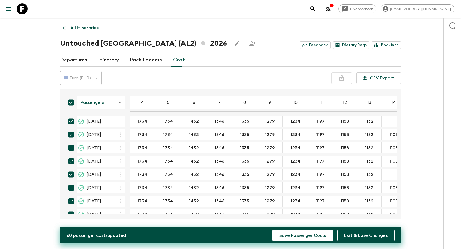
scroll to position [0, 3]
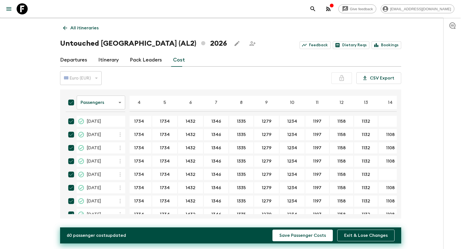
click at [388, 135] on input "1108" at bounding box center [391, 135] width 22 height 6
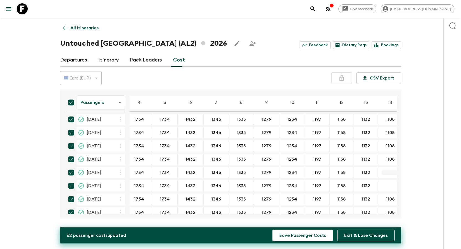
scroll to position [55, 3]
click at [380, 168] on div "19 Jul 2026; 14" at bounding box center [390, 172] width 25 height 11
click at [384, 175] on div "19 Jul 2026; 14" at bounding box center [390, 172] width 25 height 11
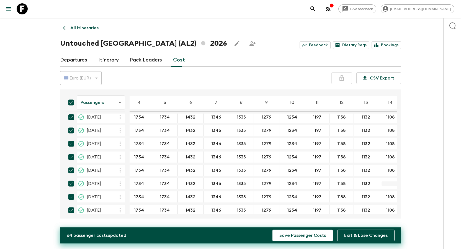
scroll to position [111, 3]
click at [383, 180] on div "03 Sep 2026; 14" at bounding box center [390, 183] width 25 height 11
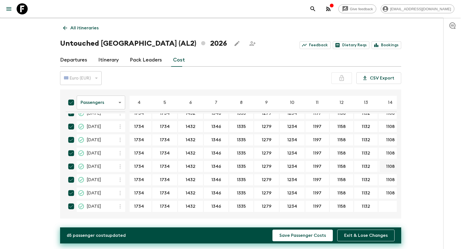
scroll to position [143, 3]
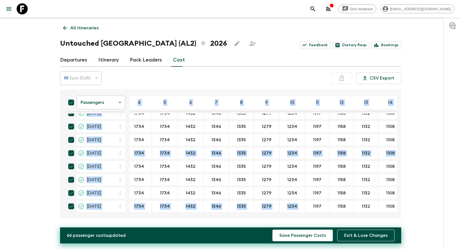
drag, startPoint x: 301, startPoint y: 212, endPoint x: 322, endPoint y: 215, distance: 21.5
click at [322, 215] on div "18 departures selected Update All Close Passengers passengersCost ​ 4 5 6 7 8 9…" at bounding box center [230, 153] width 341 height 129
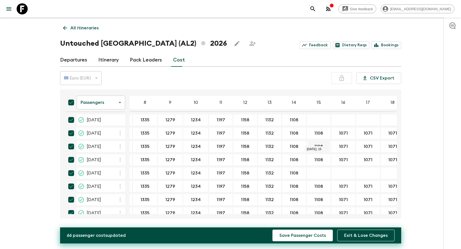
scroll to position [0, 100]
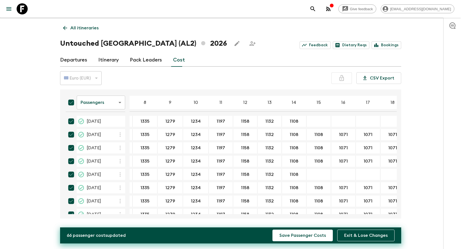
click at [310, 125] on div "03 May 2026; 15" at bounding box center [319, 121] width 25 height 11
click at [312, 125] on div "03 May 2026; 15" at bounding box center [319, 121] width 25 height 11
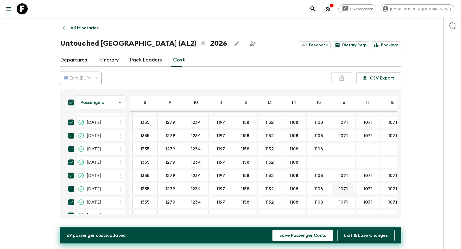
scroll to position [83, 100]
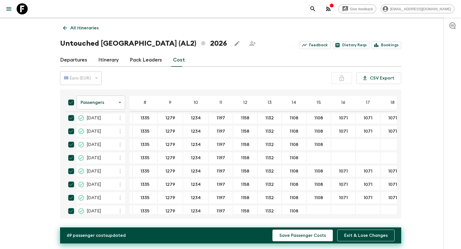
click at [314, 153] on div "26 Jul 2026; 15" at bounding box center [319, 157] width 25 height 11
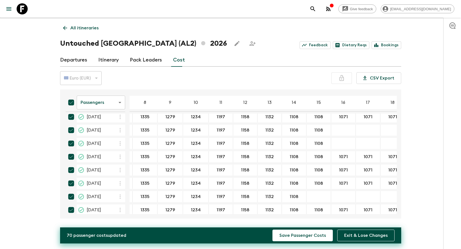
scroll to position [111, 100]
click at [314, 182] on input "03 Sep 2026; 15" at bounding box center [319, 183] width 22 height 6
paste input "1108"
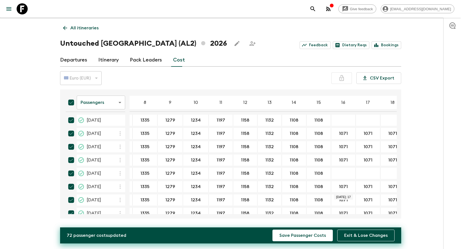
scroll to position [0, 100]
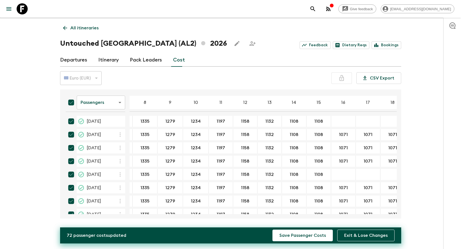
click at [335, 137] on input "1071" at bounding box center [343, 135] width 22 height 6
click at [341, 124] on div "03 May 2026; 16" at bounding box center [343, 121] width 25 height 11
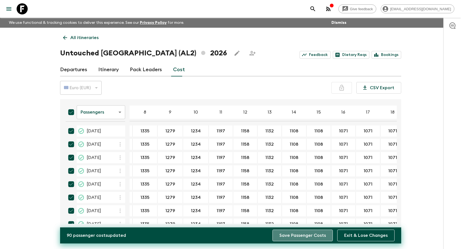
click at [312, 235] on button "Save Passenger Costs" at bounding box center [303, 236] width 60 height 12
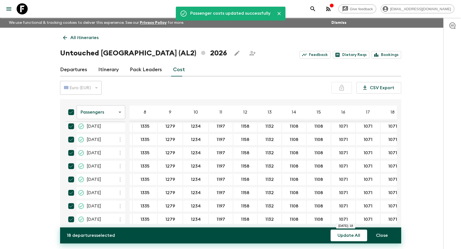
scroll to position [1, 100]
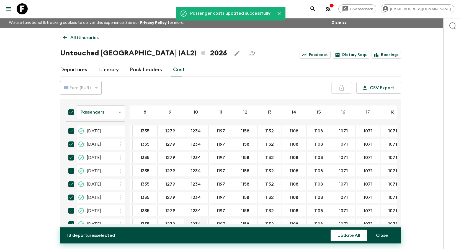
drag, startPoint x: 214, startPoint y: 224, endPoint x: 185, endPoint y: 220, distance: 29.1
click at [185, 220] on div "18 departures selected Update All Close Passengers passengersCost ​ 4 5 6 7 8 9…" at bounding box center [230, 163] width 341 height 129
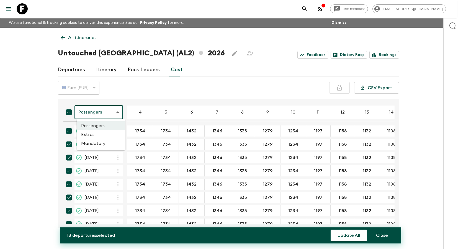
click at [114, 111] on body "Give feedback [PERSON_NAME][EMAIL_ADDRESS][DOMAIN_NAME] We use functional & tra…" at bounding box center [230, 129] width 461 height 259
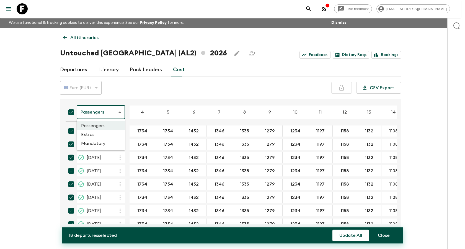
click at [96, 135] on li "Extras" at bounding box center [101, 134] width 48 height 9
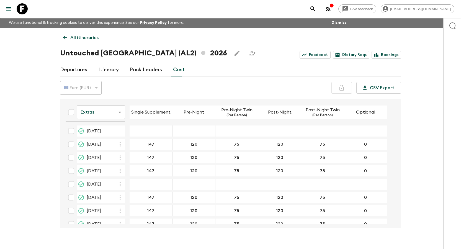
click at [152, 143] on input "147" at bounding box center [151, 144] width 40 height 6
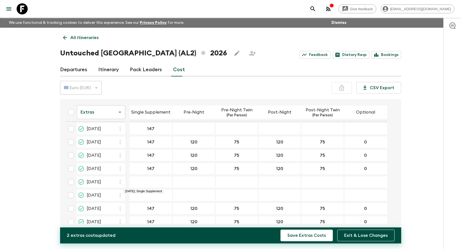
click at [147, 184] on div "19 Jul 2026; Single Supplement" at bounding box center [151, 181] width 43 height 11
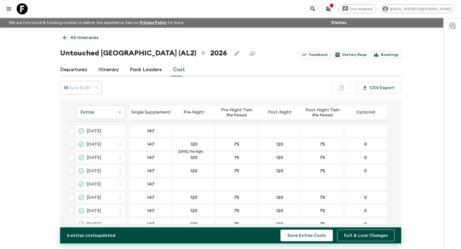
click at [195, 145] on input "120" at bounding box center [194, 144] width 40 height 6
click at [196, 182] on div "14 Jun 2026; Pre-Night" at bounding box center [194, 184] width 43 height 11
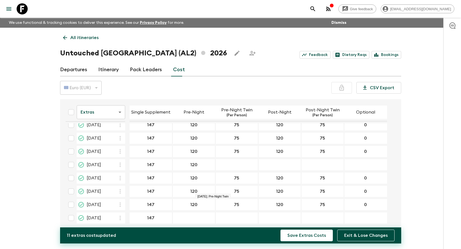
scroll to position [141, 0]
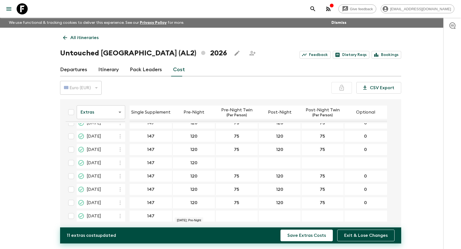
click at [193, 214] on div "27 Sep 2026; Pre-Night" at bounding box center [194, 216] width 43 height 11
click at [188, 213] on div "27 Sep 2026; Pre-Night" at bounding box center [194, 216] width 43 height 11
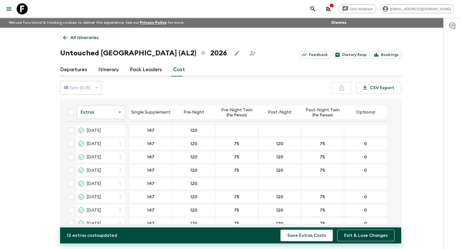
scroll to position [0, 0]
click at [235, 143] on input "75" at bounding box center [237, 144] width 40 height 6
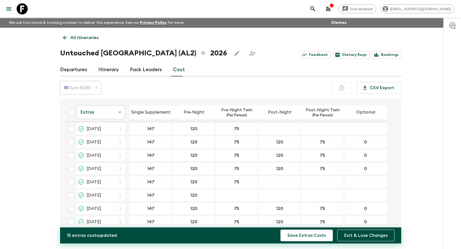
click at [235, 198] on div "26 Jul 2026; Pre-Night Twin" at bounding box center [237, 195] width 43 height 11
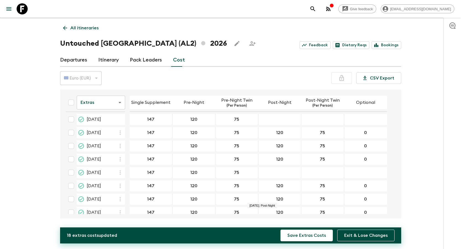
scroll to position [0, 0]
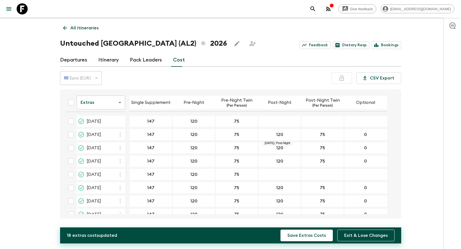
click at [282, 136] on input "120" at bounding box center [280, 135] width 40 height 6
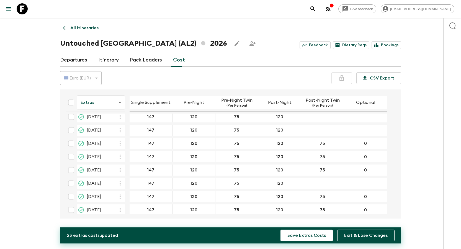
scroll to position [141, 0]
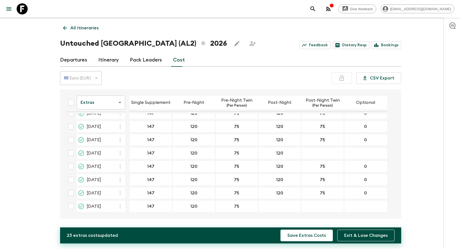
click at [281, 209] on div "27 Sep 2026; Post-Night" at bounding box center [279, 206] width 43 height 11
click at [322, 193] on input "75" at bounding box center [322, 193] width 40 height 6
click at [325, 209] on div "27 Sep 2026; Post-Night Twin" at bounding box center [322, 206] width 43 height 11
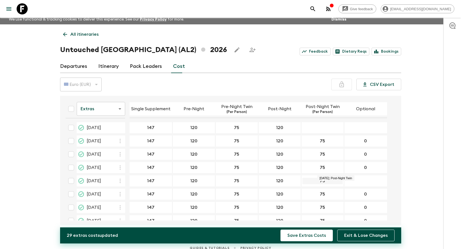
scroll to position [0, 0]
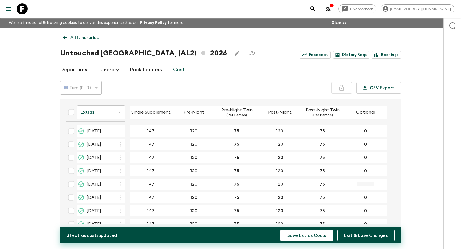
click at [365, 186] on div "14 Jun 2026; Optional" at bounding box center [365, 184] width 43 height 11
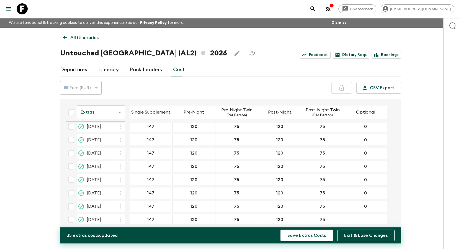
scroll to position [141, 0]
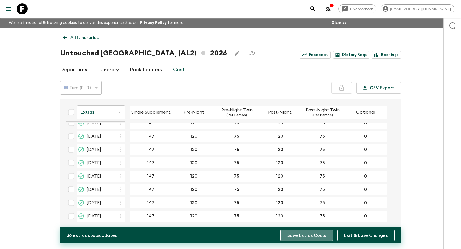
click at [315, 239] on button "Save Extras Costs" at bounding box center [307, 236] width 52 height 12
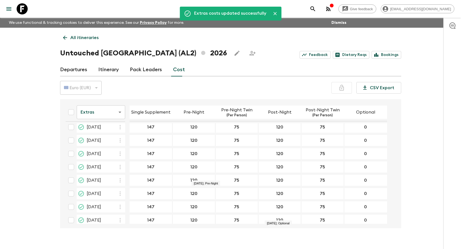
scroll to position [0, 0]
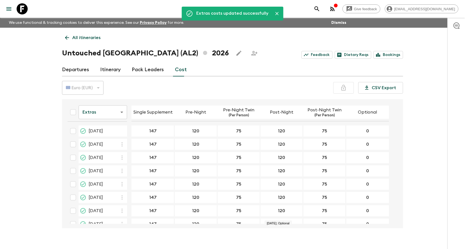
click at [119, 113] on body "Give feedback [PERSON_NAME][EMAIL_ADDRESS][DOMAIN_NAME] We use functional & tra…" at bounding box center [232, 129] width 465 height 259
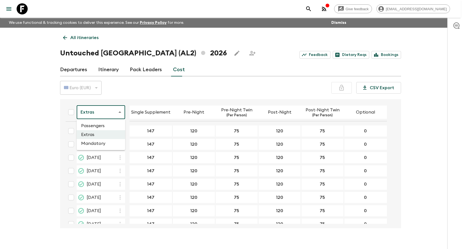
click at [105, 145] on li "Mandatory" at bounding box center [101, 143] width 48 height 9
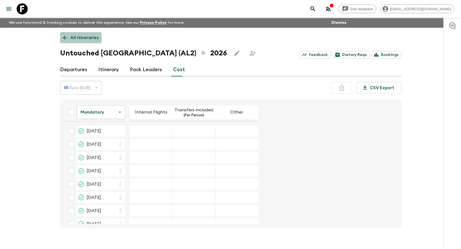
click at [66, 35] on icon at bounding box center [65, 38] width 6 height 6
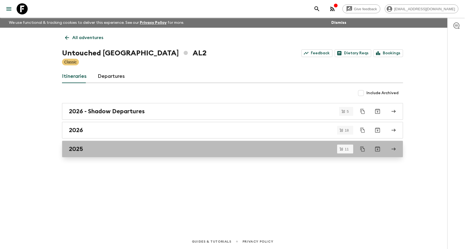
click at [94, 151] on div "2025" at bounding box center [227, 148] width 317 height 7
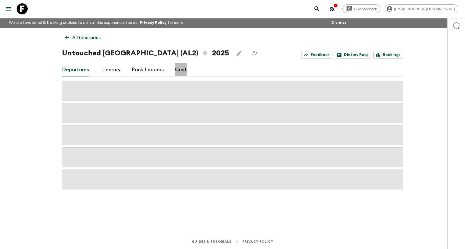
click at [180, 66] on link "Cost" at bounding box center [181, 69] width 12 height 13
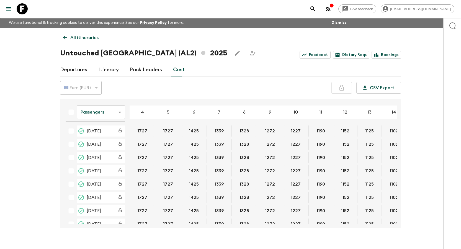
click at [68, 35] on icon at bounding box center [65, 38] width 6 height 6
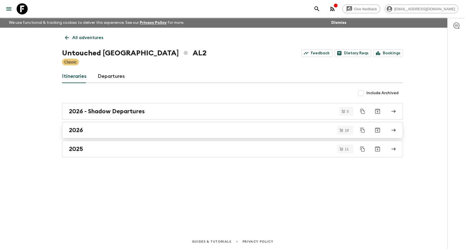
click at [131, 130] on div "2026" at bounding box center [227, 130] width 317 height 7
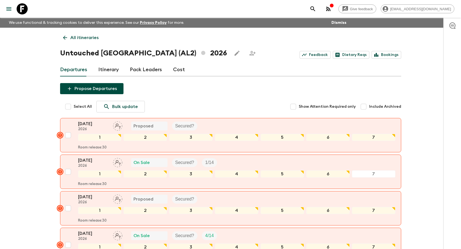
click at [69, 39] on link "All itineraries" at bounding box center [81, 37] width 42 height 11
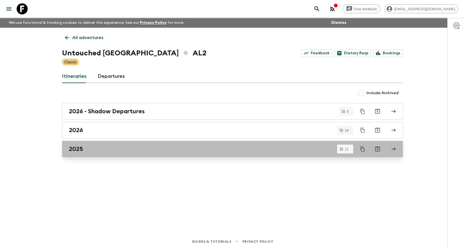
click at [105, 147] on div "2025" at bounding box center [227, 148] width 317 height 7
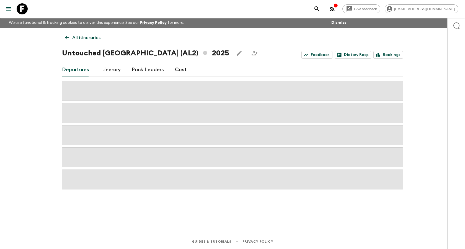
click at [183, 63] on div "All itineraries Untouched [GEOGRAPHIC_DATA] (AL2) 2025 Feedback Dietary Reqs Bo…" at bounding box center [232, 123] width 355 height 191
click at [181, 67] on link "Cost" at bounding box center [181, 69] width 12 height 13
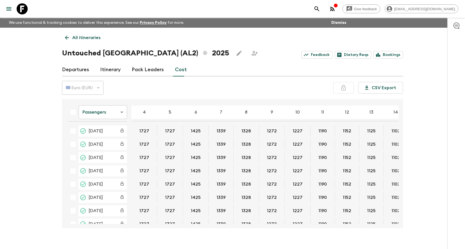
click at [107, 109] on body "Give feedback [PERSON_NAME][EMAIL_ADDRESS][DOMAIN_NAME] We use functional & tra…" at bounding box center [232, 129] width 465 height 259
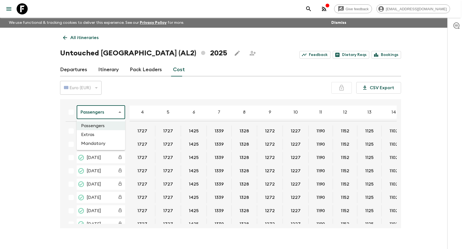
click at [106, 142] on li "Mandatory" at bounding box center [101, 143] width 48 height 9
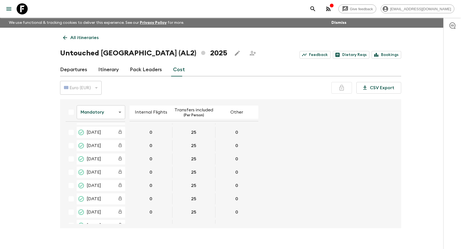
scroll to position [69, 0]
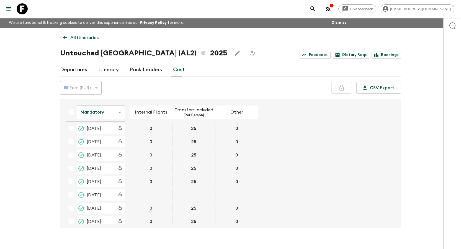
click at [63, 35] on icon at bounding box center [65, 38] width 6 height 6
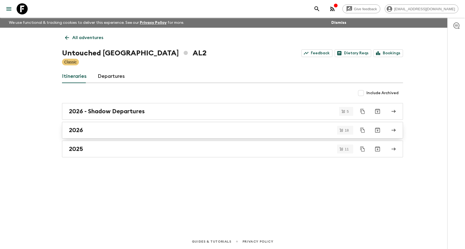
click at [103, 127] on div "2026" at bounding box center [227, 130] width 317 height 7
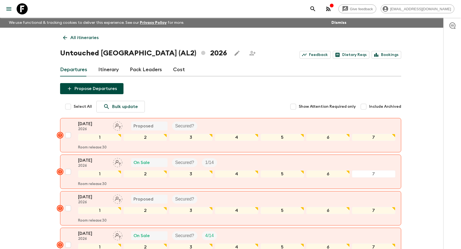
click at [181, 72] on link "Cost" at bounding box center [179, 69] width 12 height 13
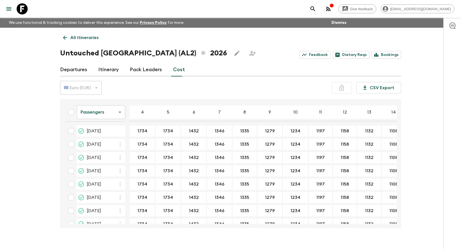
click at [102, 114] on body "Give feedback [PERSON_NAME][EMAIL_ADDRESS][DOMAIN_NAME] We use functional & tra…" at bounding box center [230, 129] width 461 height 259
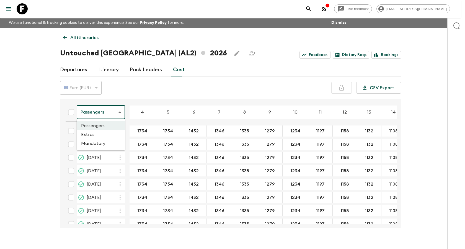
click at [100, 141] on li "Mandatory" at bounding box center [101, 143] width 48 height 9
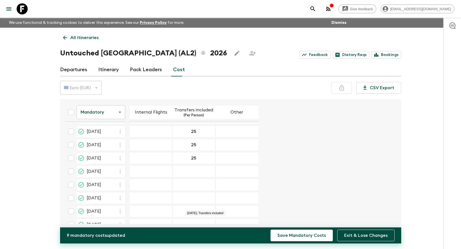
scroll to position [83, 0]
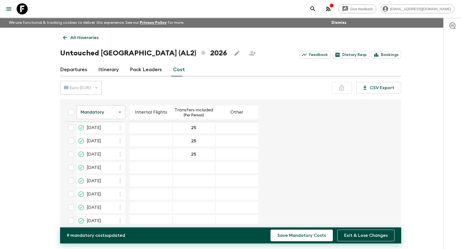
click at [191, 165] on div "26 Jul 2026; Transfers included" at bounding box center [194, 167] width 43 height 11
click at [194, 195] on div "03 Sep 2026; Transfers included" at bounding box center [194, 193] width 43 height 11
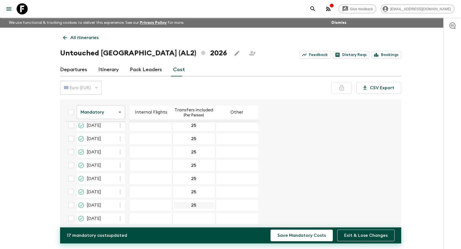
scroll to position [141, 0]
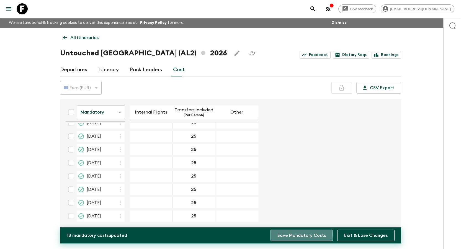
click at [298, 234] on button "Save Mandatory Costs" at bounding box center [302, 236] width 62 height 12
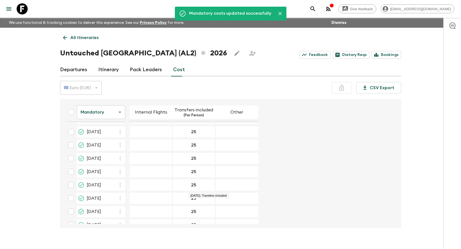
scroll to position [0, 0]
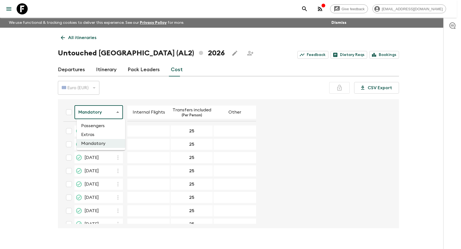
click at [93, 110] on body "Give feedback [PERSON_NAME][EMAIL_ADDRESS][DOMAIN_NAME] We use functional & tra…" at bounding box center [230, 129] width 461 height 259
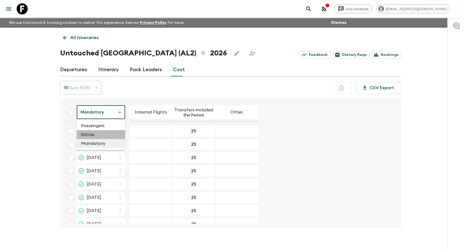
click at [97, 137] on li "Extras" at bounding box center [101, 134] width 48 height 9
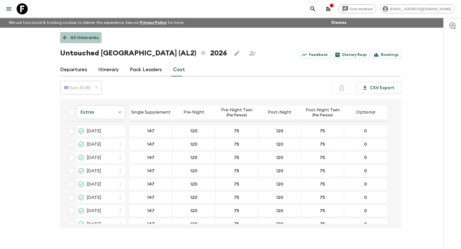
click at [70, 38] on p "All itineraries" at bounding box center [84, 37] width 28 height 7
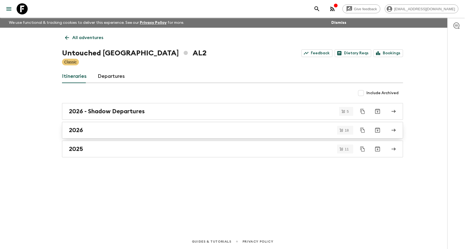
click at [122, 129] on div "2026" at bounding box center [227, 130] width 317 height 7
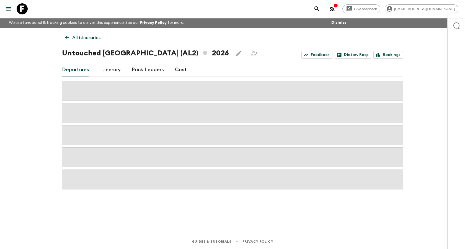
click at [179, 68] on link "Cost" at bounding box center [181, 69] width 12 height 13
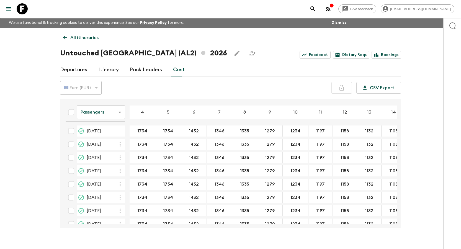
click at [68, 36] on icon at bounding box center [65, 38] width 6 height 6
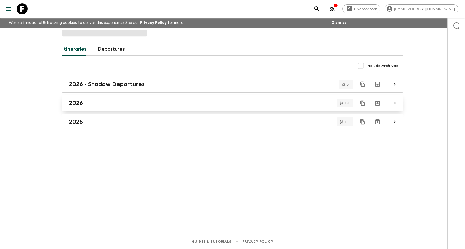
click at [129, 107] on link "2026" at bounding box center [232, 103] width 341 height 17
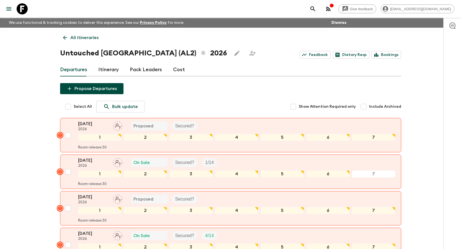
click at [66, 37] on icon at bounding box center [65, 38] width 6 height 6
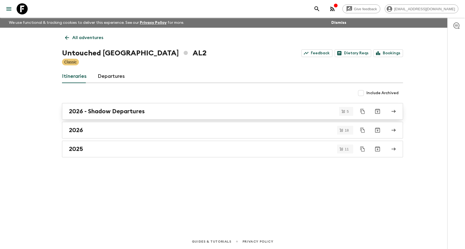
click at [118, 113] on h2 "2026 - Shadow Departures" at bounding box center [107, 111] width 76 height 7
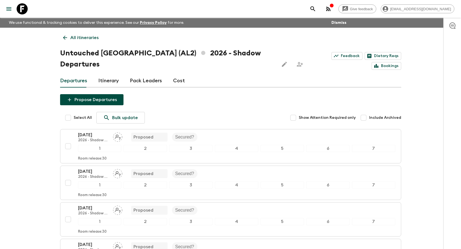
click at [67, 37] on icon at bounding box center [65, 38] width 6 height 6
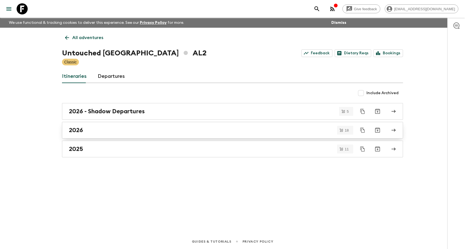
click at [103, 130] on div "2026" at bounding box center [227, 130] width 317 height 7
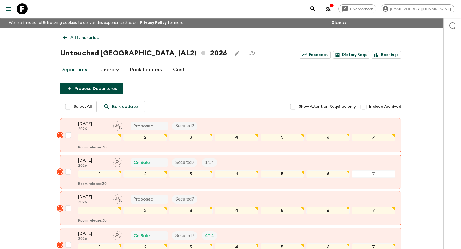
click at [178, 73] on link "Cost" at bounding box center [179, 69] width 12 height 13
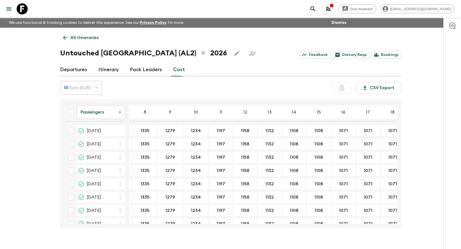
scroll to position [0, 100]
click at [103, 115] on body "Give feedback [PERSON_NAME][EMAIL_ADDRESS][DOMAIN_NAME] We use functional & tra…" at bounding box center [230, 129] width 461 height 259
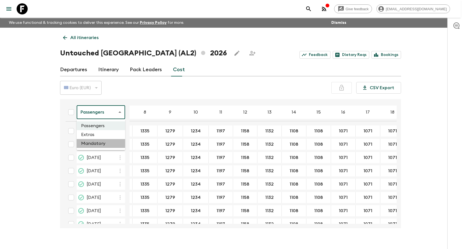
click at [98, 142] on li "Mandatory" at bounding box center [101, 143] width 48 height 9
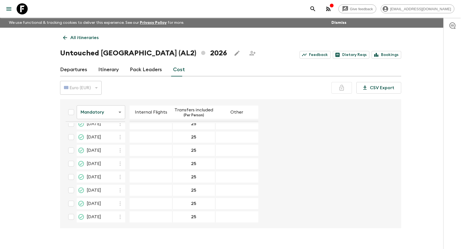
scroll to position [141, 0]
